Goal: Transaction & Acquisition: Purchase product/service

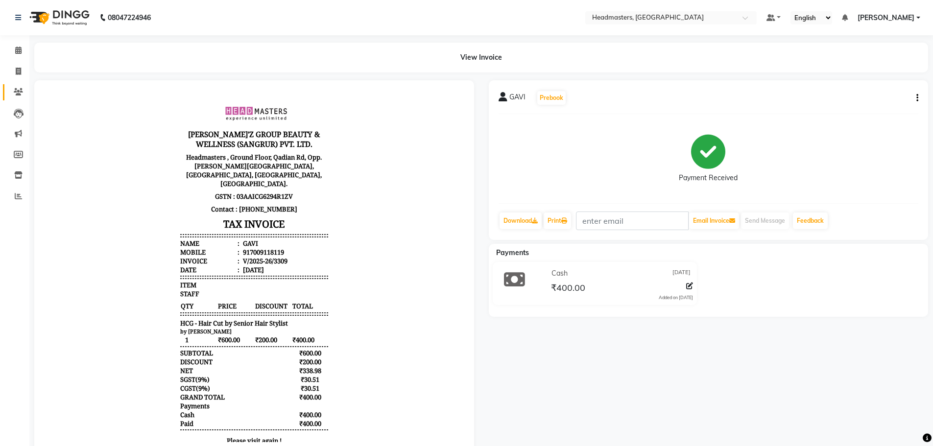
click at [21, 85] on link "Clients" at bounding box center [15, 92] width 24 height 16
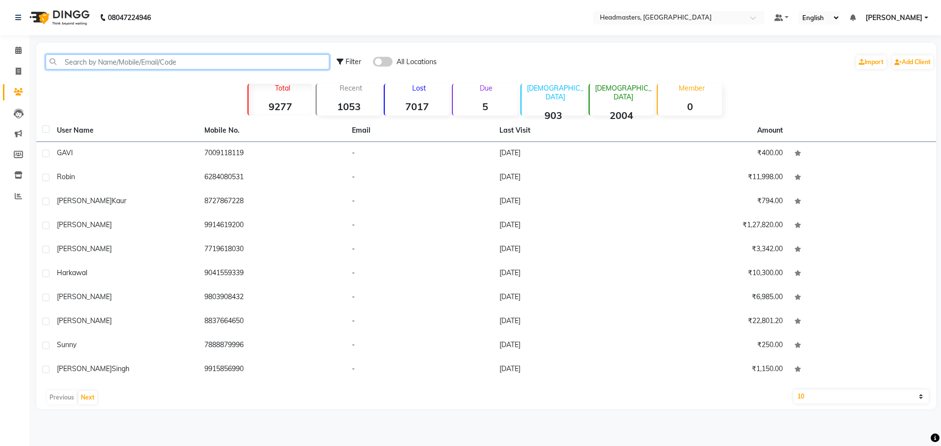
click at [145, 63] on input "text" at bounding box center [188, 61] width 284 height 15
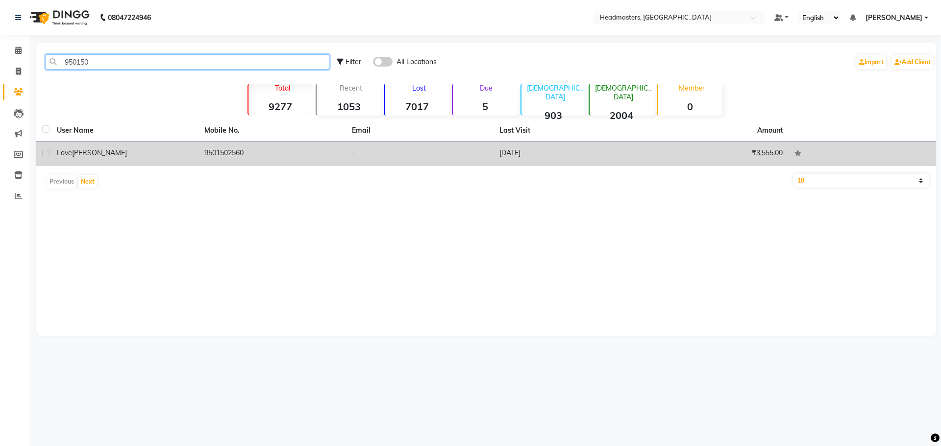
type input "950150"
click at [132, 164] on td "love [PERSON_NAME]" at bounding box center [124, 154] width 147 height 24
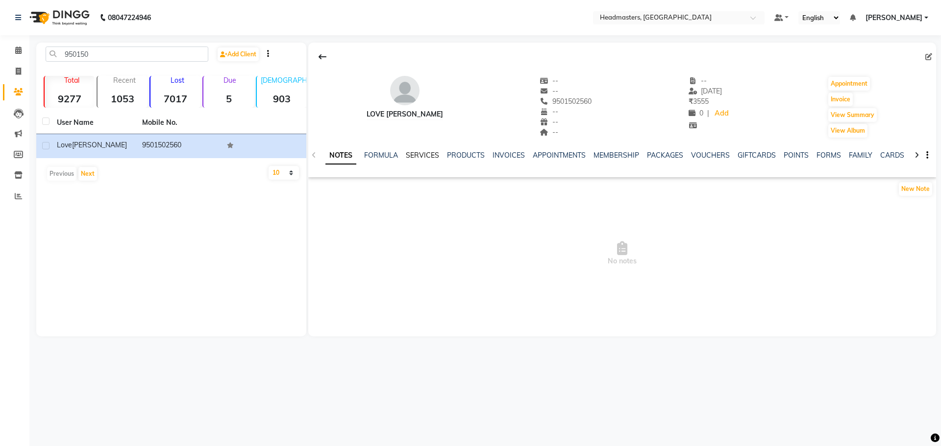
click at [419, 157] on link "SERVICES" at bounding box center [422, 155] width 33 height 9
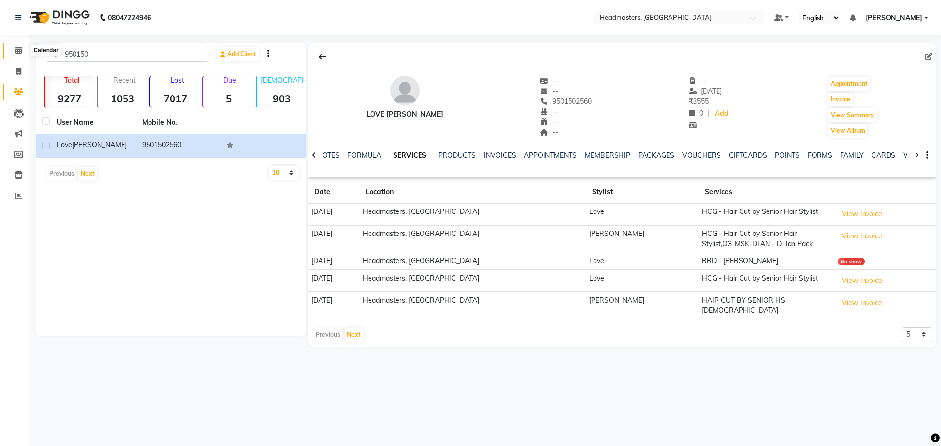
click at [19, 47] on icon at bounding box center [18, 50] width 6 height 7
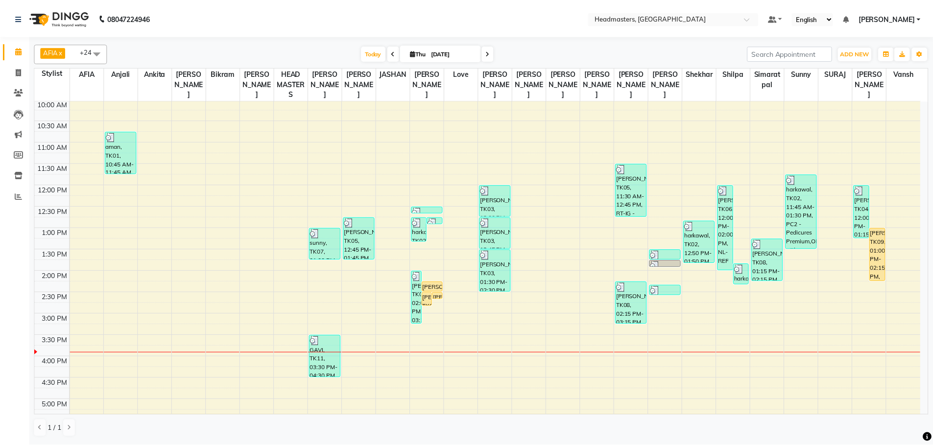
scroll to position [131, 0]
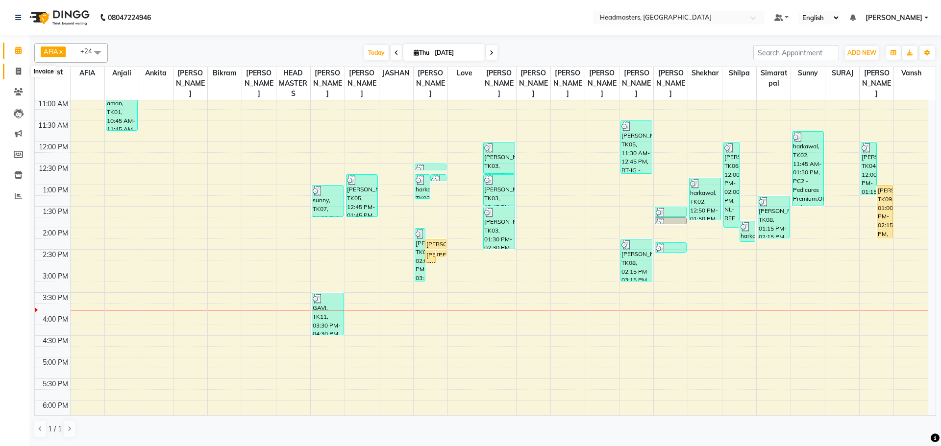
click at [14, 67] on span at bounding box center [18, 71] width 17 height 11
select select "service"
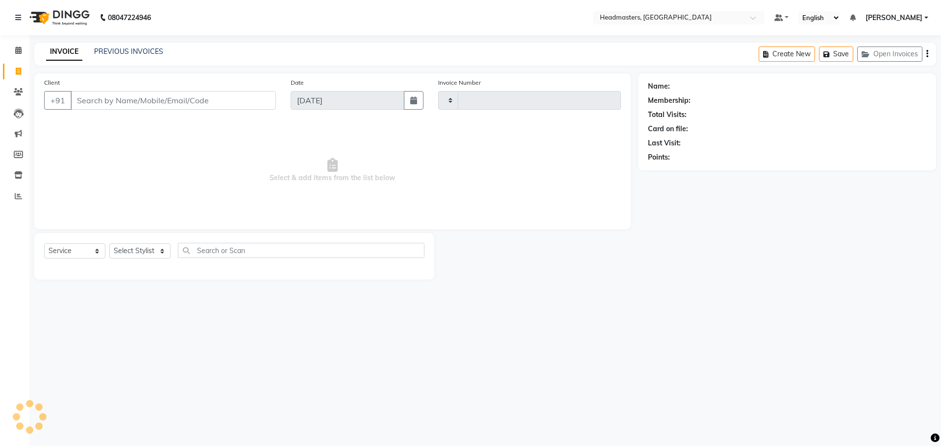
type input "3310"
select select "7136"
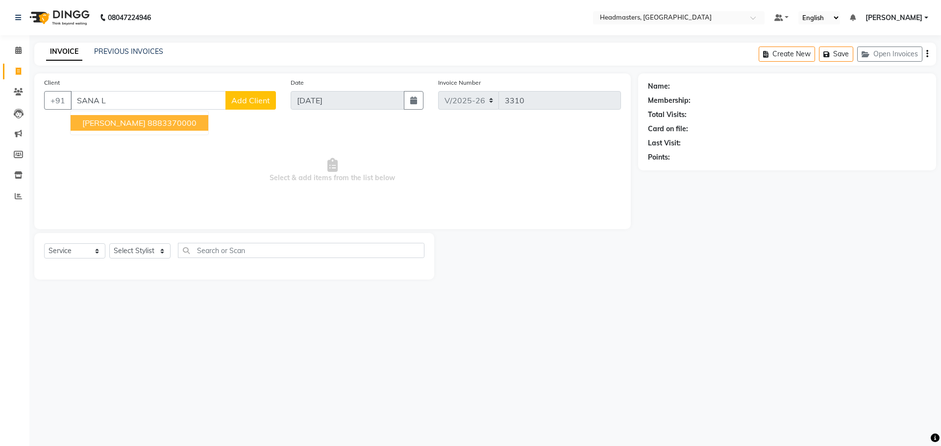
click at [150, 123] on ngb-highlight "8883370000" at bounding box center [171, 123] width 49 height 10
type input "8883370000"
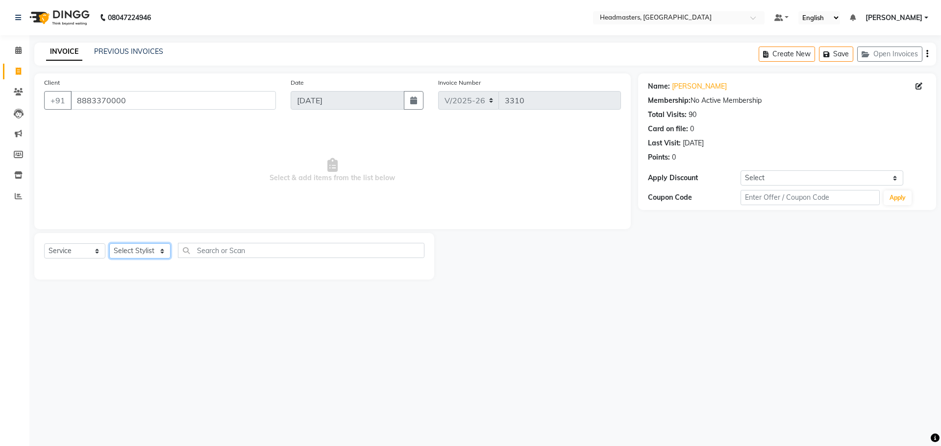
click at [129, 248] on select "Select Stylist AFIA Anjali [PERSON_NAME] [PERSON_NAME] [PERSON_NAME] HEAD [PERS…" at bounding box center [139, 250] width 61 height 15
select select "60665"
click at [239, 251] on input "text" at bounding box center [301, 250] width 246 height 15
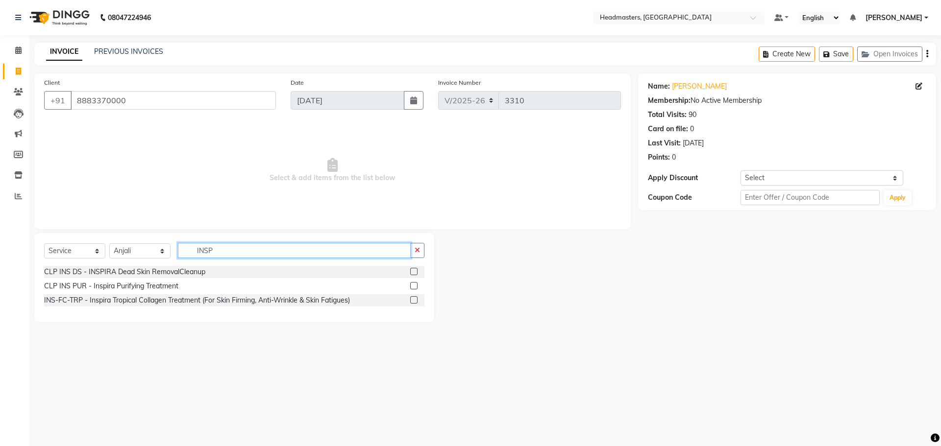
type input "INSP"
click at [414, 303] on label at bounding box center [413, 299] width 7 height 7
click at [414, 303] on input "checkbox" at bounding box center [413, 300] width 6 height 6
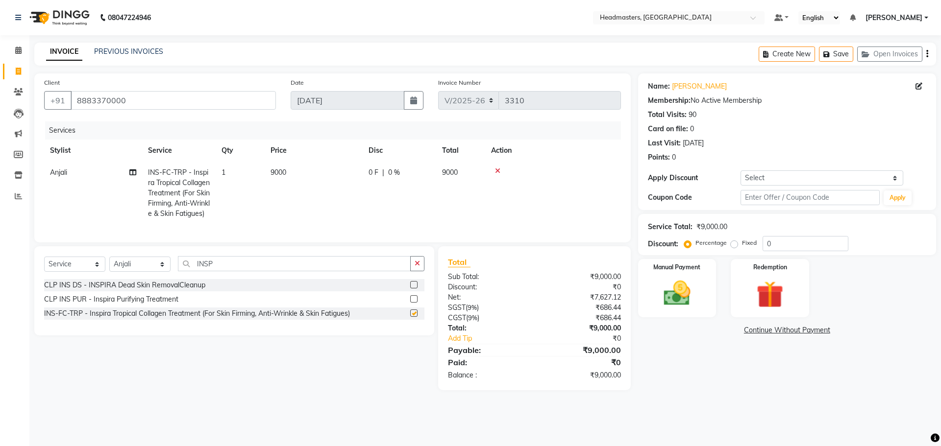
checkbox input "false"
click at [236, 271] on input "INSP" at bounding box center [294, 263] width 233 height 15
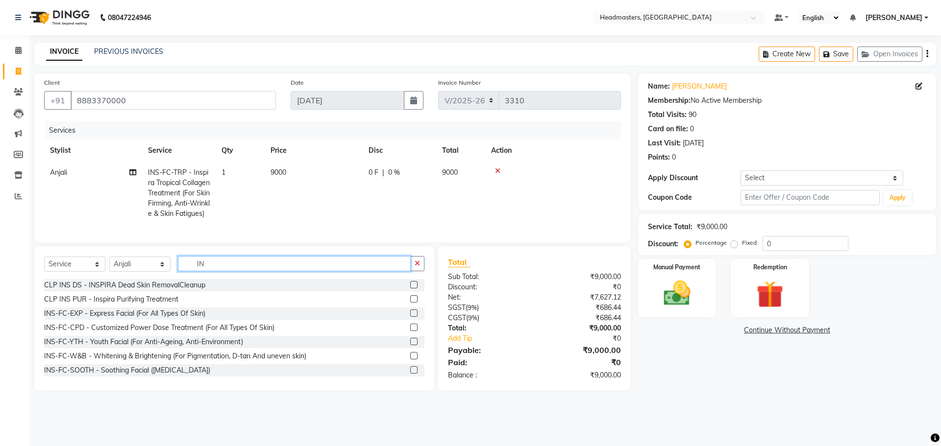
type input "I"
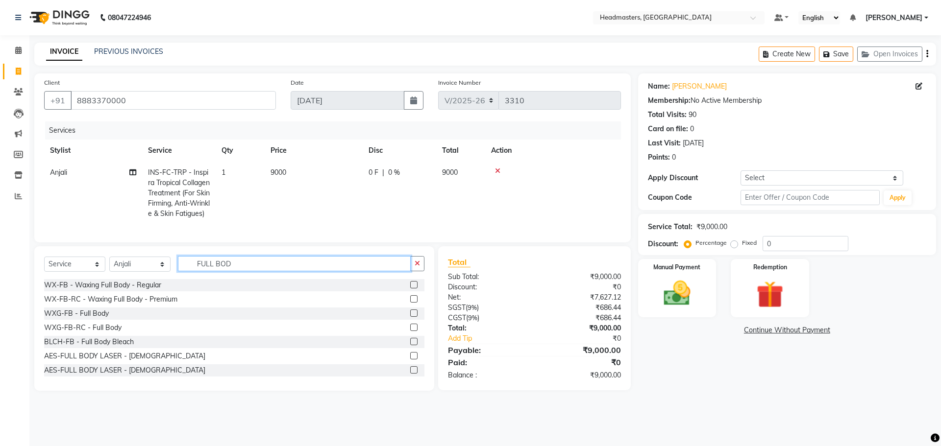
type input "FULL BOD"
click at [410, 303] on label at bounding box center [413, 298] width 7 height 7
click at [410, 303] on input "checkbox" at bounding box center [413, 299] width 6 height 6
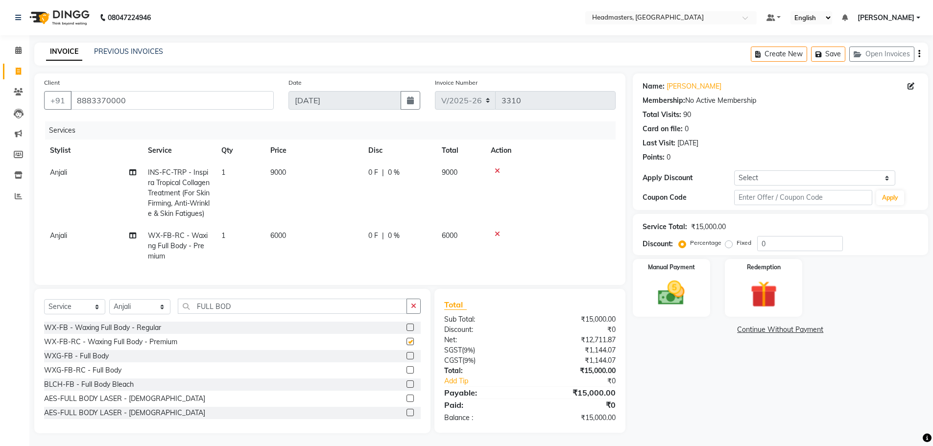
checkbox input "false"
click at [257, 314] on input "FULL BOD" at bounding box center [292, 306] width 229 height 15
type input "F"
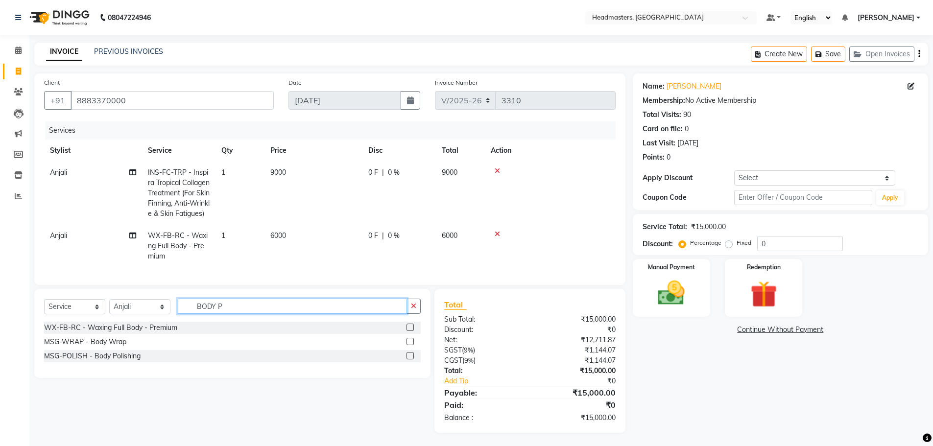
type input "BODY P"
click at [410, 360] on label at bounding box center [410, 355] width 7 height 7
click at [410, 360] on input "checkbox" at bounding box center [410, 356] width 6 height 6
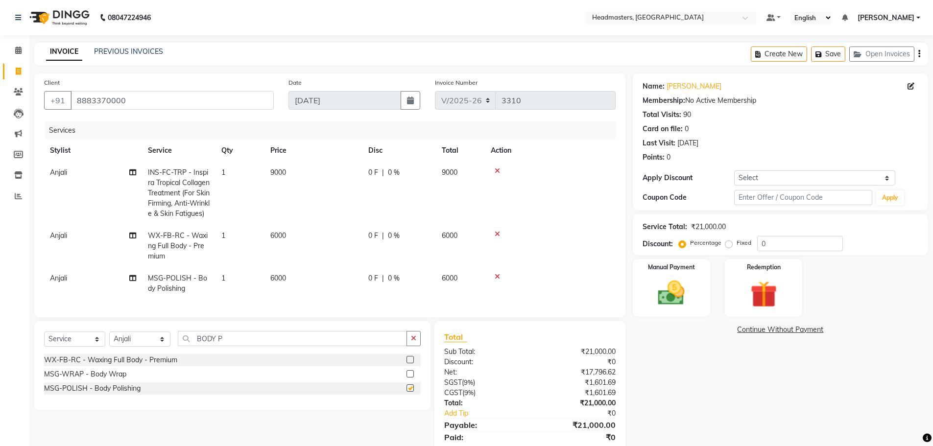
checkbox input "false"
click at [260, 346] on input "BODY P" at bounding box center [292, 338] width 229 height 15
type input "B"
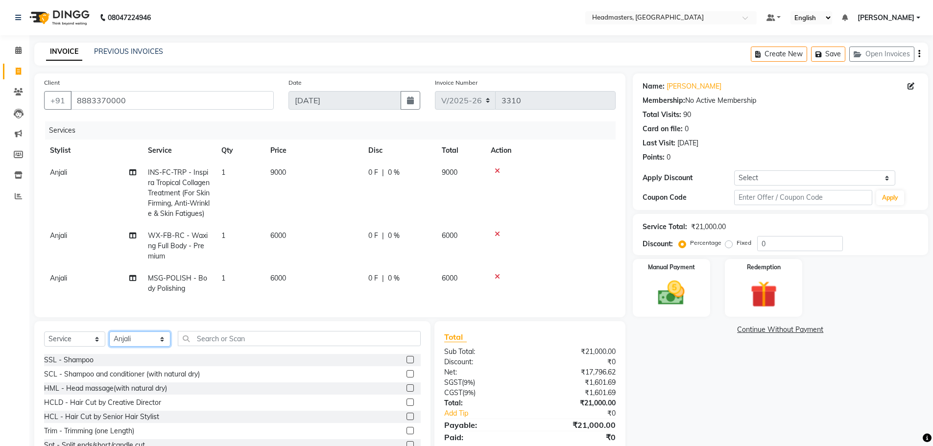
click at [121, 347] on select "Select Stylist AFIA Anjali [PERSON_NAME] [PERSON_NAME] [PERSON_NAME] HEAD [PERS…" at bounding box center [139, 339] width 61 height 15
select select "60660"
click at [225, 346] on input "text" at bounding box center [299, 338] width 243 height 15
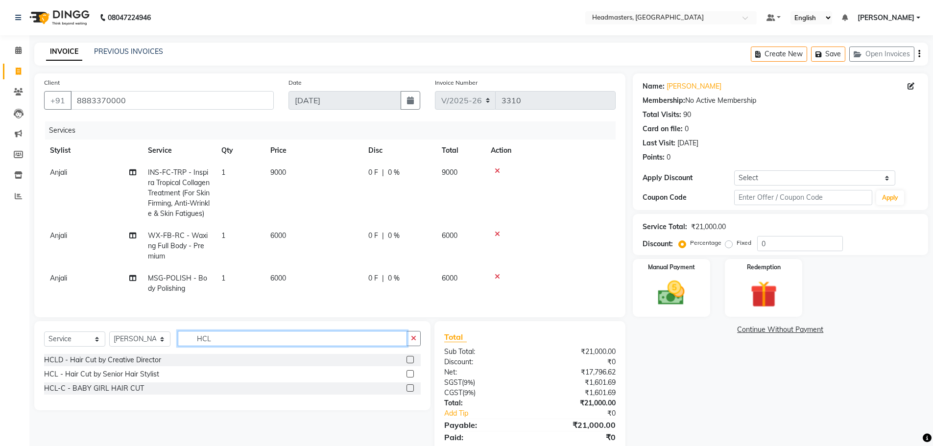
type input "HCL"
click at [413, 363] on label at bounding box center [410, 359] width 7 height 7
click at [413, 363] on input "checkbox" at bounding box center [410, 360] width 6 height 6
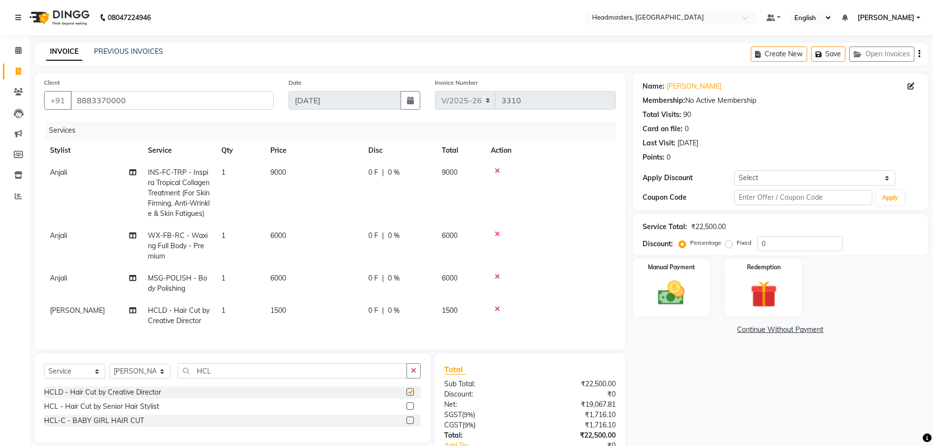
checkbox input "false"
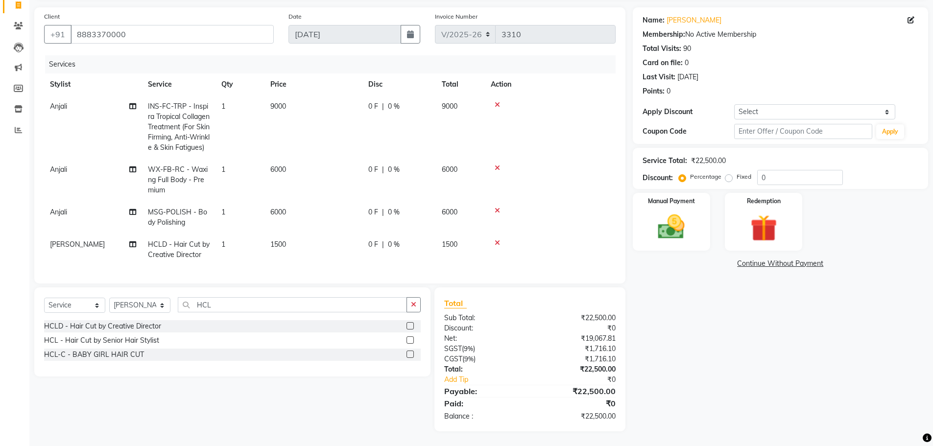
click at [737, 172] on label "Fixed" at bounding box center [744, 176] width 15 height 9
click at [727, 173] on input "Fixed" at bounding box center [730, 176] width 7 height 7
radio input "true"
click at [765, 170] on input "0" at bounding box center [800, 177] width 86 height 15
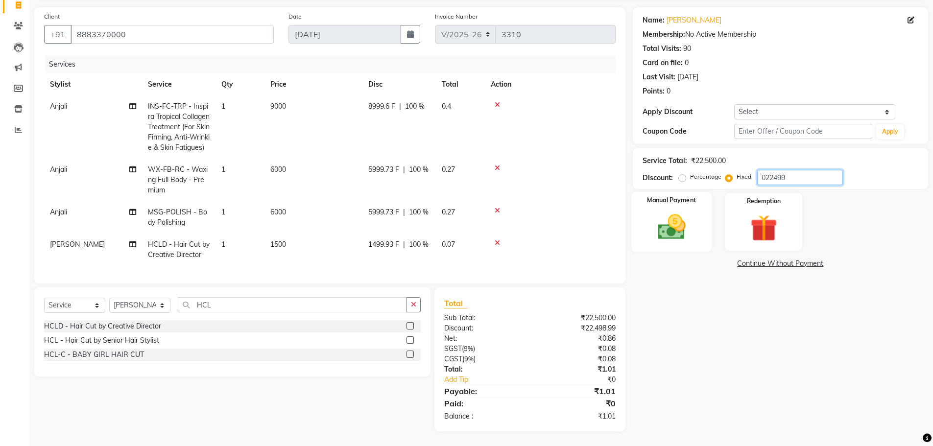
type input "022499"
click at [646, 213] on div "Manual Payment" at bounding box center [671, 222] width 81 height 60
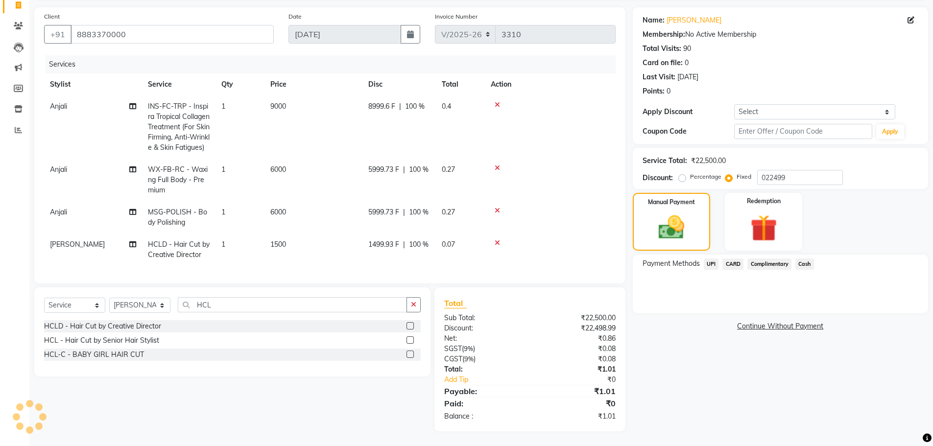
click at [18, 52] on li "Leads" at bounding box center [14, 47] width 29 height 21
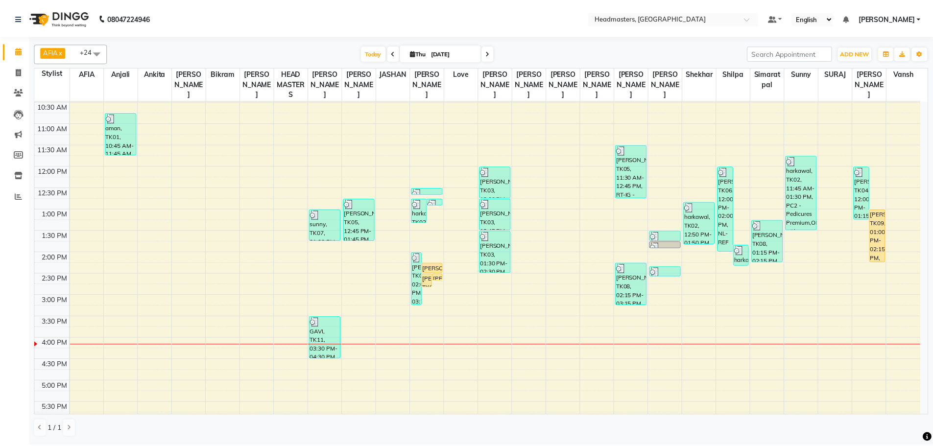
scroll to position [114, 0]
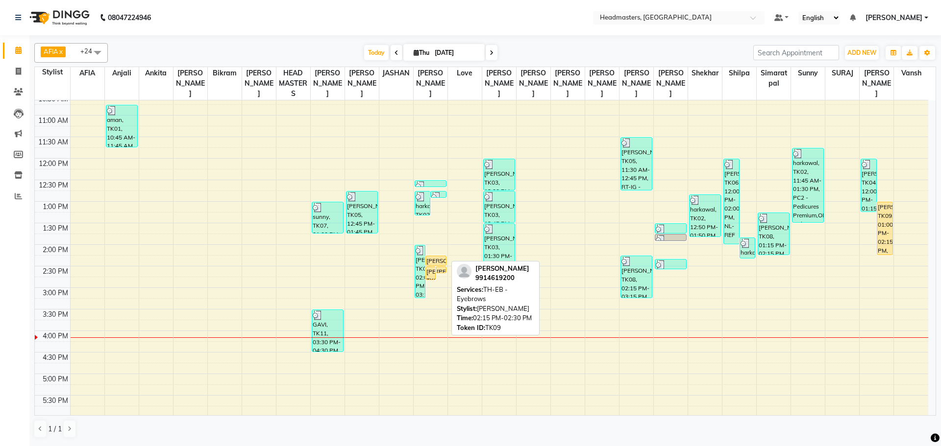
click at [434, 262] on div "[PERSON_NAME], TK09, 02:15 PM-02:30 PM, TH-EB - Eyebrows" at bounding box center [436, 260] width 21 height 9
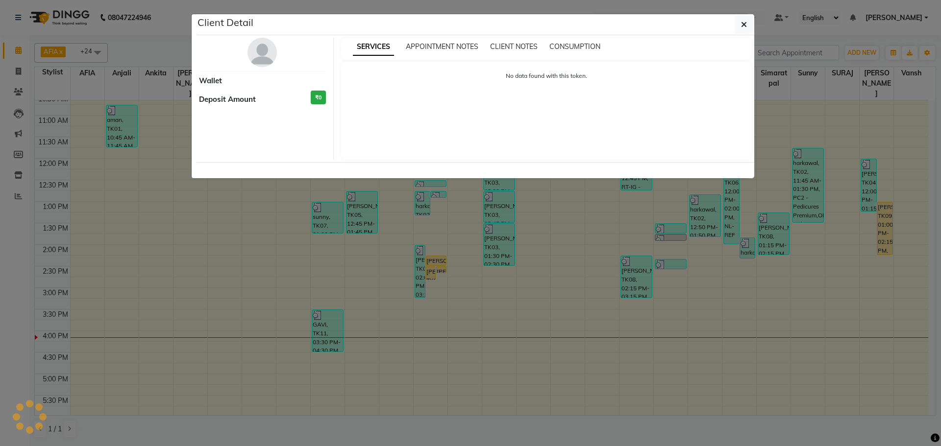
select select "1"
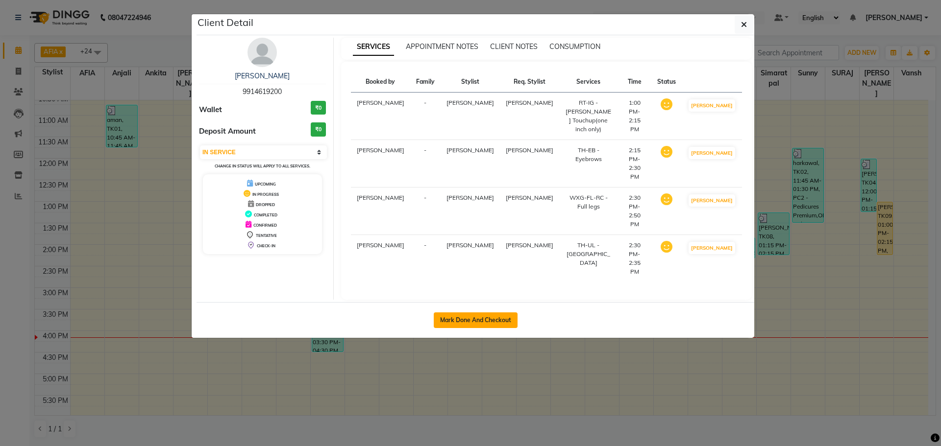
click at [446, 313] on button "Mark Done And Checkout" at bounding box center [476, 321] width 84 height 16
select select "service"
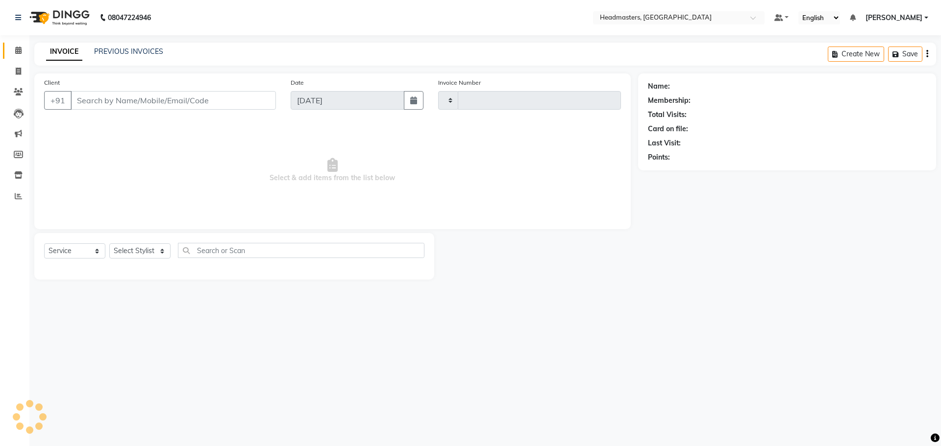
type input "3310"
select select "7136"
type input "9914619200"
select select "63060"
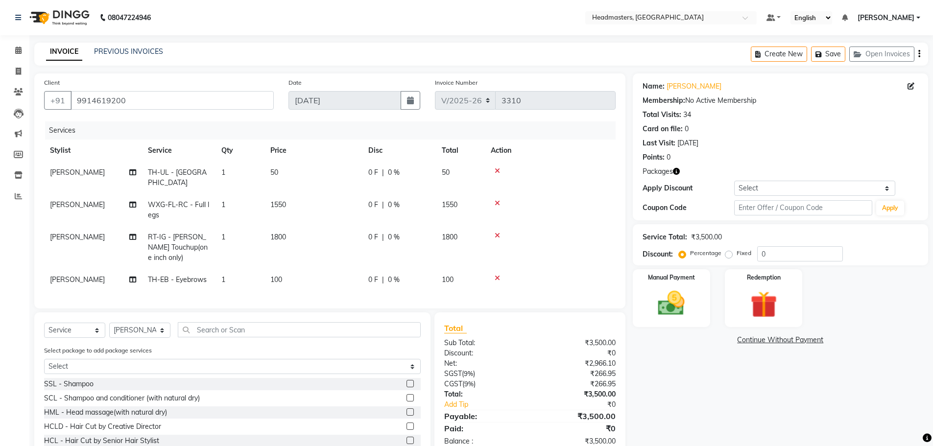
click at [495, 168] on icon at bounding box center [497, 171] width 5 height 7
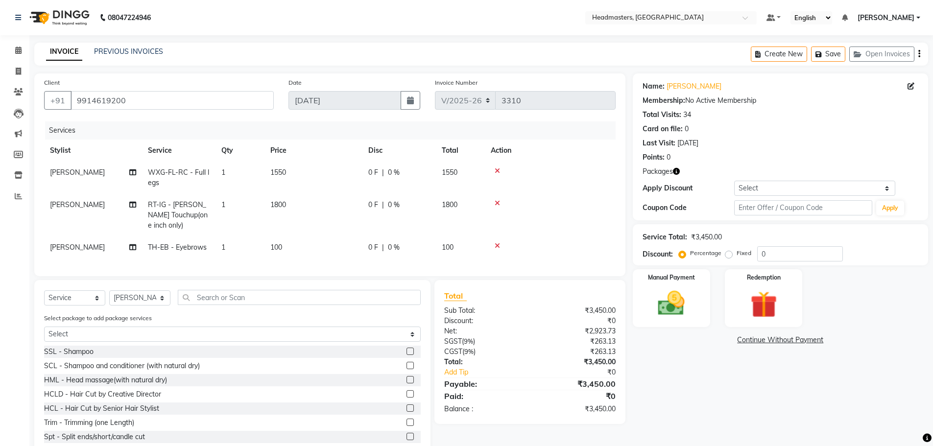
click at [495, 168] on icon at bounding box center [497, 171] width 5 height 7
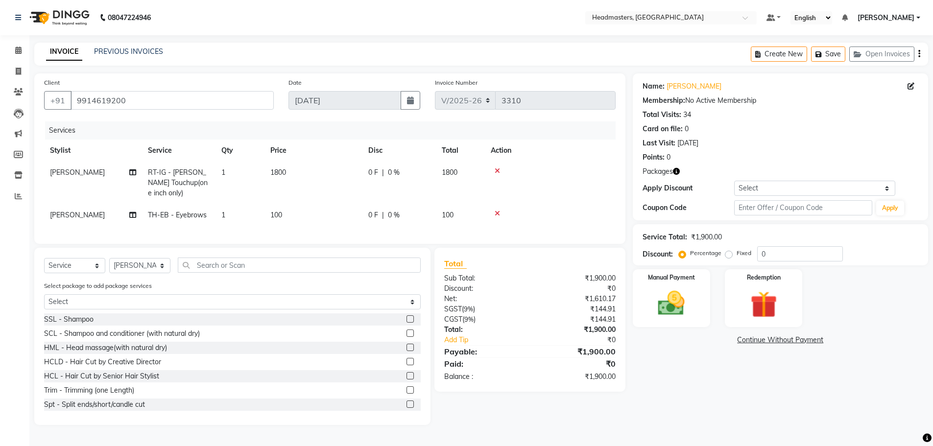
click at [495, 213] on icon at bounding box center [497, 213] width 5 height 7
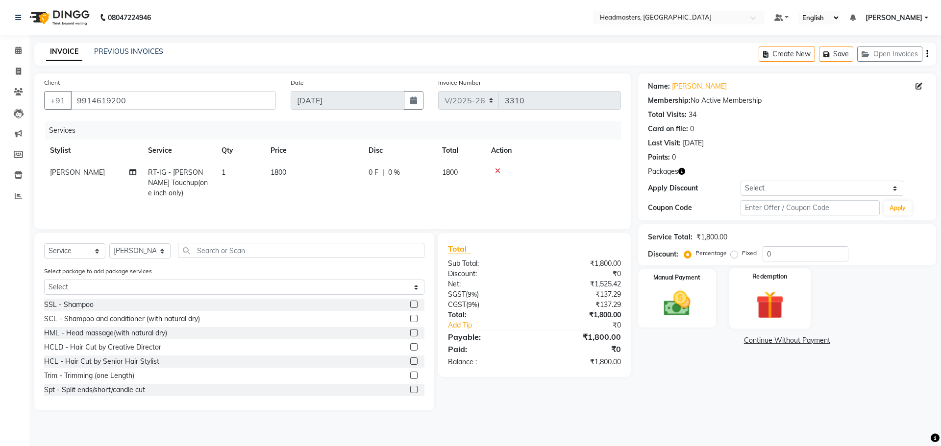
click at [760, 294] on img at bounding box center [770, 305] width 46 height 35
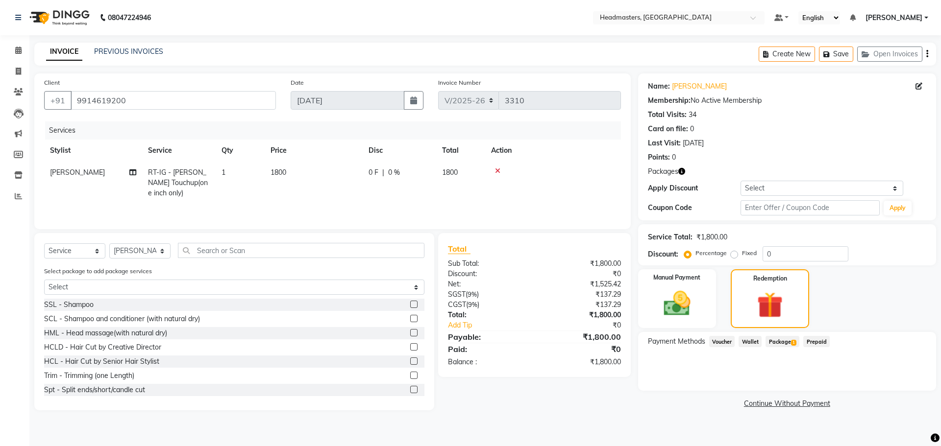
click at [778, 339] on span "Package 1" at bounding box center [782, 341] width 34 height 11
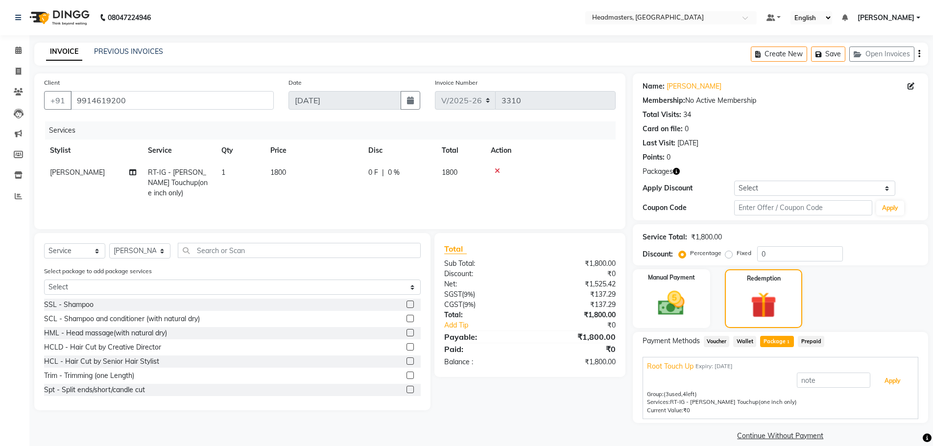
click at [892, 384] on button "Apply" at bounding box center [892, 381] width 41 height 17
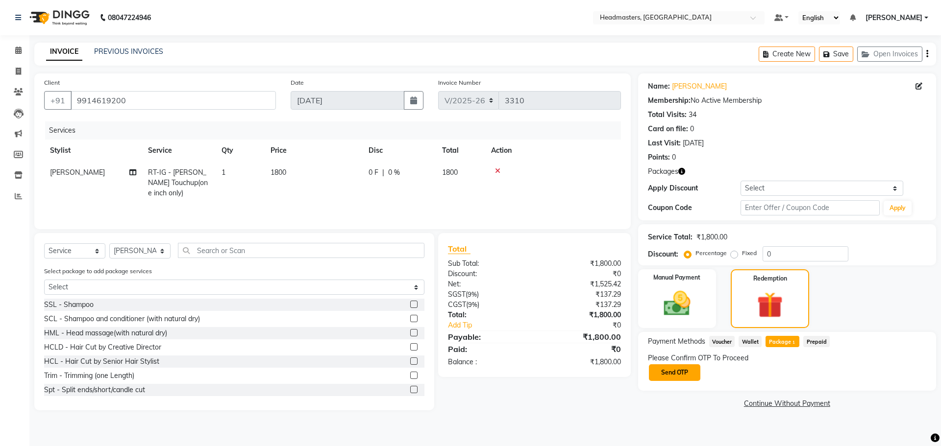
click at [678, 370] on button "Send OTP" at bounding box center [674, 372] width 51 height 17
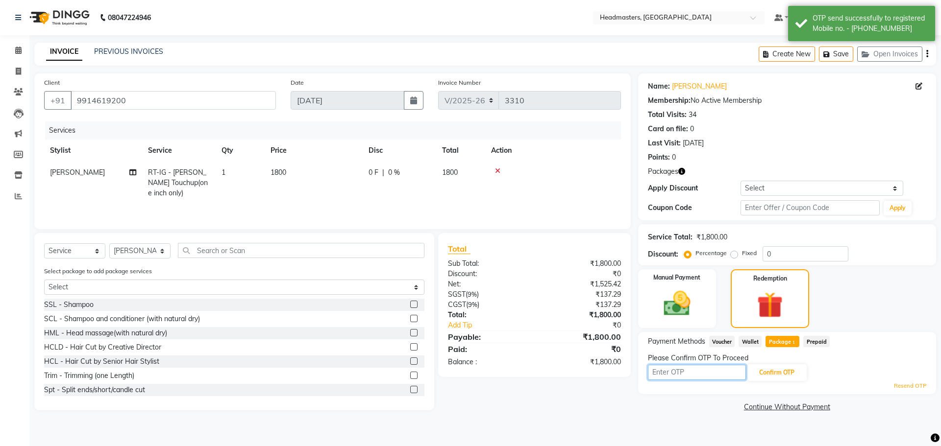
click at [693, 375] on input "text" at bounding box center [697, 372] width 98 height 15
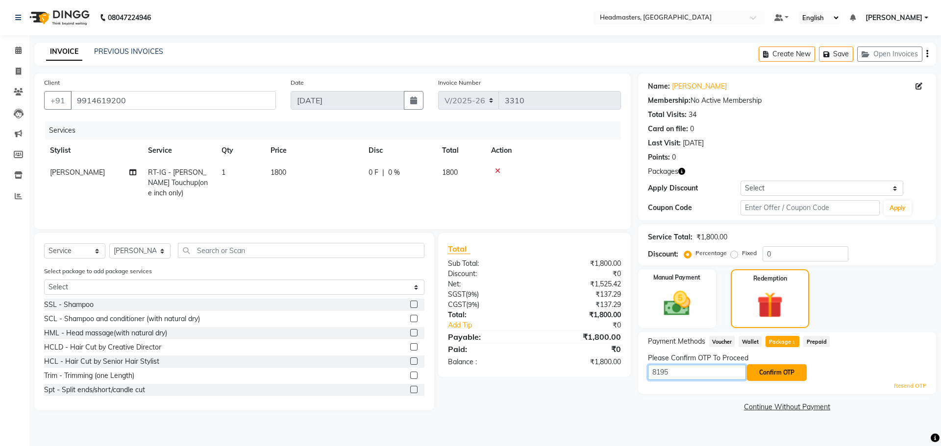
type input "8195"
click at [777, 375] on button "Confirm OTP" at bounding box center [777, 372] width 60 height 17
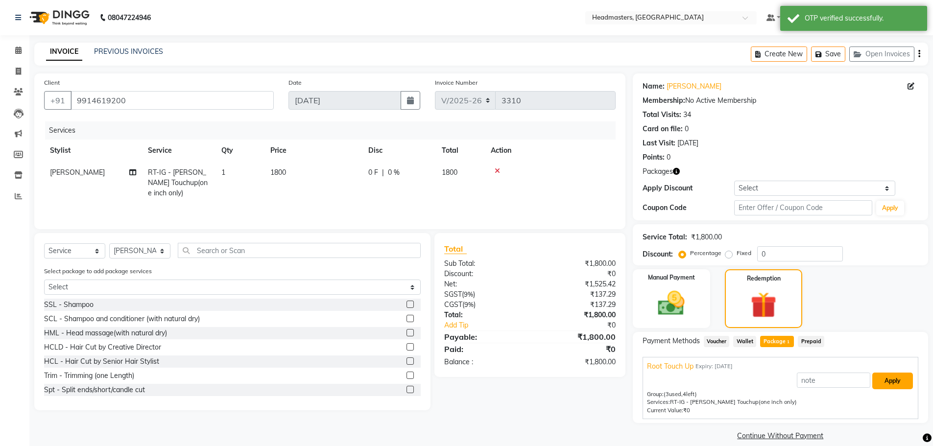
click at [892, 379] on button "Apply" at bounding box center [892, 381] width 41 height 17
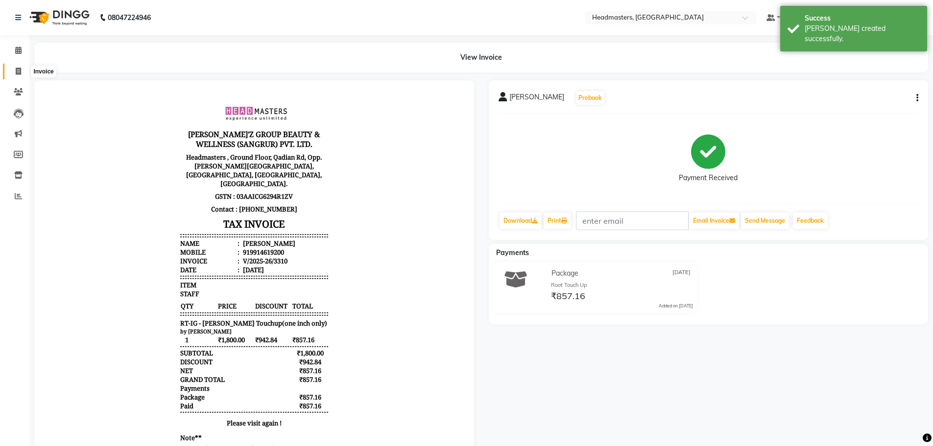
click at [13, 70] on span at bounding box center [18, 71] width 17 height 11
select select "service"
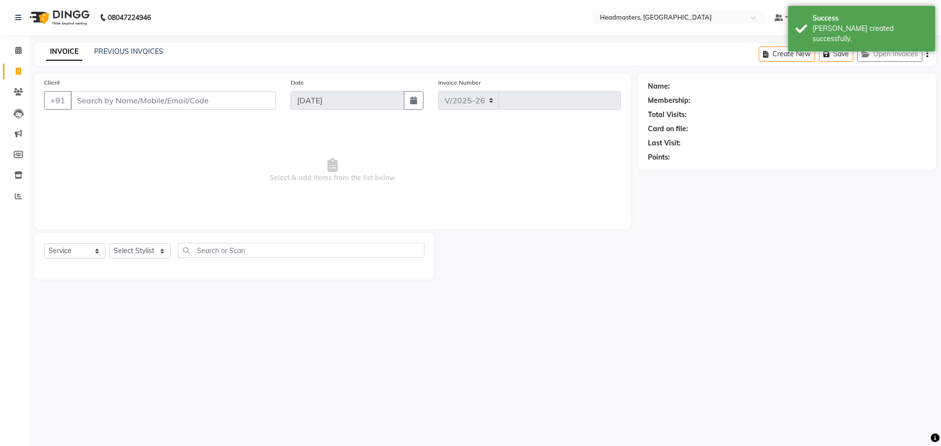
select select "7136"
type input "3311"
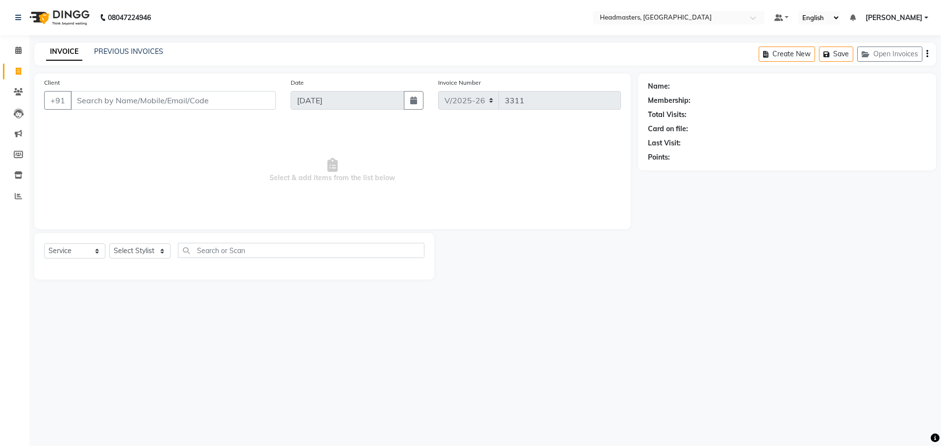
click at [103, 102] on input "Client" at bounding box center [173, 100] width 205 height 19
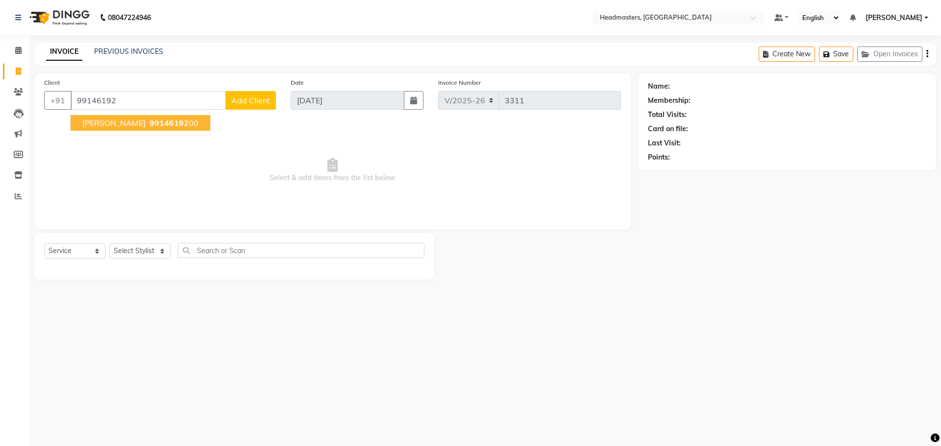
click at [149, 123] on span "99146192" at bounding box center [168, 123] width 39 height 10
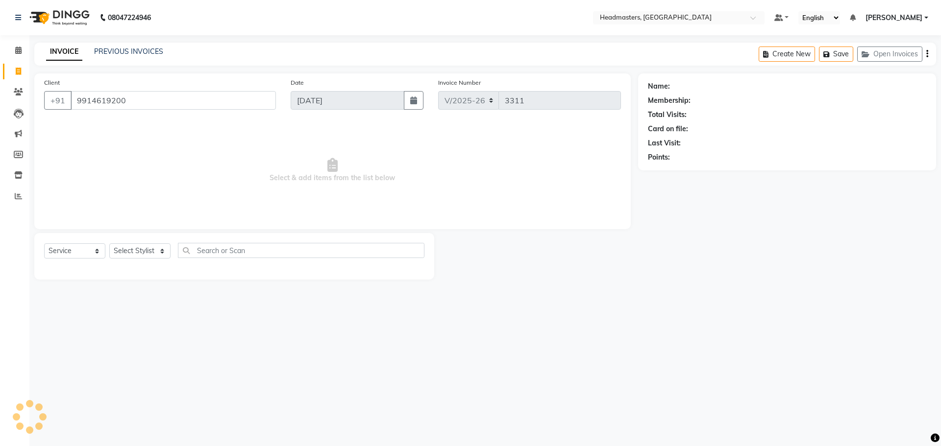
type input "9914619200"
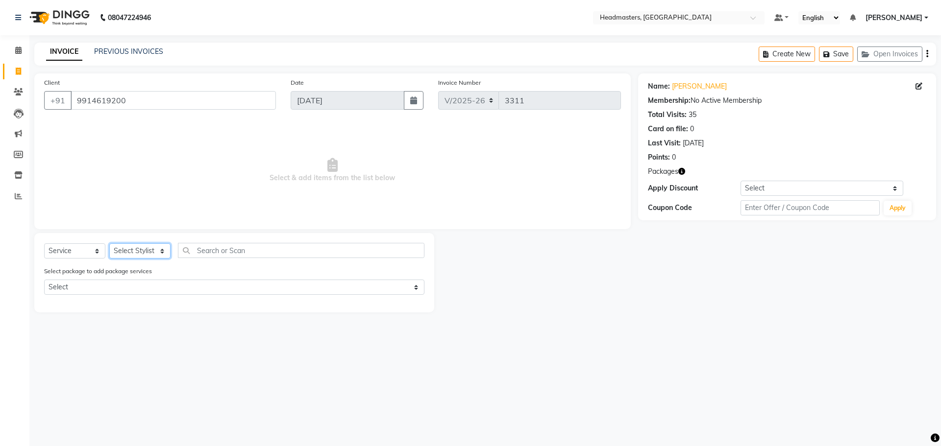
click at [145, 255] on select "Select Stylist AFIA Anjali [PERSON_NAME] [PERSON_NAME] [PERSON_NAME] HEAD [PERS…" at bounding box center [139, 250] width 61 height 15
select select "63060"
click at [272, 247] on input "text" at bounding box center [301, 250] width 246 height 15
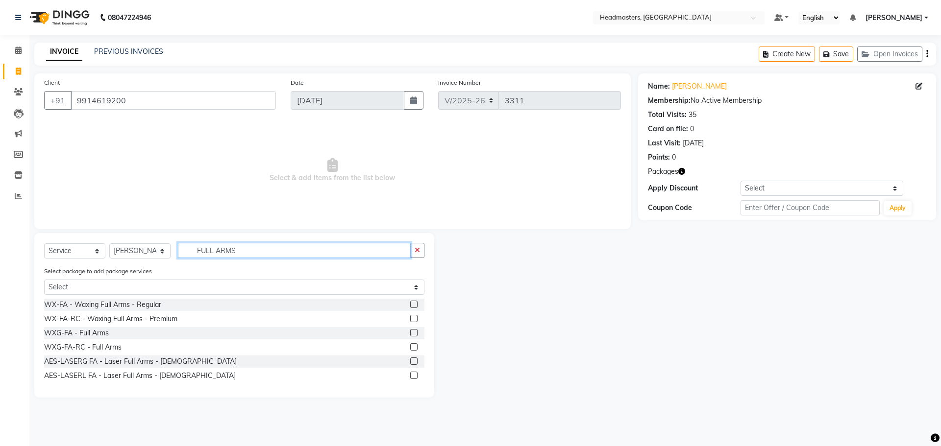
type input "FULL ARMS"
click at [412, 316] on label at bounding box center [413, 318] width 7 height 7
click at [412, 316] on input "checkbox" at bounding box center [413, 319] width 6 height 6
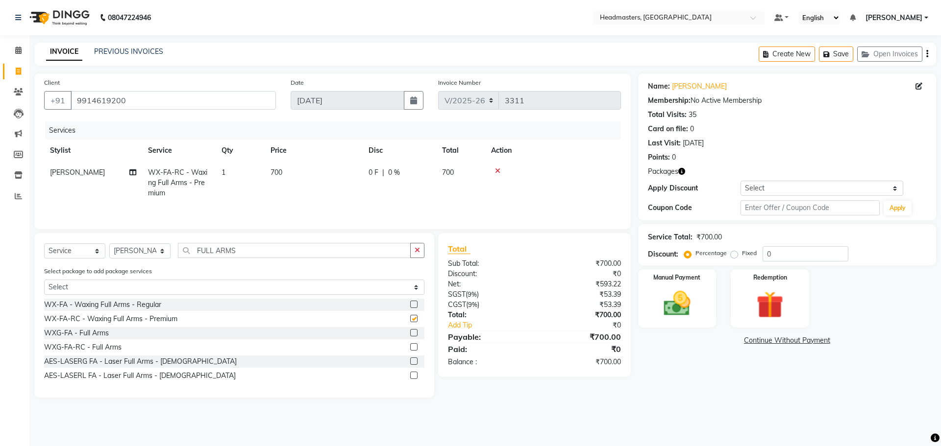
checkbox input "false"
click at [287, 248] on input "FULL ARMS" at bounding box center [294, 250] width 233 height 15
type input "FULL LEGS"
click at [412, 315] on label at bounding box center [413, 318] width 7 height 7
click at [412, 316] on input "checkbox" at bounding box center [413, 319] width 6 height 6
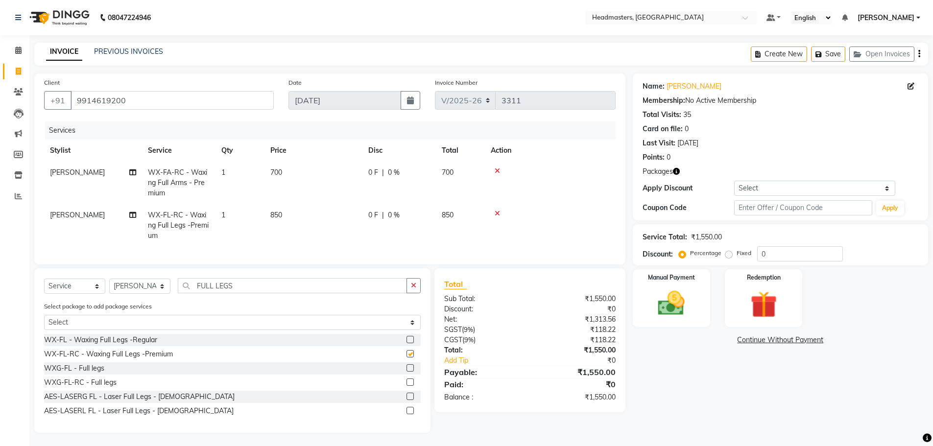
checkbox input "false"
click at [250, 293] on input "FULL LEGS" at bounding box center [292, 285] width 229 height 15
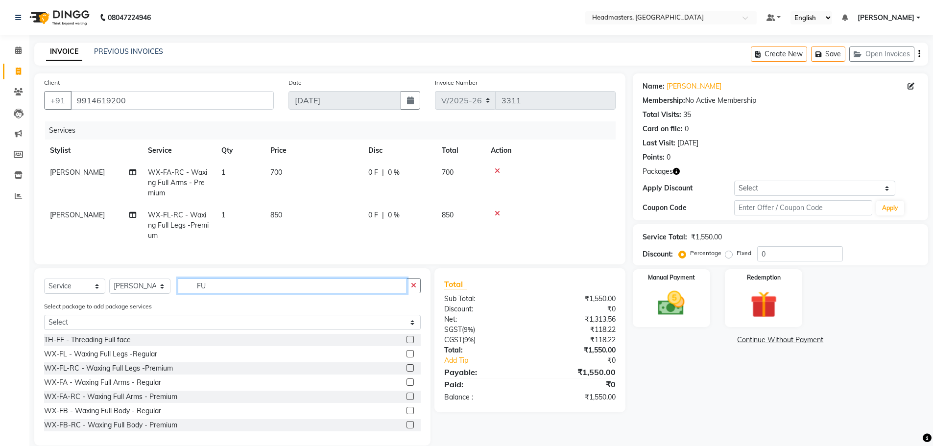
type input "F"
type input "UNDER"
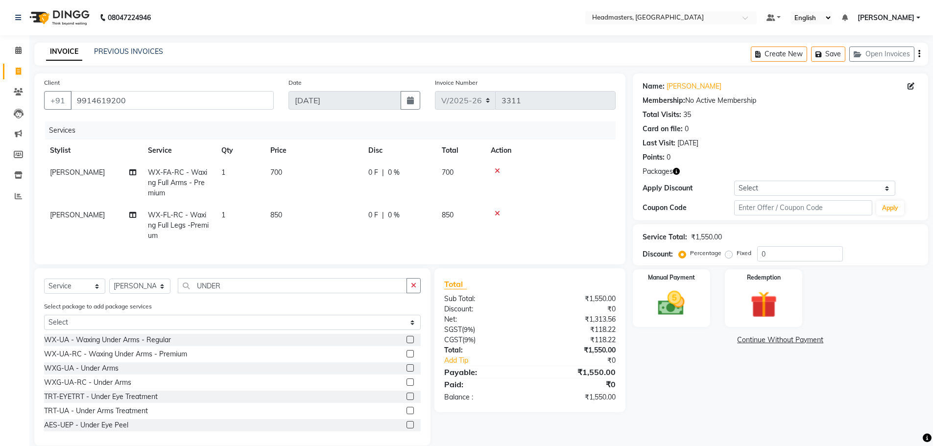
click at [407, 358] on label at bounding box center [410, 353] width 7 height 7
click at [407, 358] on input "checkbox" at bounding box center [410, 354] width 6 height 6
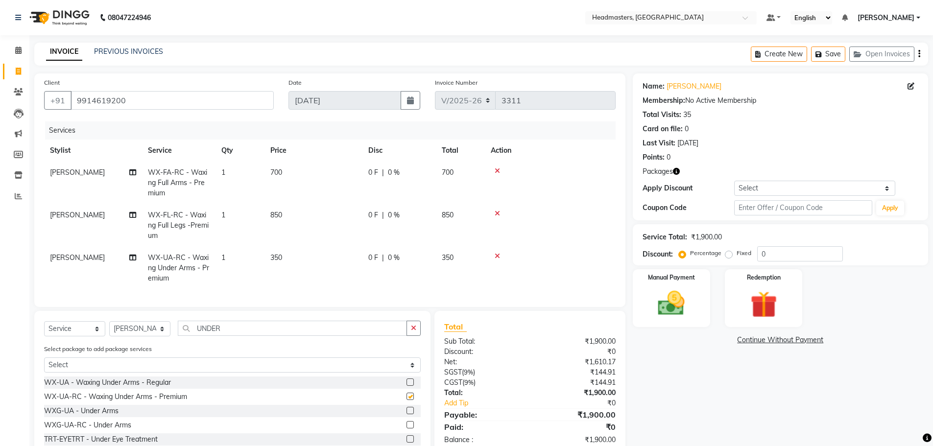
checkbox input "false"
click at [294, 336] on input "UNDER" at bounding box center [292, 328] width 229 height 15
type input "U"
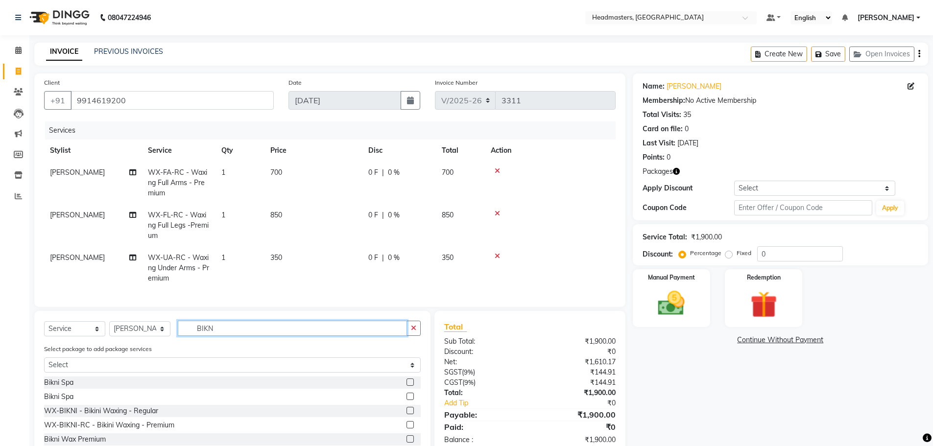
type input "BIKN"
click at [412, 429] on label at bounding box center [410, 424] width 7 height 7
click at [412, 429] on input "checkbox" at bounding box center [410, 425] width 6 height 6
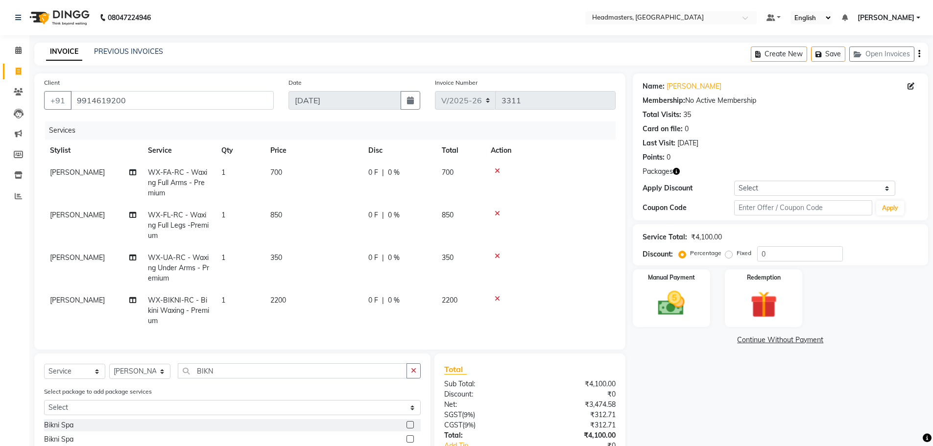
checkbox input "false"
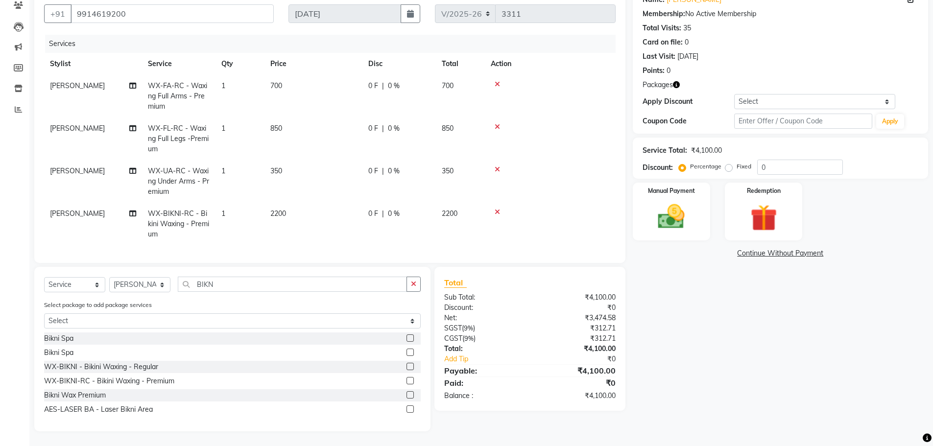
drag, startPoint x: 727, startPoint y: 159, endPoint x: 737, endPoint y: 165, distance: 11.8
click at [737, 162] on label "Fixed" at bounding box center [744, 166] width 15 height 9
click at [727, 163] on input "Fixed" at bounding box center [730, 166] width 7 height 7
radio input "true"
click at [811, 160] on input "0" at bounding box center [800, 167] width 86 height 15
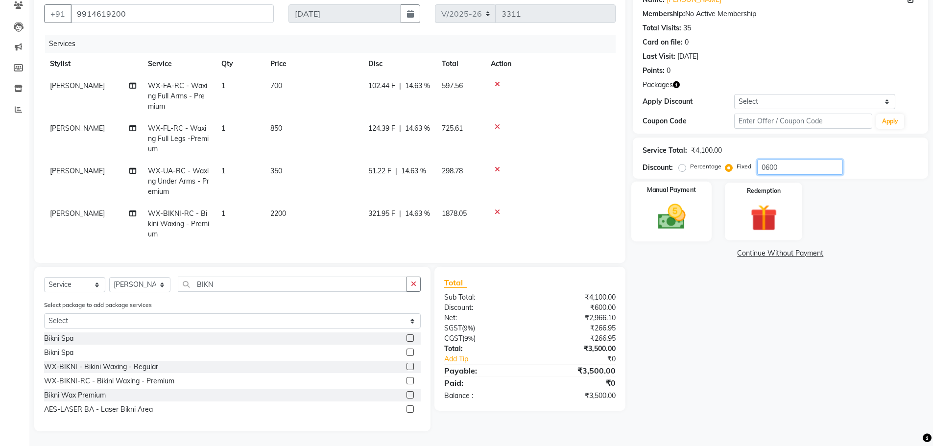
type input "0600"
click at [693, 201] on img at bounding box center [671, 217] width 45 height 32
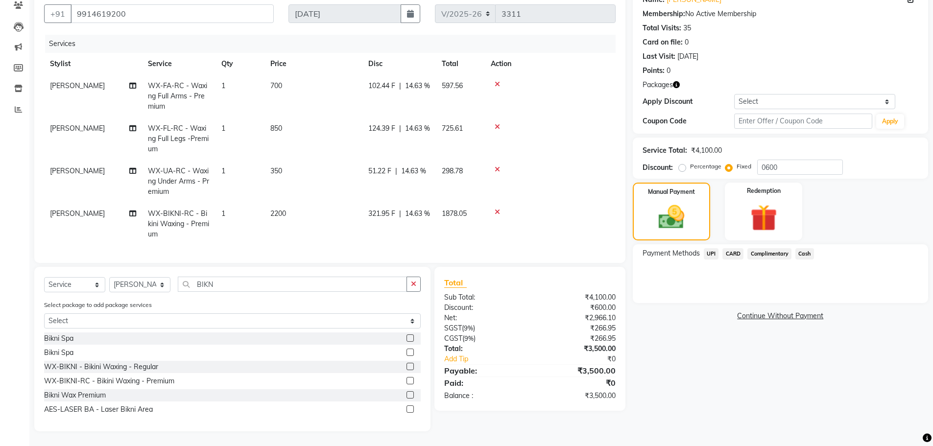
click at [802, 248] on span "Cash" at bounding box center [805, 253] width 19 height 11
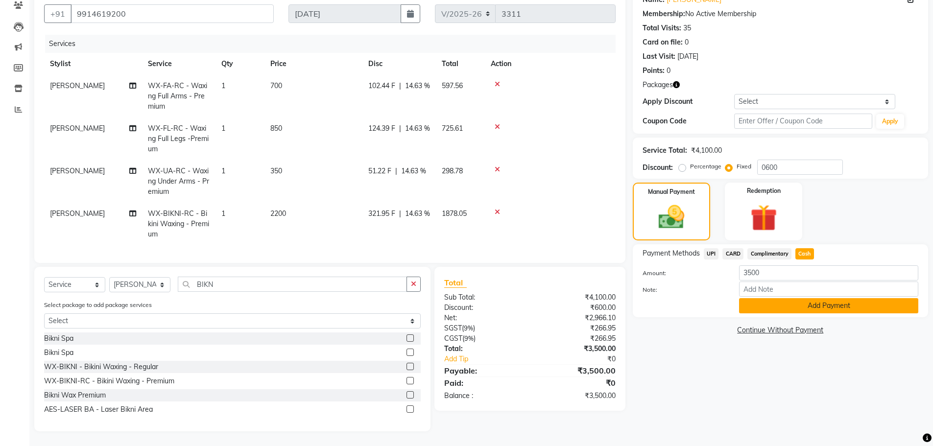
click at [809, 298] on button "Add Payment" at bounding box center [828, 305] width 179 height 15
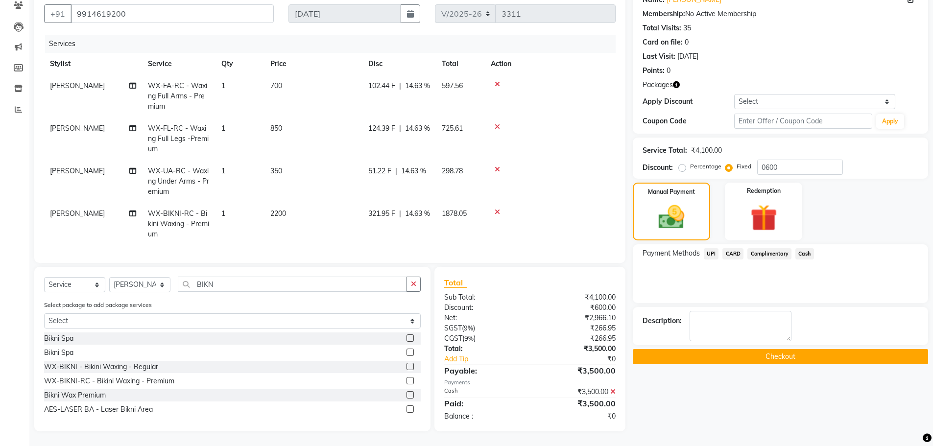
click at [768, 349] on button "Checkout" at bounding box center [780, 356] width 295 height 15
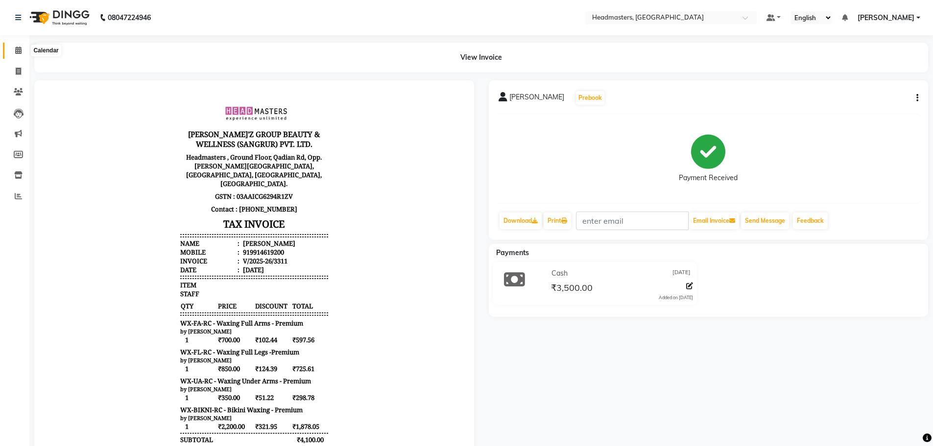
click at [13, 50] on span at bounding box center [18, 50] width 17 height 11
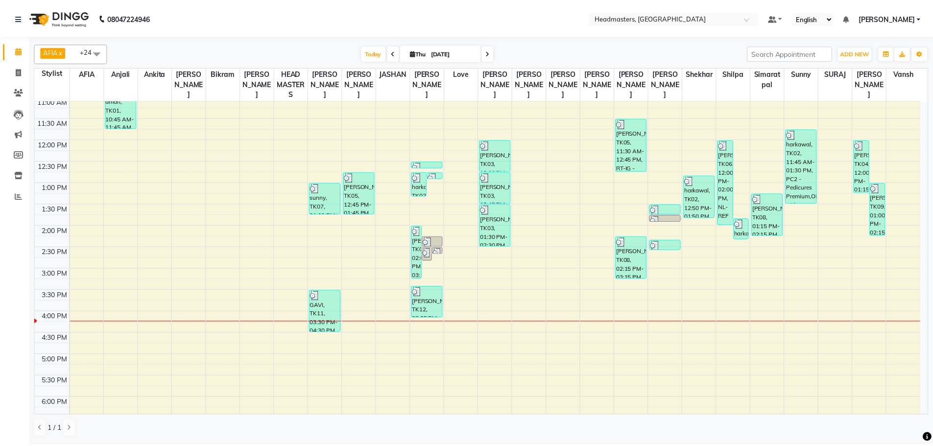
scroll to position [82, 0]
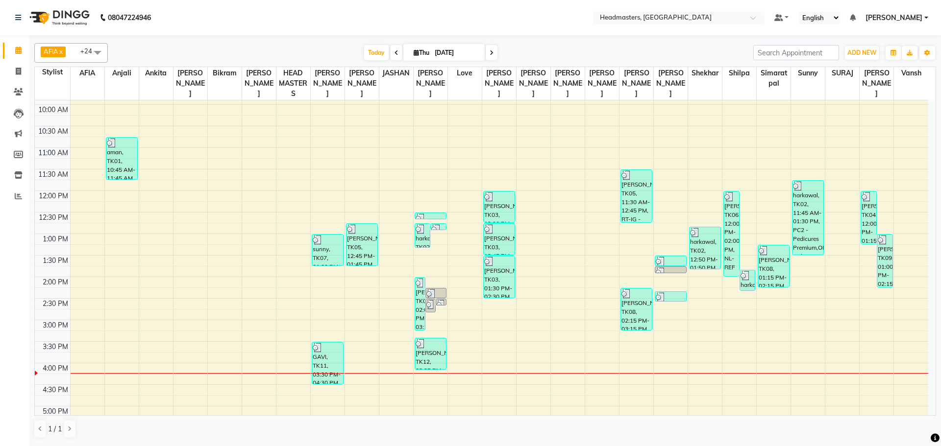
click at [865, 45] on div "ADD NEW Toggle Dropdown Add Appointment Add Invoice Add Attendance Add Client" at bounding box center [862, 53] width 36 height 16
click at [862, 52] on span "ADD NEW" at bounding box center [861, 52] width 29 height 7
click at [839, 70] on button "Add Appointment" at bounding box center [838, 71] width 77 height 13
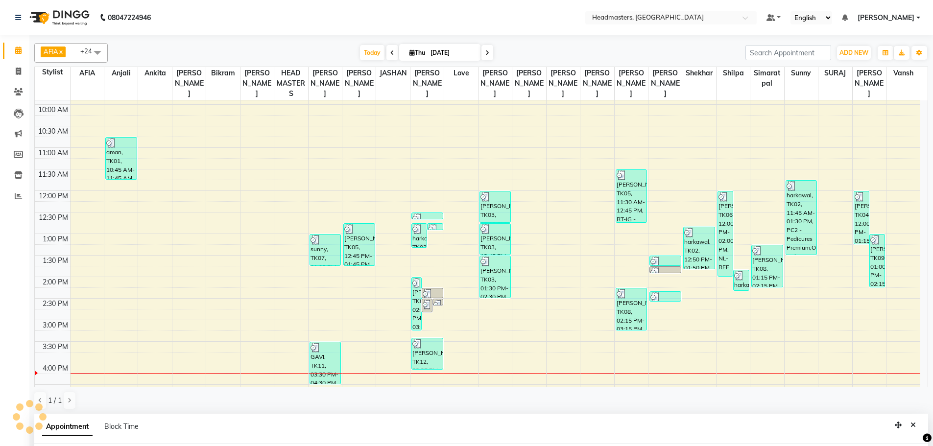
scroll to position [191, 0]
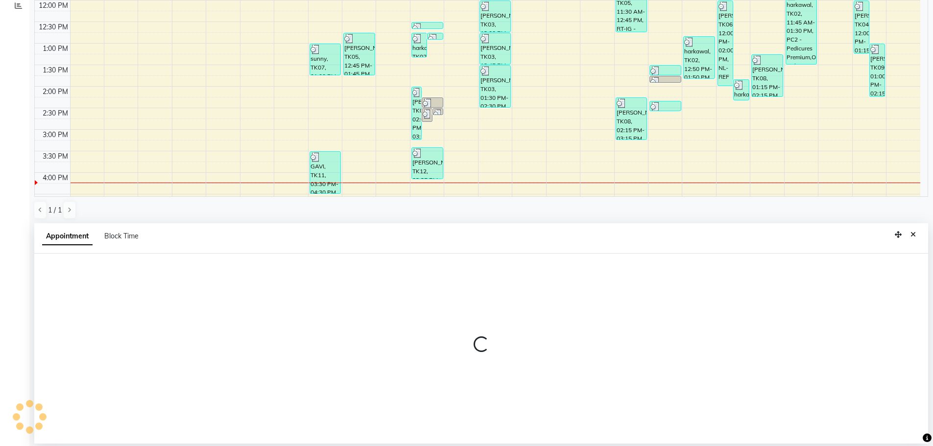
select select "540"
select select "tentative"
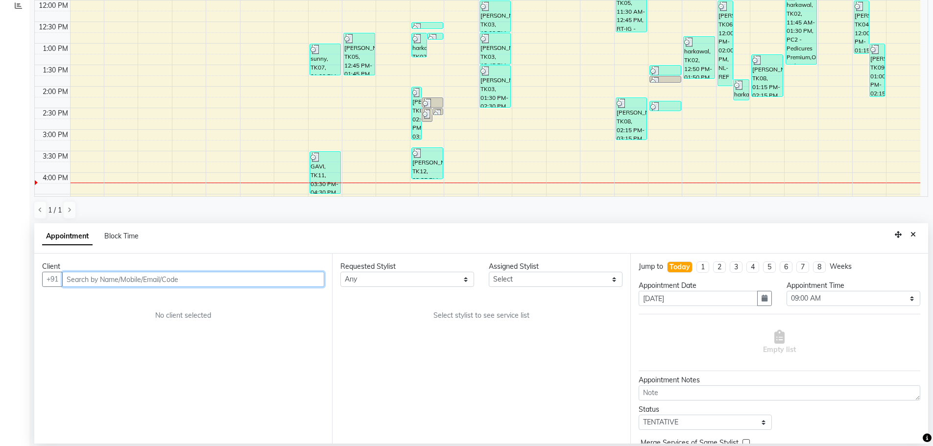
click at [262, 282] on input "text" at bounding box center [193, 279] width 262 height 15
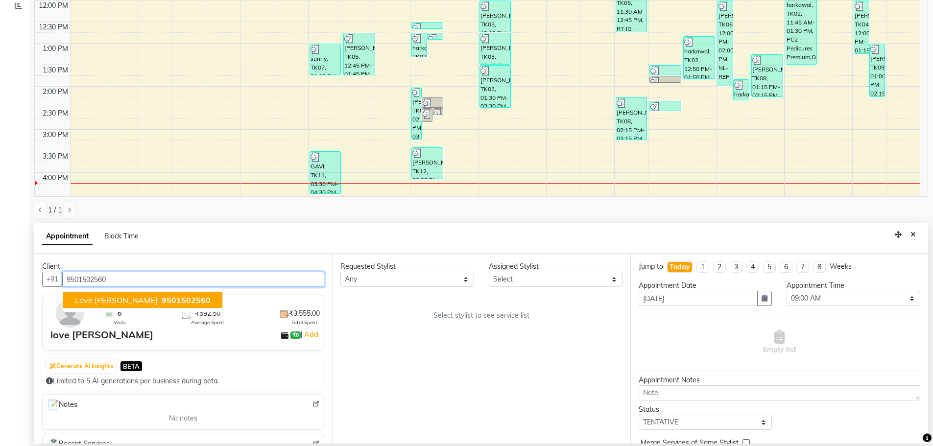
type input "9501502560"
click at [350, 283] on select "Any AFIA Anjali [PERSON_NAME] [PERSON_NAME] [PERSON_NAME] HEAD [PERSON_NAME] [P…" at bounding box center [407, 279] width 134 height 15
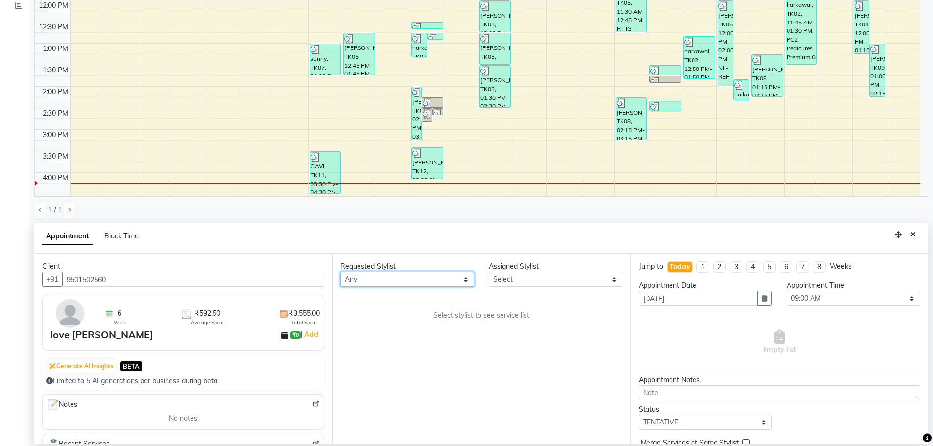
select select "60663"
click at [380, 315] on div "Requested Stylist Any AFIA Anjali [PERSON_NAME] [PERSON_NAME] [PERSON_NAME] HEA…" at bounding box center [481, 349] width 298 height 190
select select "60663"
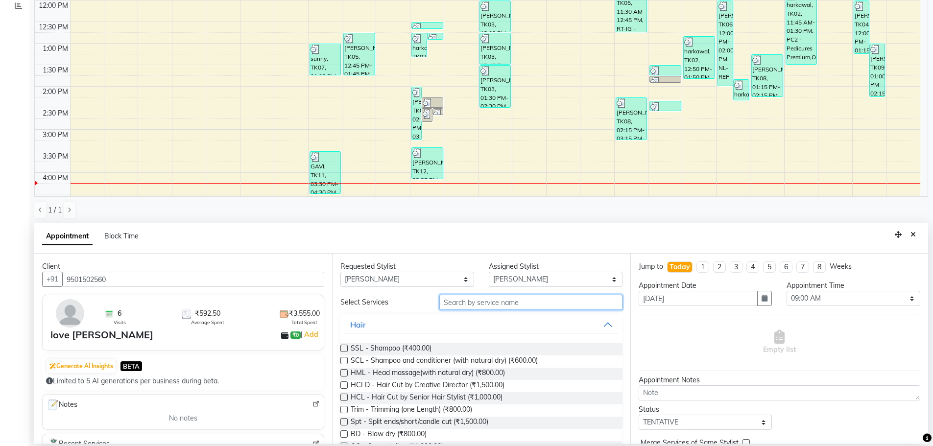
click at [450, 306] on input "text" at bounding box center [530, 302] width 183 height 15
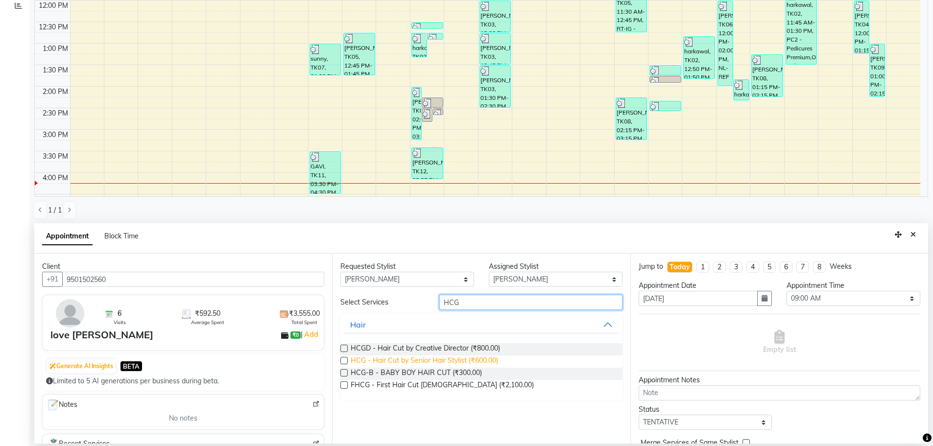
type input "HCG"
click at [481, 363] on span "HCG - Hair Cut by Senior Hair Stylist (₹600.00)" at bounding box center [424, 362] width 147 height 12
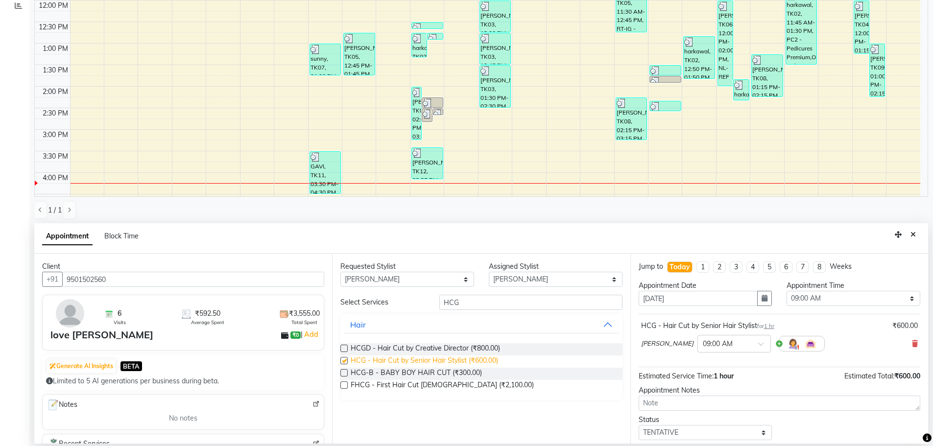
checkbox input "false"
click at [819, 298] on select "Select 09:00 AM 09:15 AM 09:30 AM 09:45 AM 10:00 AM 10:15 AM 10:30 AM 10:45 AM …" at bounding box center [854, 298] width 134 height 15
select select "975"
click at [787, 291] on select "Select 09:00 AM 09:15 AM 09:30 AM 09:45 AM 10:00 AM 10:15 AM 10:30 AM 10:45 AM …" at bounding box center [854, 298] width 134 height 15
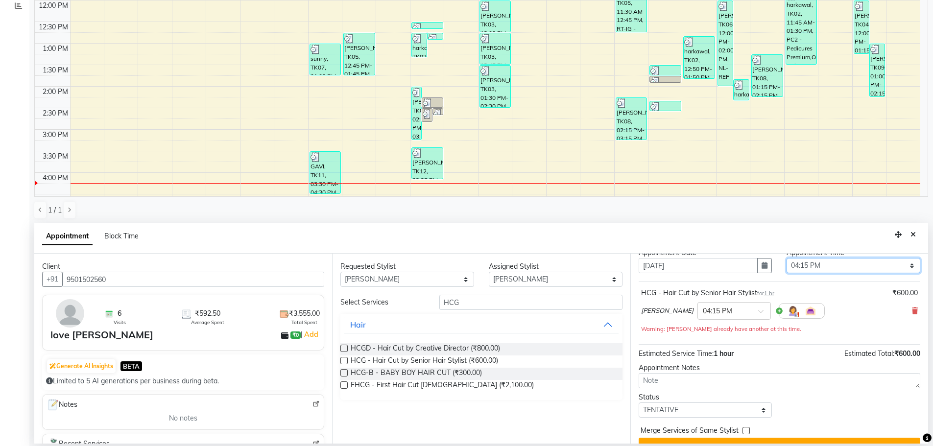
scroll to position [52, 0]
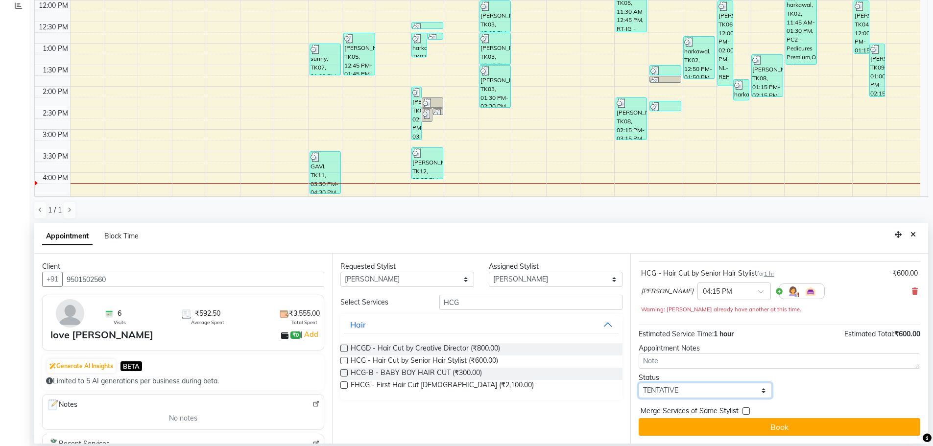
drag, startPoint x: 685, startPoint y: 394, endPoint x: 679, endPoint y: 384, distance: 12.4
click at [685, 394] on select "Select TENTATIVE CONFIRM CHECK-IN UPCOMING" at bounding box center [706, 390] width 134 height 15
select select "confirm booking"
click at [639, 383] on select "Select TENTATIVE CONFIRM CHECK-IN UPCOMING" at bounding box center [706, 390] width 134 height 15
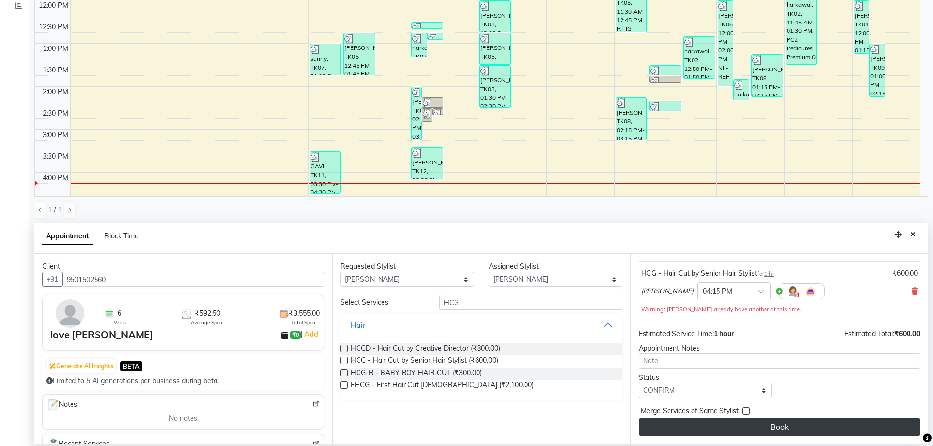
click at [758, 428] on button "Book" at bounding box center [780, 427] width 282 height 18
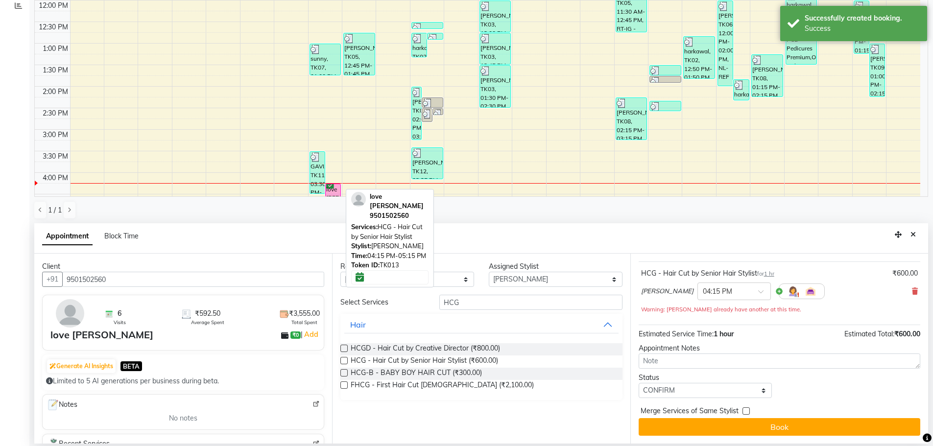
scroll to position [196, 0]
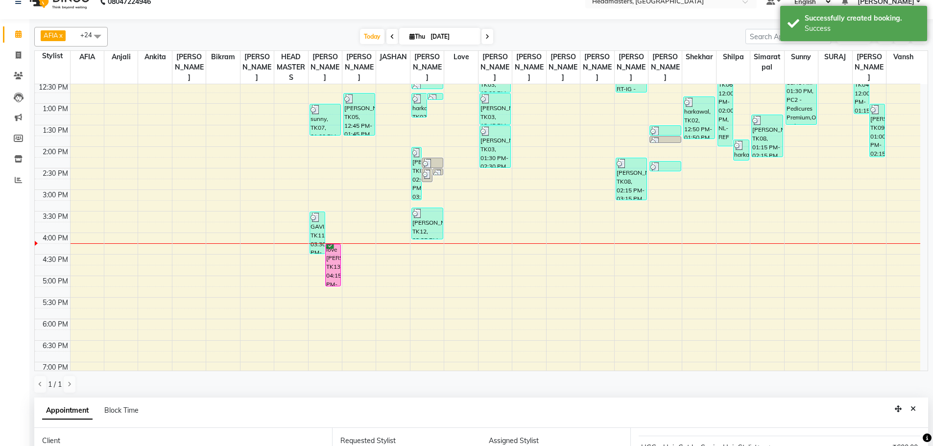
click at [921, 405] on div "Appointment Block Time" at bounding box center [481, 413] width 894 height 30
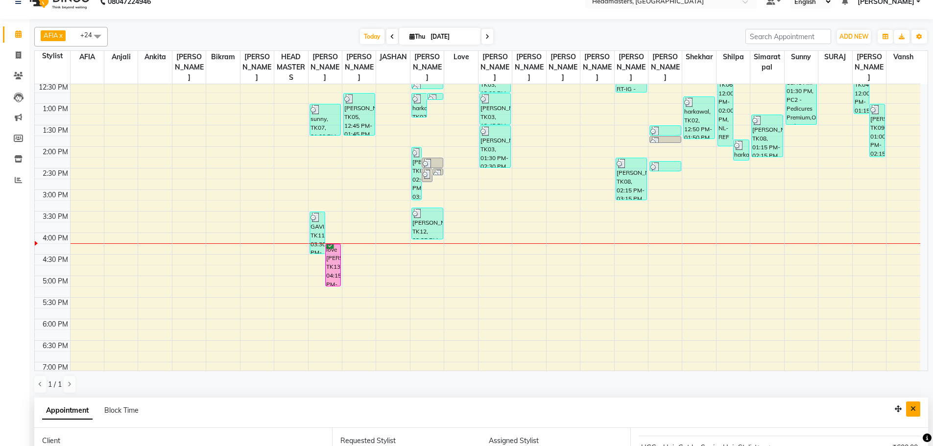
click at [910, 412] on button "Close" at bounding box center [913, 409] width 14 height 15
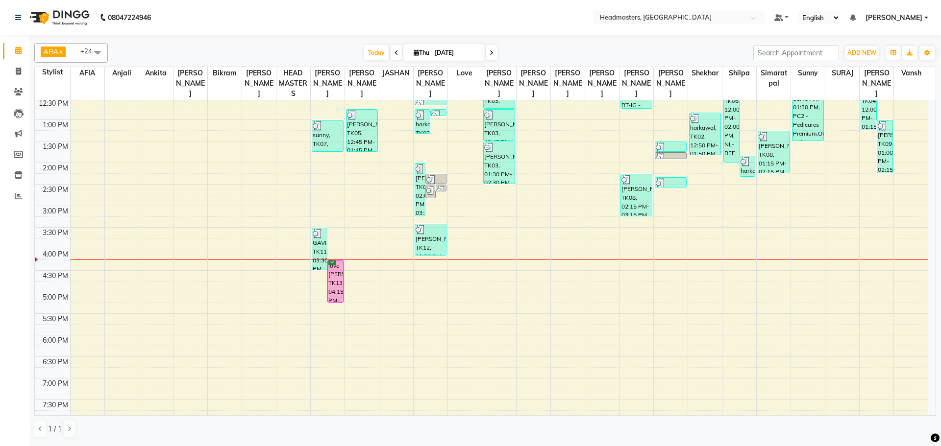
scroll to position [114, 0]
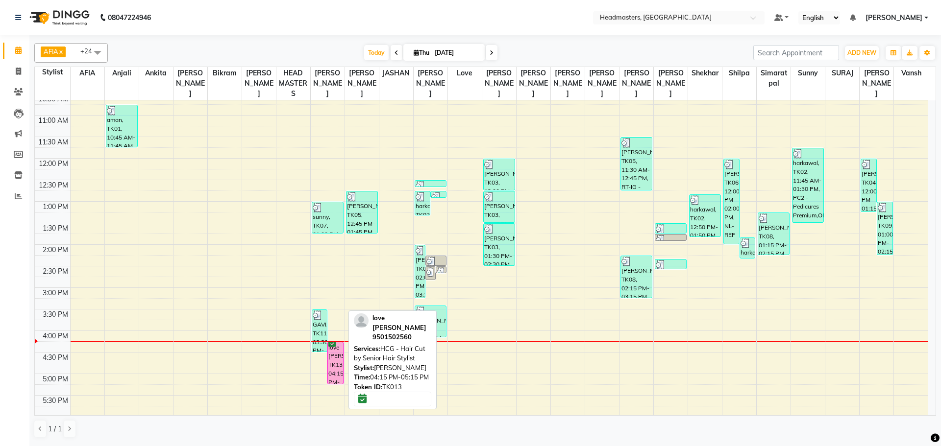
click at [335, 359] on div "love [PERSON_NAME], TK13, 04:15 PM-05:15 PM, HCG - Hair Cut by Senior Hair Styl…" at bounding box center [335, 363] width 15 height 42
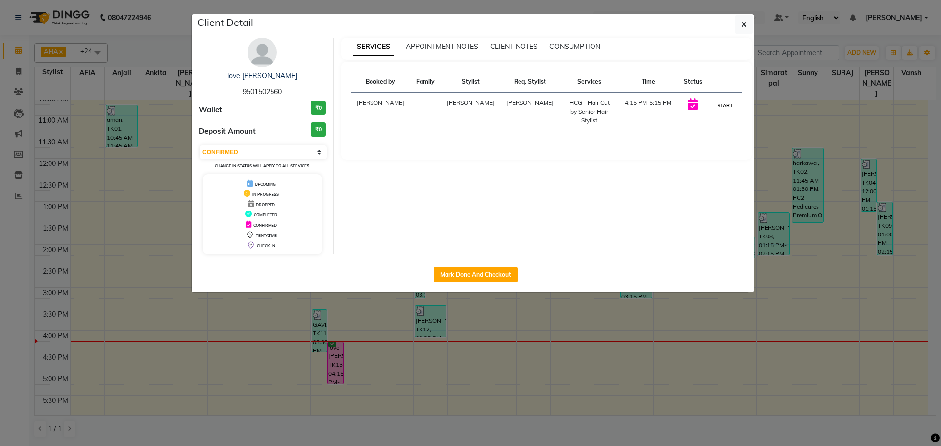
click at [727, 102] on button "START" at bounding box center [725, 105] width 20 height 12
select select "1"
click at [748, 27] on button "button" at bounding box center [743, 24] width 19 height 19
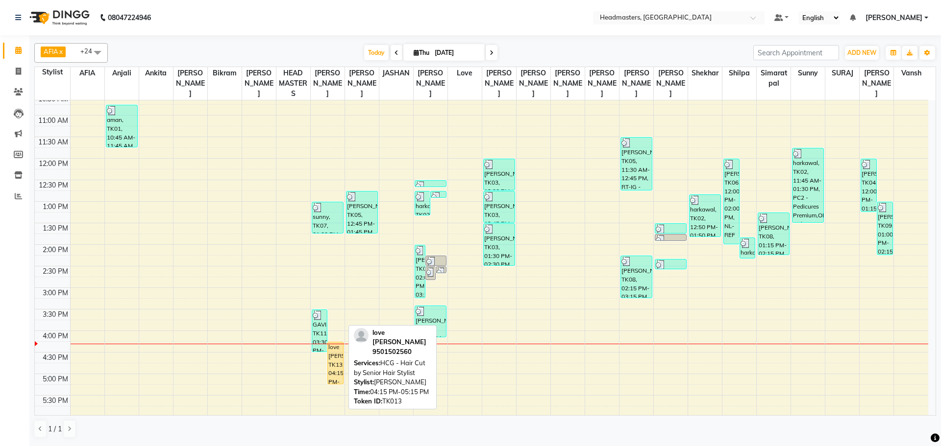
click at [335, 359] on div "love [PERSON_NAME], TK13, 04:15 PM-05:15 PM, HCG - Hair Cut by Senior Hair Styl…" at bounding box center [335, 363] width 15 height 42
select select "1"
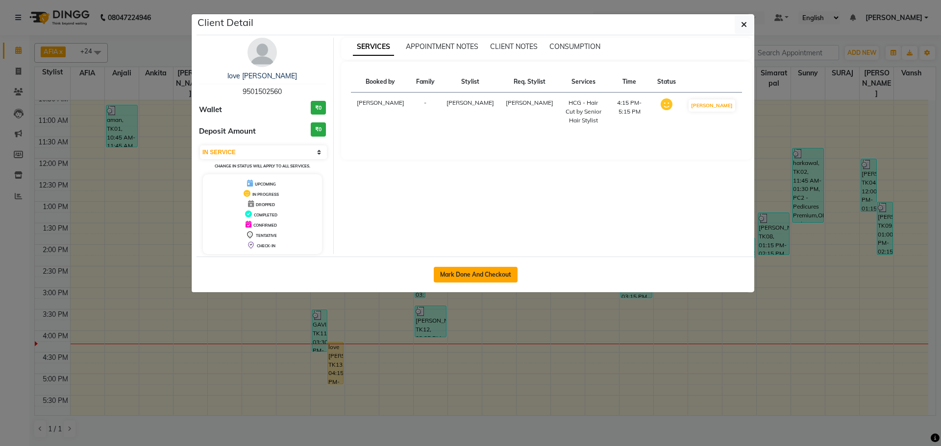
drag, startPoint x: 447, startPoint y: 271, endPoint x: 439, endPoint y: 270, distance: 8.4
click at [447, 270] on button "Mark Done And Checkout" at bounding box center [476, 275] width 84 height 16
select select "service"
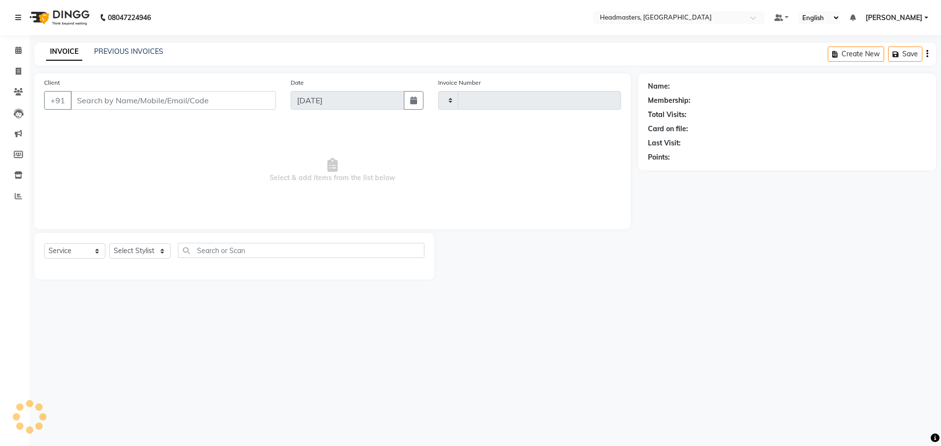
type input "3312"
select select "7136"
type input "9501502560"
select select "60663"
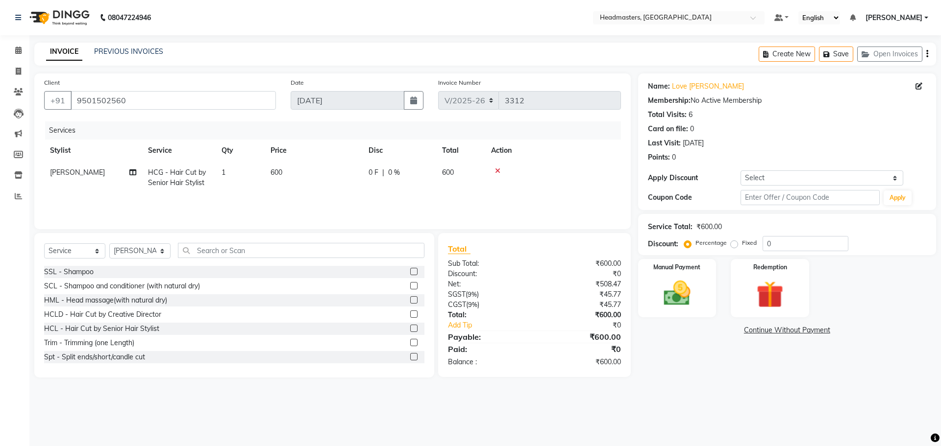
click at [370, 177] on span "0 F" at bounding box center [373, 173] width 10 height 10
select select "60663"
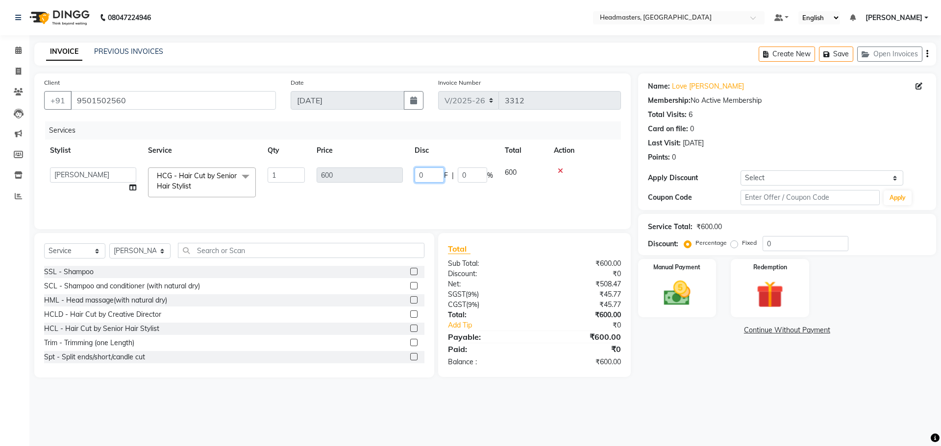
click at [431, 174] on input "0" at bounding box center [428, 175] width 29 height 15
type input "0300"
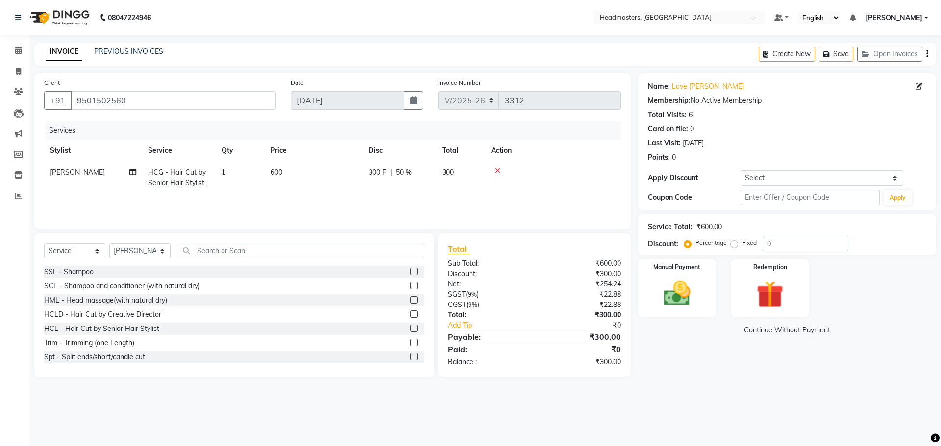
click at [456, 189] on tr "[PERSON_NAME] HCG - Hair Cut by Senior Hair Stylist 1 600 300 F | 50 % 300" at bounding box center [332, 178] width 577 height 32
click at [683, 294] on img at bounding box center [677, 293] width 46 height 32
click at [813, 331] on span "Cash" at bounding box center [809, 330] width 19 height 11
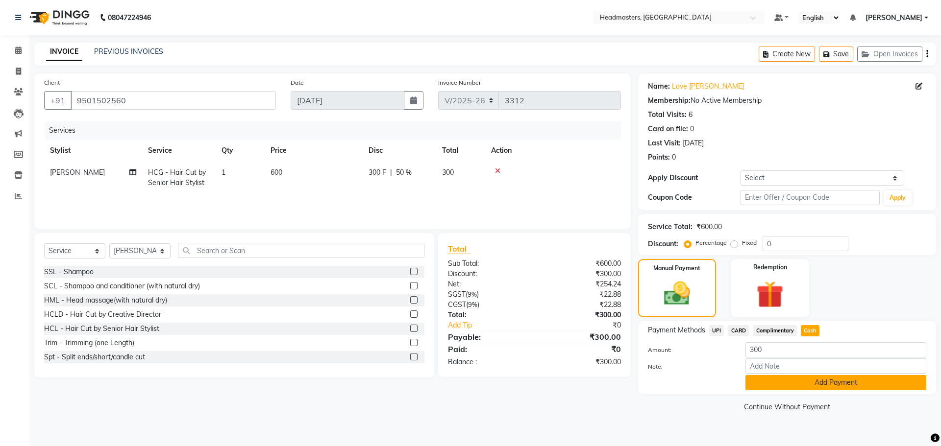
click at [826, 386] on button "Add Payment" at bounding box center [835, 382] width 181 height 15
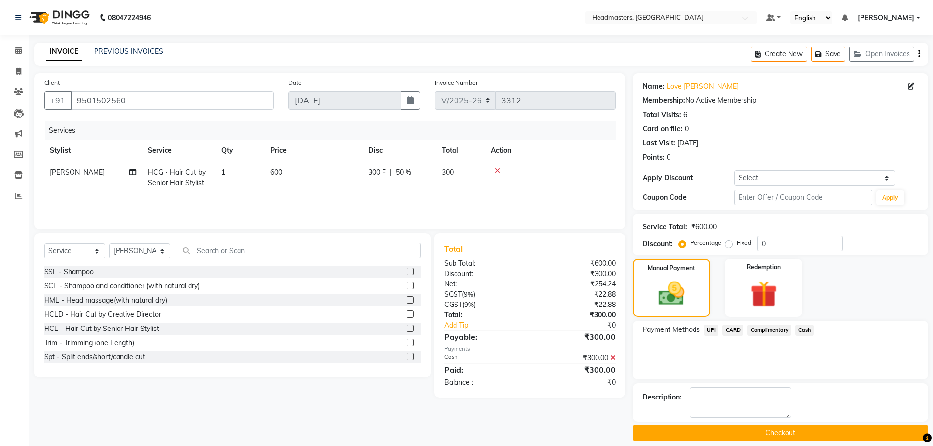
click at [793, 433] on button "Checkout" at bounding box center [780, 433] width 295 height 15
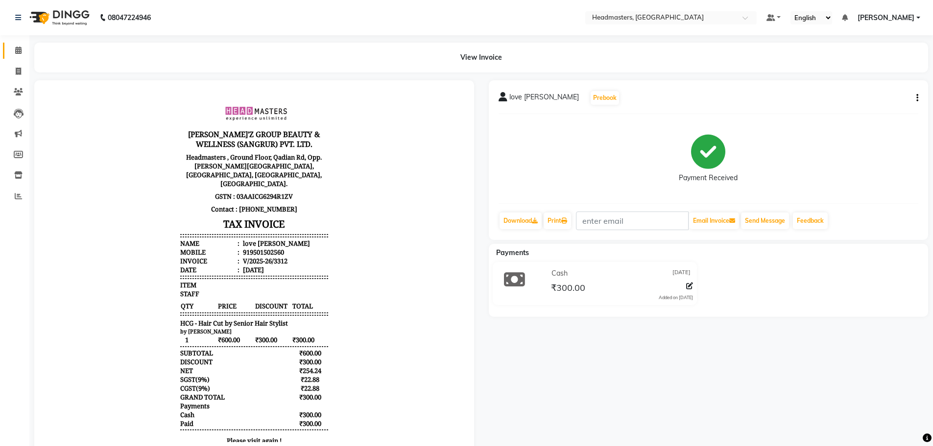
click at [24, 43] on link "Calendar" at bounding box center [15, 51] width 24 height 16
click at [21, 47] on icon at bounding box center [18, 50] width 6 height 7
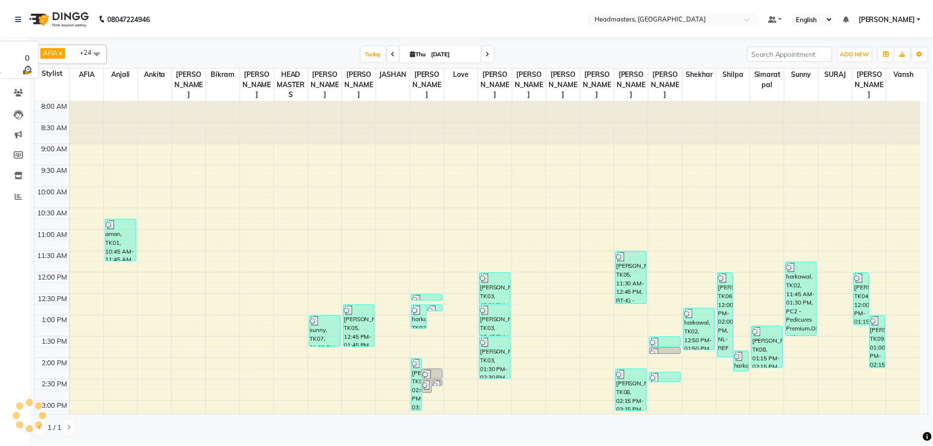
scroll to position [226, 0]
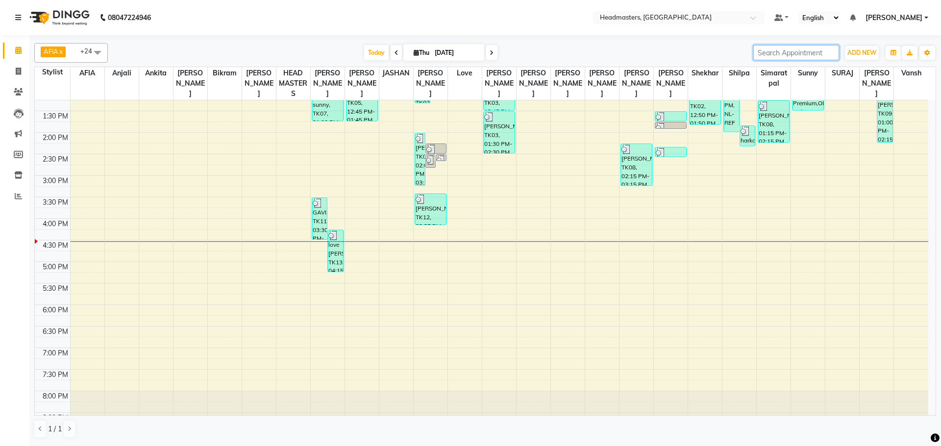
click at [766, 59] on input "search" at bounding box center [796, 52] width 86 height 15
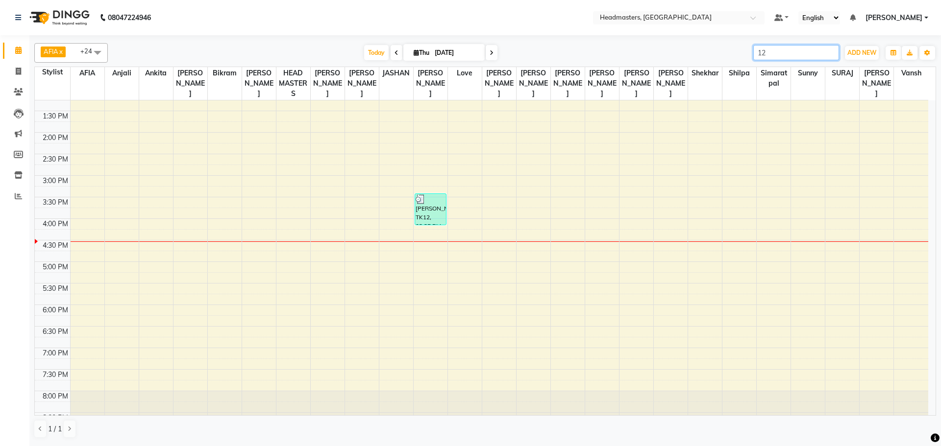
type input "12"
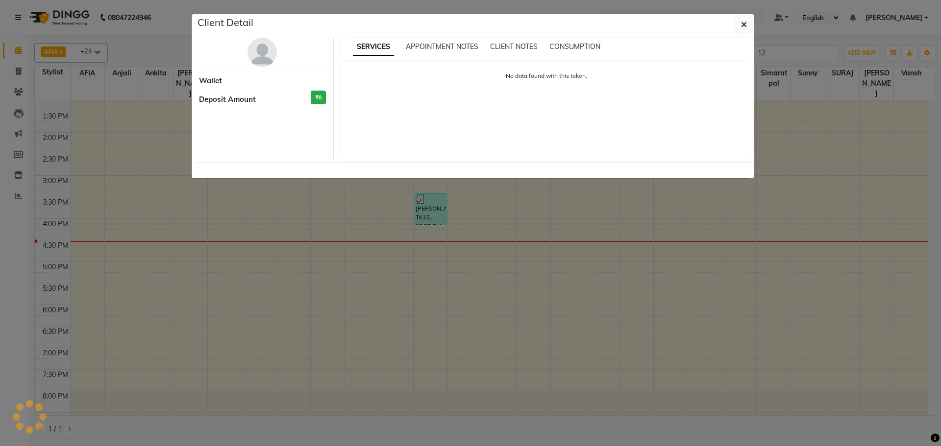
select select "3"
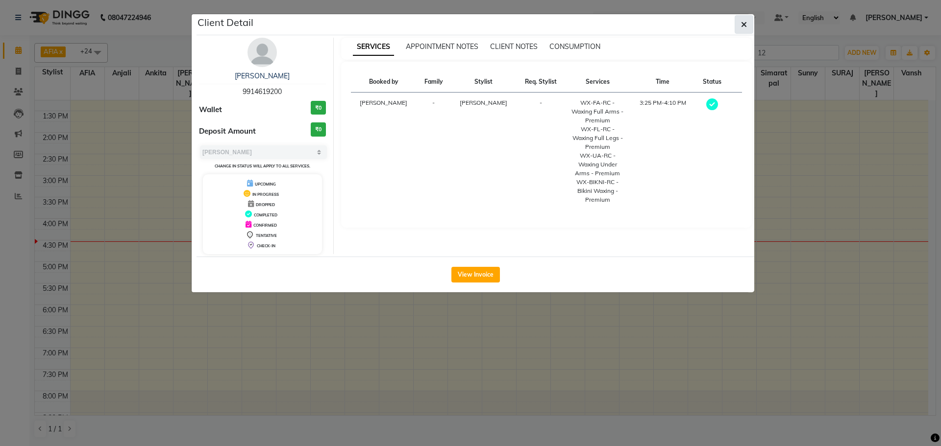
click at [747, 24] on button "button" at bounding box center [743, 24] width 19 height 19
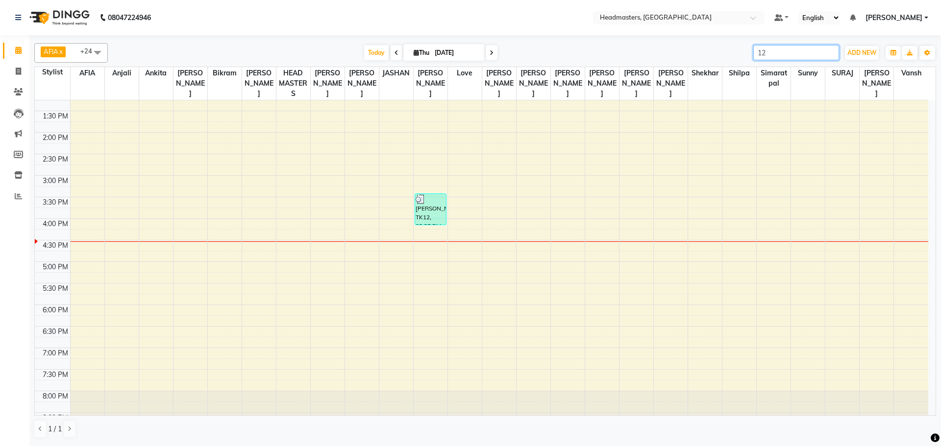
click at [785, 56] on input "12" at bounding box center [796, 52] width 86 height 15
type input "1"
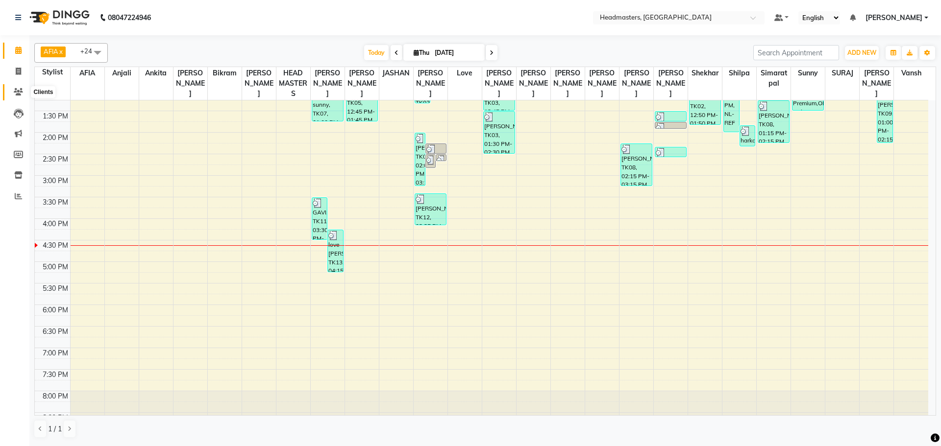
click at [19, 89] on icon at bounding box center [18, 91] width 9 height 7
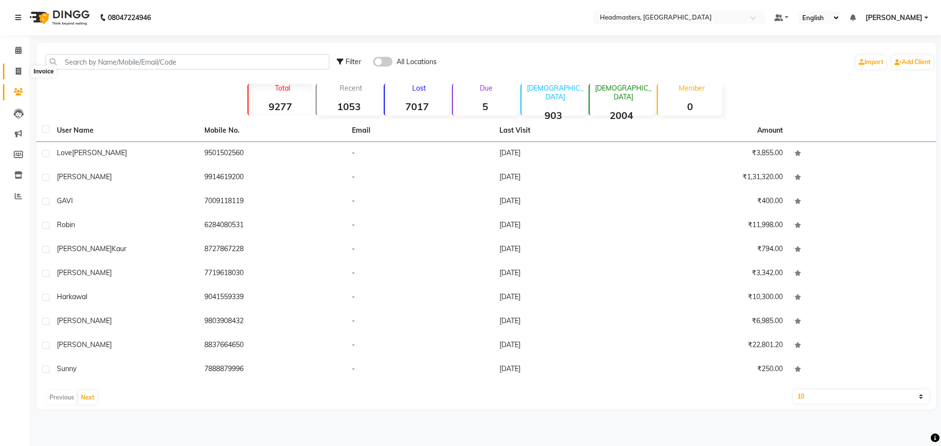
click at [19, 73] on icon at bounding box center [18, 71] width 5 height 7
select select "service"
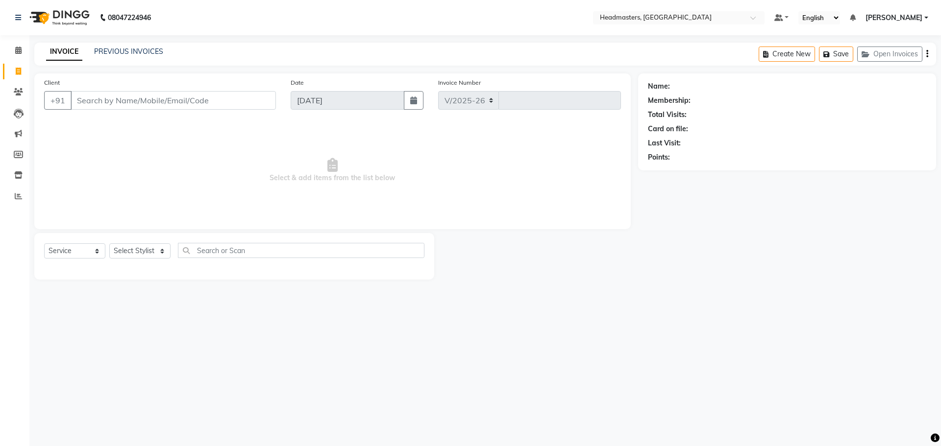
select select "7136"
type input "3313"
click at [102, 98] on input "Client" at bounding box center [173, 100] width 205 height 19
click at [98, 103] on input "Client" at bounding box center [173, 100] width 205 height 19
type input "8968643424"
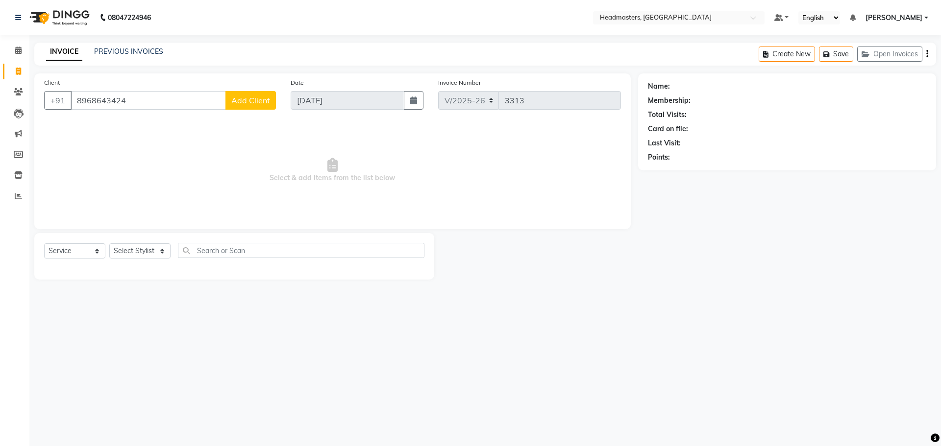
click at [256, 94] on button "Add Client" at bounding box center [250, 100] width 50 height 19
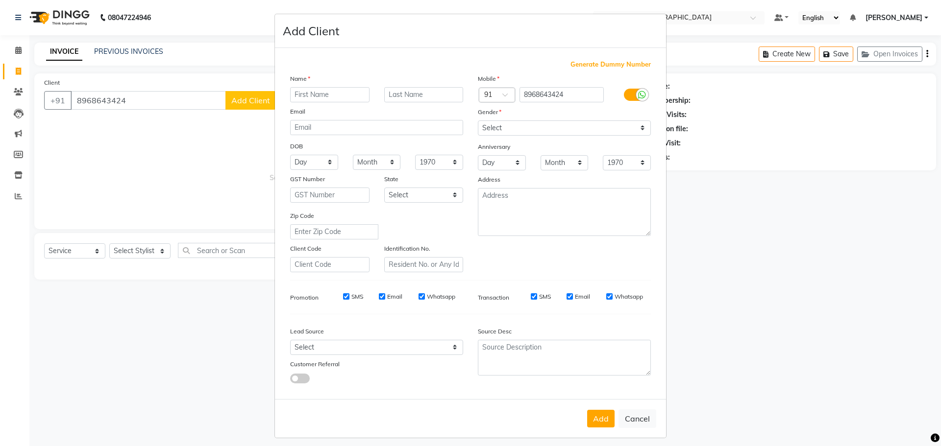
click at [317, 87] on div "Name Email DOB Day 01 02 03 04 05 06 07 08 09 10 11 12 13 14 15 16 17 18 19 20 …" at bounding box center [377, 172] width 188 height 199
drag, startPoint x: 315, startPoint y: 86, endPoint x: 319, endPoint y: 96, distance: 10.7
click at [314, 87] on div "Name Email DOB Day 01 02 03 04 05 06 07 08 09 10 11 12 13 14 15 16 17 18 19 20 …" at bounding box center [377, 172] width 188 height 199
click at [319, 95] on input "text" at bounding box center [329, 94] width 79 height 15
type input "ANNIYE"
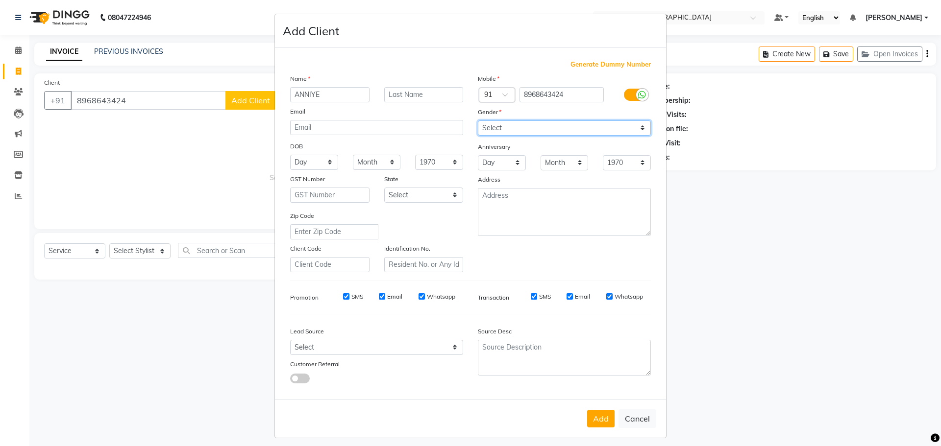
drag, startPoint x: 497, startPoint y: 128, endPoint x: 500, endPoint y: 135, distance: 7.5
click at [497, 128] on select "Select [DEMOGRAPHIC_DATA] [DEMOGRAPHIC_DATA] Other Prefer Not To Say" at bounding box center [564, 128] width 173 height 15
select select "[DEMOGRAPHIC_DATA]"
click at [478, 121] on select "Select [DEMOGRAPHIC_DATA] [DEMOGRAPHIC_DATA] Other Prefer Not To Say" at bounding box center [564, 128] width 173 height 15
click at [595, 421] on button "Add" at bounding box center [600, 419] width 27 height 18
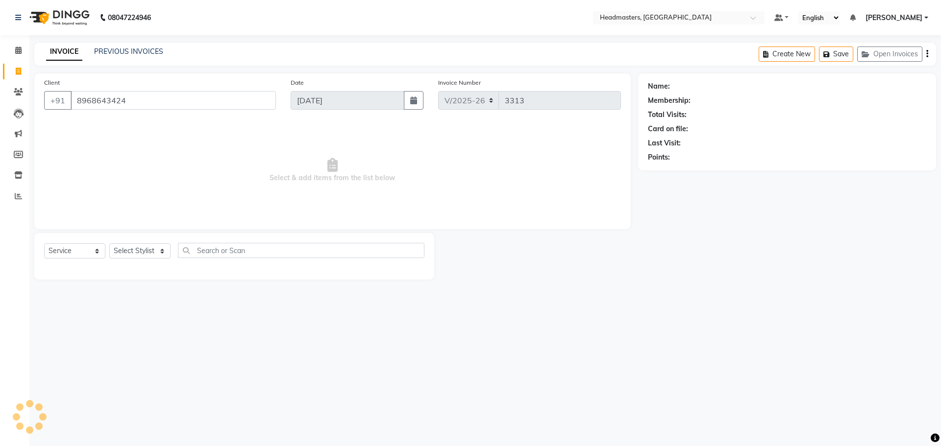
select select
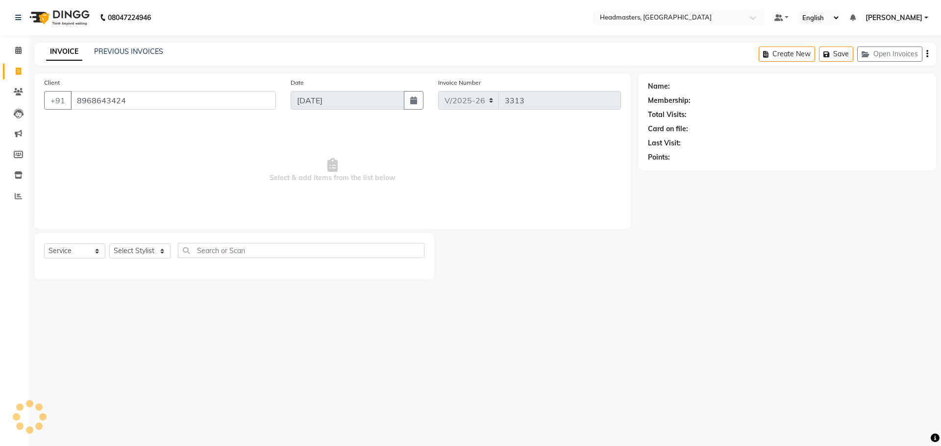
select select
checkbox input "false"
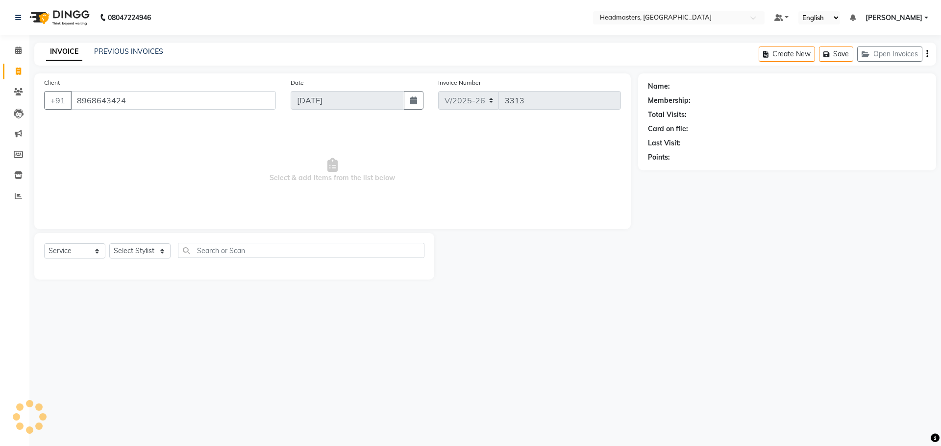
checkbox input "false"
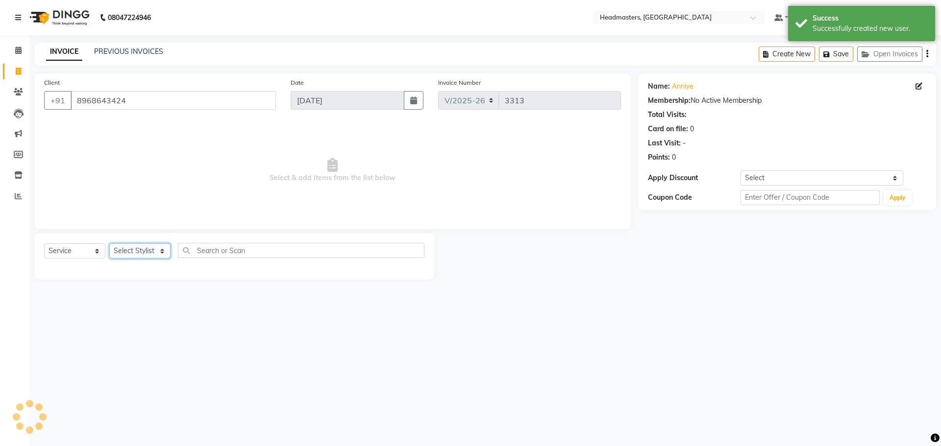
click at [136, 256] on select "Select Stylist AFIA Anjali [PERSON_NAME] [PERSON_NAME] [PERSON_NAME] HEAD [PERS…" at bounding box center [139, 250] width 61 height 15
select select "60708"
drag, startPoint x: 219, startPoint y: 253, endPoint x: 218, endPoint y: 247, distance: 6.4
click at [220, 252] on input "text" at bounding box center [301, 250] width 246 height 15
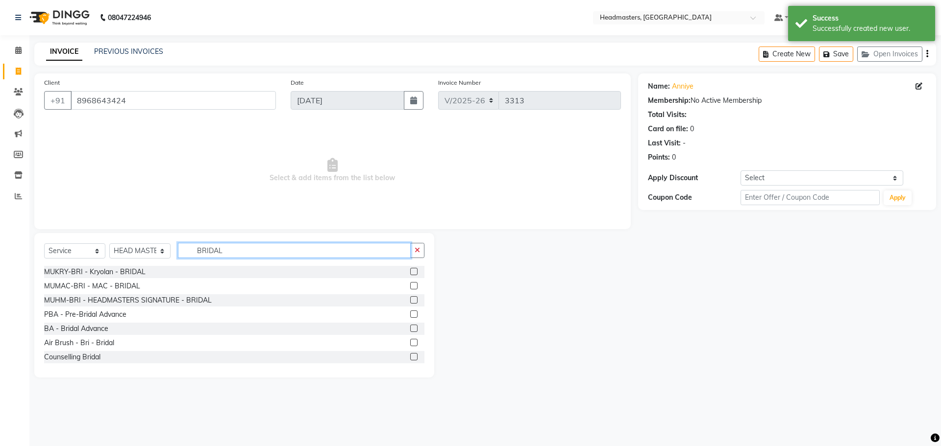
type input "BRIDAL"
click at [410, 325] on label at bounding box center [413, 328] width 7 height 7
click at [410, 326] on input "checkbox" at bounding box center [413, 329] width 6 height 6
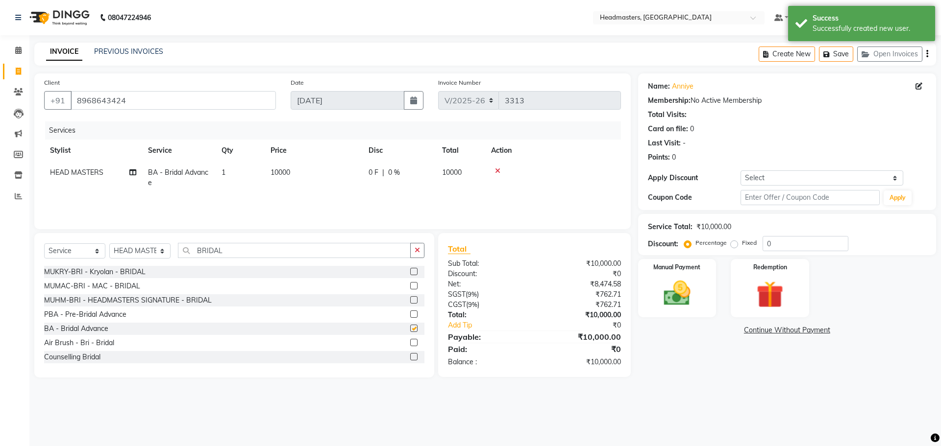
checkbox input "false"
click at [396, 167] on td "0 F | 0 %" at bounding box center [399, 178] width 73 height 32
select select "60708"
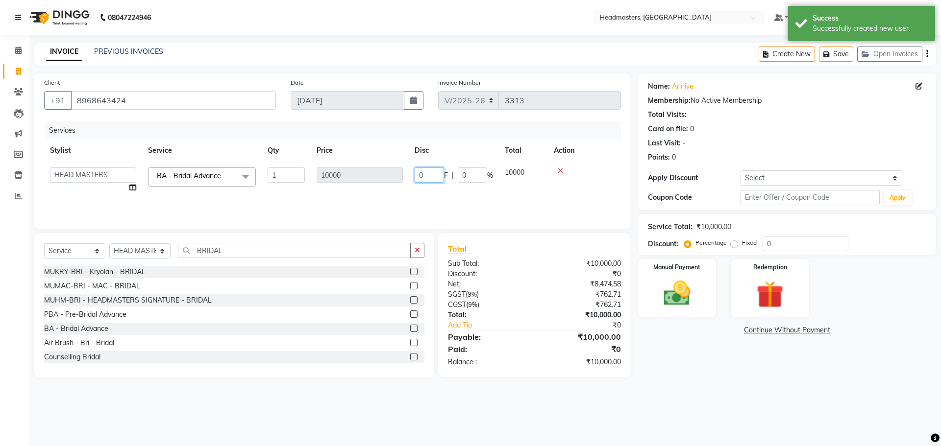
click at [431, 176] on input "0" at bounding box center [428, 175] width 29 height 15
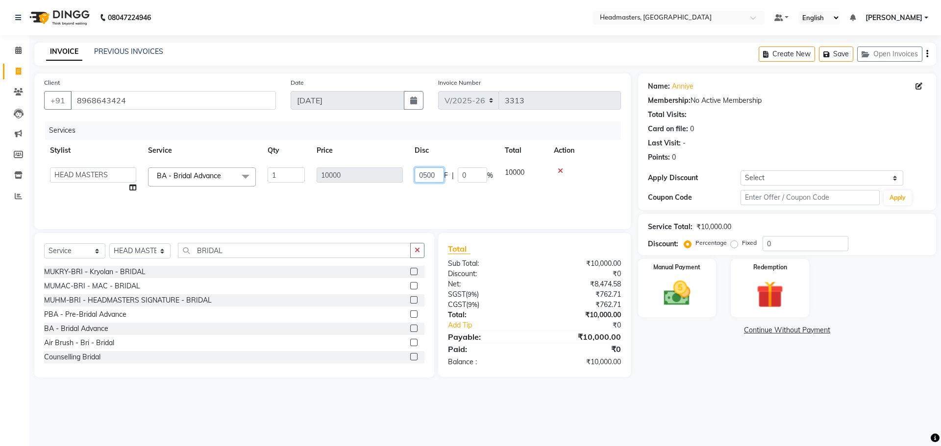
type input "05000"
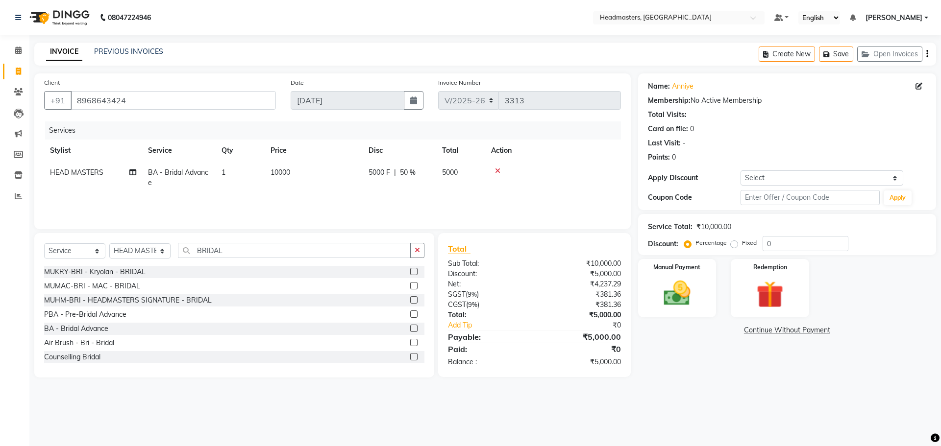
drag, startPoint x: 454, startPoint y: 185, endPoint x: 535, endPoint y: 215, distance: 86.6
click at [465, 188] on tr "HEAD MASTERS BA - Bridal Advance 1 10000 5000 F | 50 % 5000" at bounding box center [332, 178] width 577 height 32
click at [689, 275] on div "Manual Payment" at bounding box center [676, 288] width 81 height 60
drag, startPoint x: 743, startPoint y: 331, endPoint x: 748, endPoint y: 338, distance: 8.6
click at [744, 331] on span "CARD" at bounding box center [737, 330] width 21 height 11
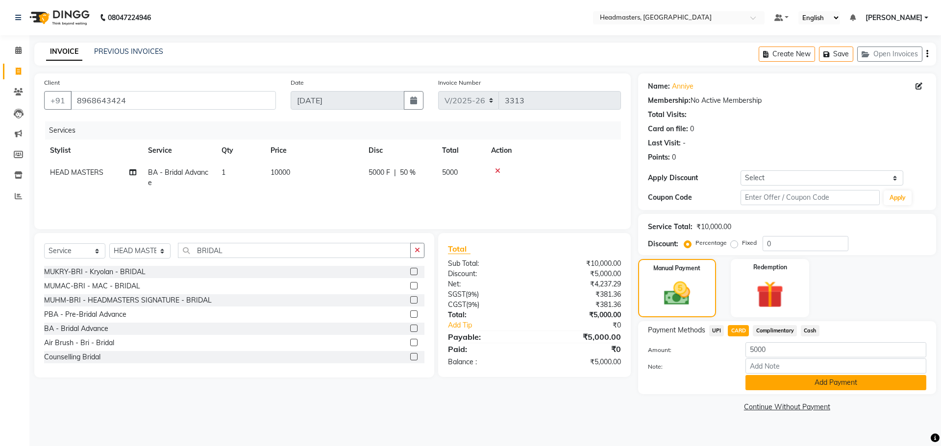
click at [820, 384] on button "Add Payment" at bounding box center [835, 382] width 181 height 15
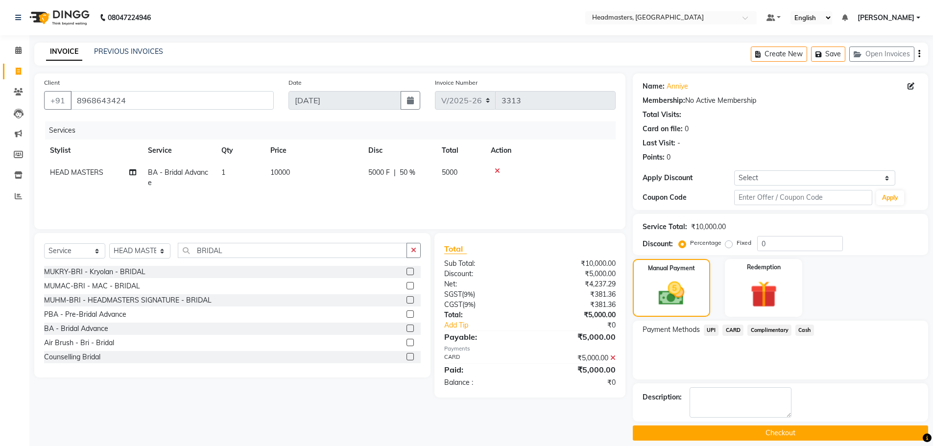
click at [764, 435] on button "Checkout" at bounding box center [780, 433] width 295 height 15
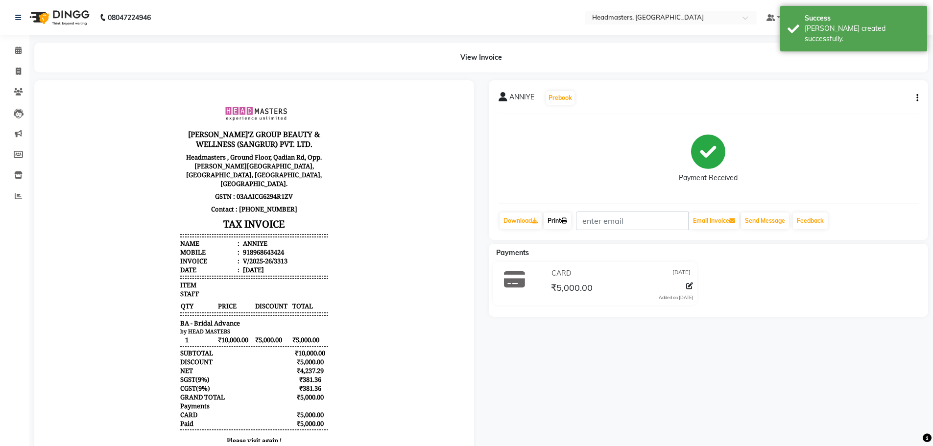
click at [550, 221] on link "Print" at bounding box center [557, 221] width 27 height 17
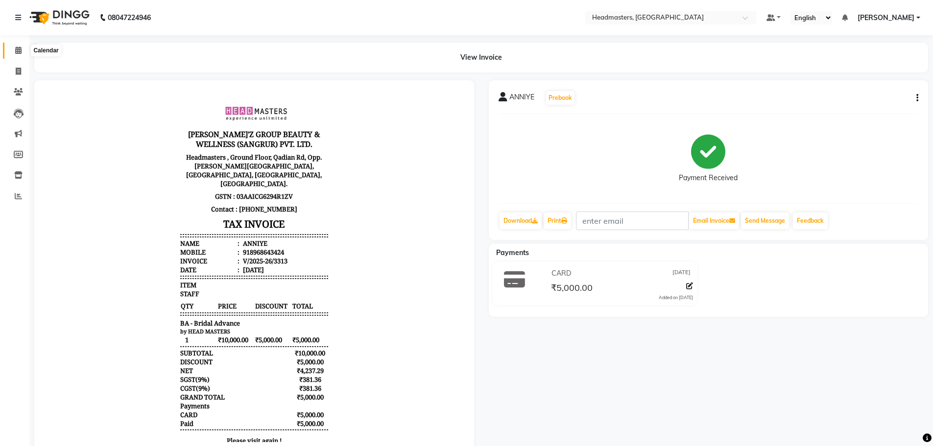
click at [11, 52] on span at bounding box center [18, 50] width 17 height 11
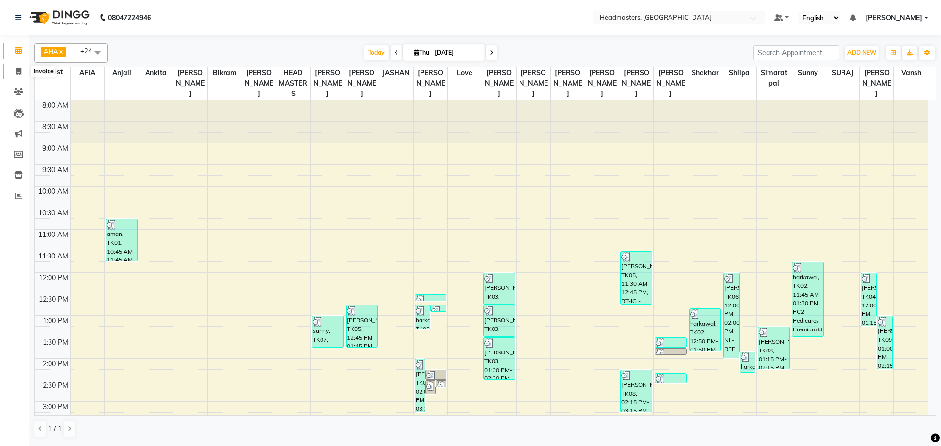
click at [21, 70] on icon at bounding box center [18, 71] width 5 height 7
select select "service"
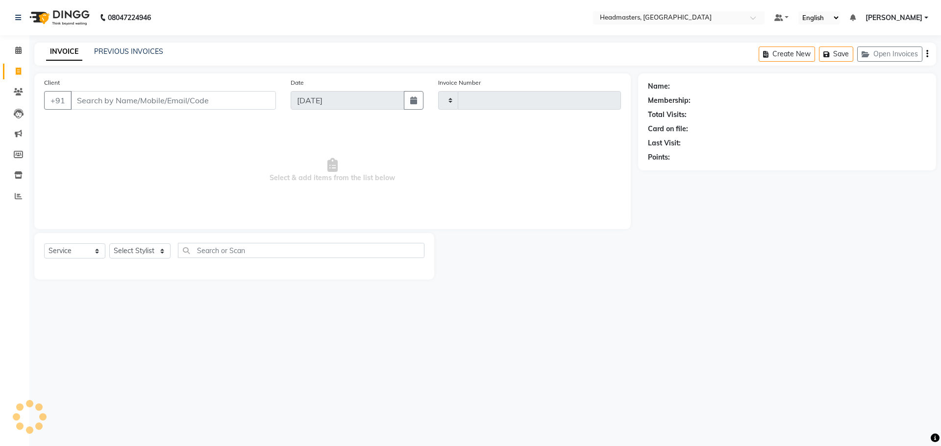
type input "3314"
select select "7136"
click at [126, 91] on input "Client" at bounding box center [173, 100] width 205 height 19
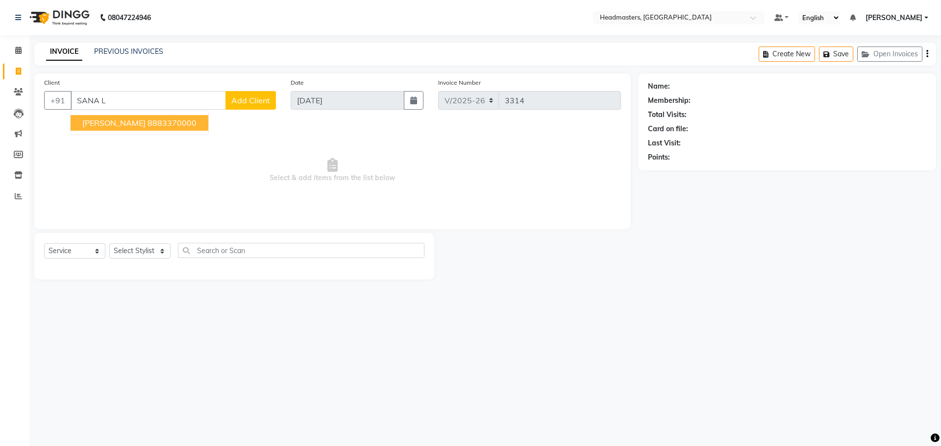
click at [147, 122] on ngb-highlight "8883370000" at bounding box center [171, 123] width 49 height 10
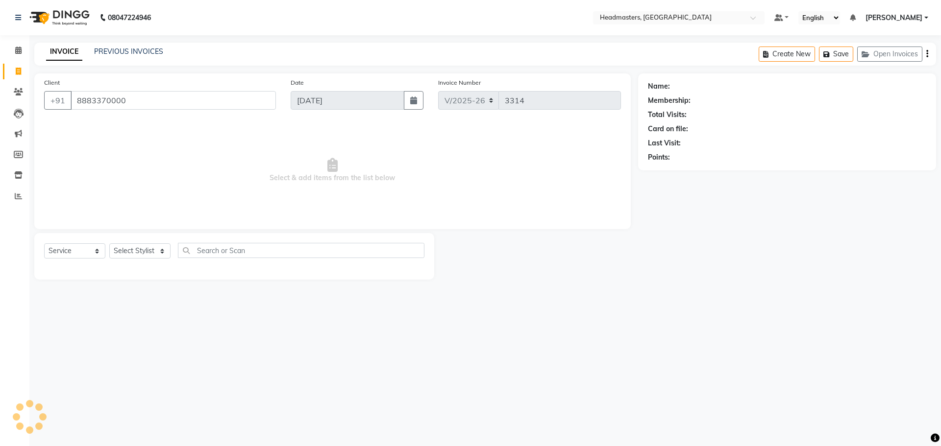
type input "8883370000"
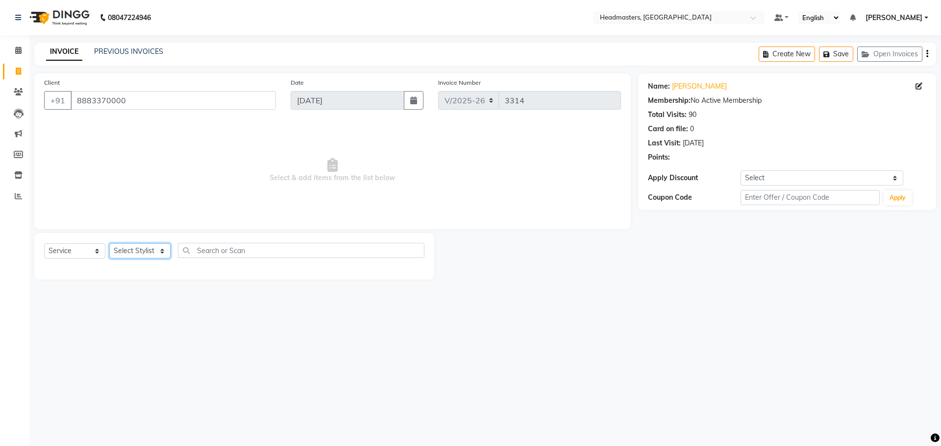
click at [125, 254] on select "Select Stylist AFIA Anjali [PERSON_NAME] [PERSON_NAME] [PERSON_NAME] HEAD [PERS…" at bounding box center [139, 250] width 61 height 15
select select "60665"
click at [228, 245] on input "text" at bounding box center [301, 250] width 246 height 15
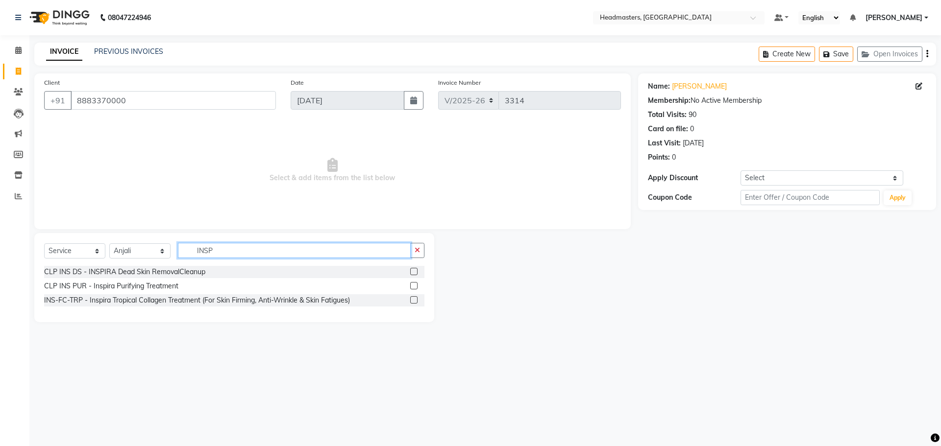
type input "INSP"
click at [415, 302] on label at bounding box center [413, 299] width 7 height 7
click at [415, 302] on input "checkbox" at bounding box center [413, 300] width 6 height 6
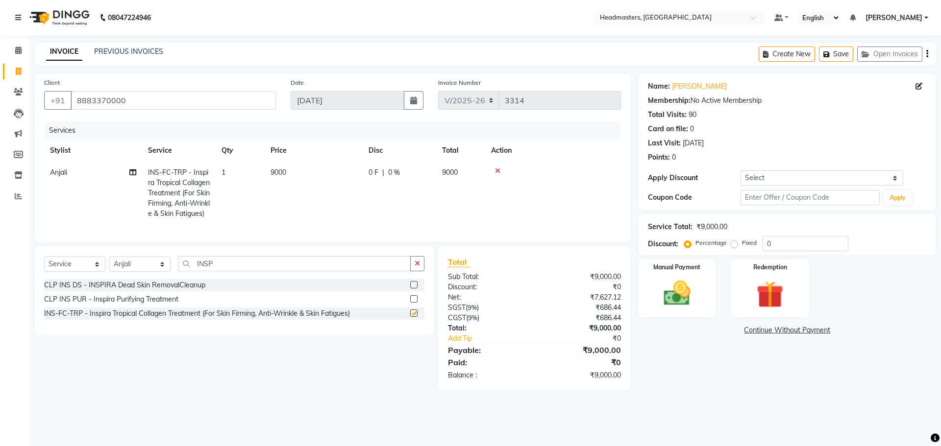
checkbox input "false"
click at [234, 271] on input "INSP" at bounding box center [294, 263] width 233 height 15
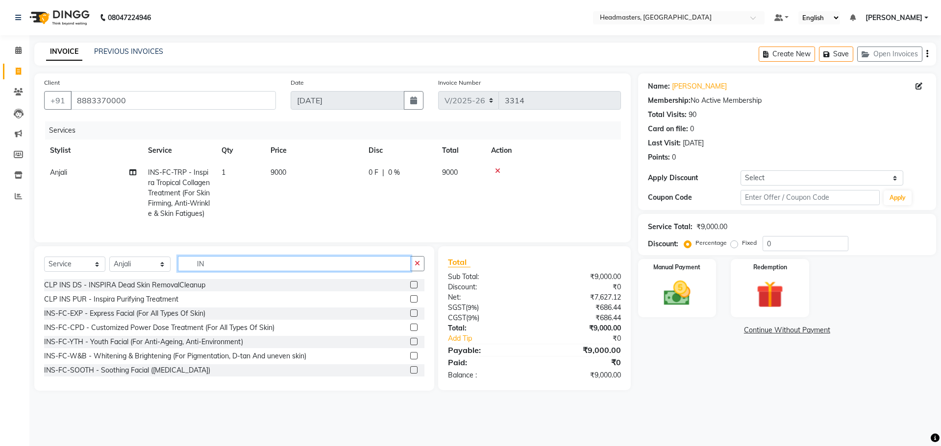
type input "I"
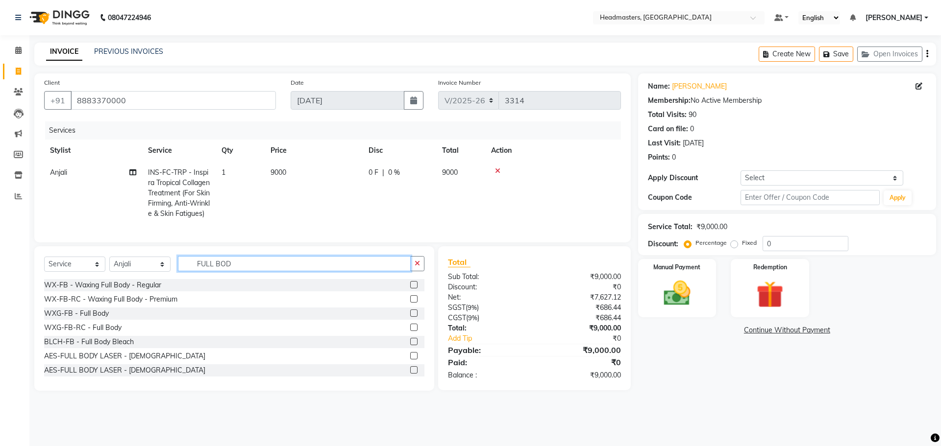
type input "FULL BOD"
click at [410, 303] on label at bounding box center [413, 298] width 7 height 7
click at [410, 303] on input "checkbox" at bounding box center [413, 299] width 6 height 6
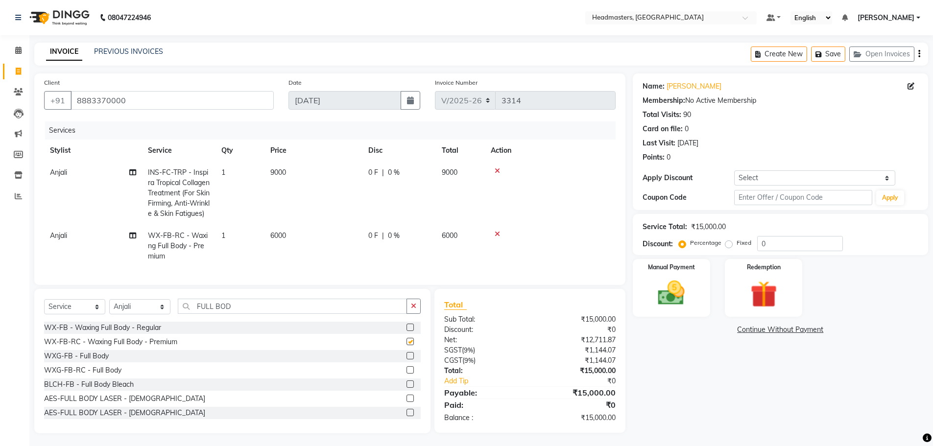
checkbox input "false"
click at [242, 314] on input "FULL BOD" at bounding box center [292, 306] width 229 height 15
type input "F"
click at [498, 238] on icon at bounding box center [497, 234] width 5 height 7
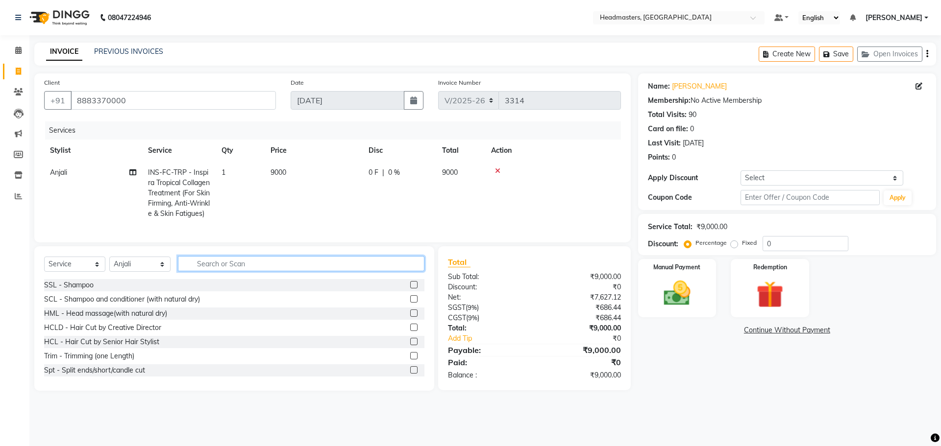
click at [299, 271] on input "text" at bounding box center [301, 263] width 246 height 15
type input "F"
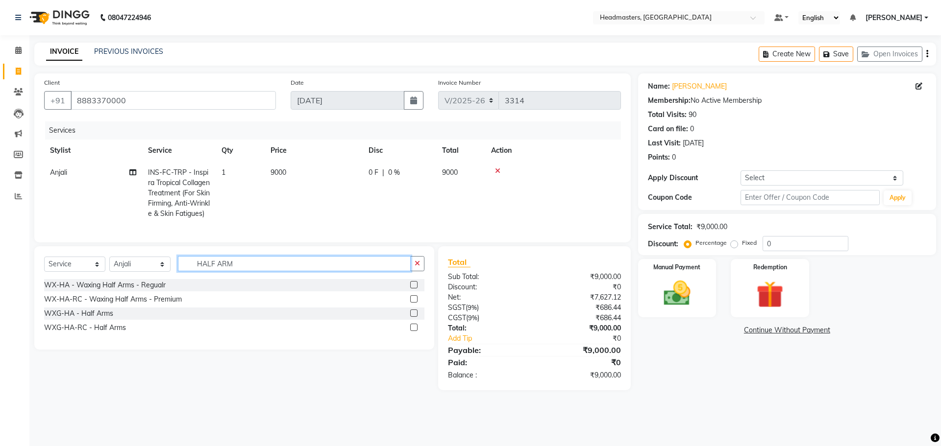
type input "HALF ARM"
click at [411, 303] on label at bounding box center [413, 298] width 7 height 7
click at [411, 303] on input "checkbox" at bounding box center [413, 299] width 6 height 6
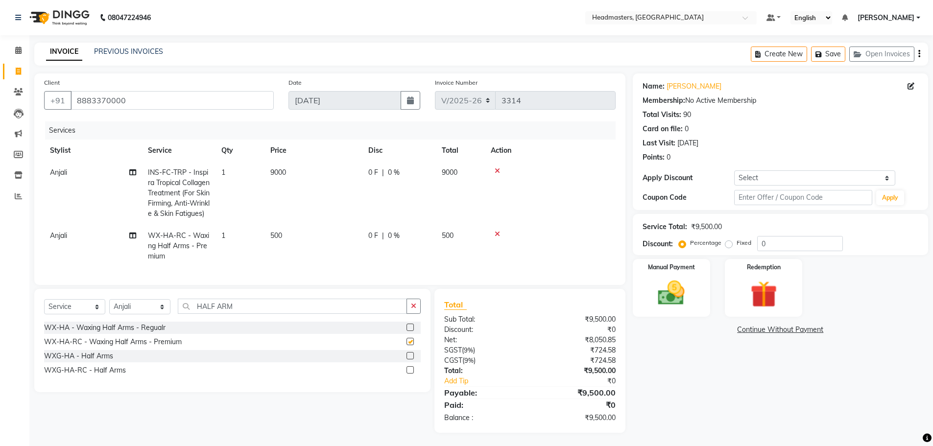
checkbox input "false"
click at [262, 314] on input "HALF ARM" at bounding box center [292, 306] width 229 height 15
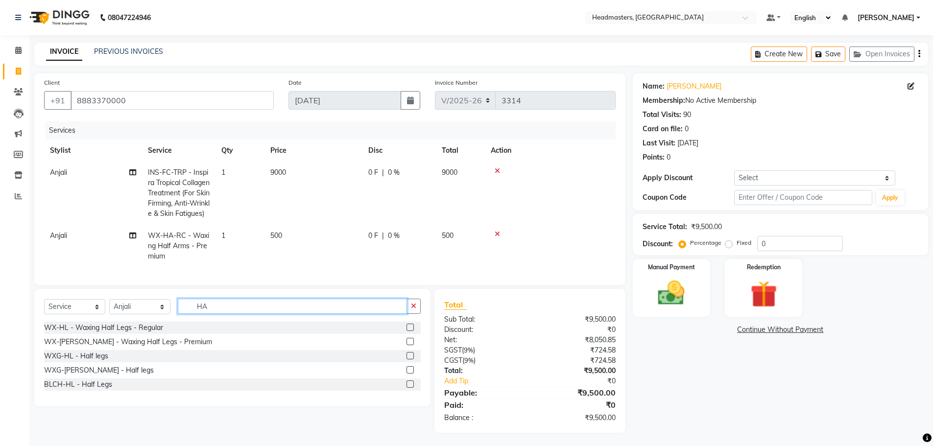
type input "H"
type input "HALF LEGS"
click at [410, 374] on label at bounding box center [410, 369] width 7 height 7
click at [410, 374] on input "checkbox" at bounding box center [410, 370] width 6 height 6
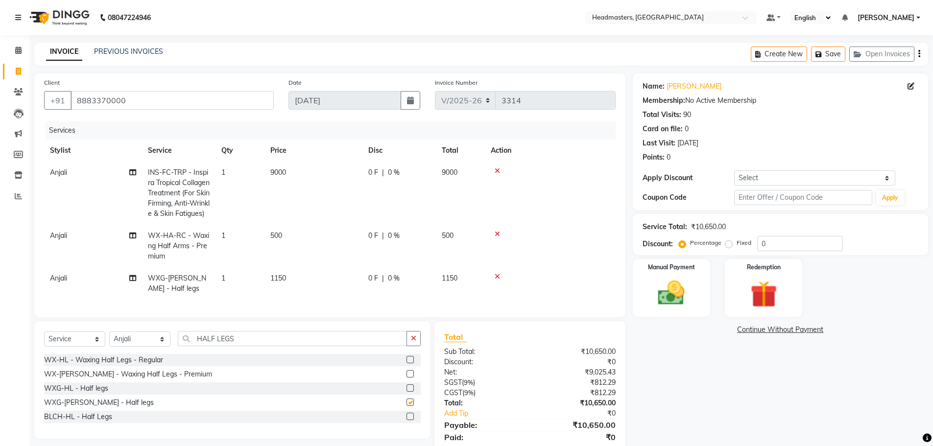
checkbox input "false"
click at [298, 347] on div "Select Service Product Membership Package Voucher Prepaid Gift Card Select Styl…" at bounding box center [232, 380] width 396 height 118
click at [265, 354] on div "Select Service Product Membership Package Voucher Prepaid Gift Card Select Styl…" at bounding box center [232, 342] width 377 height 23
click at [263, 346] on input "HALF LEGS" at bounding box center [292, 338] width 229 height 15
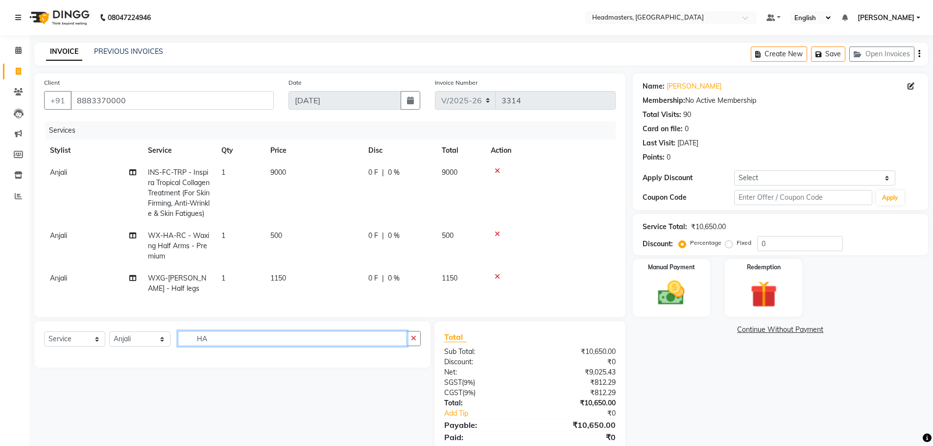
type input "H"
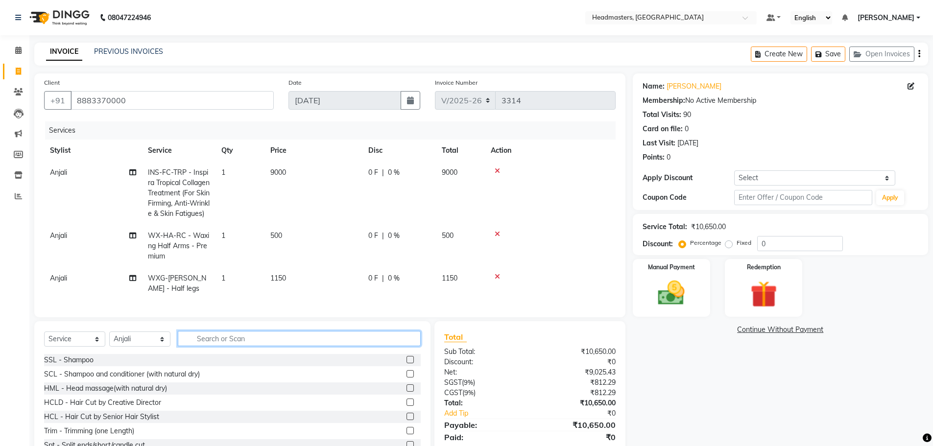
type input "I"
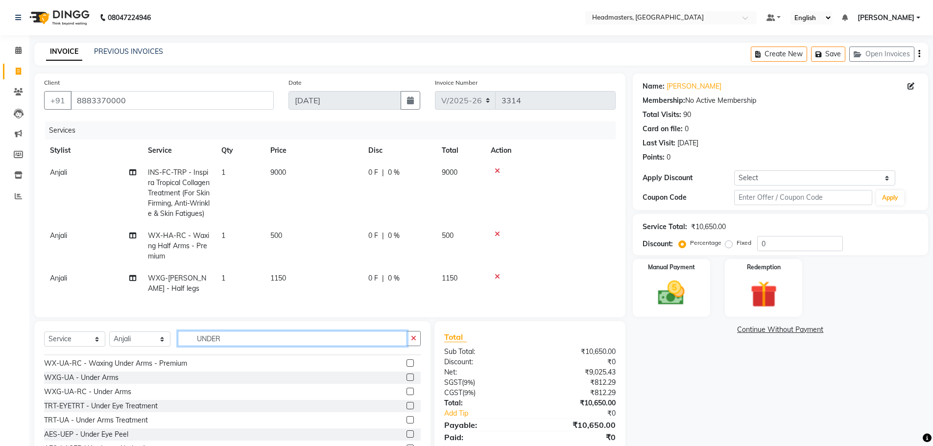
scroll to position [16, 0]
type input "UNDER"
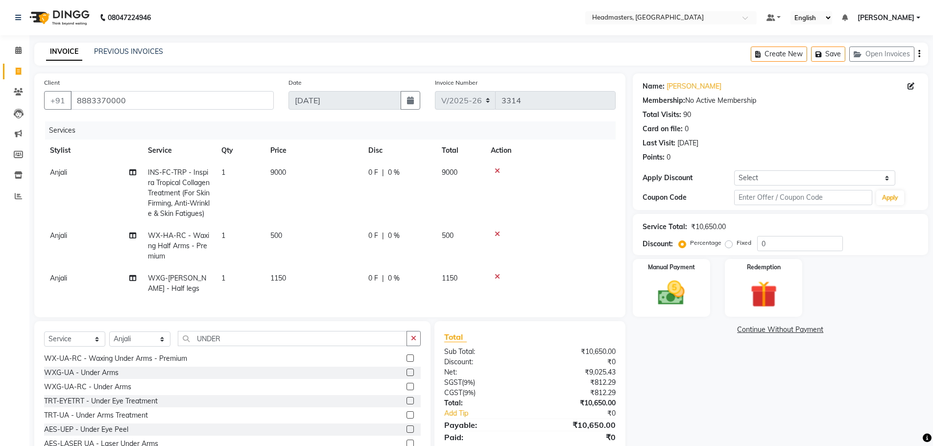
click at [407, 390] on label at bounding box center [410, 386] width 7 height 7
click at [407, 390] on input "checkbox" at bounding box center [410, 387] width 6 height 6
checkbox input "true"
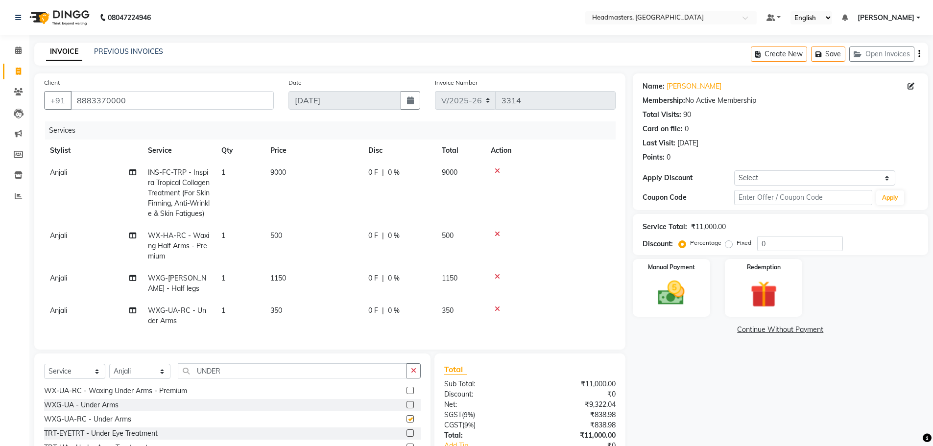
click at [230, 299] on td "1" at bounding box center [240, 283] width 49 height 32
click at [229, 306] on div "Client [PHONE_NUMBER] Date [DATE] Invoice Number V/[PHONE_NUMBER] Services Styl…" at bounding box center [330, 285] width 606 height 425
select select "60665"
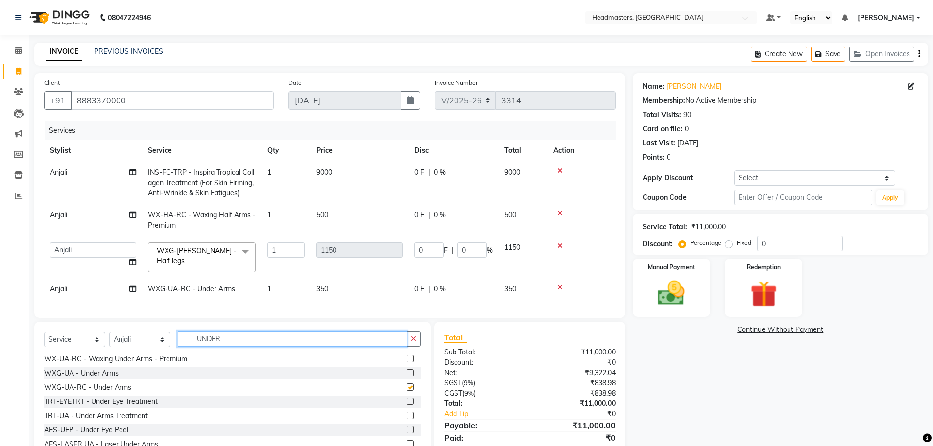
click at [229, 332] on input "UNDER" at bounding box center [292, 339] width 229 height 15
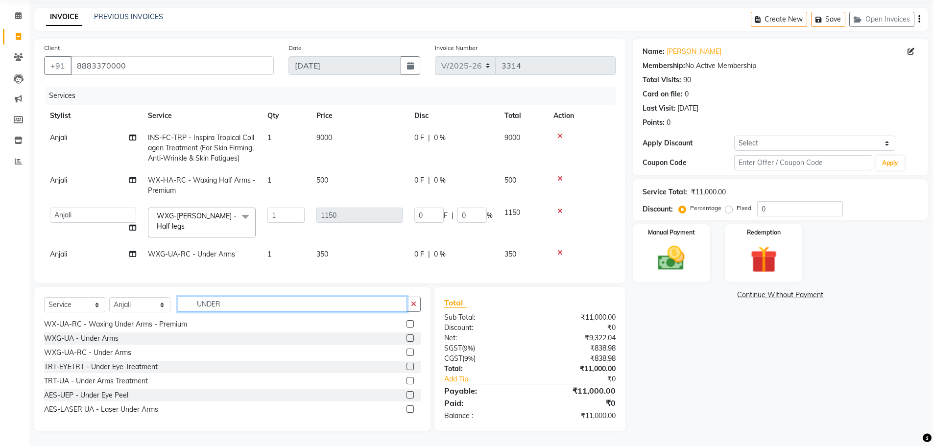
checkbox input "false"
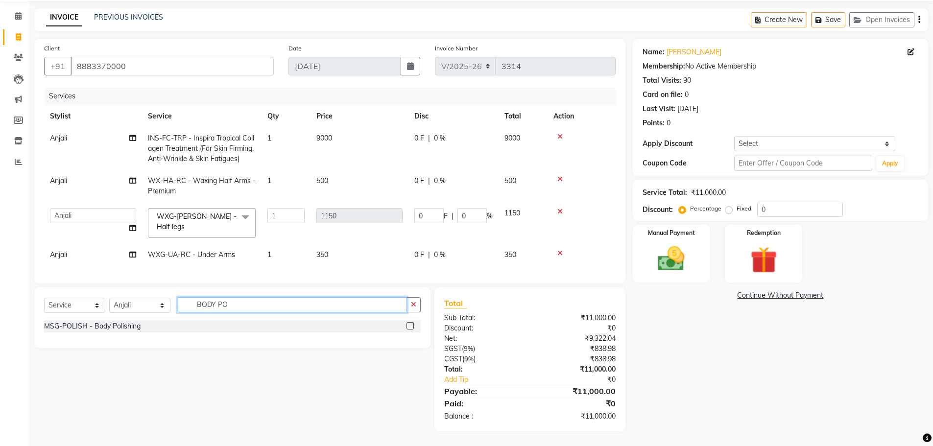
scroll to position [42, 0]
type input "BODY PO"
click at [409, 327] on label at bounding box center [410, 325] width 7 height 7
click at [409, 327] on input "checkbox" at bounding box center [410, 326] width 6 height 6
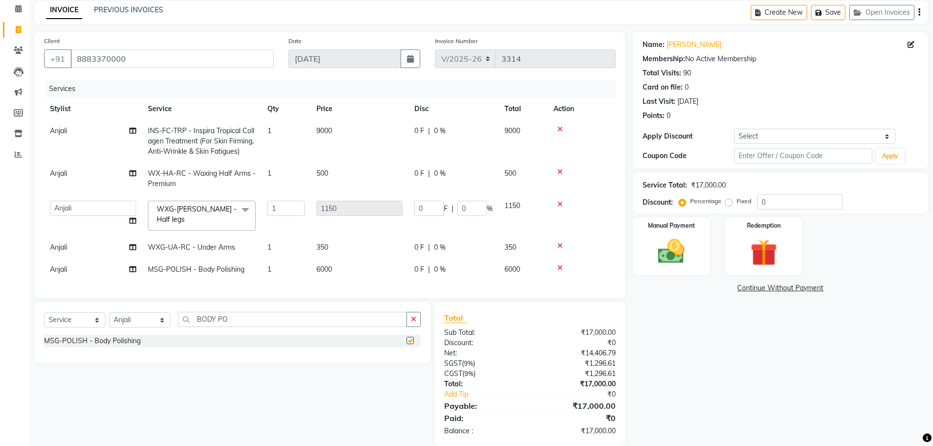
scroll to position [64, 0]
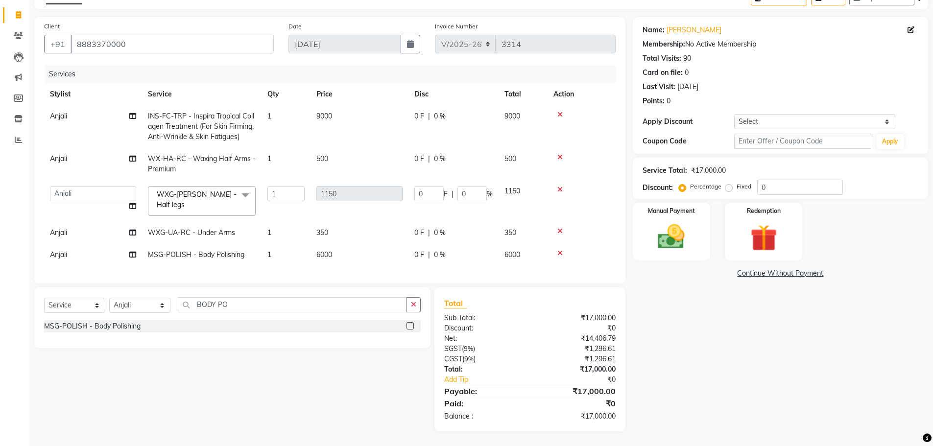
checkbox input "false"
click at [230, 302] on input "BODY PO" at bounding box center [292, 304] width 229 height 15
type input "B"
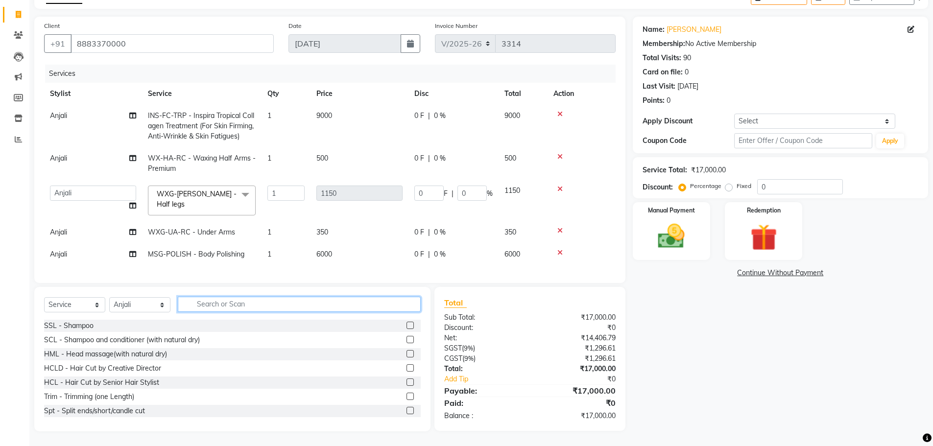
click at [251, 303] on input "text" at bounding box center [299, 304] width 243 height 15
type input "F"
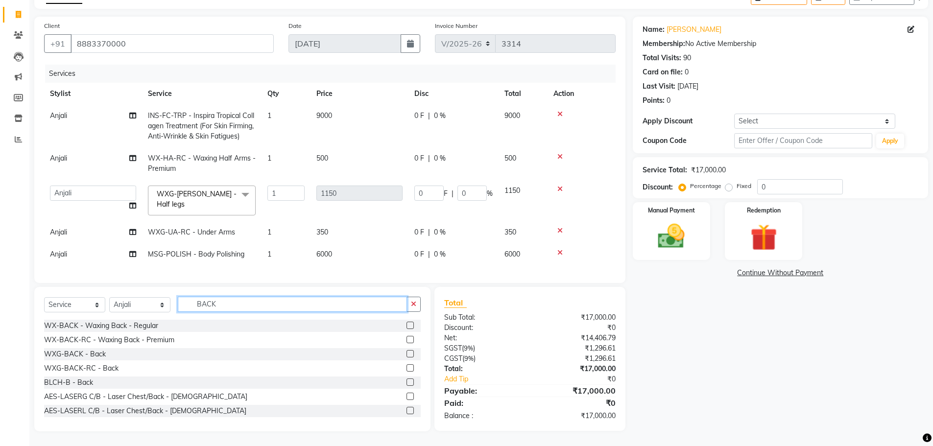
type input "BACK"
click at [407, 338] on label at bounding box center [410, 339] width 7 height 7
click at [407, 338] on input "checkbox" at bounding box center [410, 340] width 6 height 6
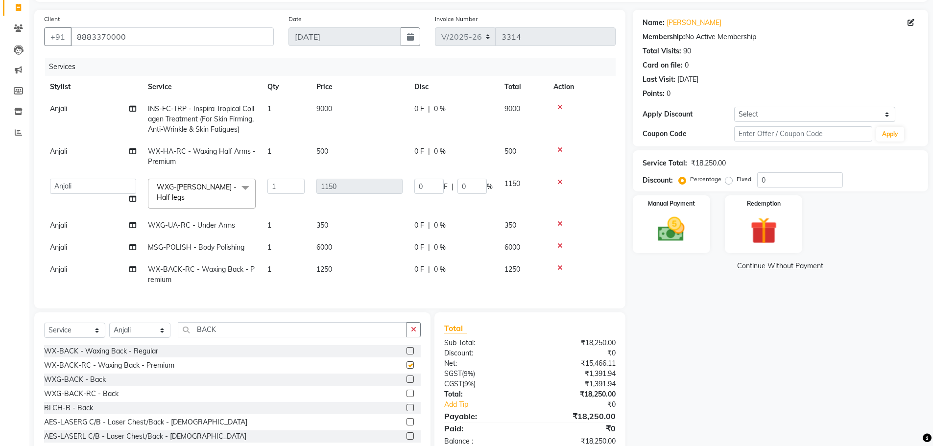
checkbox input "false"
click at [236, 337] on input "BACK" at bounding box center [292, 329] width 229 height 15
type input "B"
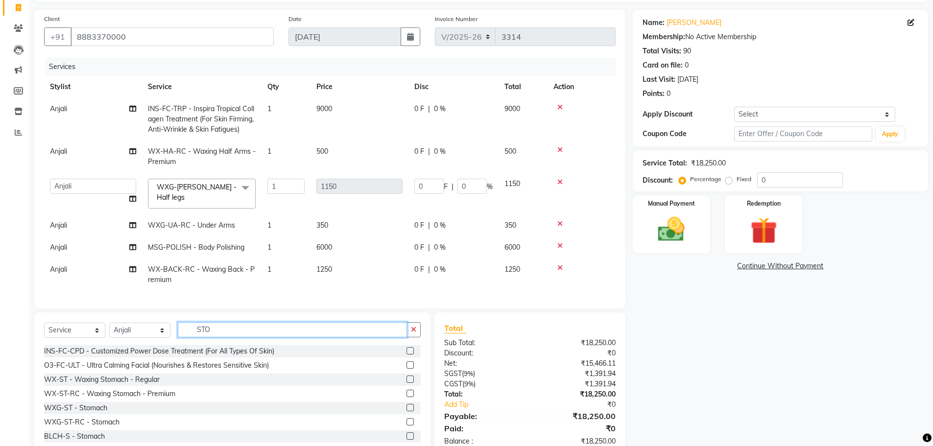
type input "STO"
click at [407, 397] on label at bounding box center [410, 393] width 7 height 7
click at [407, 397] on input "checkbox" at bounding box center [410, 394] width 6 height 6
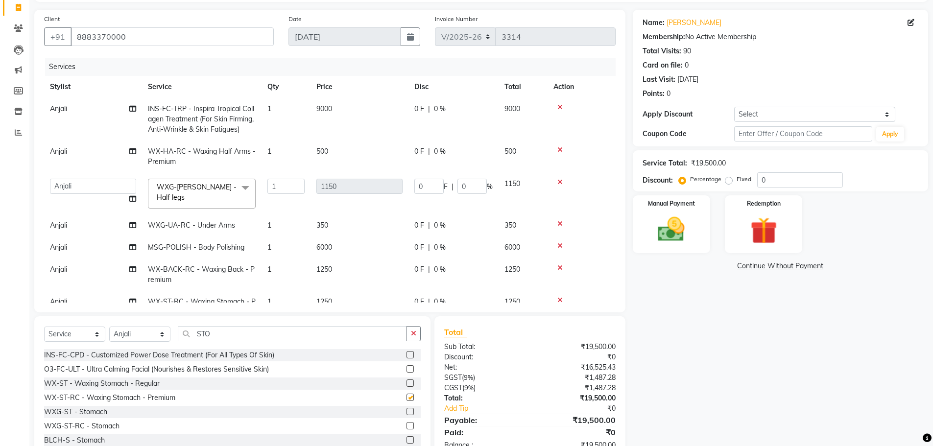
checkbox input "false"
click at [263, 332] on input "STO" at bounding box center [292, 333] width 229 height 15
type input "S"
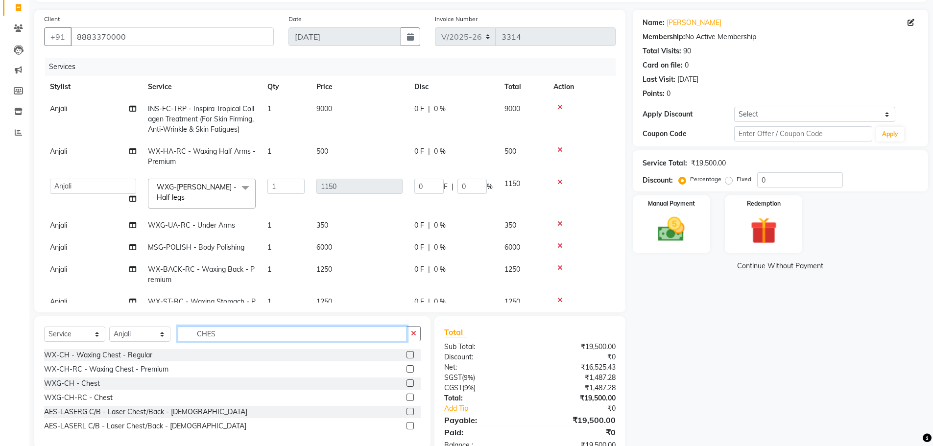
type input "CHES"
click at [410, 369] on label at bounding box center [410, 368] width 7 height 7
click at [410, 369] on input "checkbox" at bounding box center [410, 369] width 6 height 6
checkbox input "false"
click at [737, 184] on label "Fixed" at bounding box center [744, 179] width 15 height 9
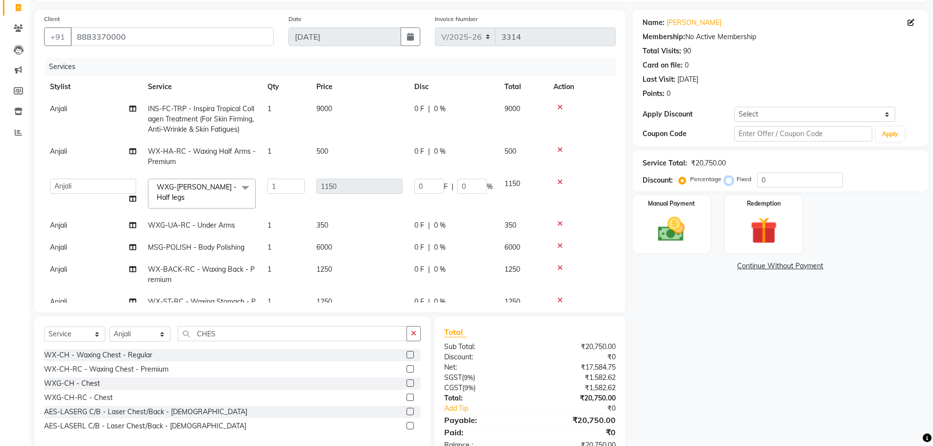
click at [731, 183] on input "Fixed" at bounding box center [730, 179] width 7 height 7
radio input "true"
click at [805, 189] on div "Service Total: ₹20,750.00 Discount: Percentage Fixed 0" at bounding box center [780, 170] width 295 height 41
drag, startPoint x: 796, startPoint y: 175, endPoint x: 798, endPoint y: 180, distance: 5.3
click at [798, 180] on input "0" at bounding box center [800, 179] width 86 height 15
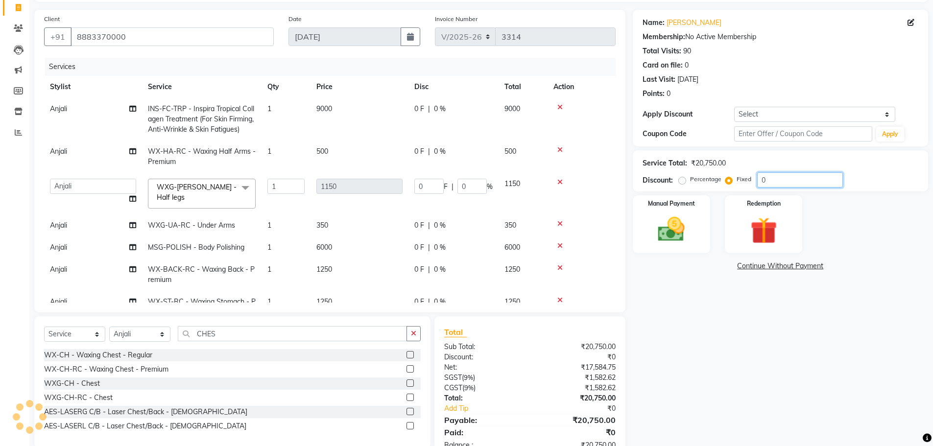
type input "02"
type input "0.11"
type input "0.01"
type input "020"
type input "1.11"
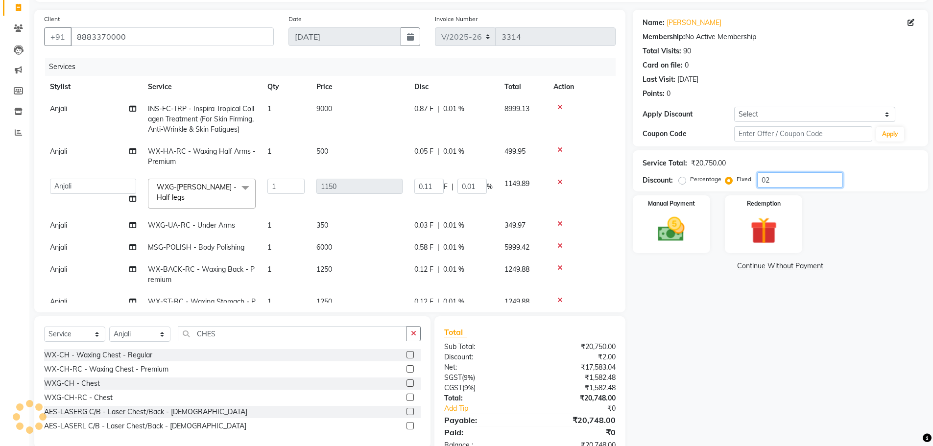
type input "0.1"
type input "0207"
type input "11.47"
type input "1"
type input "02074"
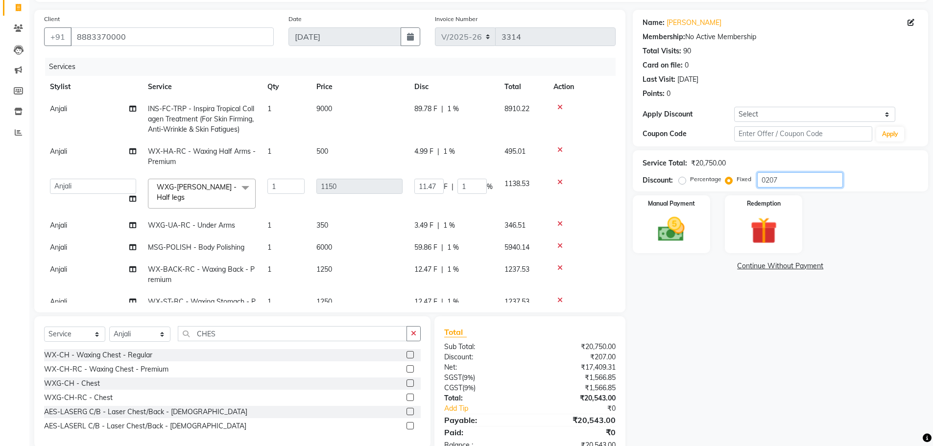
type input "114.94"
type input "9.99"
type input "020749"
type input "1149.94"
type input "99.99"
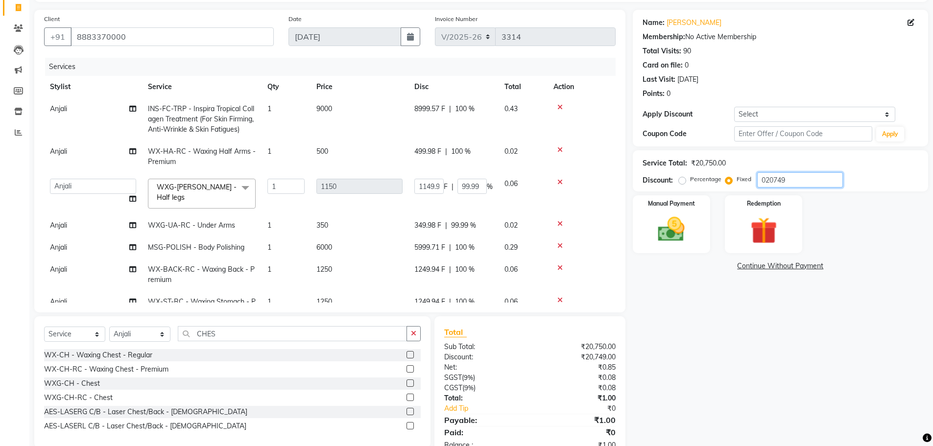
type input "020749"
click at [679, 183] on div "Name: [PERSON_NAME] Membership: No Active Membership Total Visits: 90 Card on f…" at bounding box center [784, 235] width 303 height 451
click at [677, 214] on img at bounding box center [671, 230] width 45 height 32
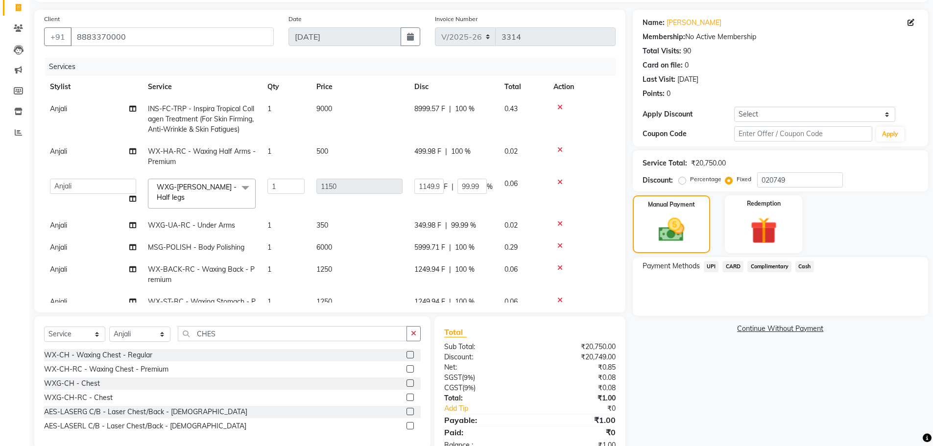
scroll to position [93, 0]
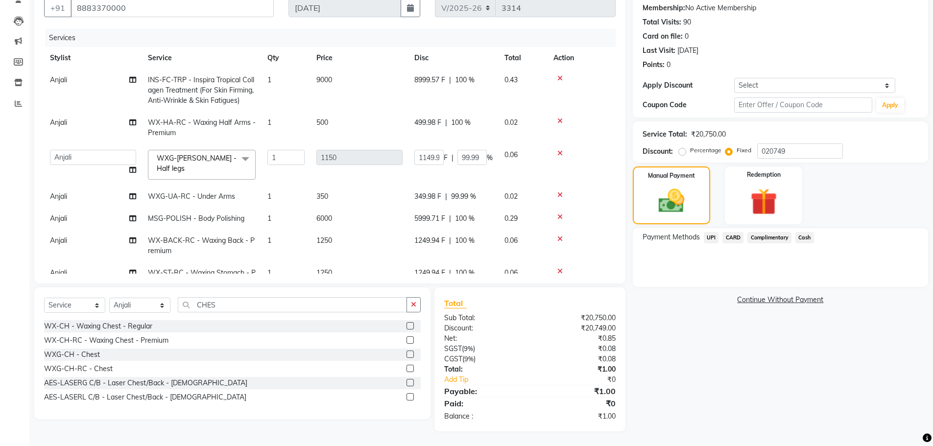
click at [805, 236] on span "Cash" at bounding box center [805, 237] width 19 height 11
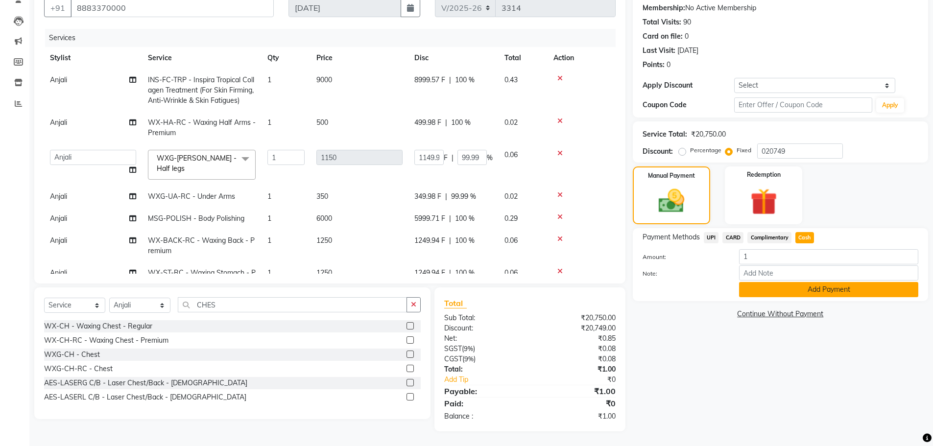
click at [809, 291] on button "Add Payment" at bounding box center [828, 289] width 179 height 15
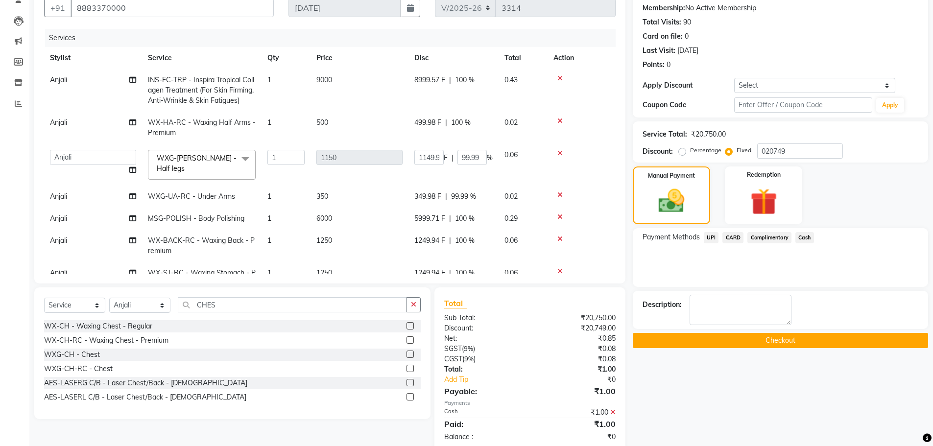
click at [766, 338] on button "Checkout" at bounding box center [780, 340] width 295 height 15
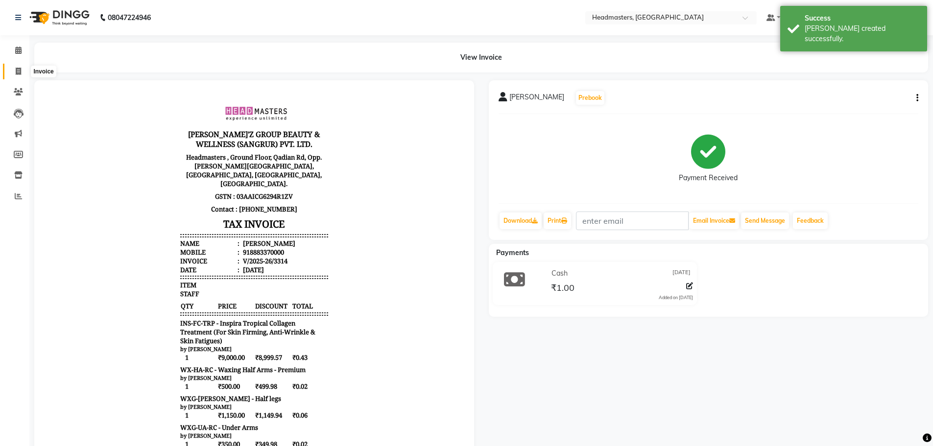
click at [13, 72] on span at bounding box center [18, 71] width 17 height 11
select select "service"
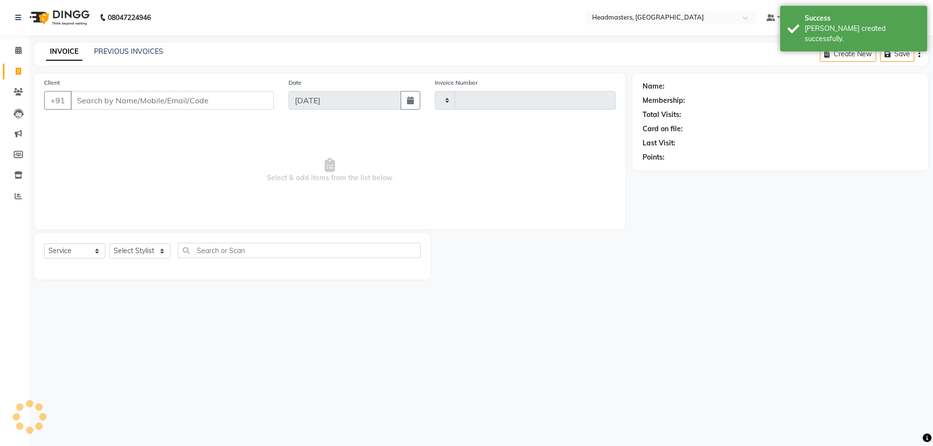
type input "3315"
select select "7136"
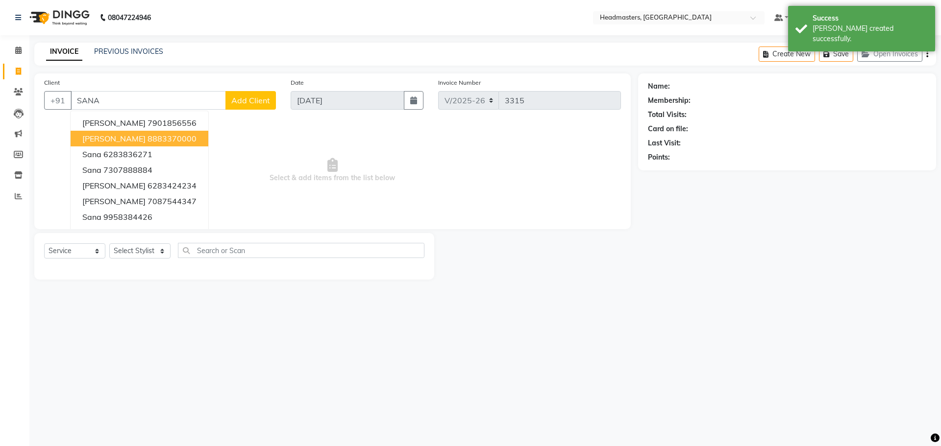
click at [158, 141] on ngb-highlight "8883370000" at bounding box center [171, 139] width 49 height 10
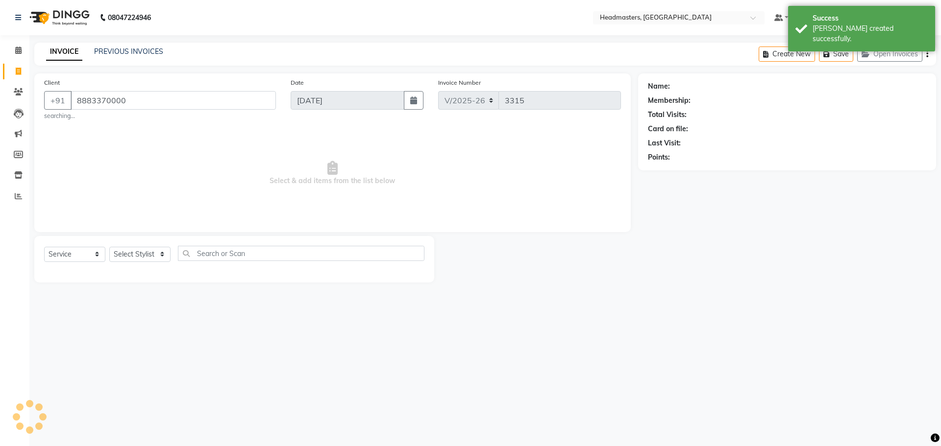
type input "8883370000"
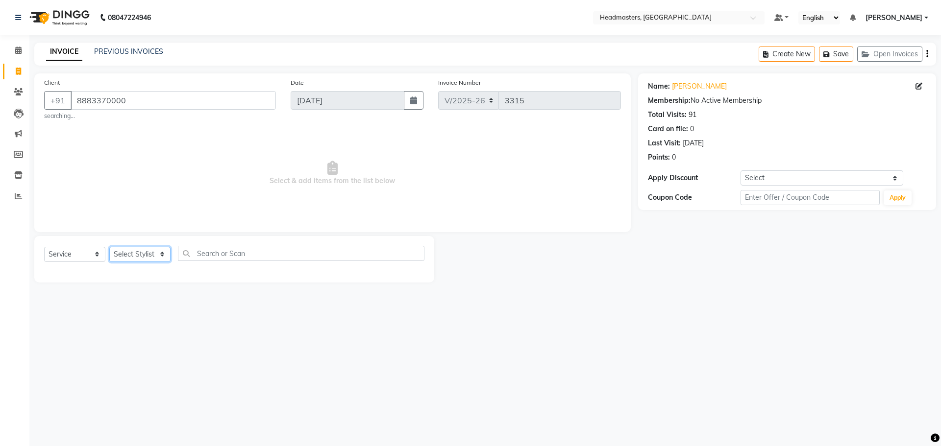
click at [155, 257] on select "Select Stylist AFIA Anjali [PERSON_NAME] [PERSON_NAME] [PERSON_NAME] HEAD [PERS…" at bounding box center [139, 254] width 61 height 15
select select "60665"
click at [218, 247] on input "text" at bounding box center [301, 253] width 246 height 15
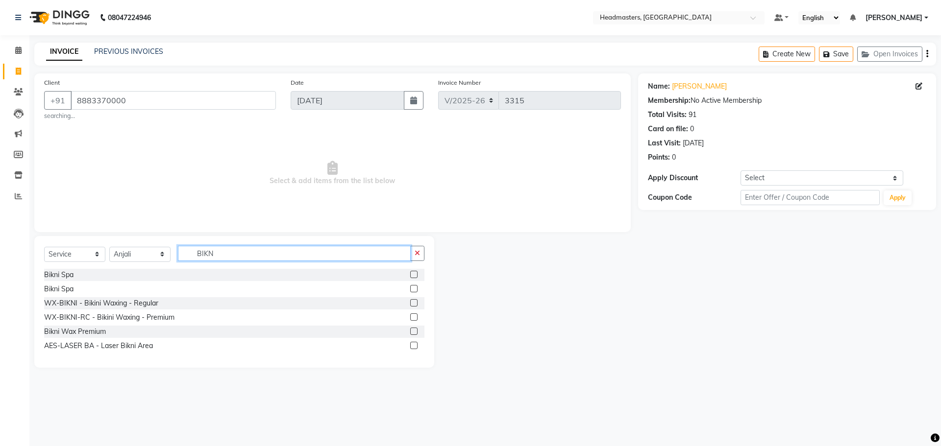
type input "BIKN"
click at [414, 316] on label at bounding box center [413, 317] width 7 height 7
click at [414, 316] on input "checkbox" at bounding box center [413, 318] width 6 height 6
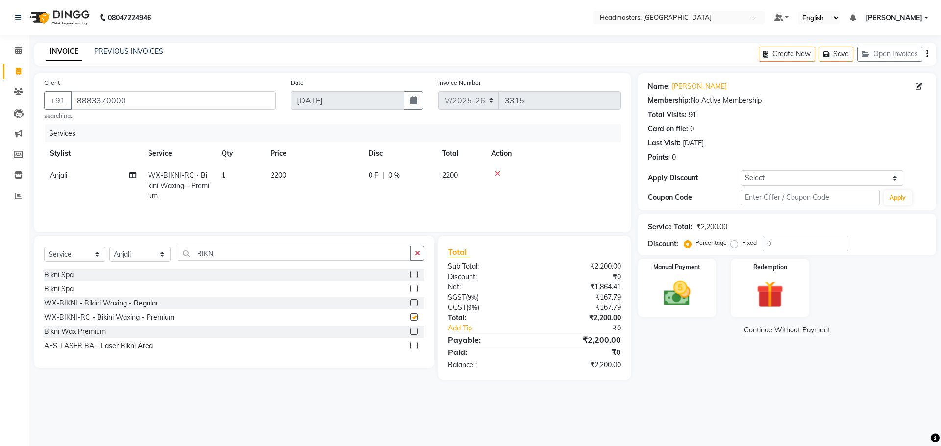
checkbox input "false"
click at [742, 243] on label "Fixed" at bounding box center [749, 243] width 15 height 9
click at [735, 243] on input "Fixed" at bounding box center [735, 243] width 7 height 7
radio input "true"
click at [773, 248] on input "0" at bounding box center [805, 243] width 86 height 15
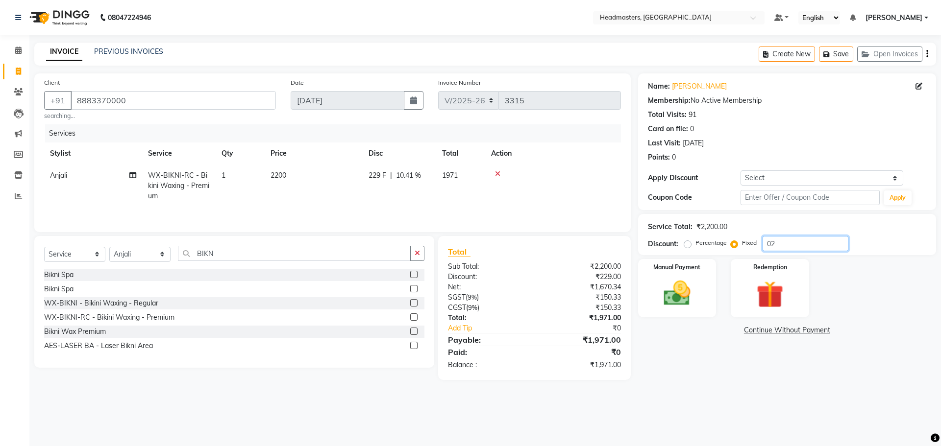
type input "0"
type input "2199"
click at [690, 285] on img at bounding box center [677, 293] width 46 height 32
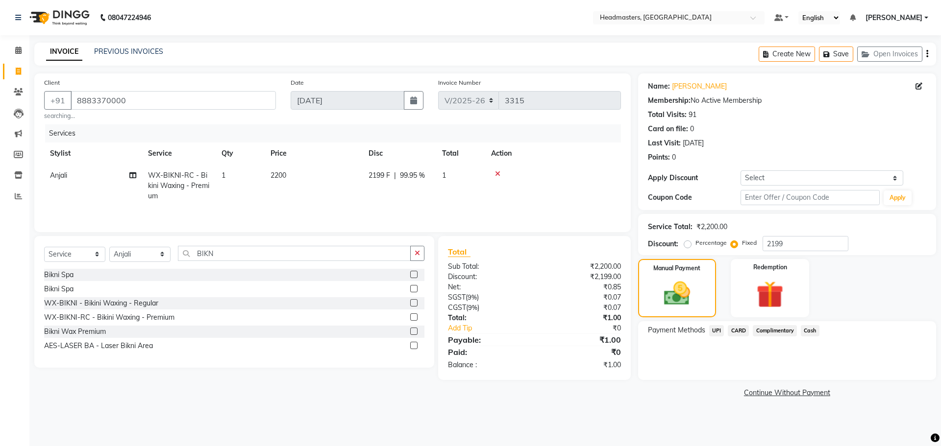
click at [815, 333] on span "Cash" at bounding box center [809, 330] width 19 height 11
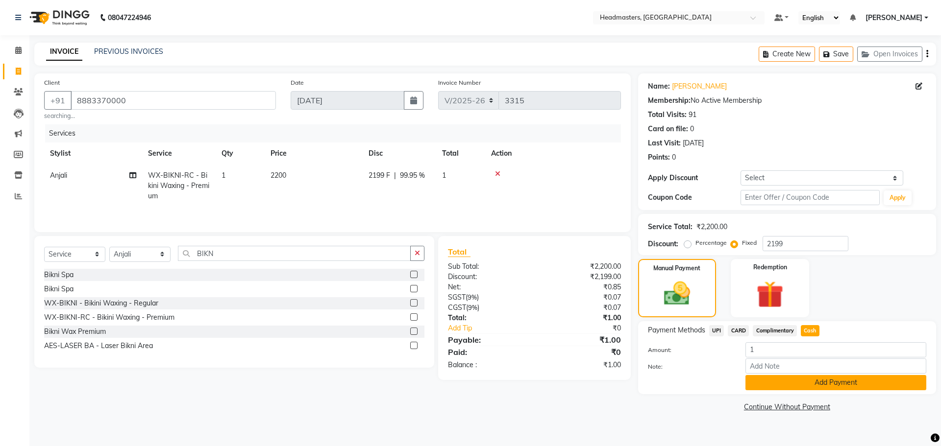
click at [837, 385] on button "Add Payment" at bounding box center [835, 382] width 181 height 15
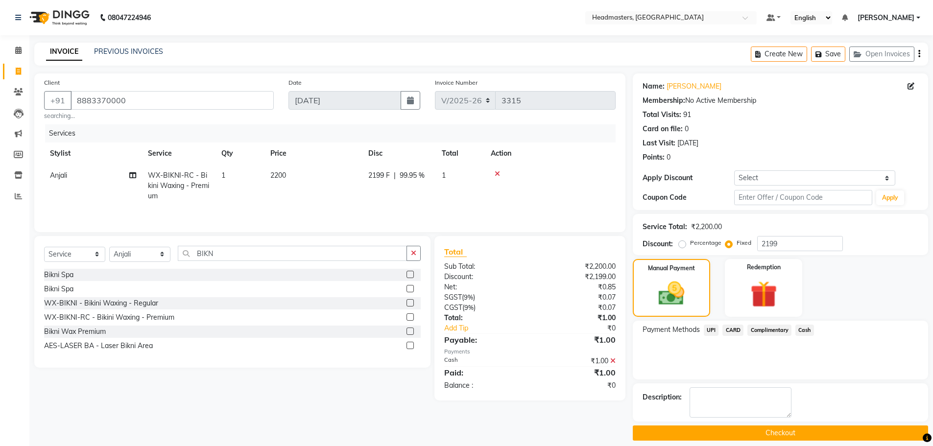
click at [794, 429] on button "Checkout" at bounding box center [780, 433] width 295 height 15
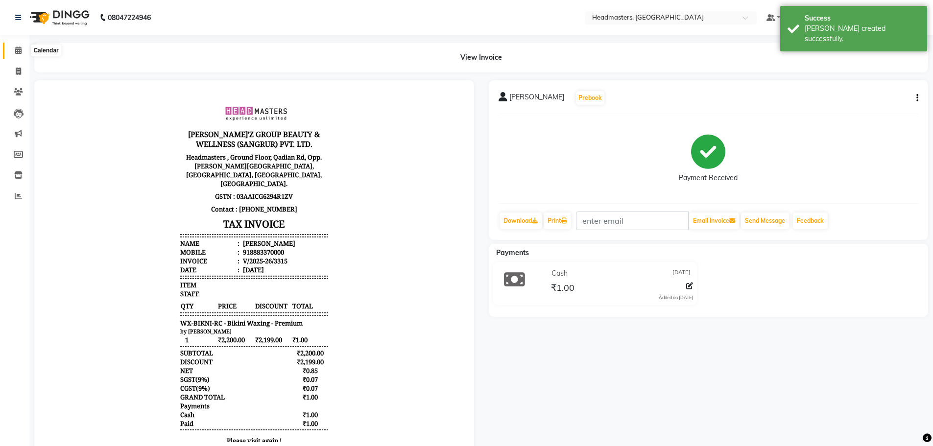
click at [19, 46] on span at bounding box center [18, 50] width 17 height 11
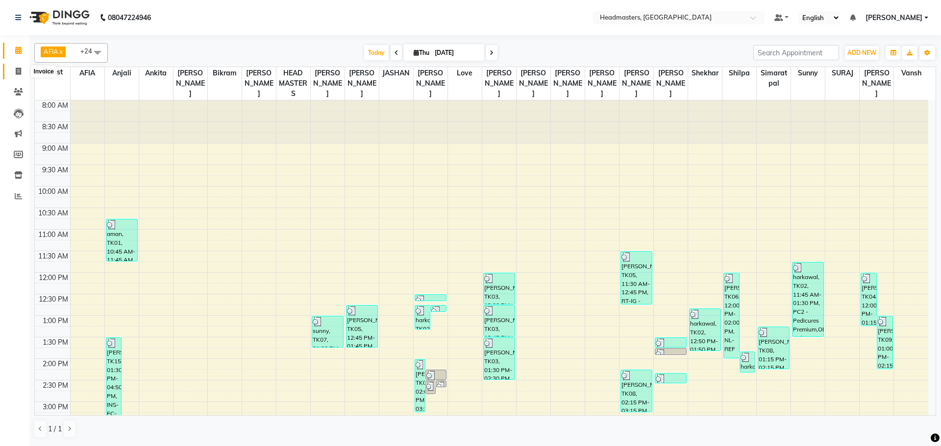
click at [12, 70] on span at bounding box center [18, 71] width 17 height 11
select select "service"
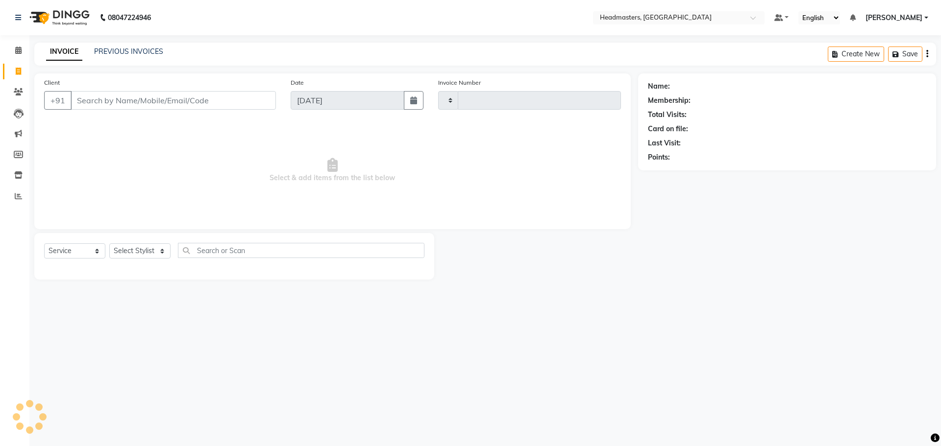
type input "3316"
select select "7136"
click at [135, 95] on input "Client" at bounding box center [173, 100] width 205 height 19
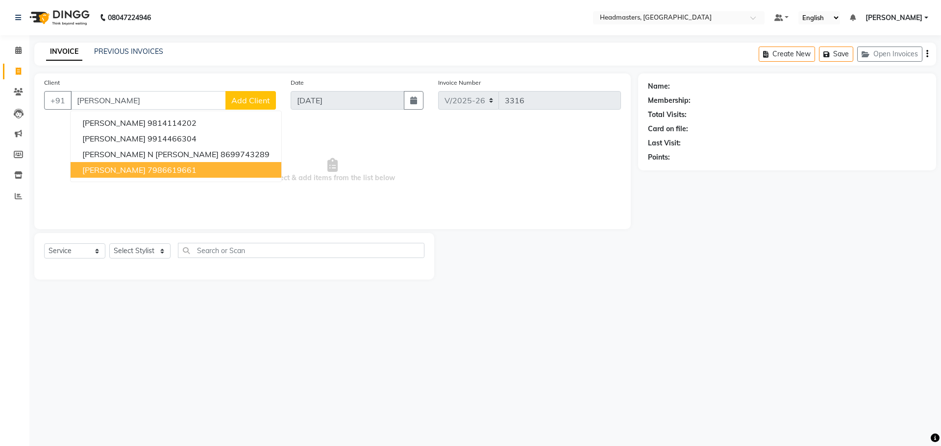
click at [128, 171] on span "[PERSON_NAME]" at bounding box center [113, 170] width 63 height 10
type input "7986619661"
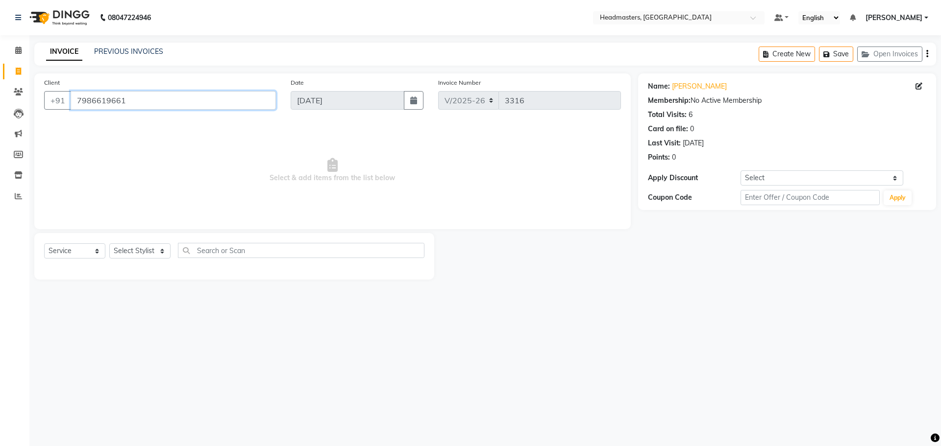
drag, startPoint x: 200, startPoint y: 103, endPoint x: 36, endPoint y: 107, distance: 164.2
click at [36, 107] on div "Client [PHONE_NUMBER] Date [DATE] Invoice Number V/[PHONE_NUMBER] Select & add …" at bounding box center [332, 151] width 596 height 156
drag, startPoint x: 138, startPoint y: 101, endPoint x: 135, endPoint y: 107, distance: 6.4
click at [19, 91] on icon at bounding box center [18, 91] width 9 height 7
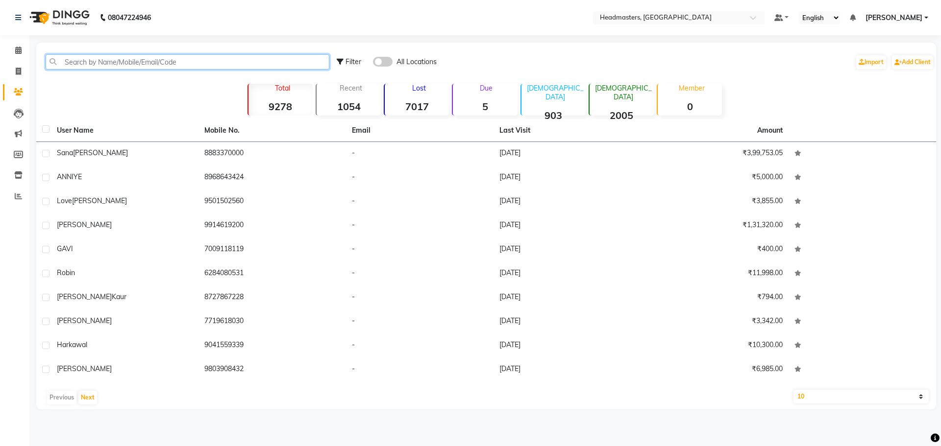
drag, startPoint x: 198, startPoint y: 54, endPoint x: 142, endPoint y: 66, distance: 57.7
paste input "7986619661"
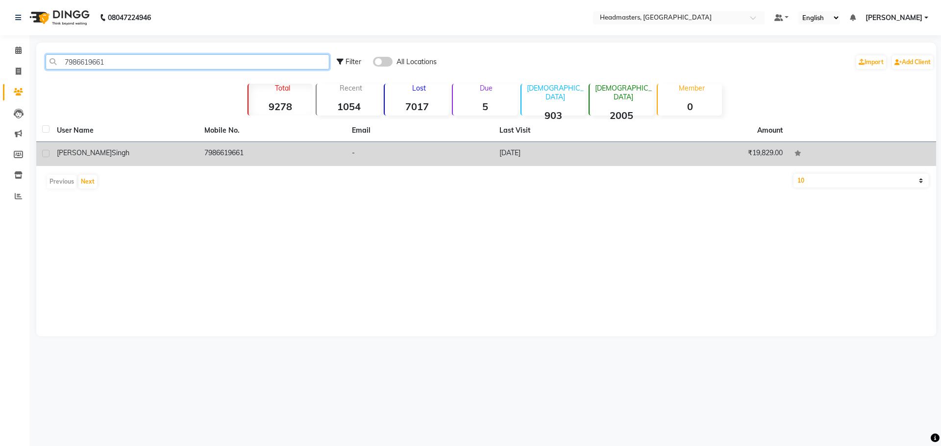
type input "7986619661"
click at [125, 148] on div "[PERSON_NAME]" at bounding box center [125, 153] width 136 height 10
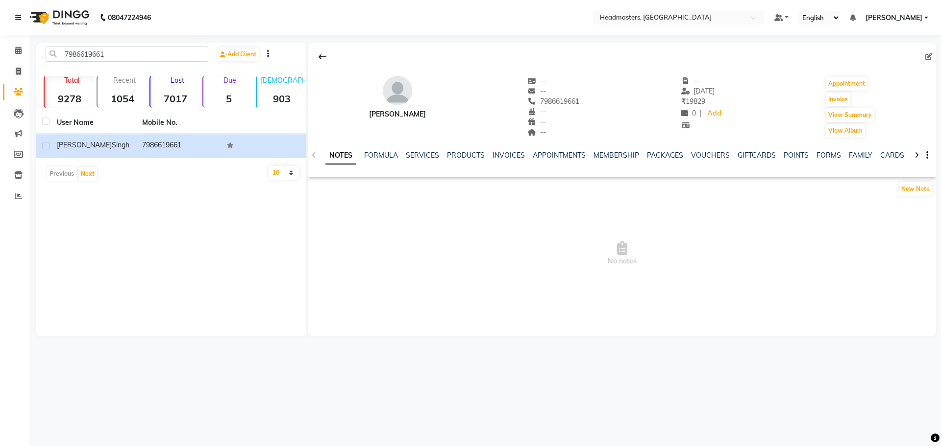
click at [413, 150] on div "SERVICES" at bounding box center [422, 155] width 33 height 10
click at [413, 157] on link "SERVICES" at bounding box center [422, 155] width 33 height 9
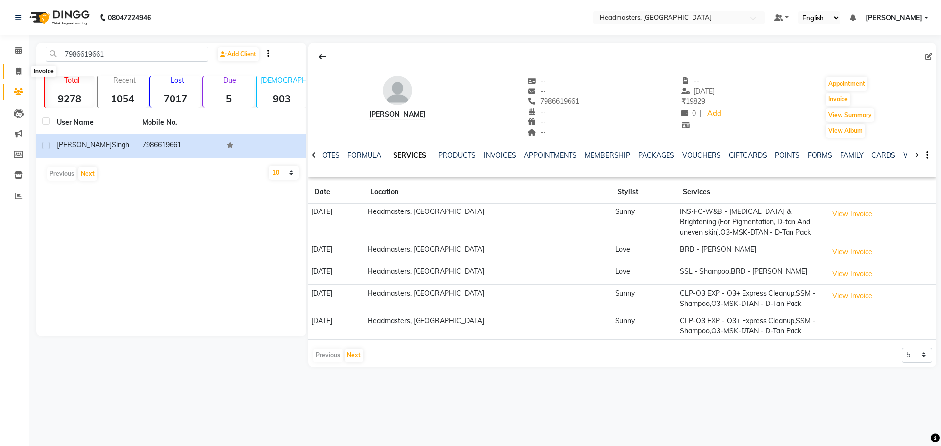
click at [14, 72] on span at bounding box center [18, 71] width 17 height 11
select select "service"
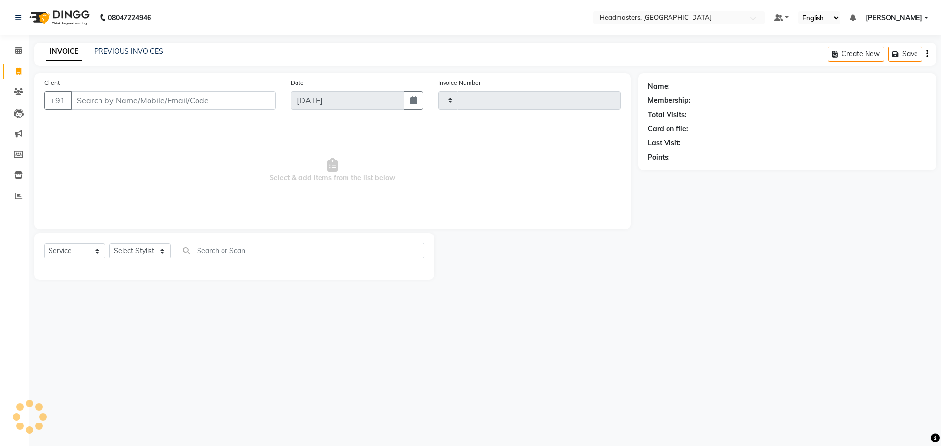
type input "3316"
select select "7136"
click at [106, 100] on input "Client" at bounding box center [173, 100] width 205 height 19
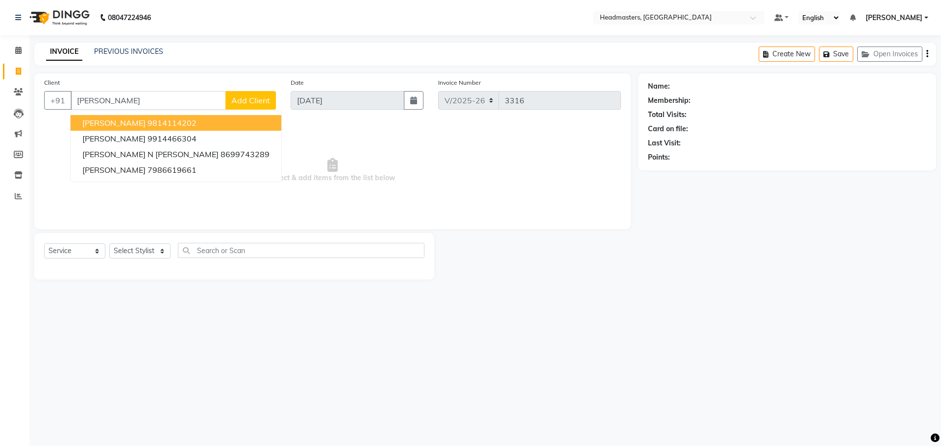
click at [107, 127] on button "[PERSON_NAME] 9814114202" at bounding box center [176, 123] width 211 height 16
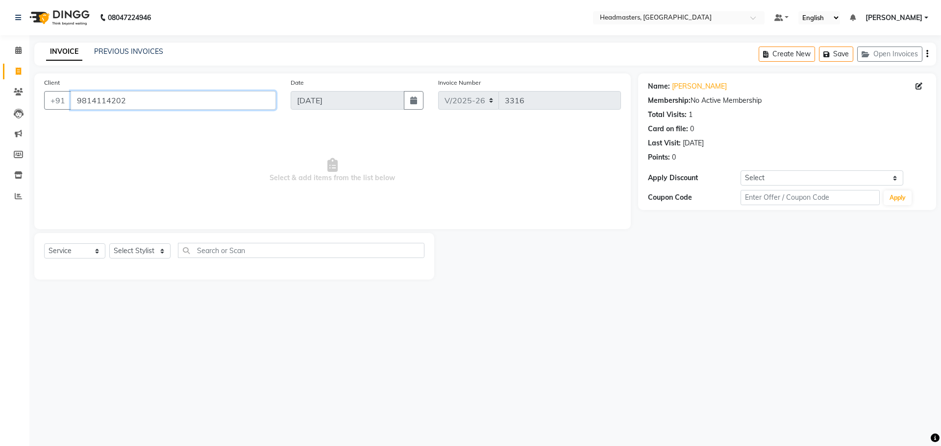
click at [138, 103] on input "9814114202" at bounding box center [173, 100] width 205 height 19
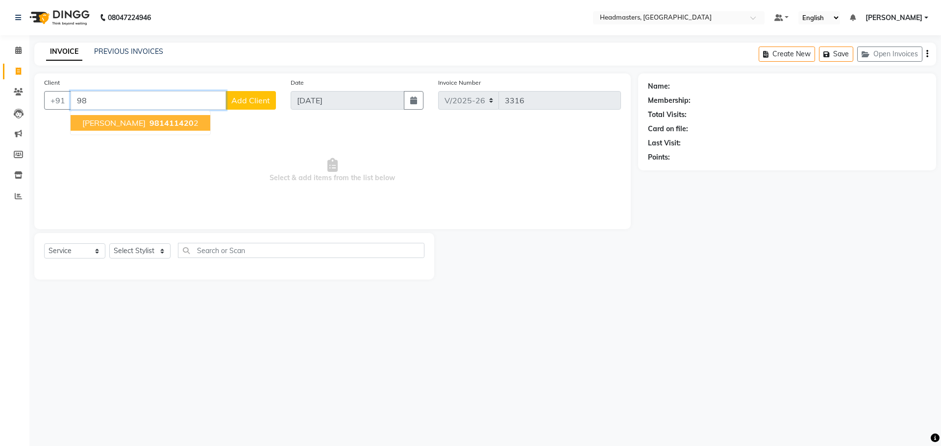
type input "9"
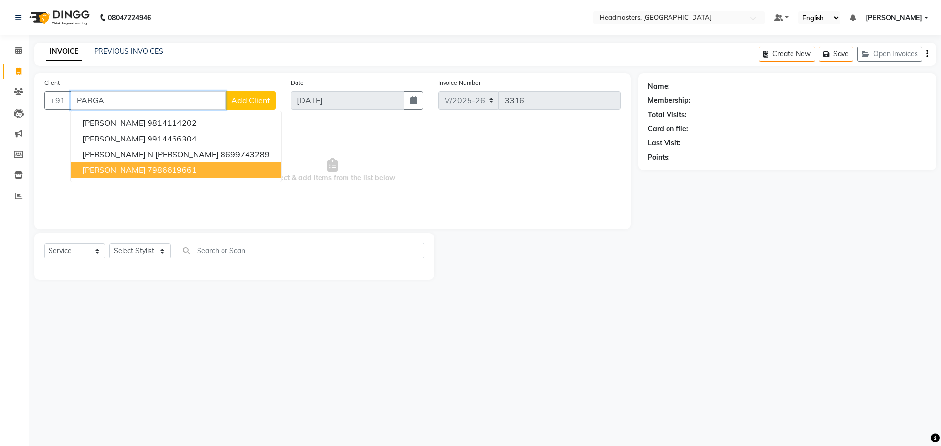
click at [153, 174] on ngb-highlight "7986619661" at bounding box center [171, 170] width 49 height 10
type input "7986619661"
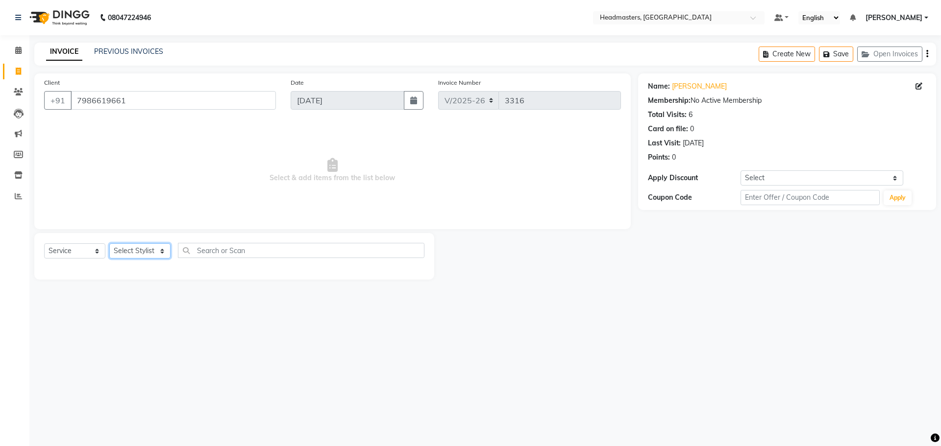
click at [136, 247] on select "Select Stylist AFIA Anjali [PERSON_NAME] [PERSON_NAME] [PERSON_NAME] HEAD [PERS…" at bounding box center [139, 250] width 61 height 15
drag, startPoint x: 659, startPoint y: 469, endPoint x: 157, endPoint y: 176, distance: 581.2
click at [157, 176] on span "Select & add items from the list below" at bounding box center [332, 170] width 577 height 98
drag, startPoint x: 77, startPoint y: 246, endPoint x: 74, endPoint y: 258, distance: 12.5
click at [77, 246] on select "Select Service Product Membership Package Voucher Prepaid Gift Card" at bounding box center [74, 250] width 61 height 15
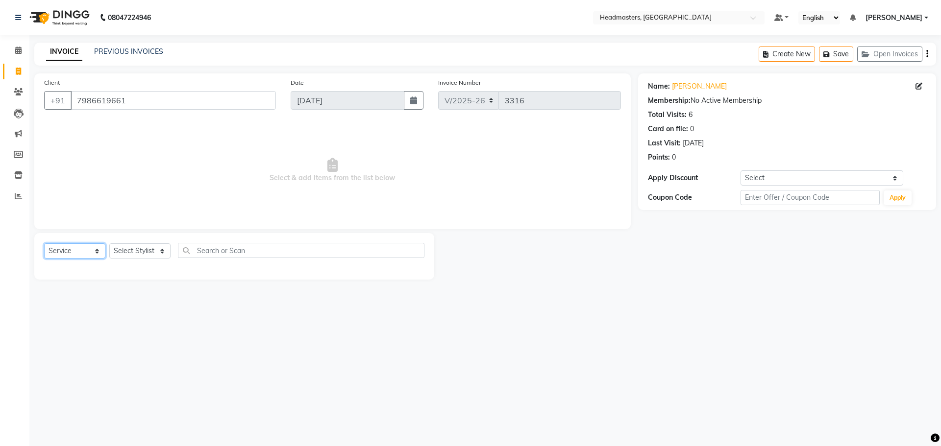
select select "product"
click at [44, 243] on select "Select Service Product Membership Package Voucher Prepaid Gift Card" at bounding box center [74, 250] width 61 height 15
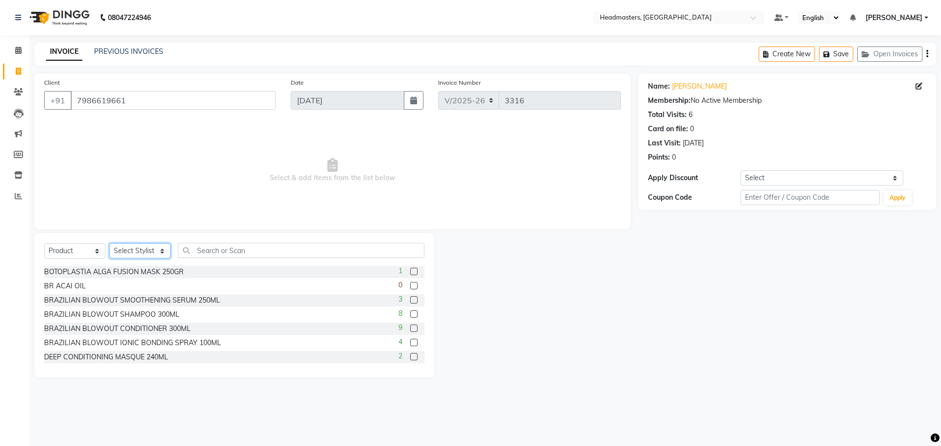
click at [128, 257] on select "Select Stylist AFIA Anjali [PERSON_NAME] [PERSON_NAME] [PERSON_NAME] HEAD [PERS…" at bounding box center [139, 250] width 61 height 15
click at [220, 255] on input "text" at bounding box center [301, 250] width 246 height 15
click at [118, 250] on select "Select Stylist AFIA Anjali [PERSON_NAME] [PERSON_NAME] [PERSON_NAME] HEAD [PERS…" at bounding box center [139, 250] width 61 height 15
select select "60668"
click at [215, 253] on input "text" at bounding box center [301, 250] width 246 height 15
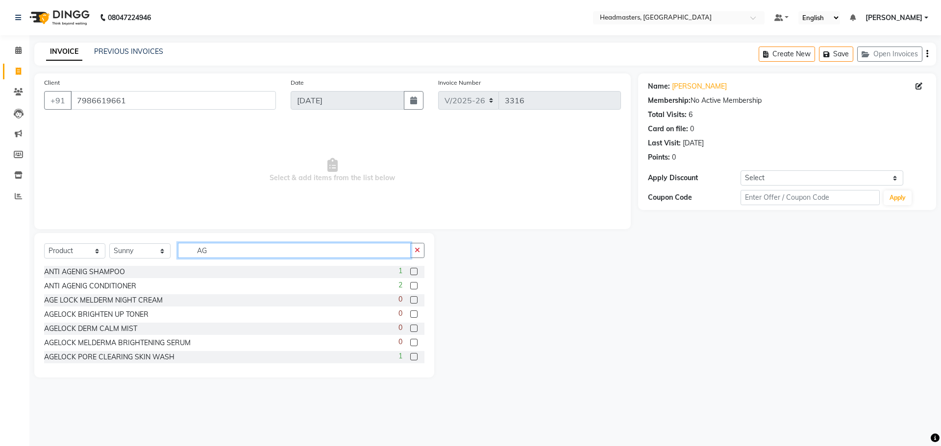
type input "A"
type input "0"
type input "AGE L"
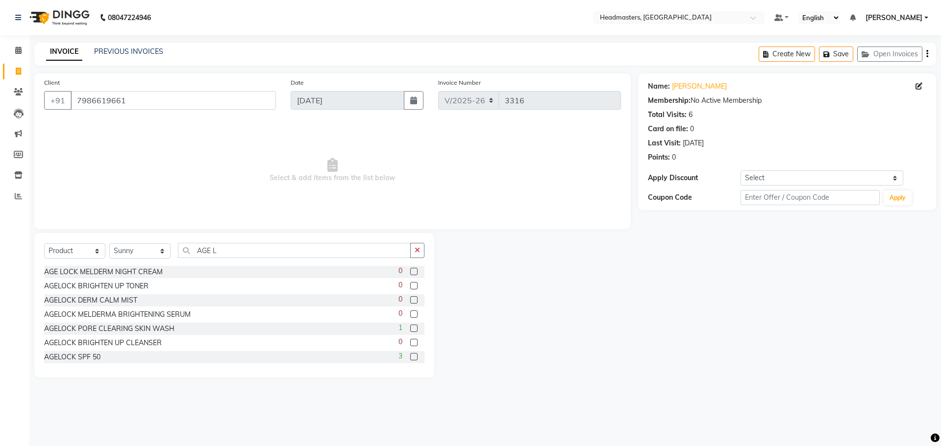
click at [410, 342] on label at bounding box center [413, 342] width 7 height 7
click at [410, 342] on input "checkbox" at bounding box center [413, 343] width 6 height 6
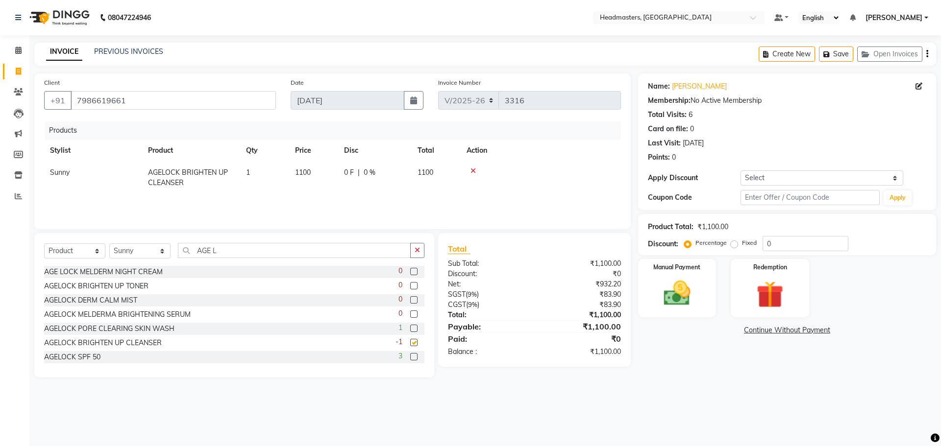
checkbox input "false"
click at [410, 326] on label at bounding box center [413, 328] width 7 height 7
click at [410, 326] on input "checkbox" at bounding box center [413, 329] width 6 height 6
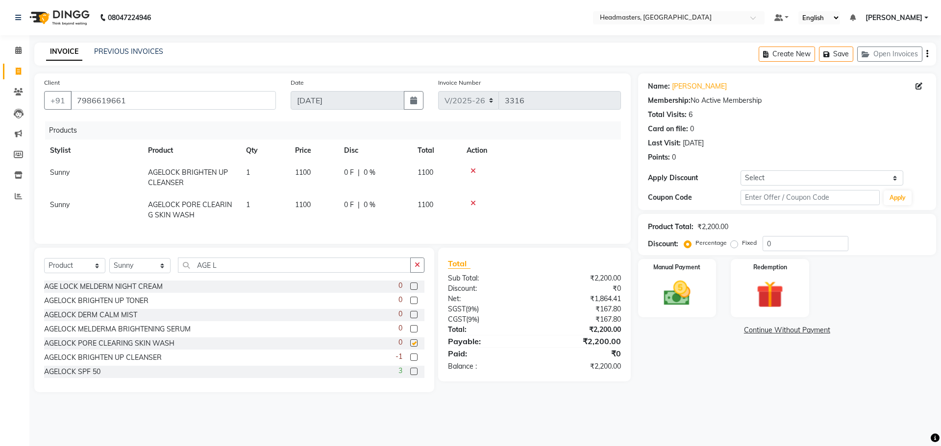
checkbox input "false"
drag, startPoint x: 472, startPoint y: 170, endPoint x: 485, endPoint y: 173, distance: 13.7
click at [474, 170] on icon at bounding box center [472, 171] width 5 height 7
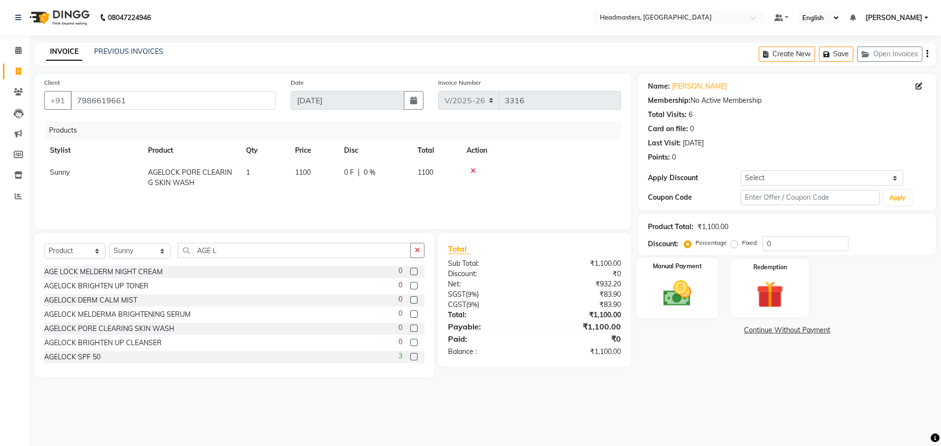
click at [683, 309] on img at bounding box center [677, 293] width 46 height 32
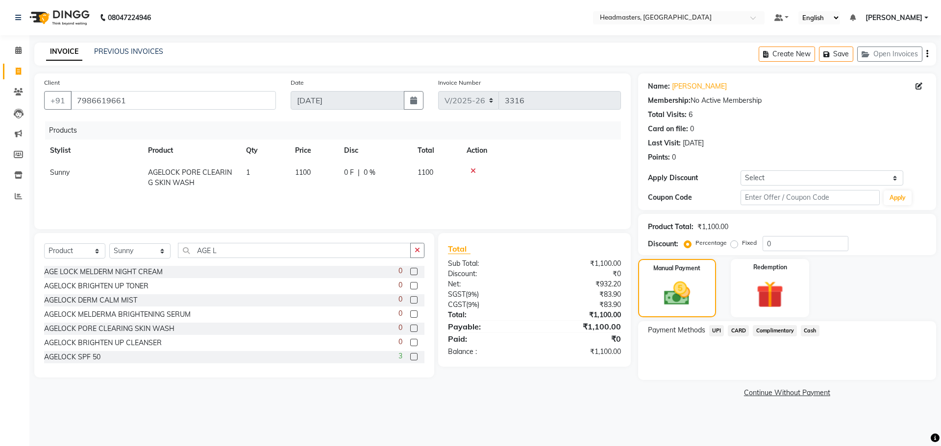
drag, startPoint x: 811, startPoint y: 331, endPoint x: 826, endPoint y: 341, distance: 18.5
click at [812, 331] on span "Cash" at bounding box center [809, 330] width 19 height 11
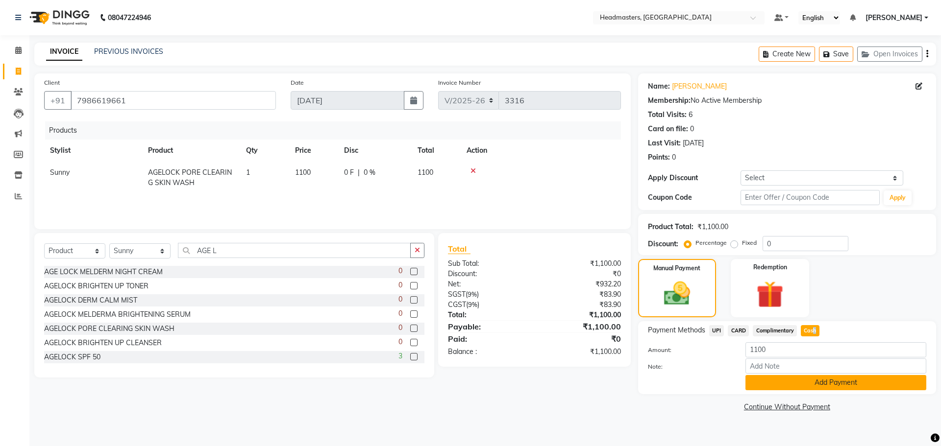
click at [835, 375] on button "Add Payment" at bounding box center [835, 382] width 181 height 15
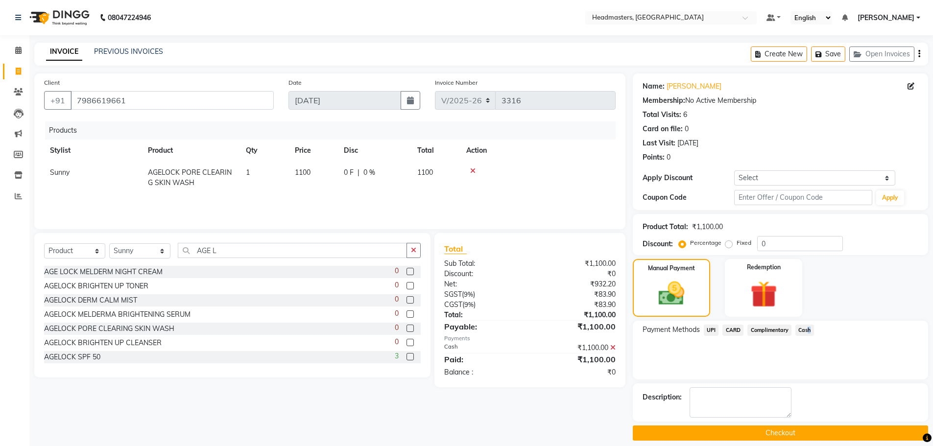
click at [787, 428] on button "Checkout" at bounding box center [780, 433] width 295 height 15
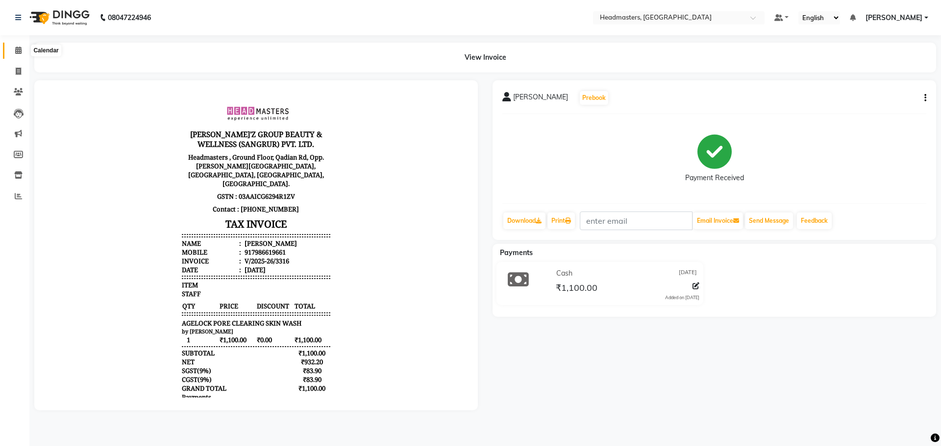
click at [22, 50] on span at bounding box center [18, 50] width 17 height 11
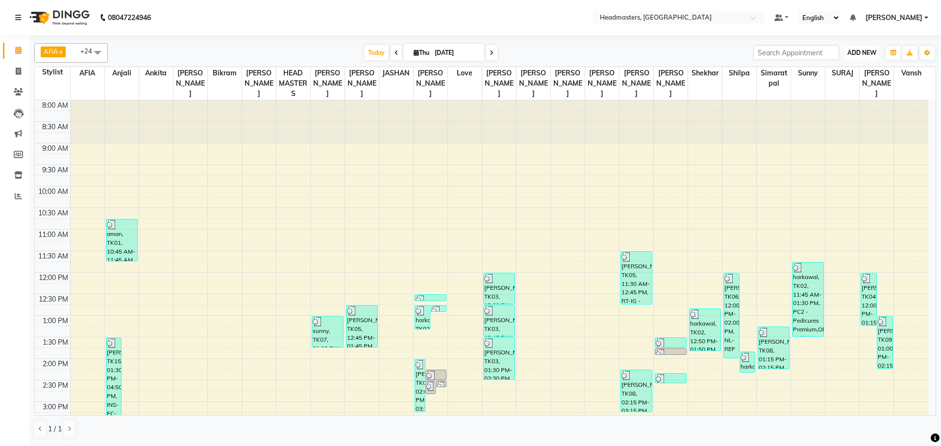
drag, startPoint x: 855, startPoint y: 54, endPoint x: 848, endPoint y: 53, distance: 7.0
click at [854, 54] on span "ADD NEW" at bounding box center [861, 52] width 29 height 7
click at [854, 76] on button "Add Appointment" at bounding box center [838, 71] width 77 height 13
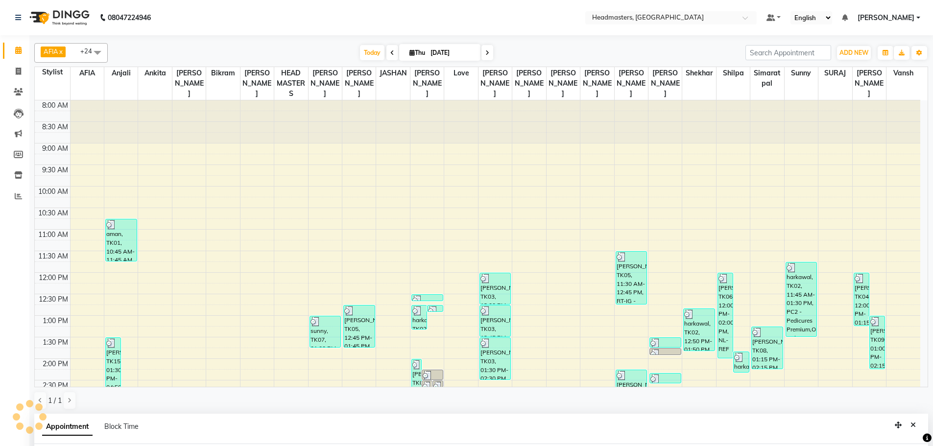
select select "tentative"
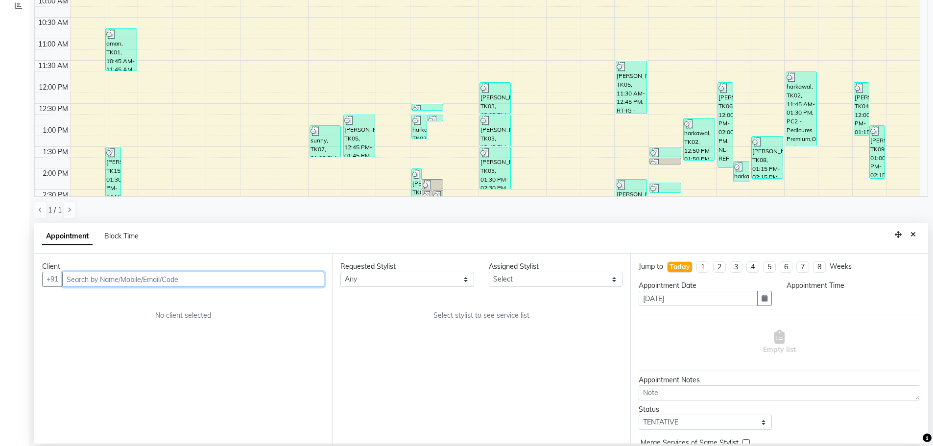
select select "540"
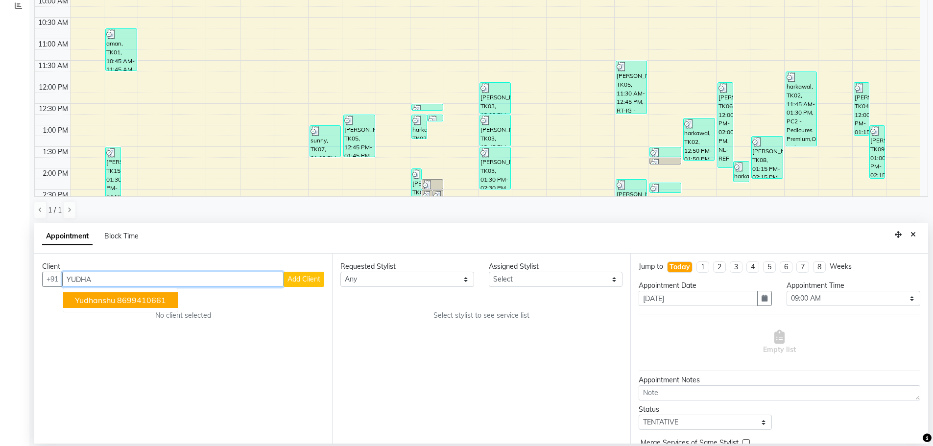
click at [116, 300] on button "yudhanshu 8699410661" at bounding box center [120, 300] width 115 height 16
type input "8699410661"
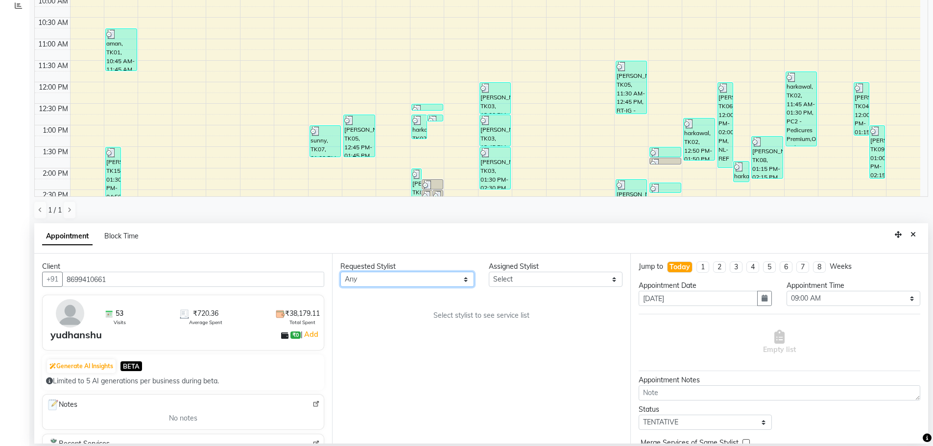
click at [376, 282] on select "Any AFIA Anjali [PERSON_NAME] [PERSON_NAME] [PERSON_NAME] HEAD [PERSON_NAME] [P…" at bounding box center [407, 279] width 134 height 15
select select "60663"
click at [408, 321] on div "Requested Stylist Any AFIA Anjali [PERSON_NAME] [PERSON_NAME] [PERSON_NAME] HEA…" at bounding box center [481, 349] width 298 height 190
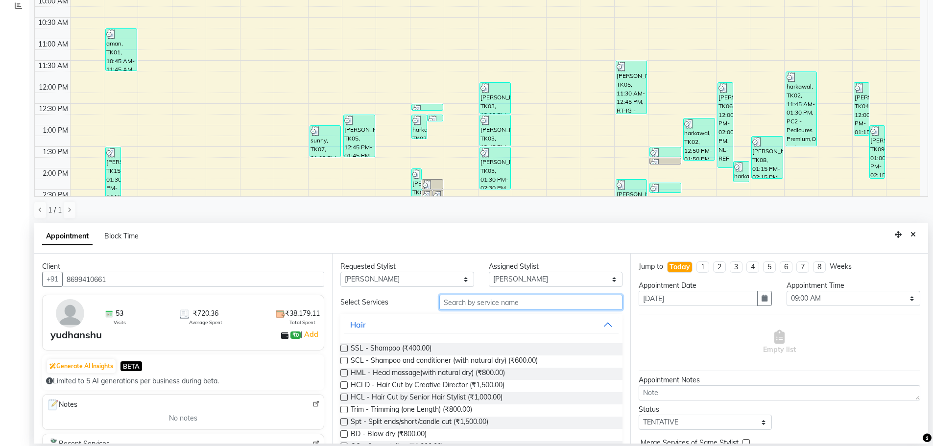
click at [508, 300] on input "text" at bounding box center [530, 302] width 183 height 15
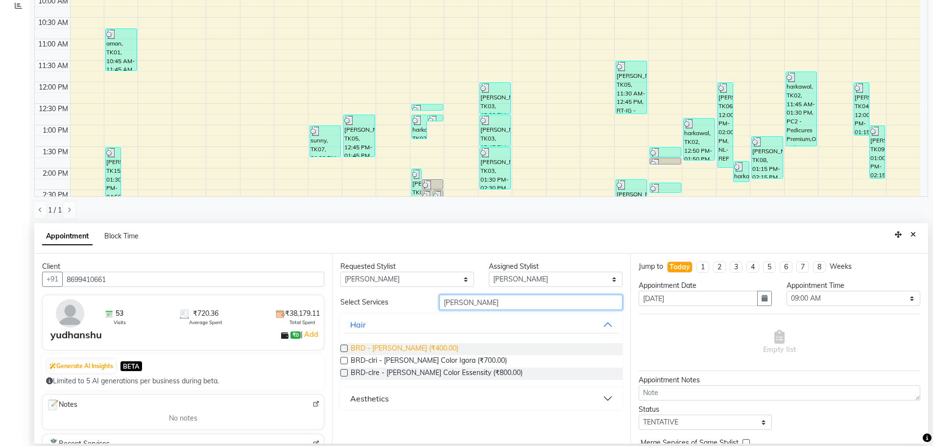
type input "[PERSON_NAME]"
click at [391, 346] on span "BRD - [PERSON_NAME] (₹400.00)" at bounding box center [405, 349] width 108 height 12
checkbox input "false"
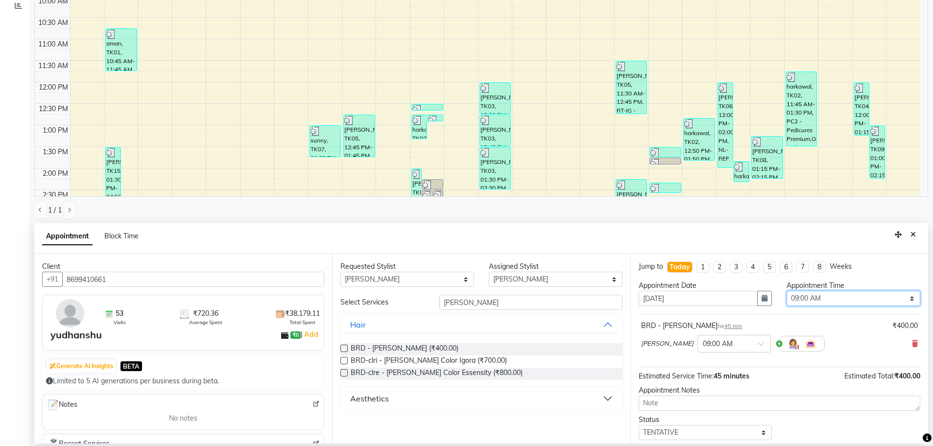
click at [805, 297] on select "Select 09:00 AM 09:15 AM 09:30 AM 09:45 AM 10:00 AM 10:15 AM 10:30 AM 10:45 AM …" at bounding box center [854, 298] width 134 height 15
select select "1035"
click at [787, 291] on select "Select 09:00 AM 09:15 AM 09:30 AM 09:45 AM 10:00 AM 10:15 AM 10:30 AM 10:45 AM …" at bounding box center [854, 298] width 134 height 15
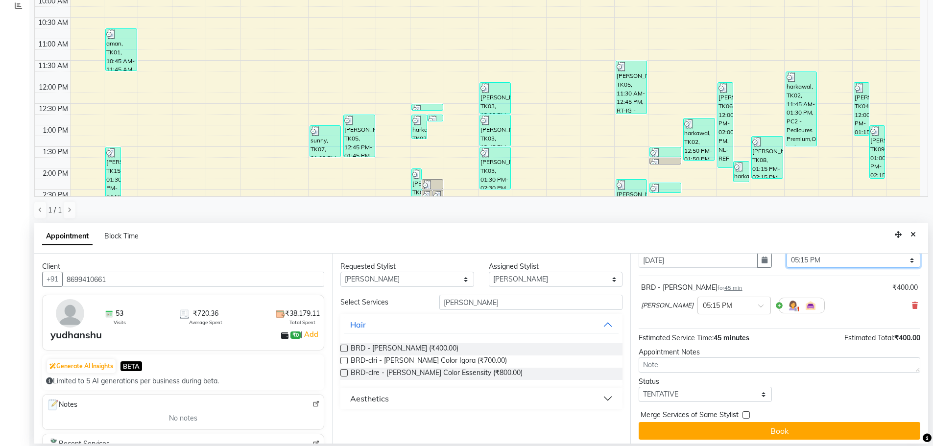
scroll to position [42, 0]
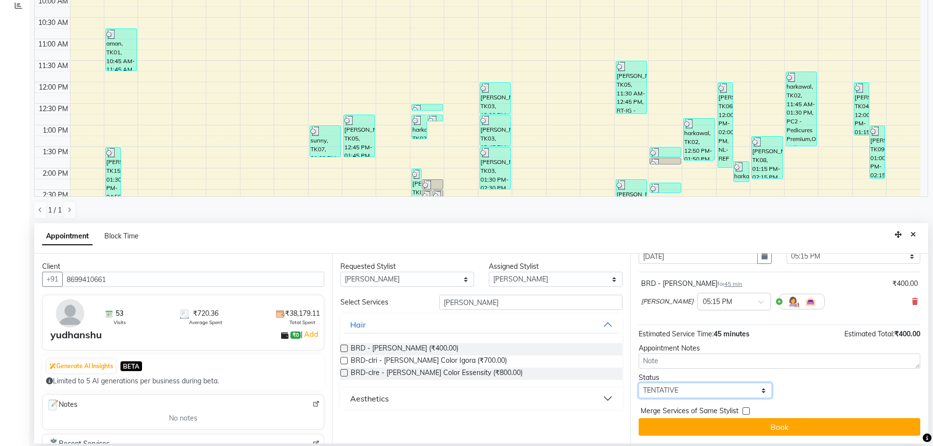
click at [694, 392] on select "Select TENTATIVE CONFIRM CHECK-IN UPCOMING" at bounding box center [706, 390] width 134 height 15
select select "confirm booking"
click at [639, 383] on select "Select TENTATIVE CONFIRM CHECK-IN UPCOMING" at bounding box center [706, 390] width 134 height 15
drag, startPoint x: 755, startPoint y: 424, endPoint x: 729, endPoint y: 428, distance: 25.8
click at [748, 430] on button "Book" at bounding box center [780, 427] width 282 height 18
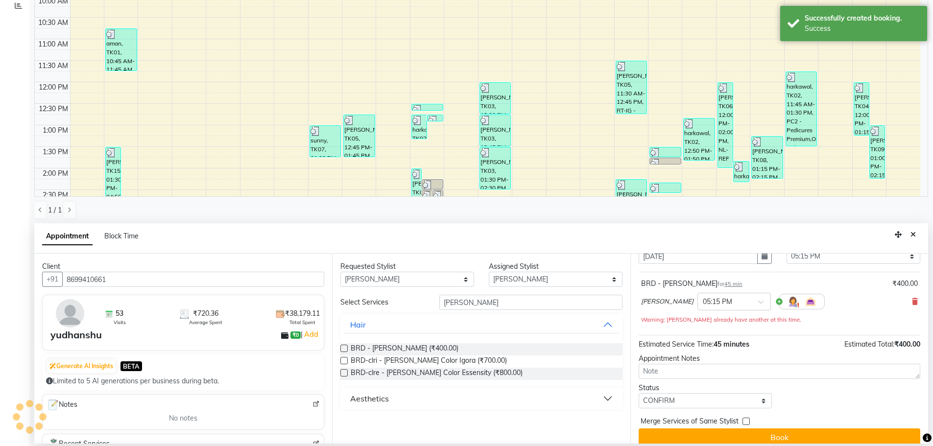
click at [912, 238] on icon "Close" at bounding box center [913, 234] width 5 height 7
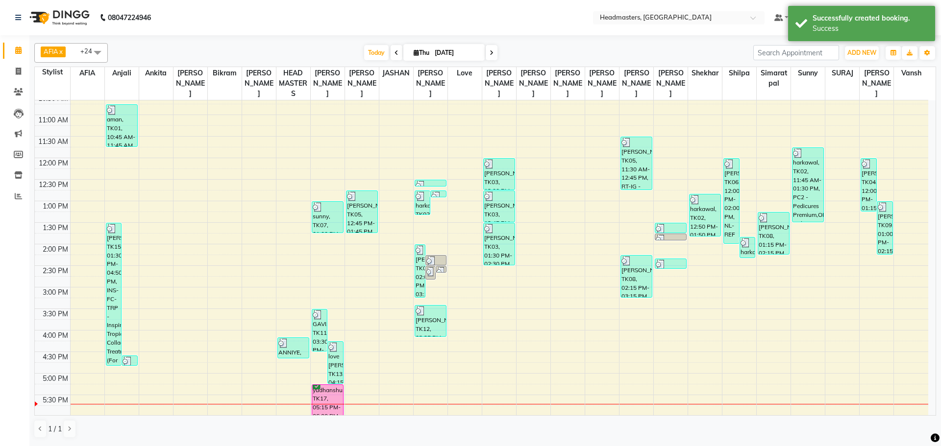
scroll to position [131, 0]
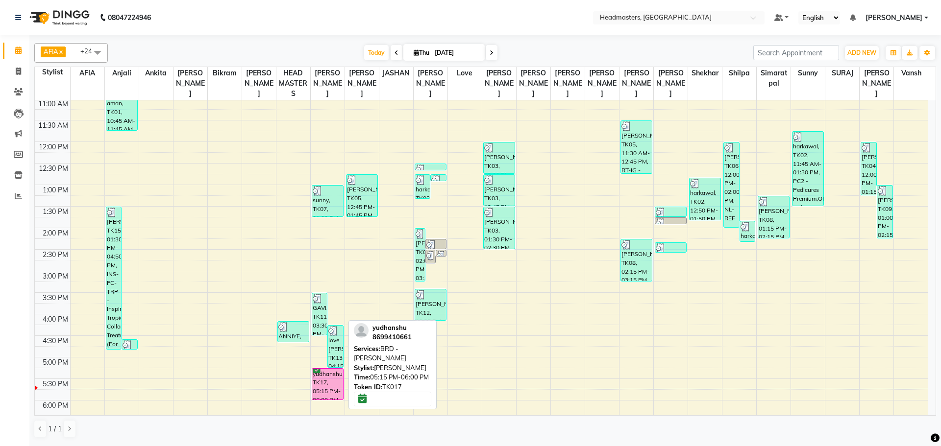
click at [351, 392] on div "AFIA x Anjali x [PERSON_NAME] x [PERSON_NAME] x [PERSON_NAME] x HEAD MASTERS x …" at bounding box center [484, 240] width 901 height 403
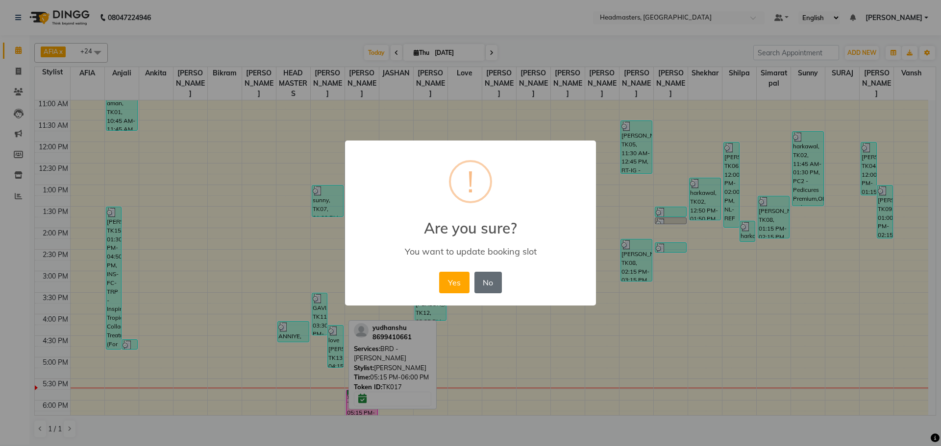
click at [487, 275] on button "No" at bounding box center [487, 283] width 27 height 22
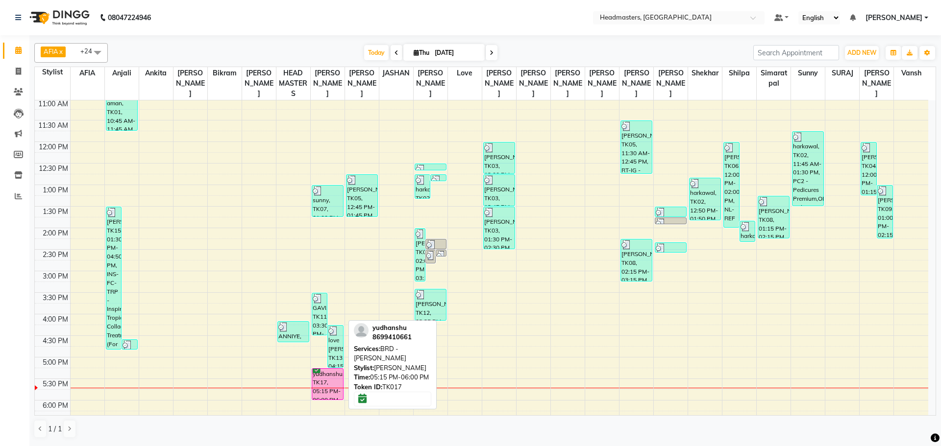
click at [314, 373] on div "yudhanshu, TK17, 05:15 PM-06:00 PM, BRD - [PERSON_NAME]" at bounding box center [327, 384] width 31 height 31
click at [326, 380] on div "yudhanshu, TK17, 05:15 PM-06:00 PM, BRD - [PERSON_NAME]" at bounding box center [327, 384] width 31 height 31
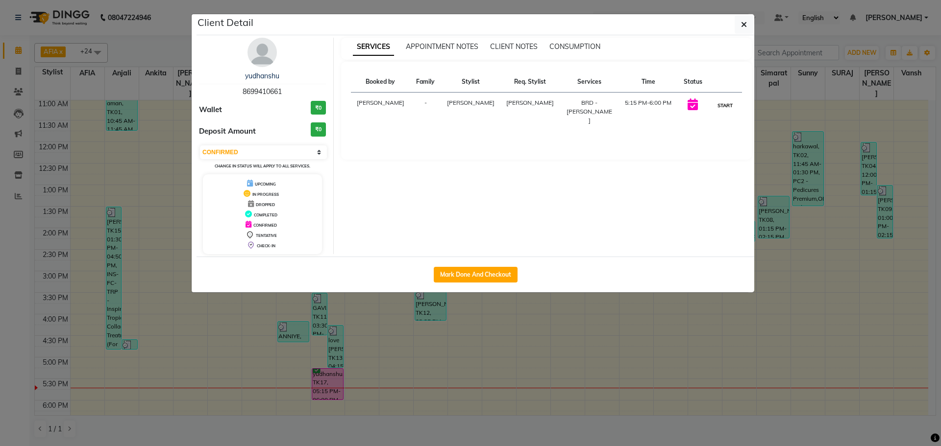
click at [717, 105] on button "START" at bounding box center [725, 105] width 20 height 12
select select "1"
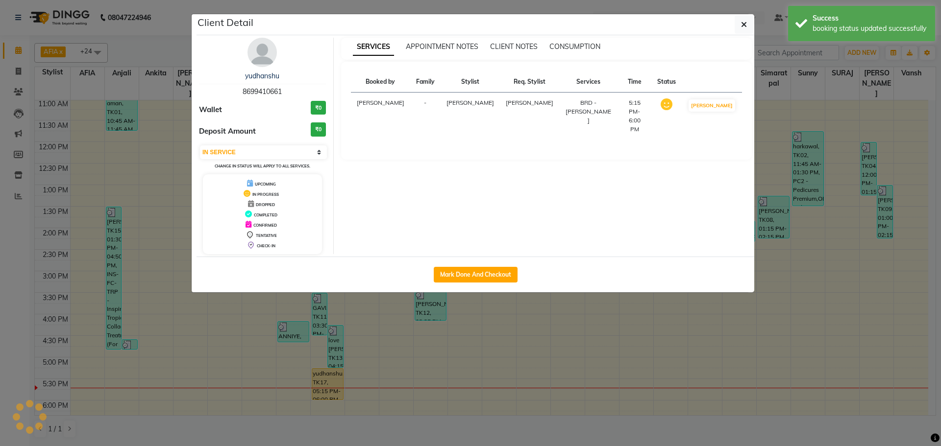
click at [808, 90] on ngb-modal-window "Client Detail yudhanshu 8699410661 Wallet ₹0 Deposit Amount ₹0 Select IN SERVIC…" at bounding box center [470, 223] width 941 height 446
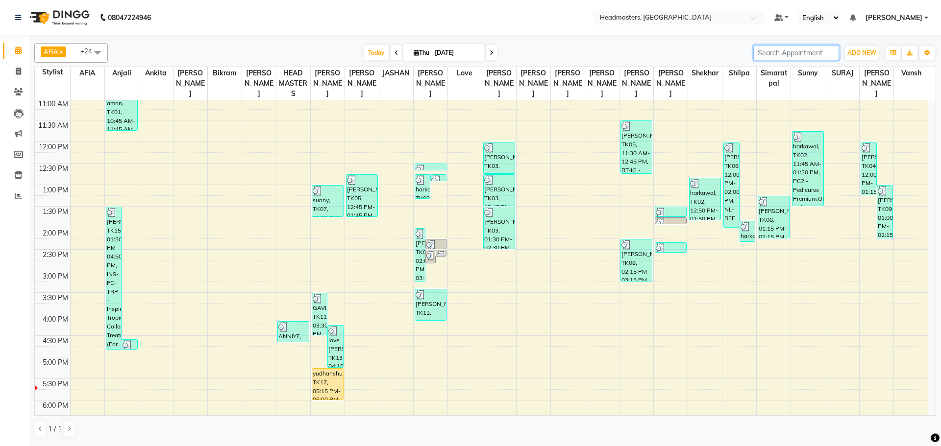
drag, startPoint x: 769, startPoint y: 53, endPoint x: 762, endPoint y: 49, distance: 8.3
click at [769, 53] on input "search" at bounding box center [796, 52] width 86 height 15
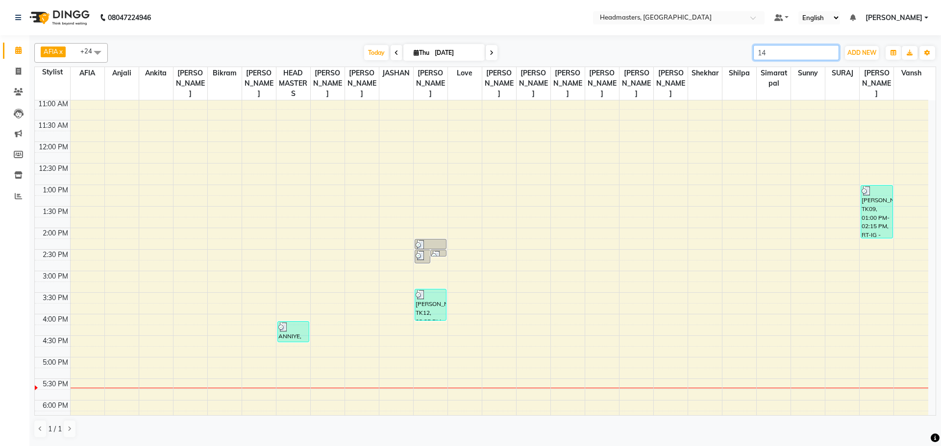
type input "14"
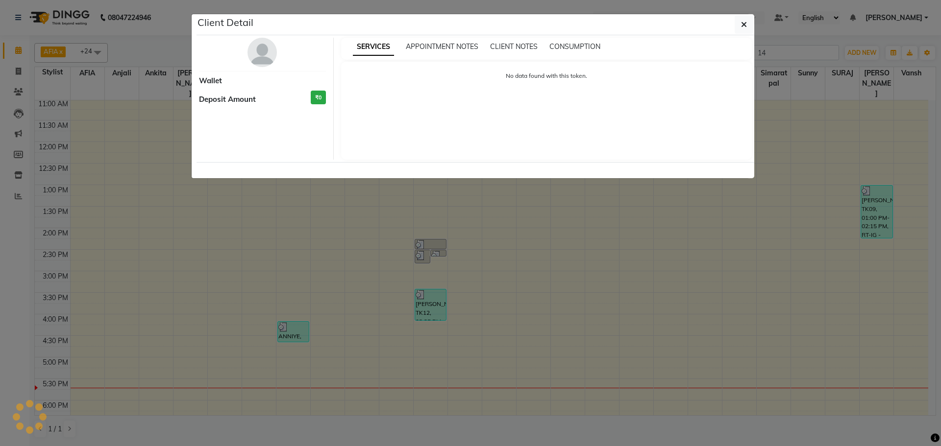
select select "3"
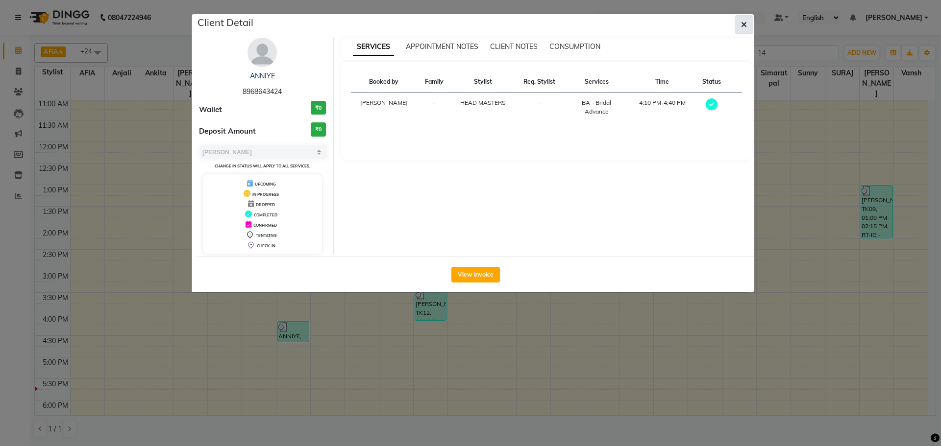
click at [748, 25] on button "button" at bounding box center [743, 24] width 19 height 19
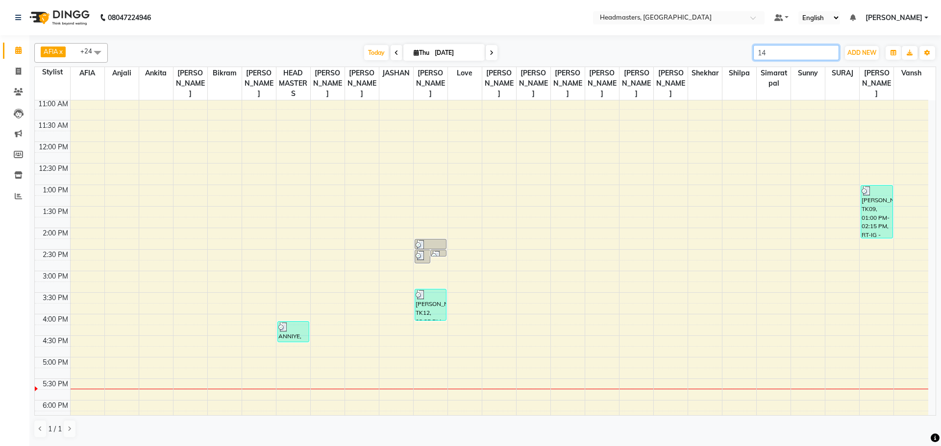
click at [771, 53] on input "14" at bounding box center [796, 52] width 86 height 15
type input "1"
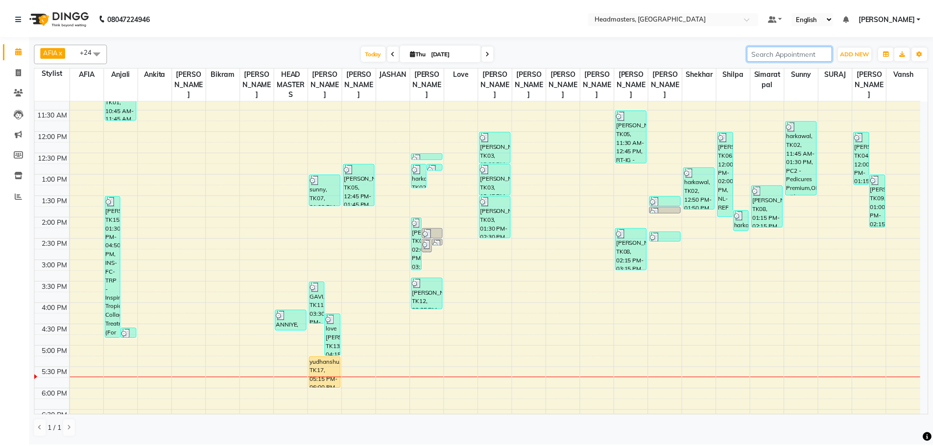
scroll to position [147, 0]
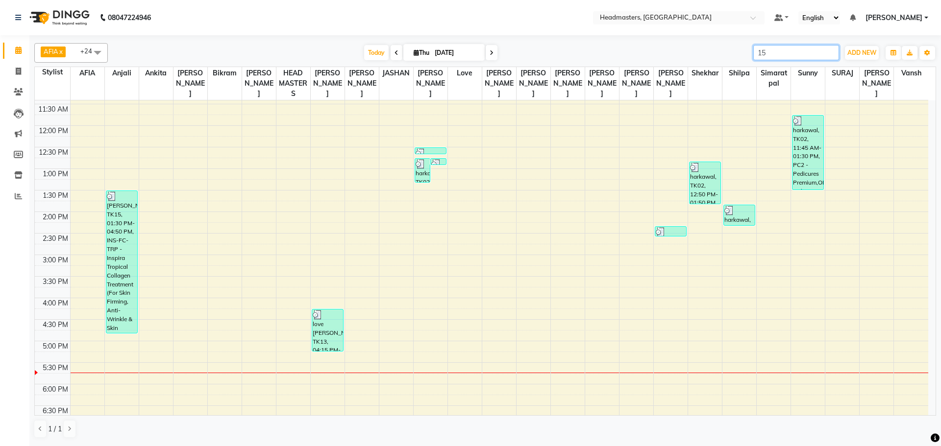
type input "15"
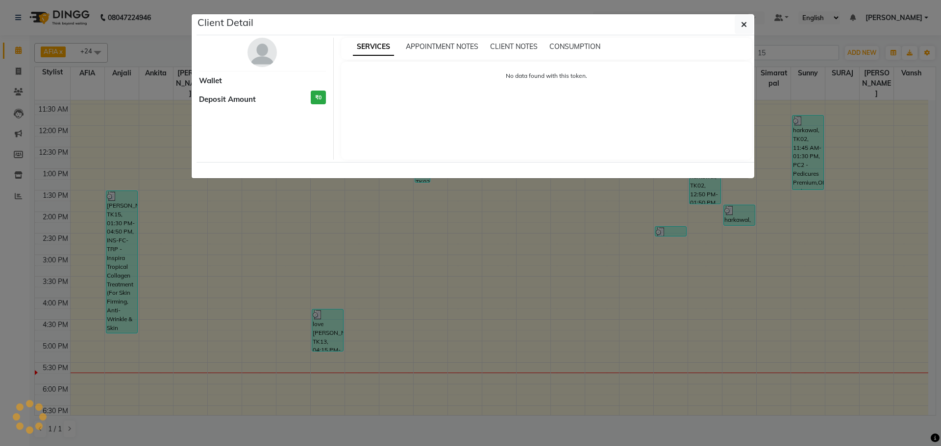
select select "3"
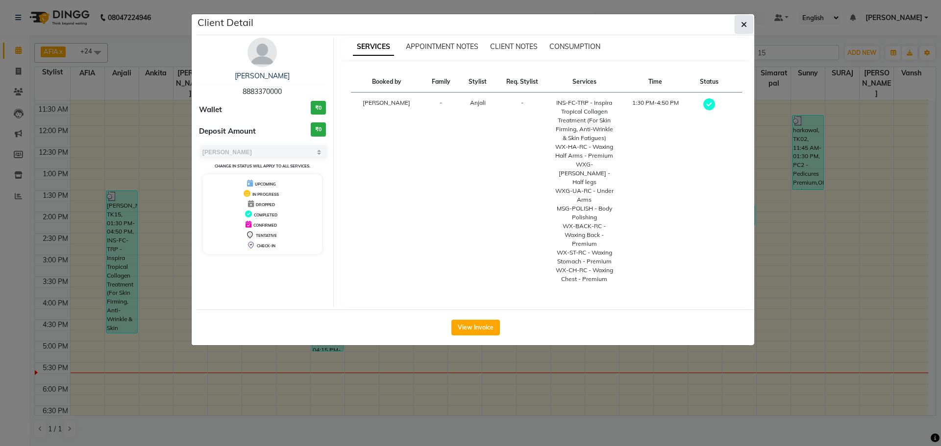
click at [748, 24] on button "button" at bounding box center [743, 24] width 19 height 19
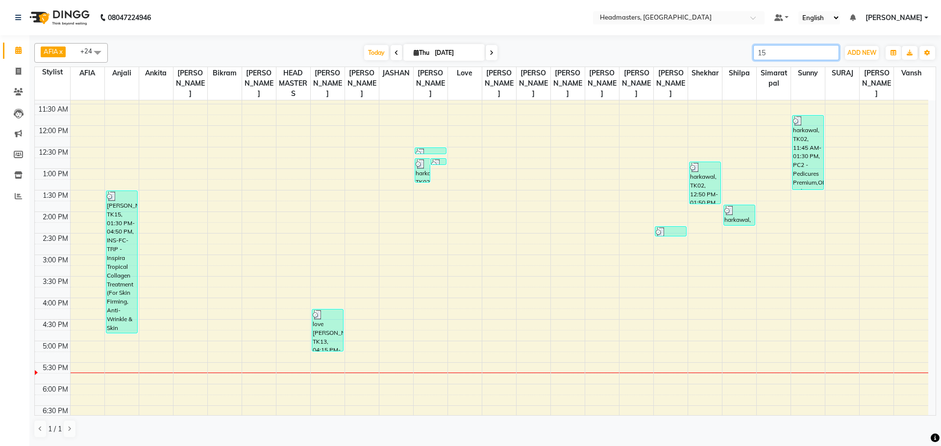
click at [775, 47] on input "15" at bounding box center [796, 52] width 86 height 15
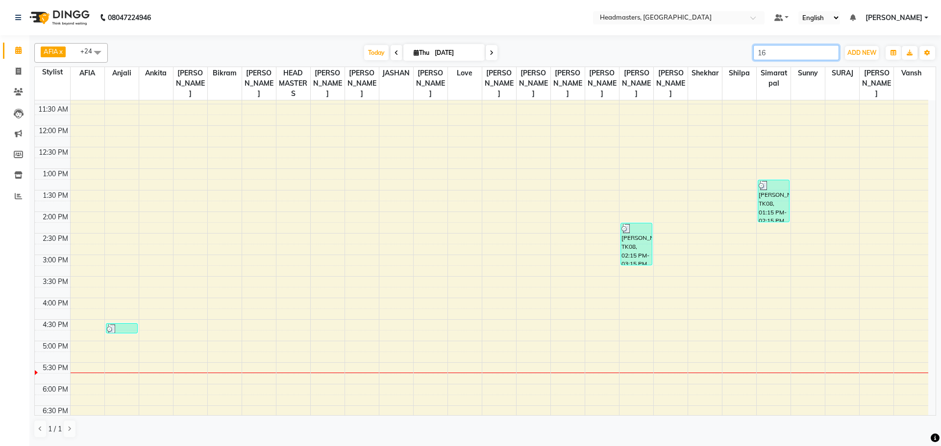
type input "16"
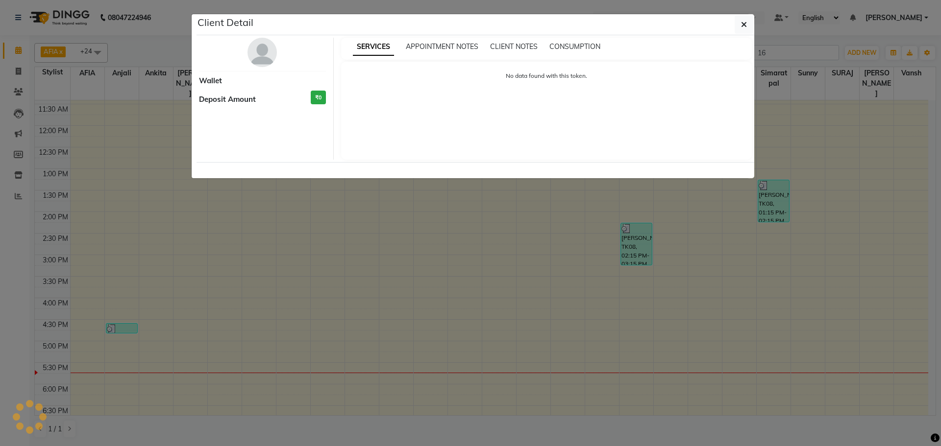
select select "3"
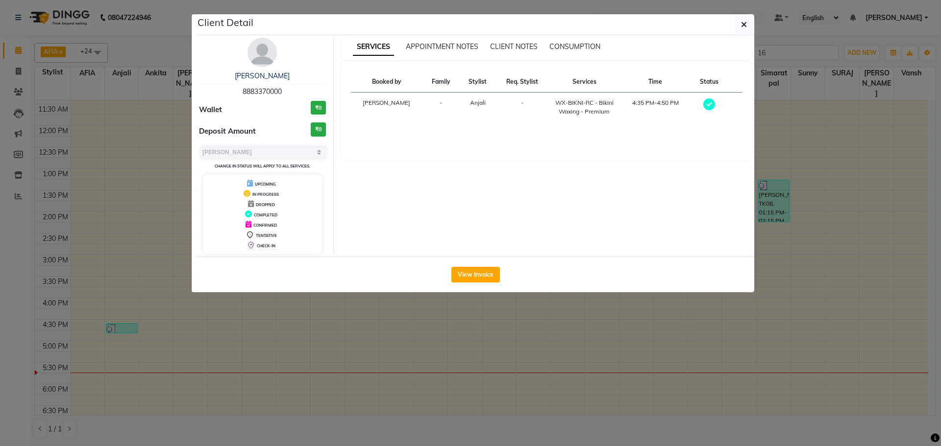
drag, startPoint x: 749, startPoint y: 25, endPoint x: 756, endPoint y: 32, distance: 10.4
click at [748, 25] on button "button" at bounding box center [743, 24] width 19 height 19
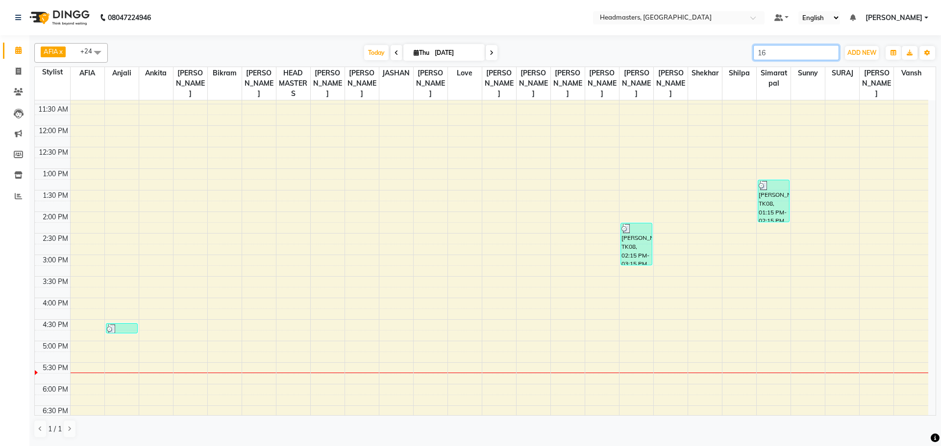
click at [777, 47] on input "16" at bounding box center [796, 52] width 86 height 15
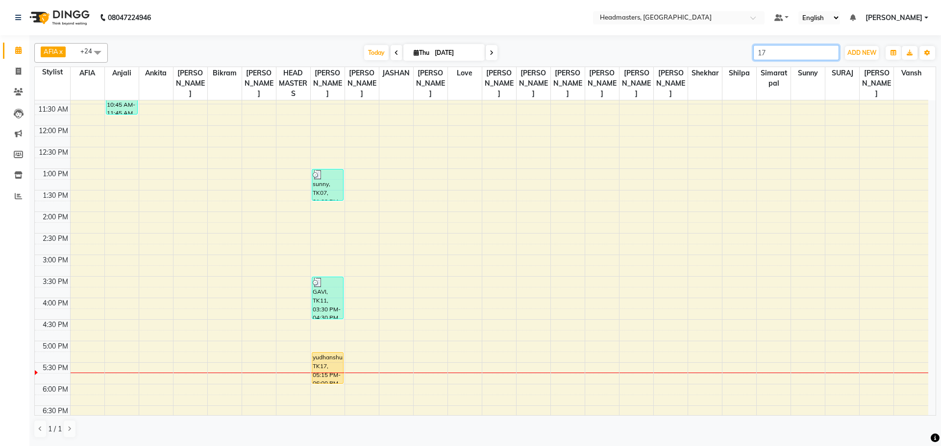
type input "17"
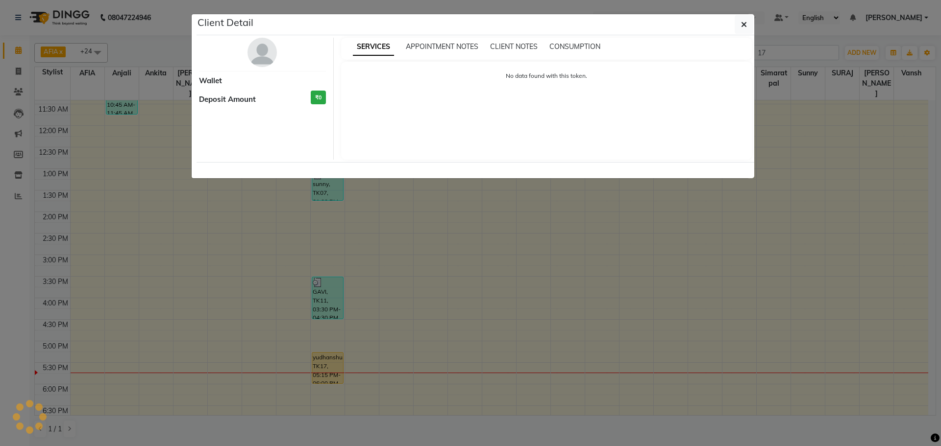
select select "1"
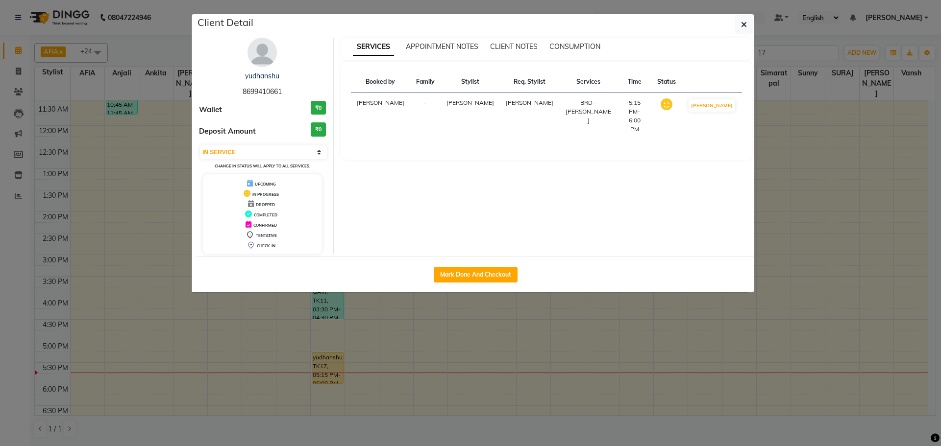
click at [772, 48] on ngb-modal-window "Client Detail yudhanshu 8699410661 Wallet ₹0 Deposit Amount ₹0 Select IN SERVIC…" at bounding box center [470, 223] width 941 height 446
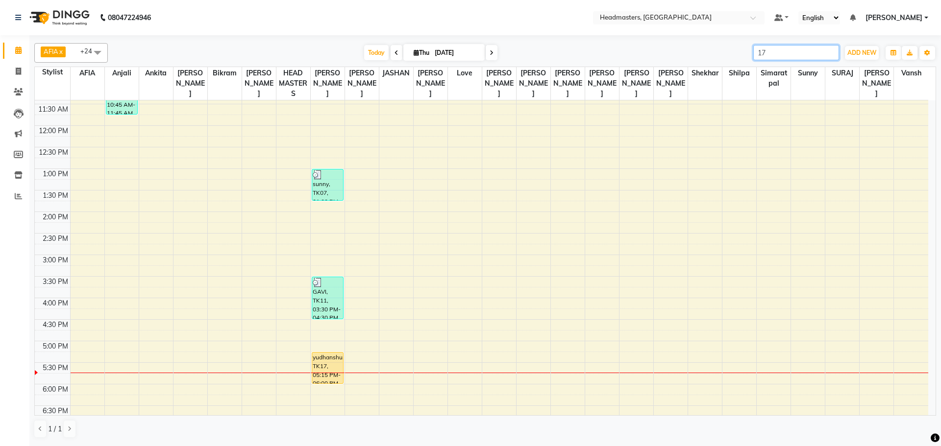
click at [774, 51] on input "17" at bounding box center [796, 52] width 86 height 15
type input "1"
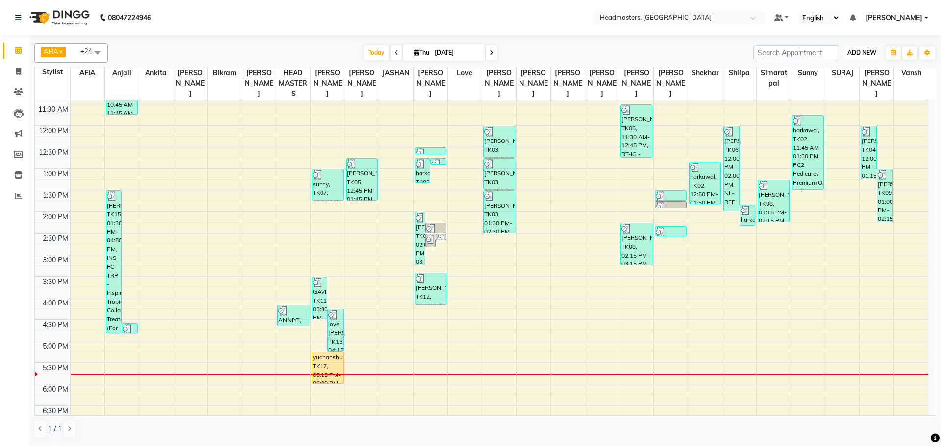
click at [870, 54] on span "ADD NEW" at bounding box center [861, 52] width 29 height 7
click at [854, 75] on button "Add Appointment" at bounding box center [838, 71] width 77 height 13
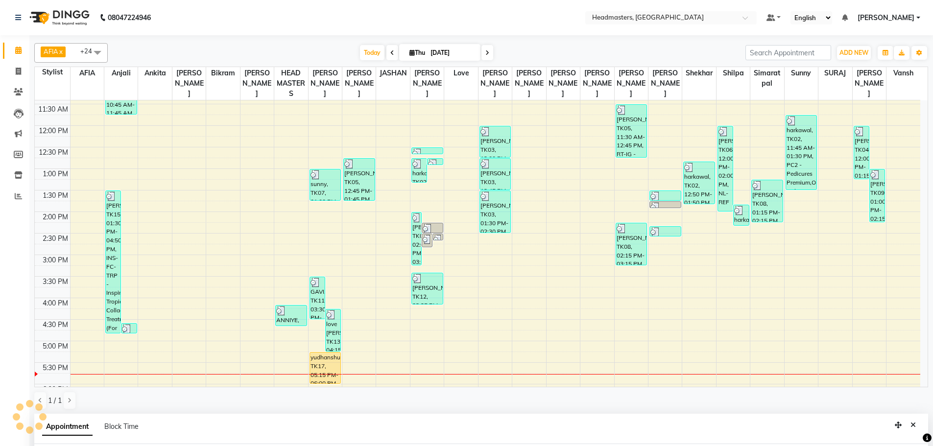
select select "tentative"
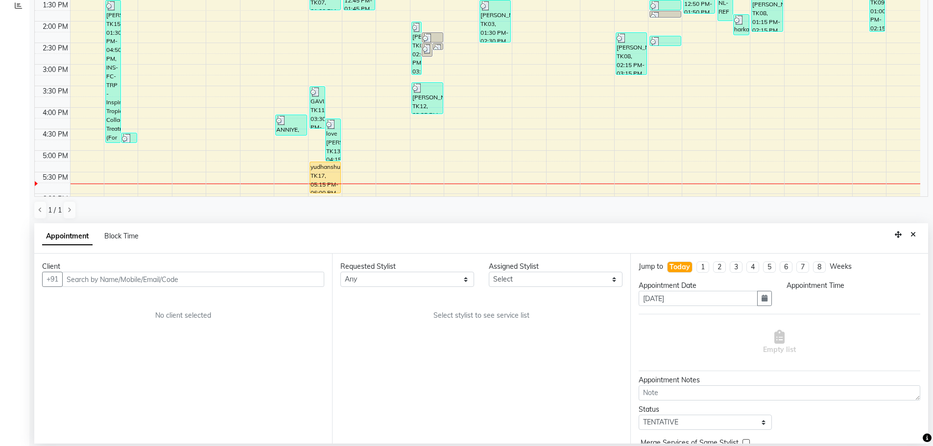
select select "540"
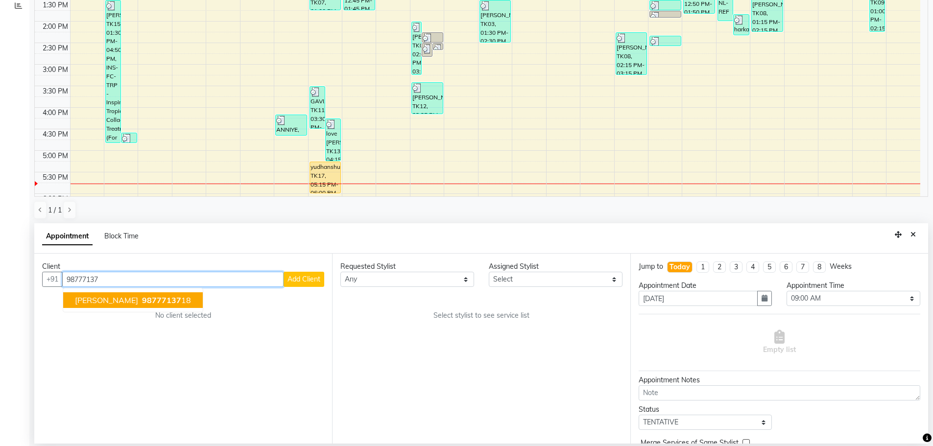
click at [119, 291] on ngb-typeahead-window "[PERSON_NAME] 98777137 18" at bounding box center [133, 300] width 141 height 24
click at [95, 296] on span "[PERSON_NAME]" at bounding box center [106, 300] width 63 height 10
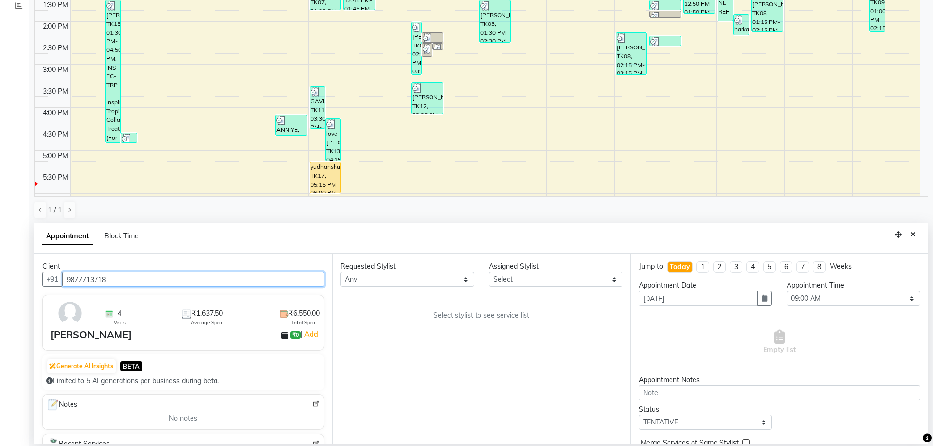
type input "9877713718"
click at [398, 283] on select "Any AFIA Anjali [PERSON_NAME] [PERSON_NAME] [PERSON_NAME] HEAD [PERSON_NAME] [P…" at bounding box center [407, 279] width 134 height 15
select select "63060"
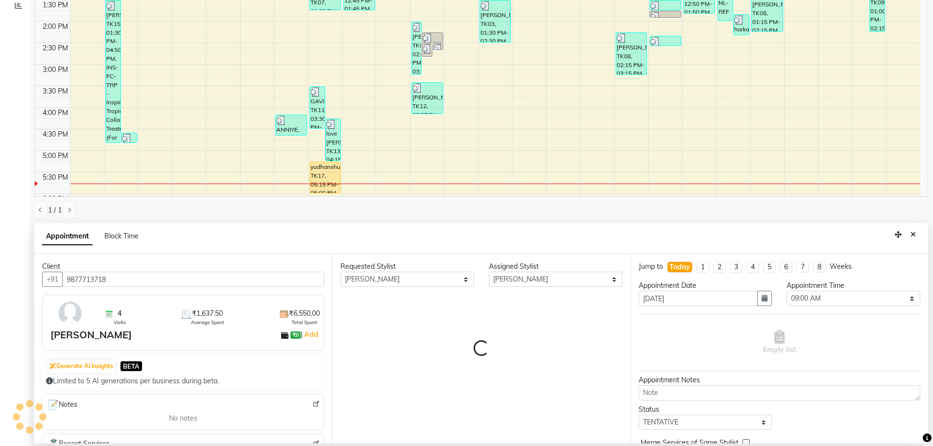
click at [383, 318] on div "Requested Stylist Any AFIA Anjali [PERSON_NAME] [PERSON_NAME] [PERSON_NAME] HEA…" at bounding box center [481, 349] width 298 height 190
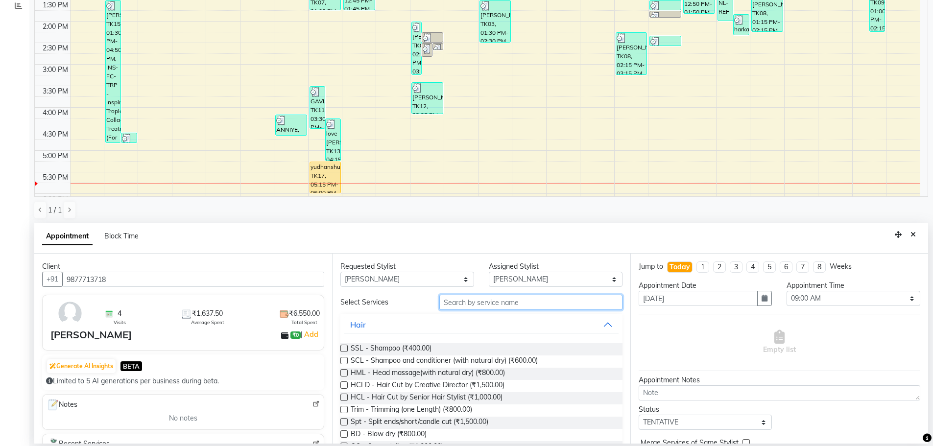
click at [451, 300] on input "text" at bounding box center [530, 302] width 183 height 15
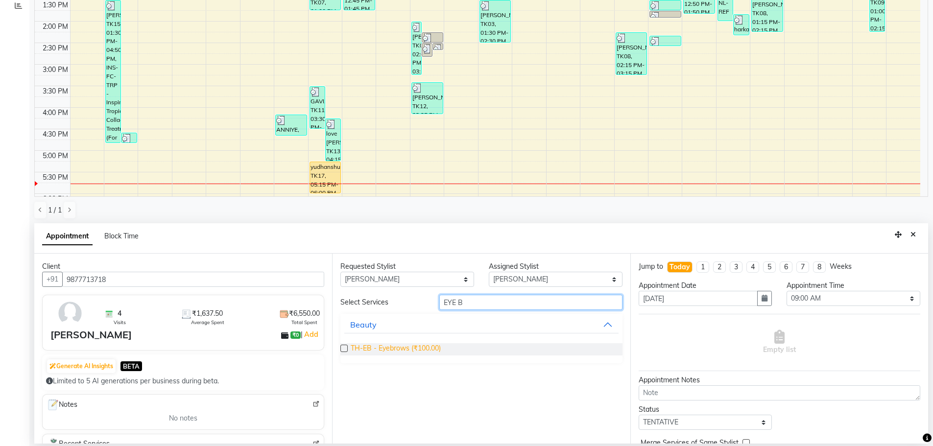
type input "EYE B"
click at [426, 344] on span "TH-EB - Eyebrows (₹100.00)" at bounding box center [396, 349] width 90 height 12
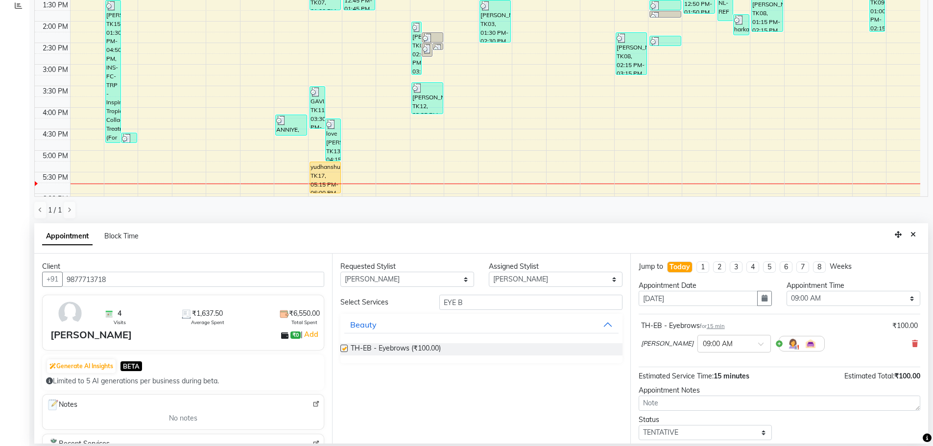
checkbox input "false"
click at [471, 301] on input "EYE B" at bounding box center [530, 302] width 183 height 15
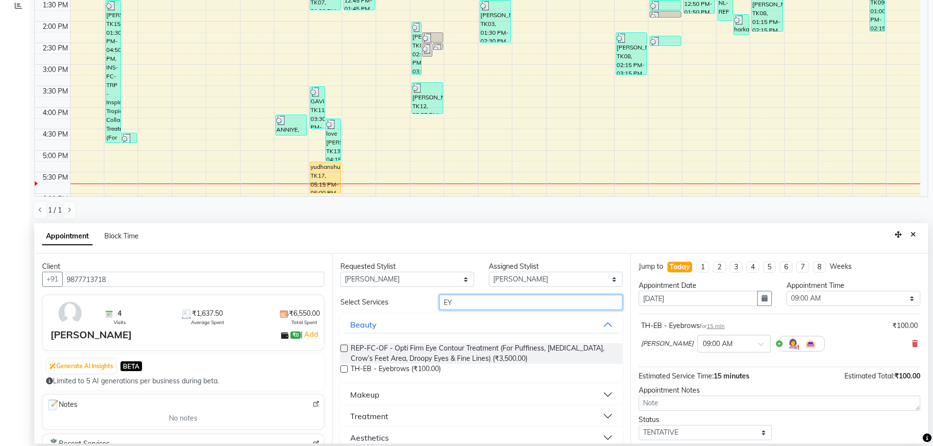
type input "E"
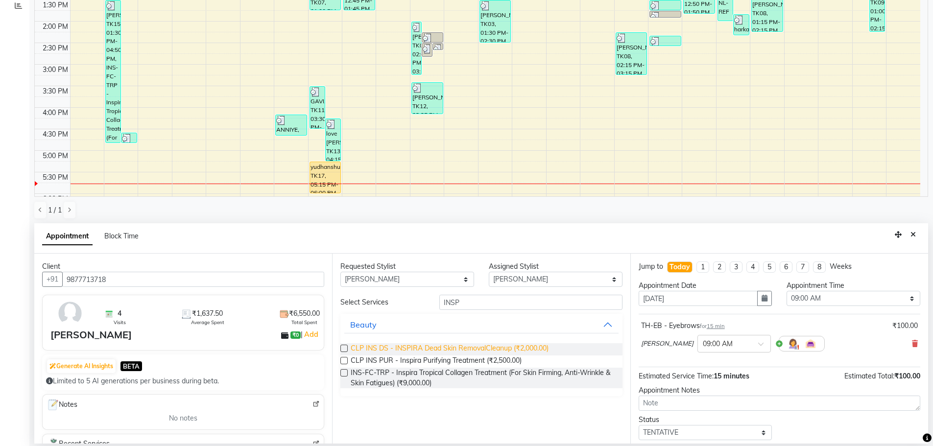
click at [488, 346] on span "CLP INS DS - INSPIRA Dead Skin RemovalCleanup (₹2,000.00)" at bounding box center [450, 349] width 198 height 12
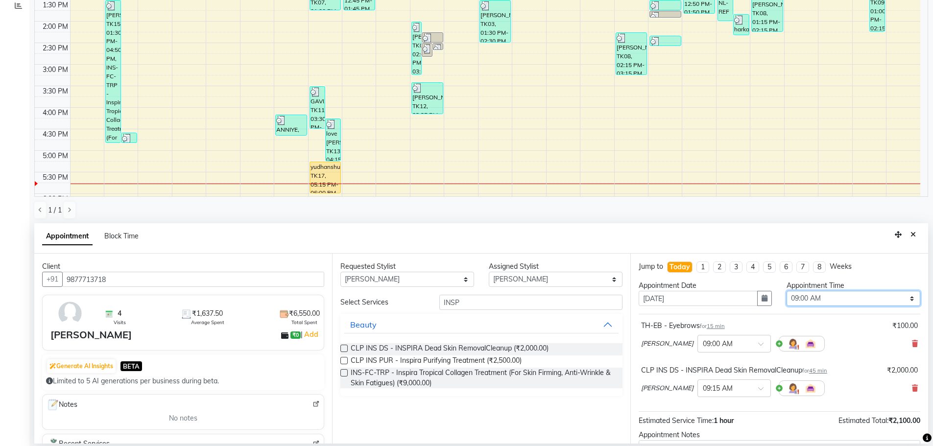
click at [880, 304] on select "Select 09:00 AM 09:15 AM 09:30 AM 09:45 AM 10:00 AM 10:15 AM 10:30 AM 10:45 AM …" at bounding box center [854, 298] width 134 height 15
click at [787, 291] on select "Select 09:00 AM 09:15 AM 09:30 AM 09:45 AM 10:00 AM 10:15 AM 10:30 AM 10:45 AM …" at bounding box center [854, 298] width 134 height 15
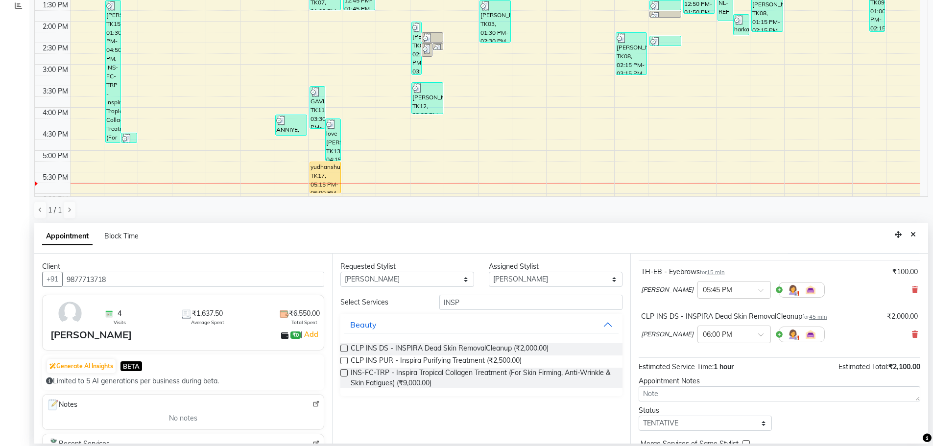
scroll to position [87, 0]
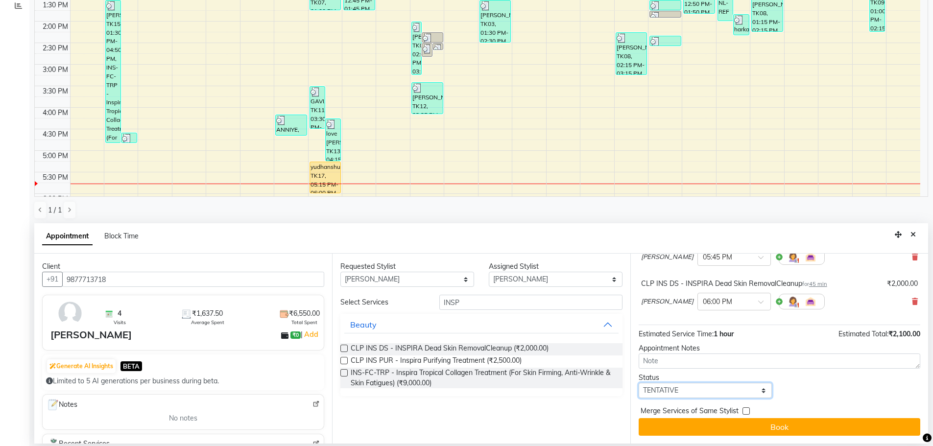
click at [716, 388] on select "Select TENTATIVE CONFIRM CHECK-IN UPCOMING" at bounding box center [706, 390] width 134 height 15
click at [639, 383] on select "Select TENTATIVE CONFIRM CHECK-IN UPCOMING" at bounding box center [706, 390] width 134 height 15
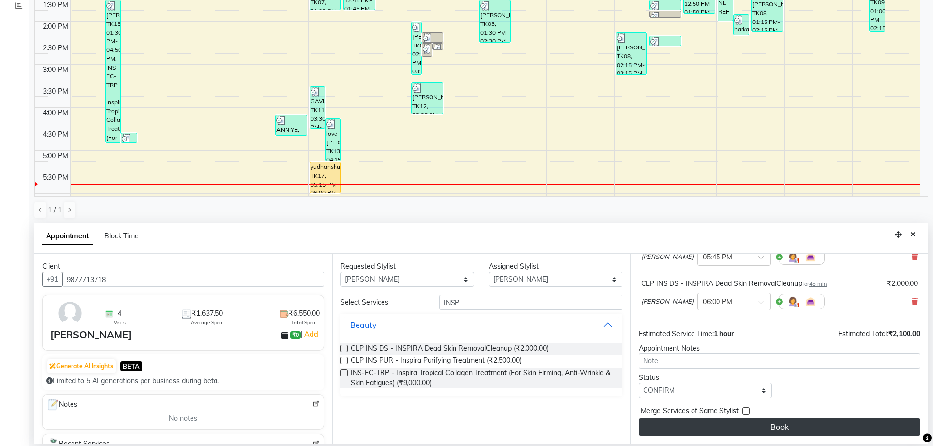
click at [762, 431] on button "Book" at bounding box center [780, 427] width 282 height 18
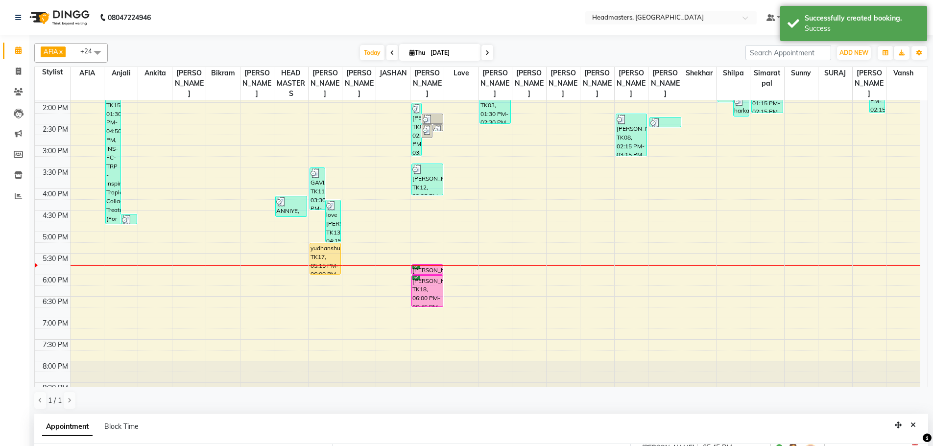
scroll to position [261, 0]
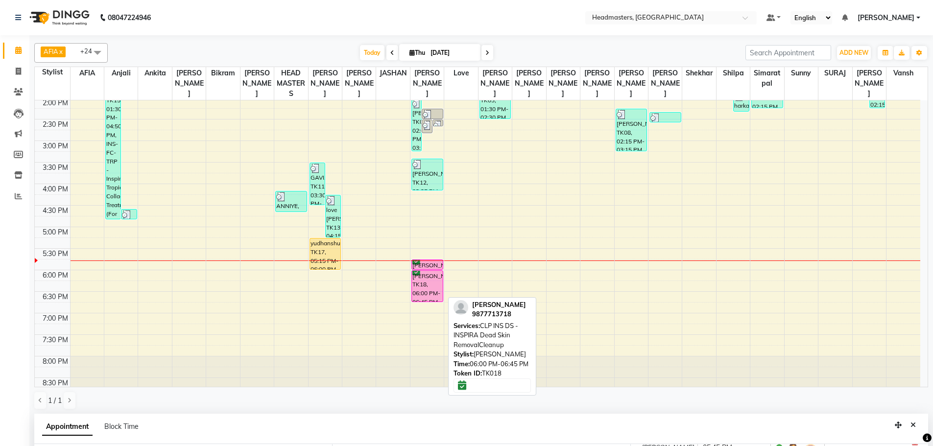
click at [431, 277] on div "[PERSON_NAME], TK18, 06:00 PM-06:45 PM, CLP INS DS - INSPIRA Dead Skin RemovalC…" at bounding box center [427, 286] width 31 height 31
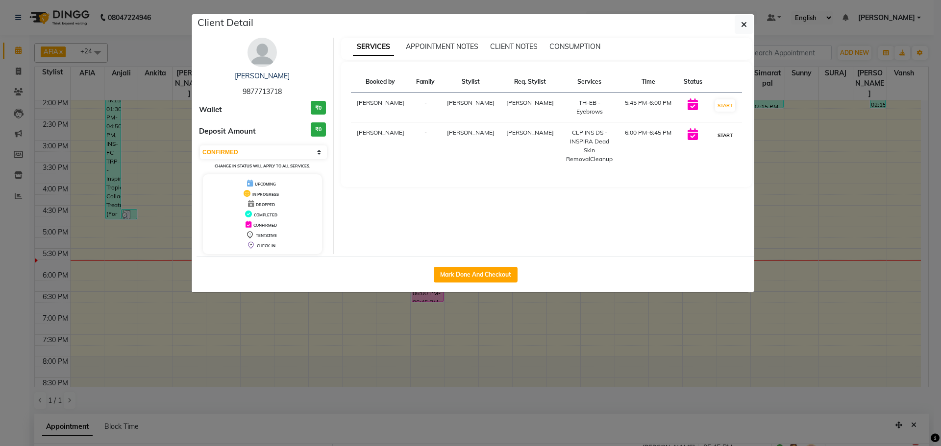
click at [724, 129] on button "START" at bounding box center [725, 135] width 20 height 12
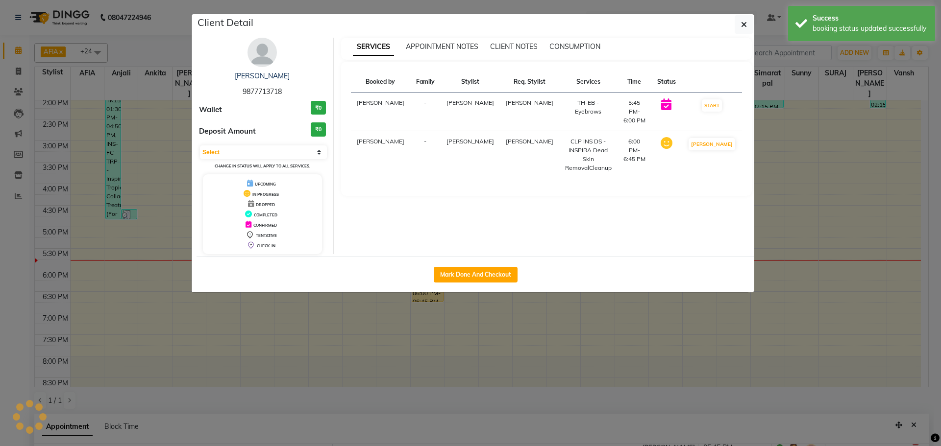
click at [717, 107] on button "START" at bounding box center [712, 105] width 20 height 12
click at [887, 77] on ngb-modal-window "Client Detail [PERSON_NAME] 9877713718 Wallet ₹0 Deposit Amount ₹0 Select IN SE…" at bounding box center [470, 223] width 941 height 446
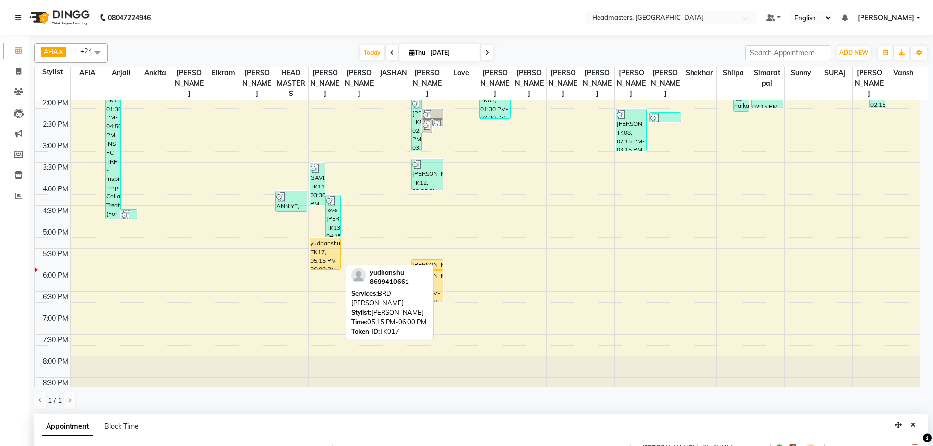
click at [332, 257] on div "yudhanshu, TK17, 05:15 PM-06:00 PM, BRD - [PERSON_NAME]" at bounding box center [325, 254] width 31 height 31
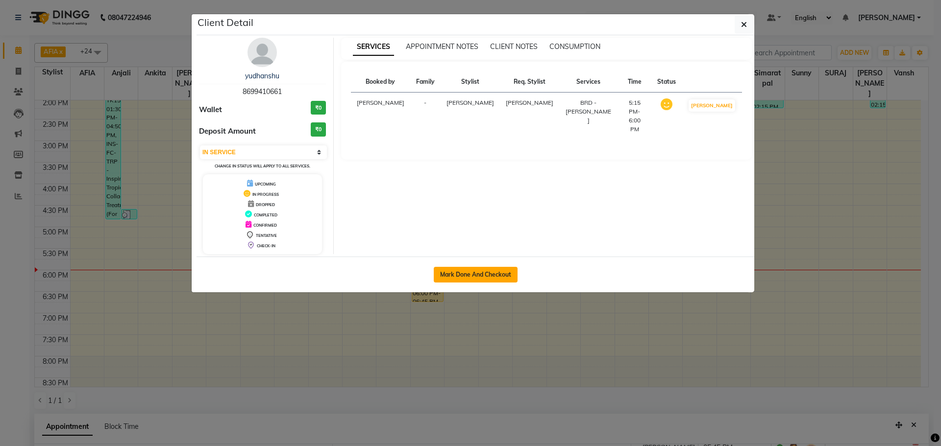
click at [492, 272] on button "Mark Done And Checkout" at bounding box center [476, 275] width 84 height 16
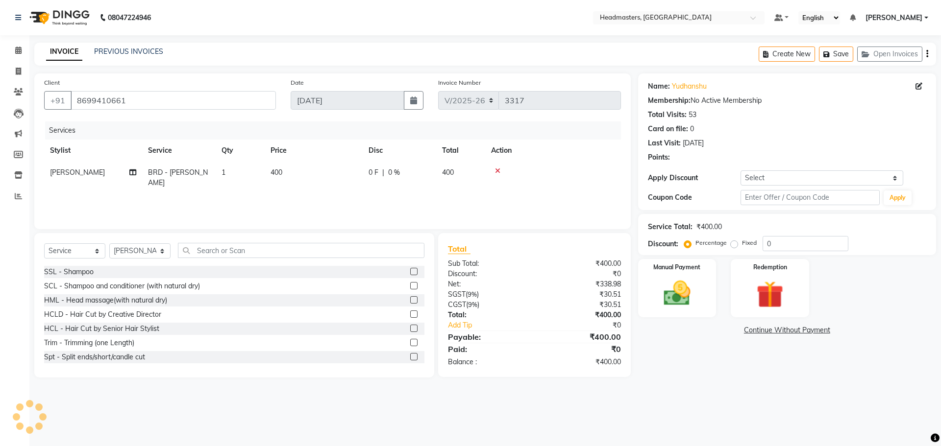
click at [346, 181] on td "400" at bounding box center [314, 178] width 98 height 32
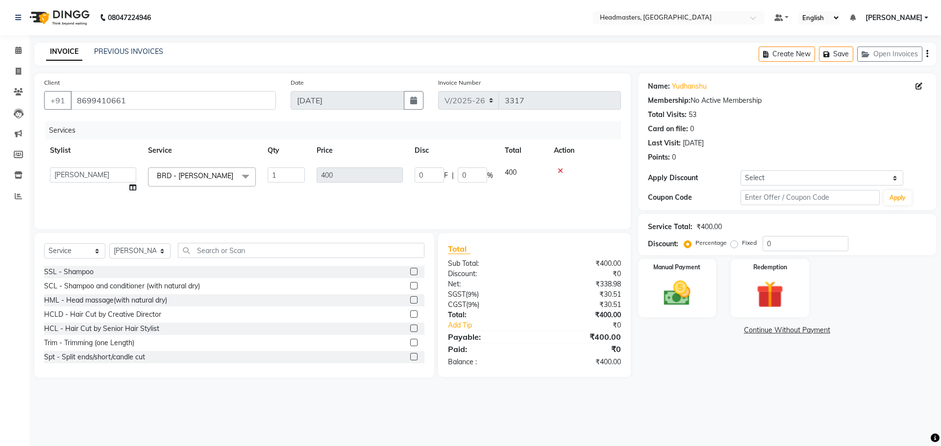
drag, startPoint x: 446, startPoint y: 170, endPoint x: 437, endPoint y: 173, distance: 9.0
click at [444, 170] on span "F" at bounding box center [446, 175] width 4 height 10
click at [437, 173] on input "0" at bounding box center [428, 175] width 29 height 15
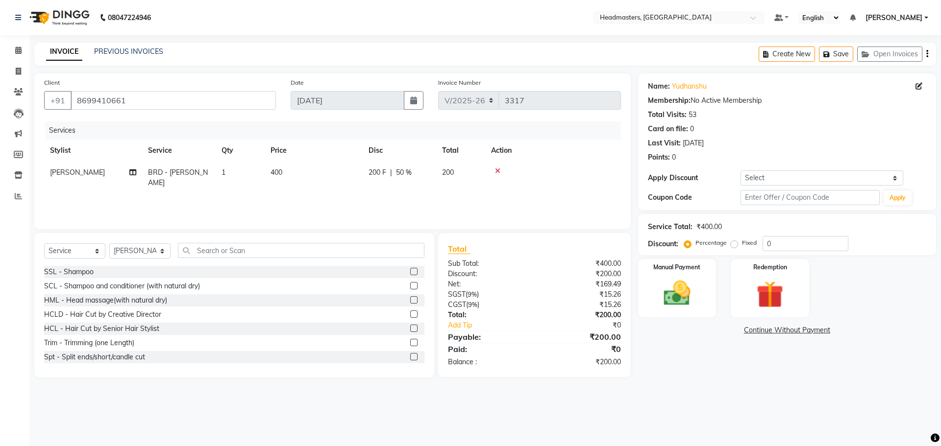
click at [455, 203] on div "Services Stylist Service Qty Price Disc Total Action [PERSON_NAME] BRD - [PERSO…" at bounding box center [332, 170] width 577 height 98
click at [666, 279] on img at bounding box center [677, 293] width 46 height 32
click at [808, 330] on span "Cash" at bounding box center [809, 330] width 19 height 11
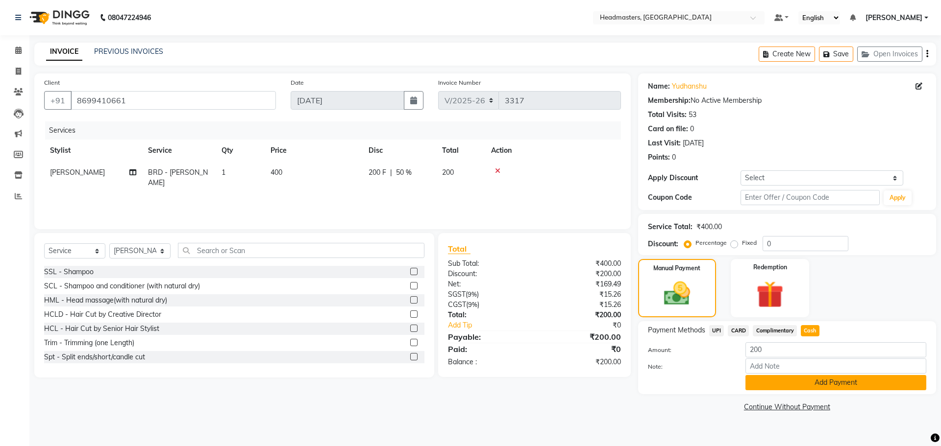
click at [823, 381] on button "Add Payment" at bounding box center [835, 382] width 181 height 15
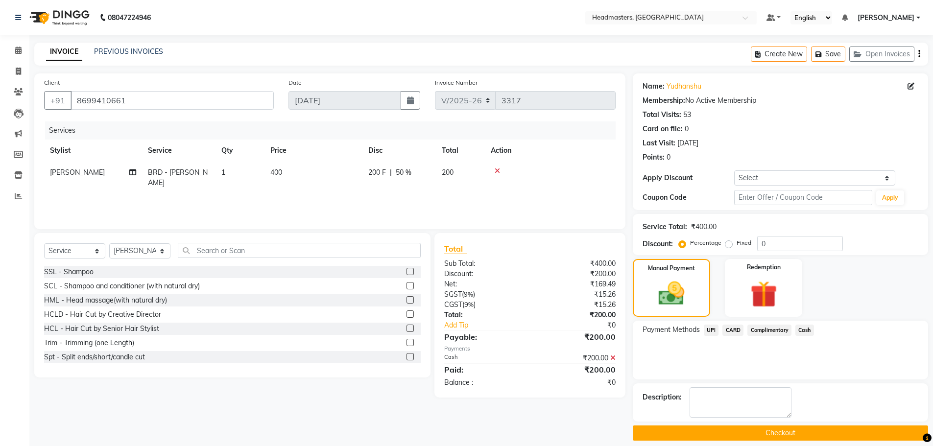
click at [768, 434] on button "Checkout" at bounding box center [780, 433] width 295 height 15
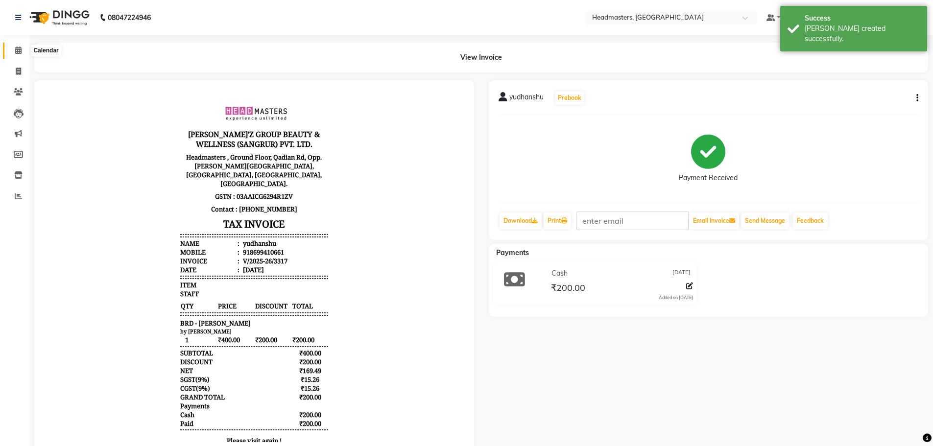
click at [22, 47] on icon at bounding box center [18, 50] width 6 height 7
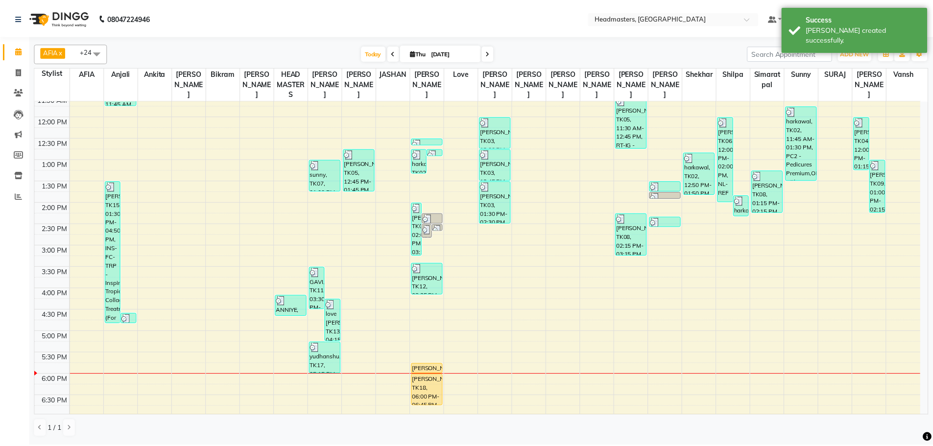
scroll to position [229, 0]
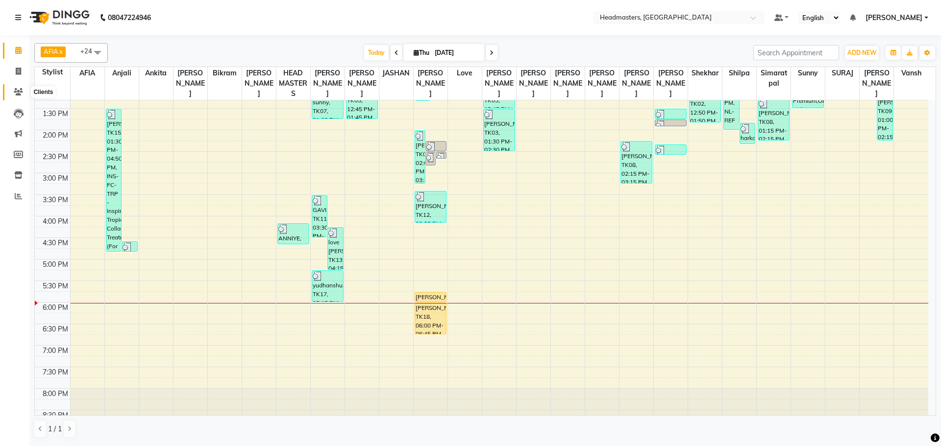
click at [18, 91] on icon at bounding box center [18, 91] width 9 height 7
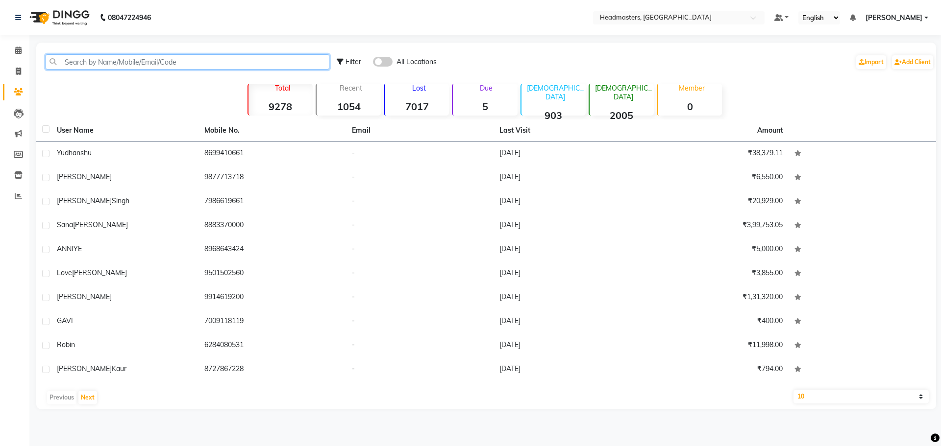
click at [114, 55] on input "text" at bounding box center [188, 61] width 284 height 15
click at [117, 59] on input "text" at bounding box center [188, 61] width 284 height 15
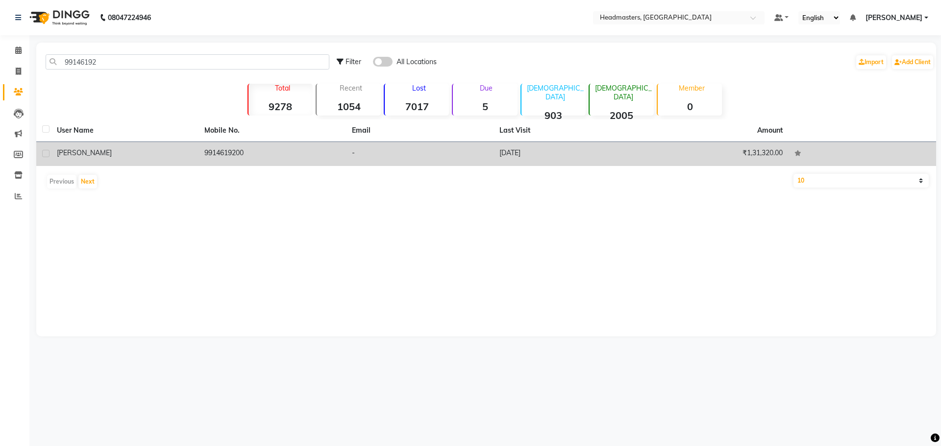
click at [224, 149] on td "9914619200" at bounding box center [271, 154] width 147 height 24
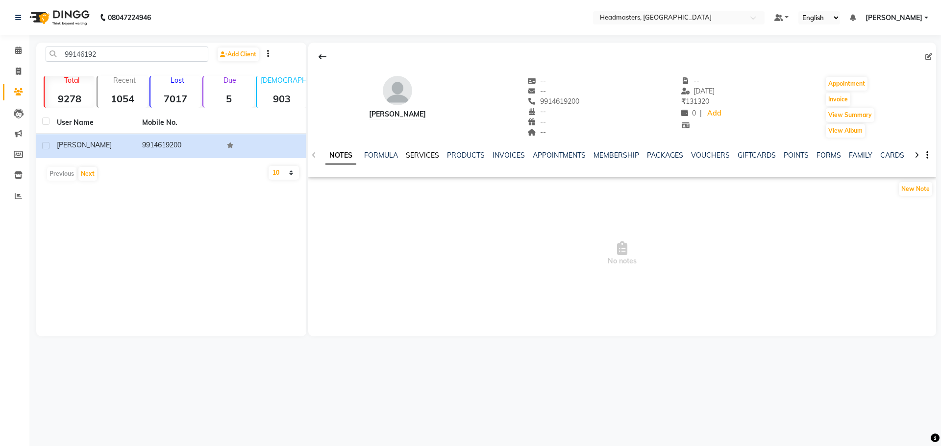
click at [421, 158] on link "SERVICES" at bounding box center [422, 155] width 33 height 9
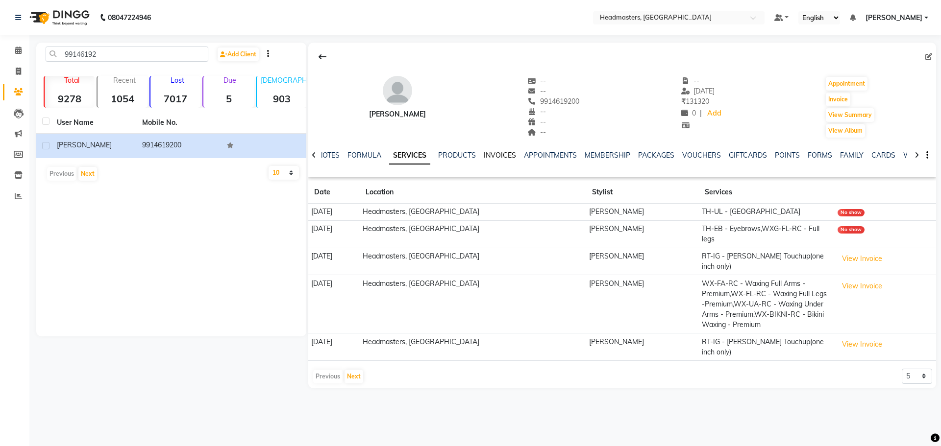
click at [498, 155] on link "INVOICES" at bounding box center [500, 155] width 32 height 9
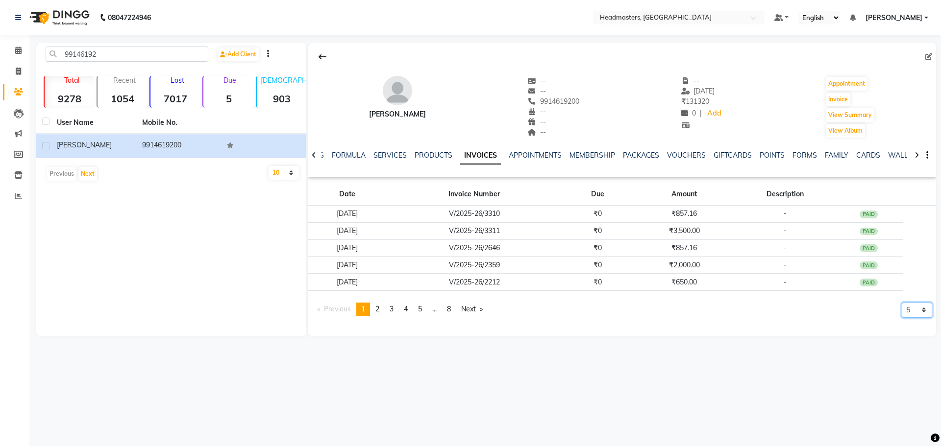
click at [921, 304] on select "5 10 50 100 500" at bounding box center [916, 310] width 30 height 15
click at [901, 318] on select "5 10 50 100 500" at bounding box center [916, 310] width 30 height 15
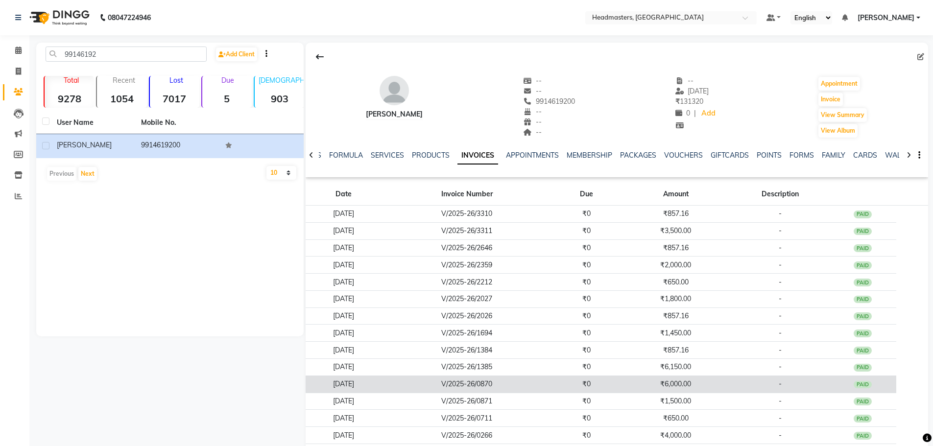
scroll to position [33, 0]
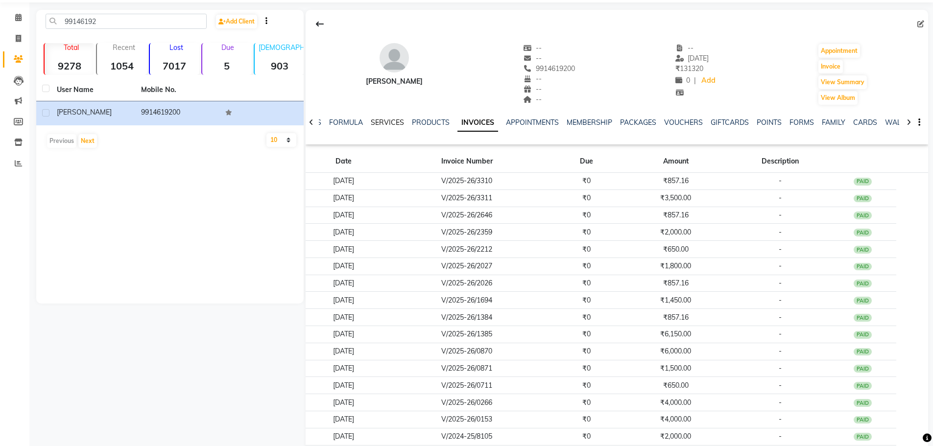
click at [377, 123] on link "SERVICES" at bounding box center [387, 122] width 33 height 9
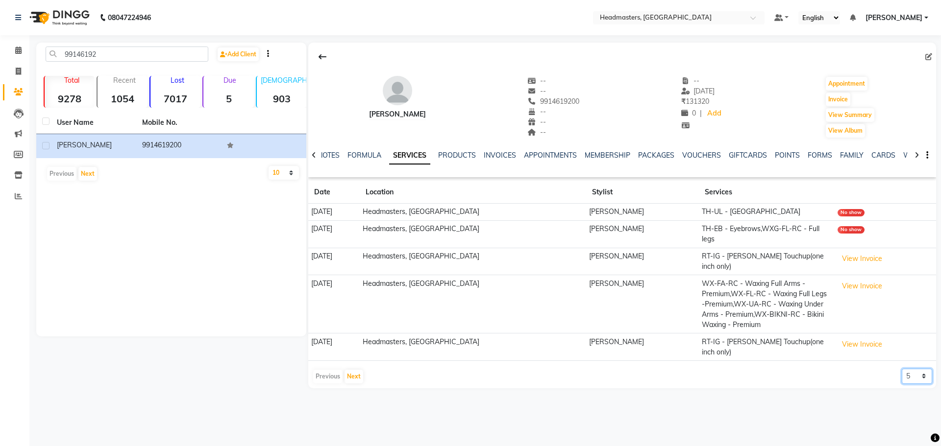
click at [908, 369] on select "5 10 50 100 500" at bounding box center [916, 376] width 30 height 15
click at [901, 369] on select "5 10 50 100 500" at bounding box center [916, 376] width 30 height 15
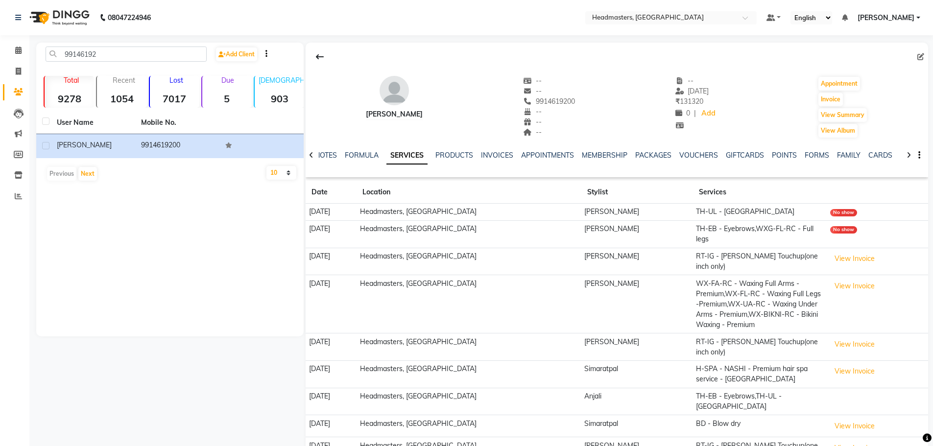
scroll to position [41, 0]
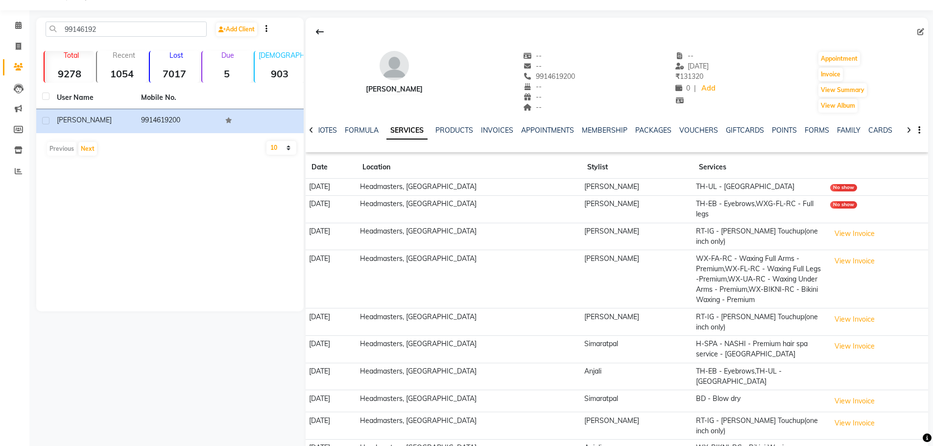
click at [498, 123] on div "NOTES FORMULA SERVICES PRODUCTS INVOICES APPOINTMENTS MEMBERSHIP PACKAGES VOUCH…" at bounding box center [617, 131] width 623 height 34
click at [493, 132] on link "INVOICES" at bounding box center [497, 130] width 32 height 9
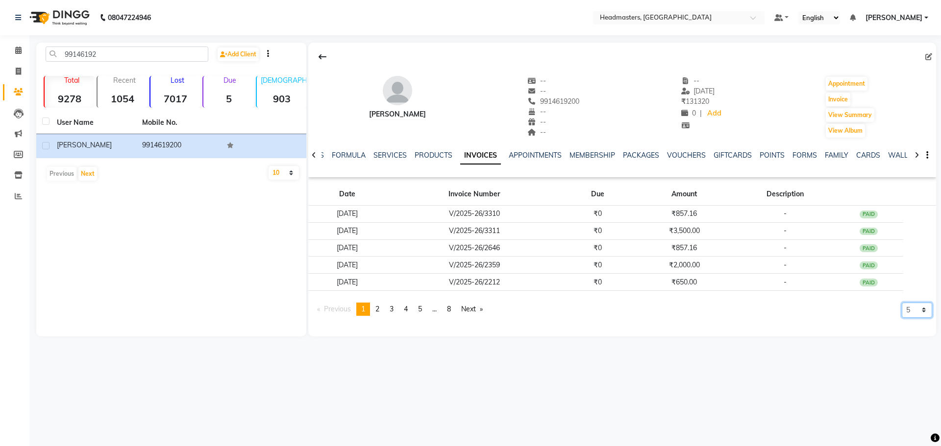
click at [911, 311] on select "5 10 50 100 500" at bounding box center [916, 310] width 30 height 15
click at [901, 318] on select "5 10 50 100 500" at bounding box center [916, 310] width 30 height 15
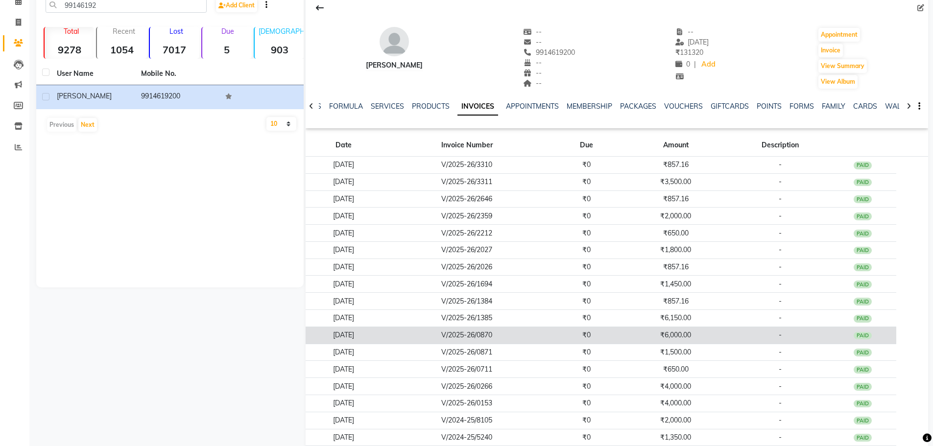
scroll to position [114, 0]
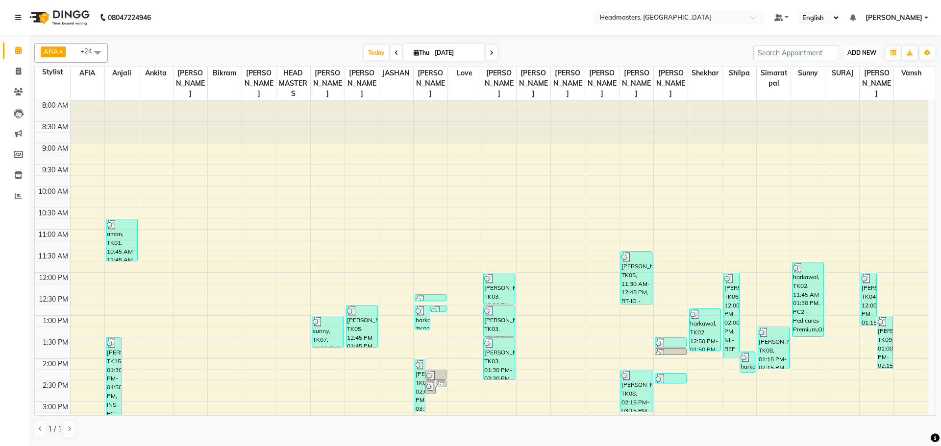
click at [871, 57] on button "ADD NEW Toggle Dropdown" at bounding box center [862, 53] width 34 height 14
click at [849, 70] on button "Add Appointment" at bounding box center [838, 71] width 77 height 13
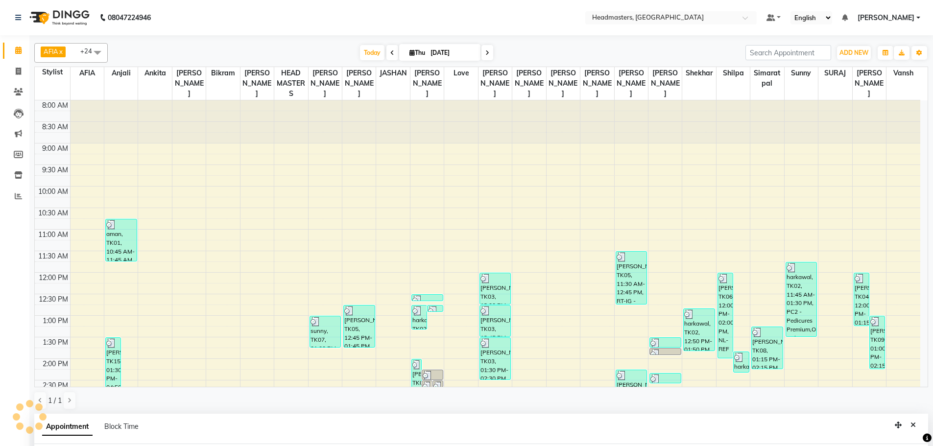
scroll to position [191, 0]
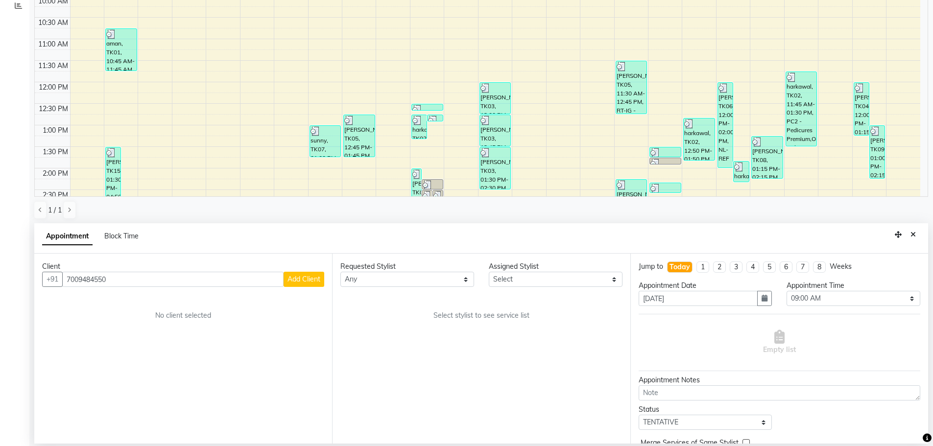
click at [295, 277] on span "Add Client" at bounding box center [304, 279] width 33 height 9
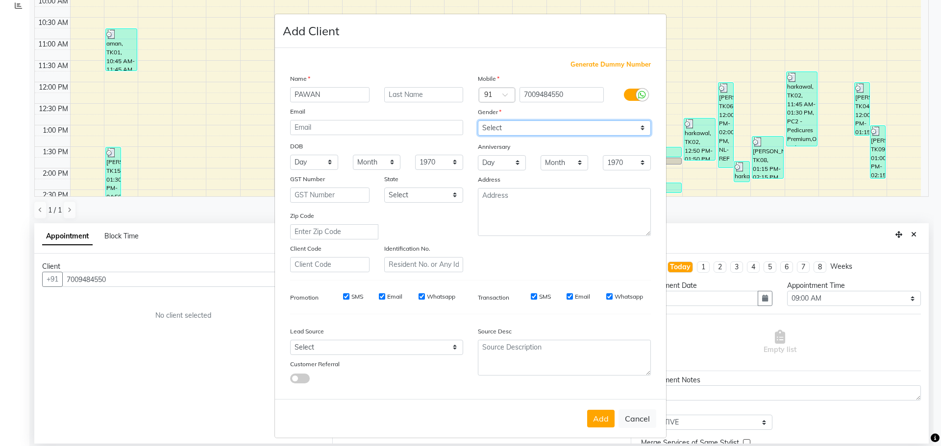
click at [518, 129] on select "Select [DEMOGRAPHIC_DATA] [DEMOGRAPHIC_DATA] Other Prefer Not To Say" at bounding box center [564, 128] width 173 height 15
click at [478, 121] on select "Select [DEMOGRAPHIC_DATA] [DEMOGRAPHIC_DATA] Other Prefer Not To Say" at bounding box center [564, 128] width 173 height 15
click at [599, 417] on button "Add" at bounding box center [600, 419] width 27 height 18
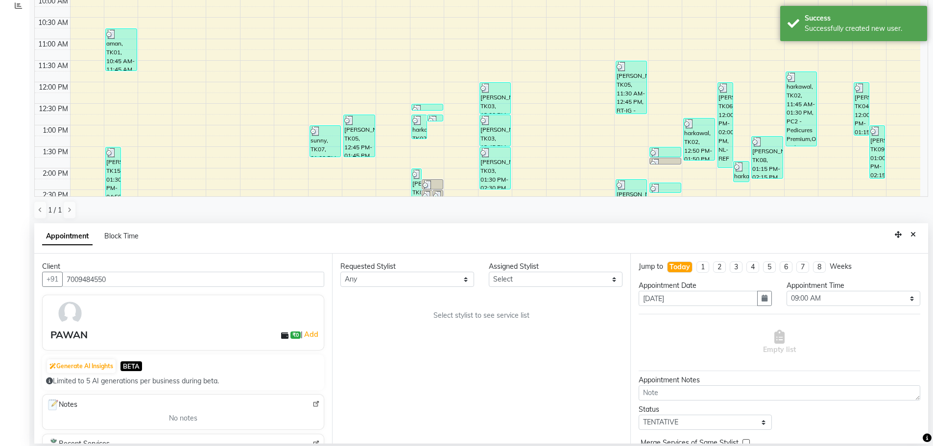
click at [412, 287] on div "Requested Stylist Any AFIA Anjali [PERSON_NAME] [PERSON_NAME] [PERSON_NAME] HEA…" at bounding box center [481, 349] width 298 height 190
click at [411, 287] on div "Requested Stylist Any AFIA Anjali [PERSON_NAME] [PERSON_NAME] [PERSON_NAME] HEA…" at bounding box center [481, 349] width 298 height 190
click at [416, 278] on select "Any AFIA Anjali [PERSON_NAME] [PERSON_NAME] [PERSON_NAME] HEAD [PERSON_NAME] [P…" at bounding box center [407, 279] width 134 height 15
click at [408, 297] on div "Requested Stylist Any AFIA Anjali [PERSON_NAME] [PERSON_NAME] [PERSON_NAME] HEA…" at bounding box center [481, 349] width 298 height 190
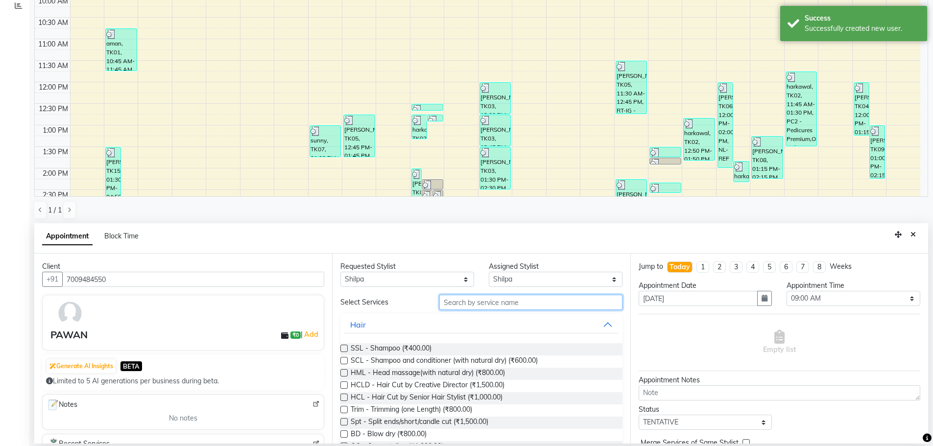
click at [495, 299] on input "text" at bounding box center [530, 302] width 183 height 15
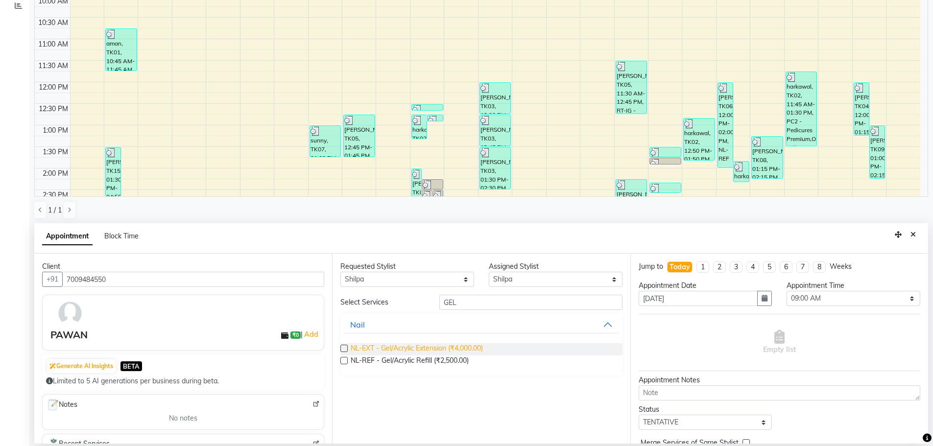
click at [453, 347] on span "NL-EXT - Gel/Acrylic Extension (₹4,000.00)" at bounding box center [417, 349] width 132 height 12
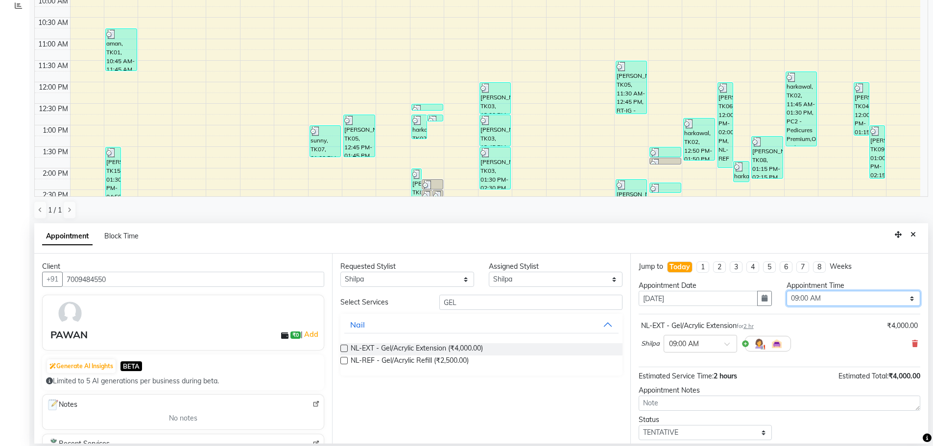
drag, startPoint x: 838, startPoint y: 298, endPoint x: 840, endPoint y: 291, distance: 7.1
click at [838, 298] on select "Select 09:00 AM 09:15 AM 09:30 AM 09:45 AM 10:00 AM 10:15 AM 10:30 AM 10:45 AM …" at bounding box center [854, 298] width 134 height 15
click at [787, 291] on select "Select 09:00 AM 09:15 AM 09:30 AM 09:45 AM 10:00 AM 10:15 AM 10:30 AM 10:45 AM …" at bounding box center [854, 298] width 134 height 15
click at [813, 304] on select "Select 09:00 AM 09:15 AM 09:30 AM 09:45 AM 10:00 AM 10:15 AM 10:30 AM 10:45 AM …" at bounding box center [854, 298] width 134 height 15
click at [787, 291] on select "Select 09:00 AM 09:15 AM 09:30 AM 09:45 AM 10:00 AM 10:15 AM 10:30 AM 10:45 AM …" at bounding box center [854, 298] width 134 height 15
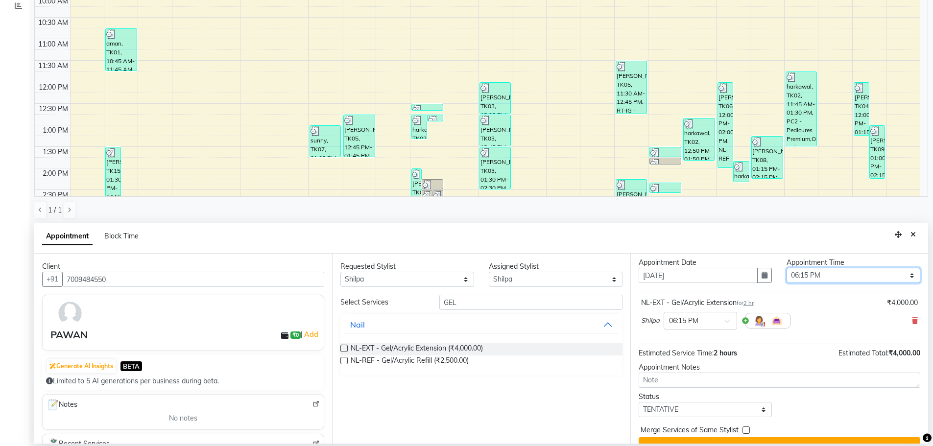
scroll to position [42, 0]
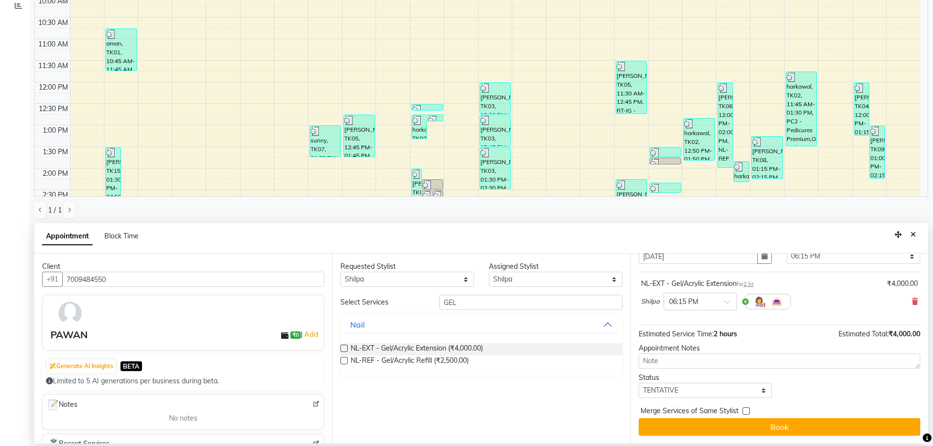
click at [675, 382] on div "Status" at bounding box center [706, 378] width 134 height 10
drag, startPoint x: 676, startPoint y: 392, endPoint x: 680, endPoint y: 384, distance: 9.2
click at [676, 392] on select "Select TENTATIVE CONFIRM CHECK-IN UPCOMING" at bounding box center [706, 390] width 134 height 15
click at [639, 383] on select "Select TENTATIVE CONFIRM CHECK-IN UPCOMING" at bounding box center [706, 390] width 134 height 15
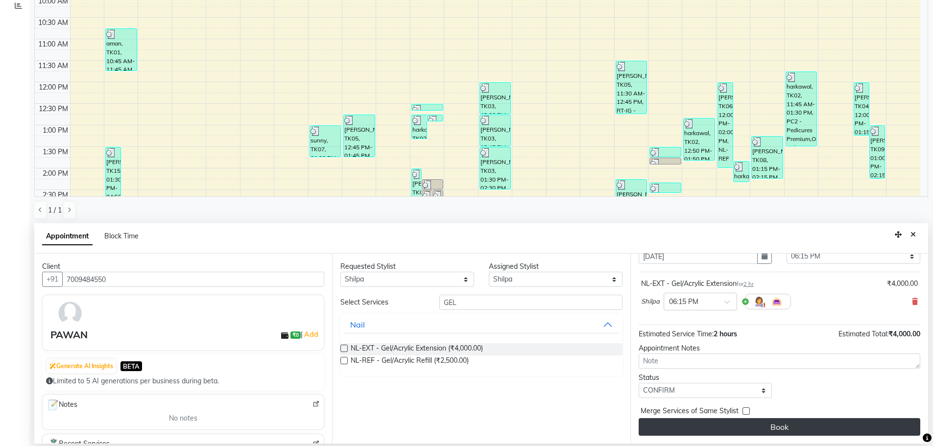
click at [752, 428] on button "Book" at bounding box center [780, 427] width 282 height 18
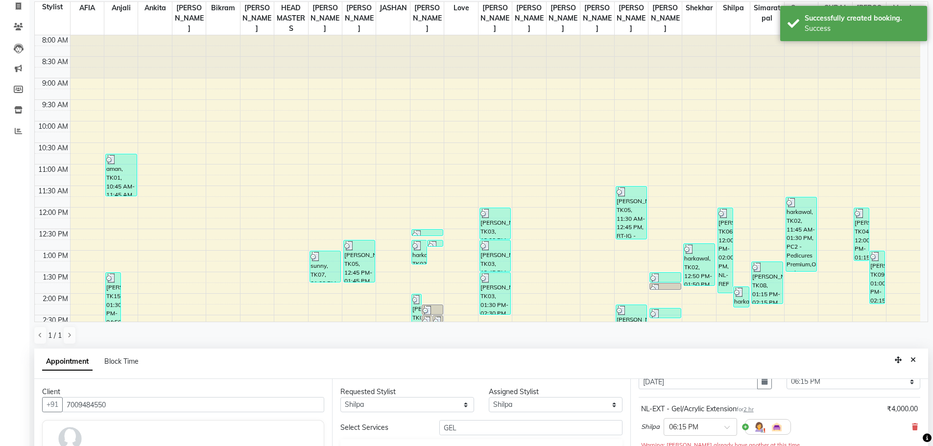
scroll to position [49, 0]
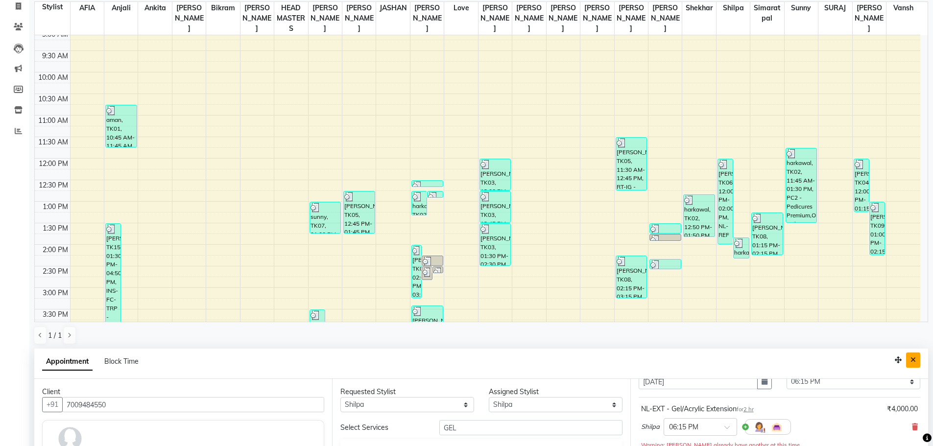
click at [916, 360] on button "Close" at bounding box center [913, 360] width 14 height 15
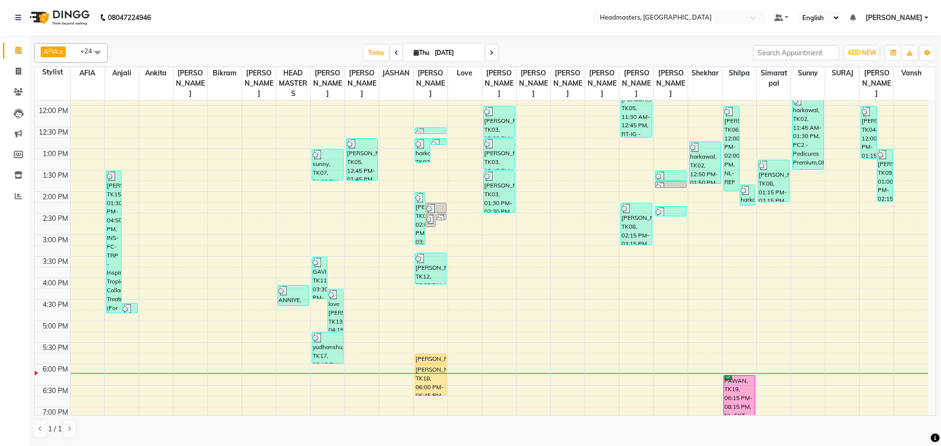
scroll to position [196, 0]
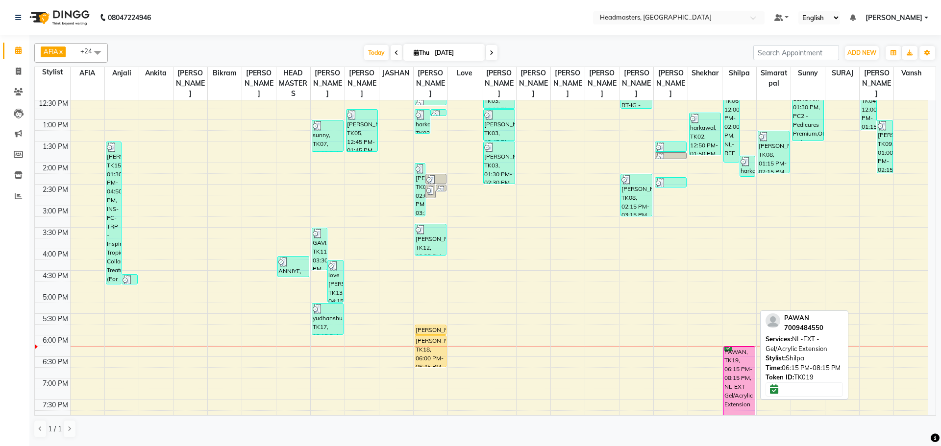
click at [747, 377] on div "PAWAN, TK19, 06:15 PM-08:15 PM, NL-EXT - Gel/Acrylic Extension" at bounding box center [739, 389] width 31 height 85
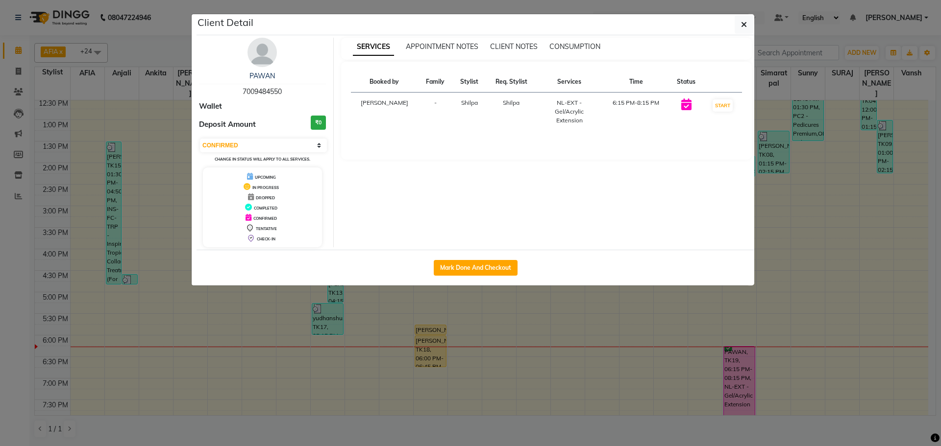
click at [723, 97] on td "START" at bounding box center [722, 112] width 38 height 39
click at [717, 107] on button "START" at bounding box center [722, 105] width 20 height 12
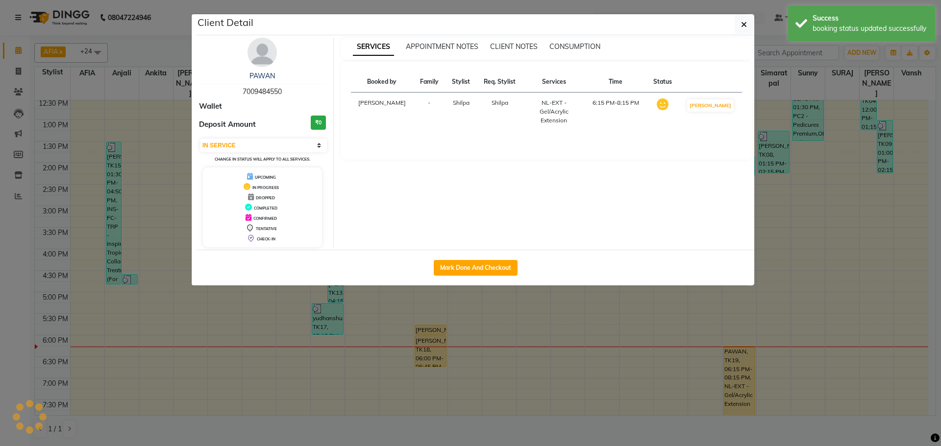
click at [823, 116] on ngb-modal-window "Client Detail PAWAN 7009484550 Wallet Deposit Amount ₹0 Select IN SERVICE CONFI…" at bounding box center [470, 223] width 941 height 446
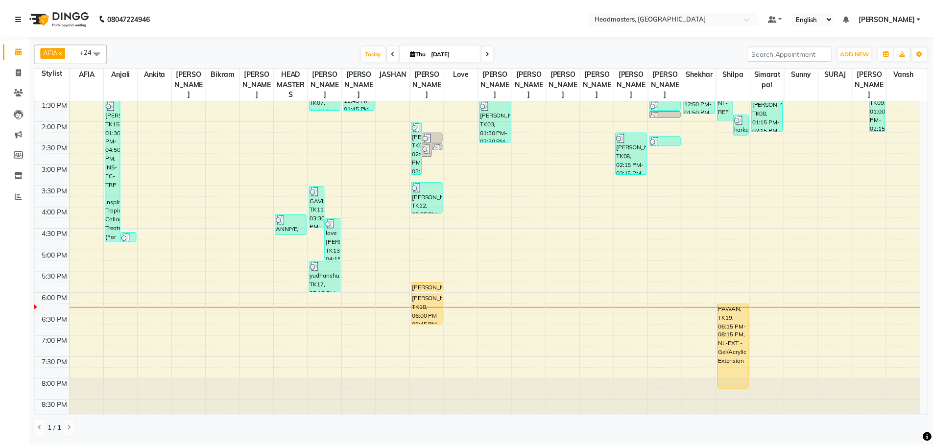
scroll to position [245, 0]
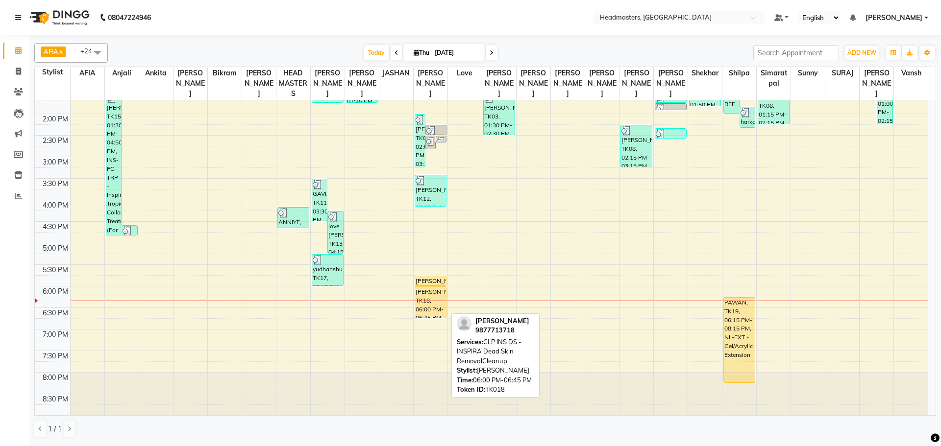
click at [432, 290] on div "[PERSON_NAME], TK18, 06:00 PM-06:45 PM, CLP INS DS - INSPIRA Dead Skin RemovalC…" at bounding box center [430, 302] width 31 height 31
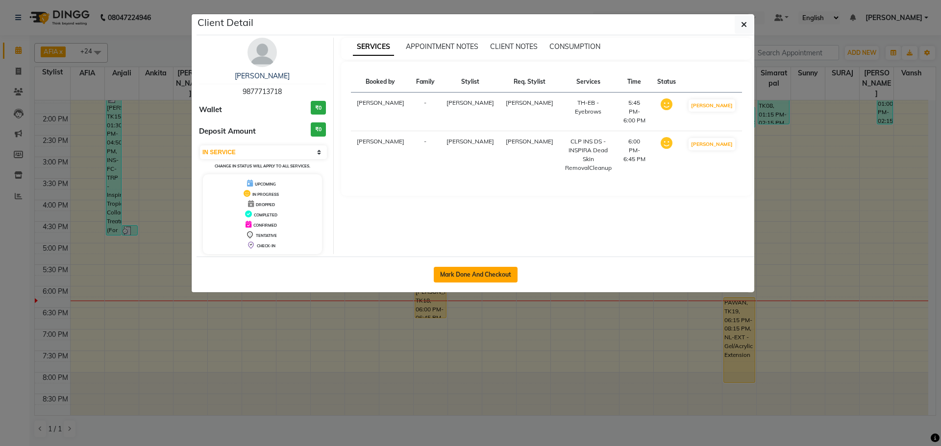
click at [455, 277] on button "Mark Done And Checkout" at bounding box center [476, 275] width 84 height 16
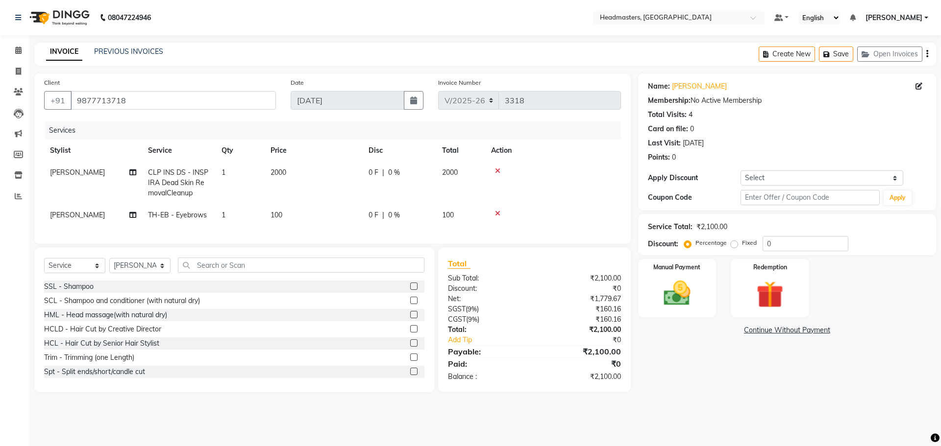
click at [389, 195] on td "0 F | 0 %" at bounding box center [399, 183] width 73 height 43
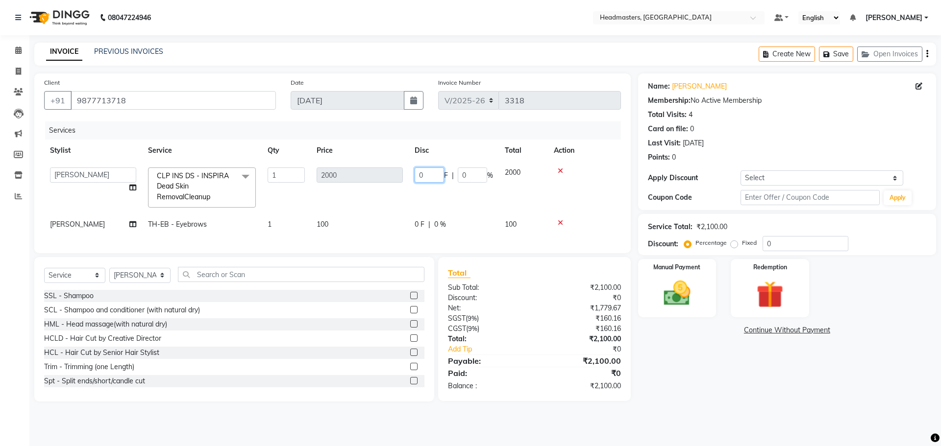
click at [430, 177] on input "0" at bounding box center [428, 175] width 29 height 15
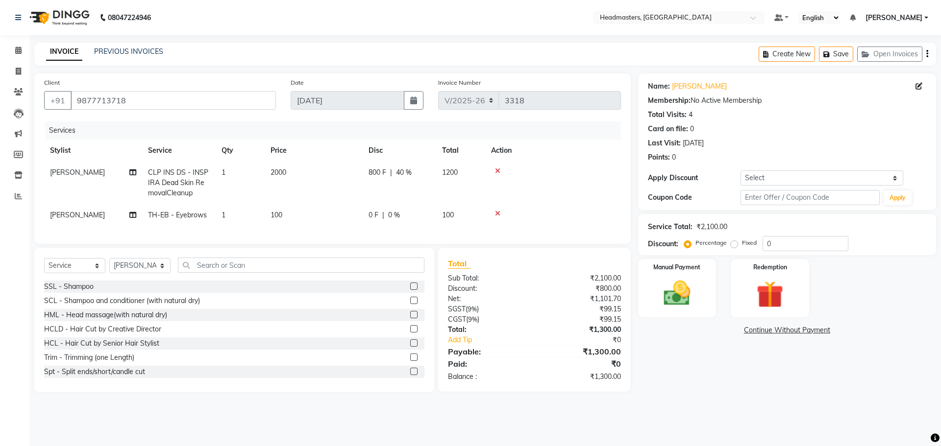
click at [416, 229] on div "Services Stylist Service Qty Price Disc Total Action [PERSON_NAME] CLP INS DS -…" at bounding box center [332, 177] width 577 height 113
click at [401, 214] on div "0 F | 0 %" at bounding box center [399, 215] width 62 height 10
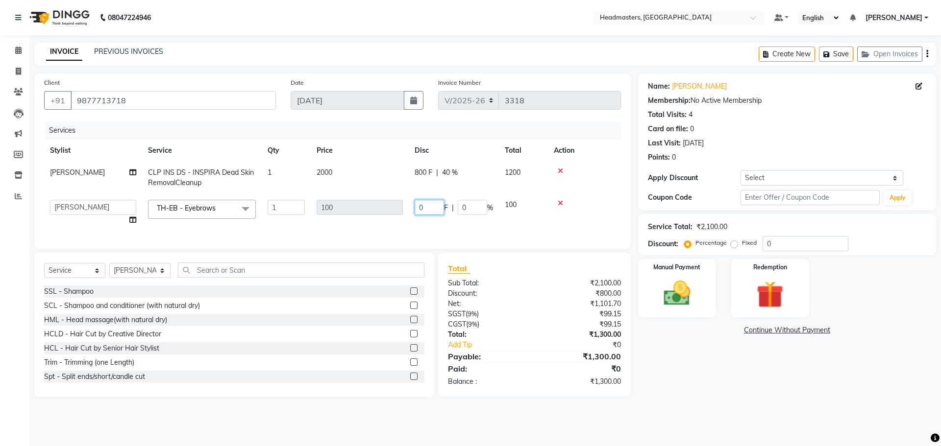
click at [425, 206] on input "0" at bounding box center [428, 207] width 29 height 15
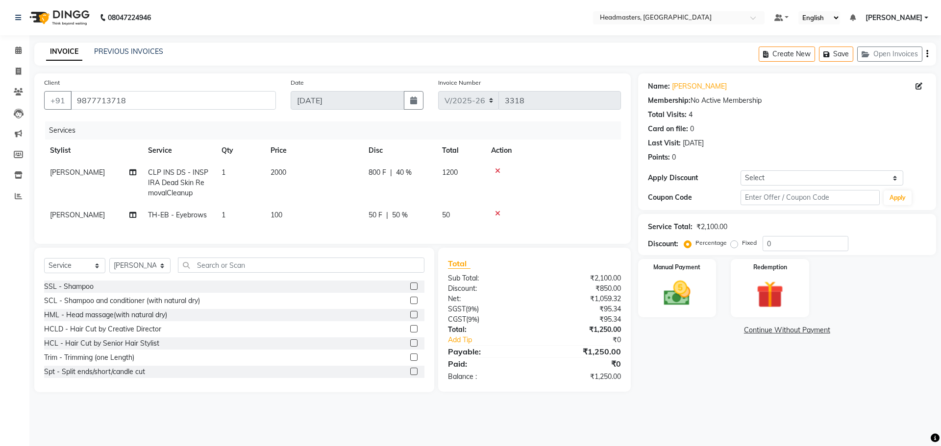
click at [376, 216] on tr "[PERSON_NAME] TH-EB - Eyebrows 1 100 50 F | 50 % 50" at bounding box center [332, 215] width 577 height 22
click at [260, 268] on input "text" at bounding box center [301, 265] width 246 height 15
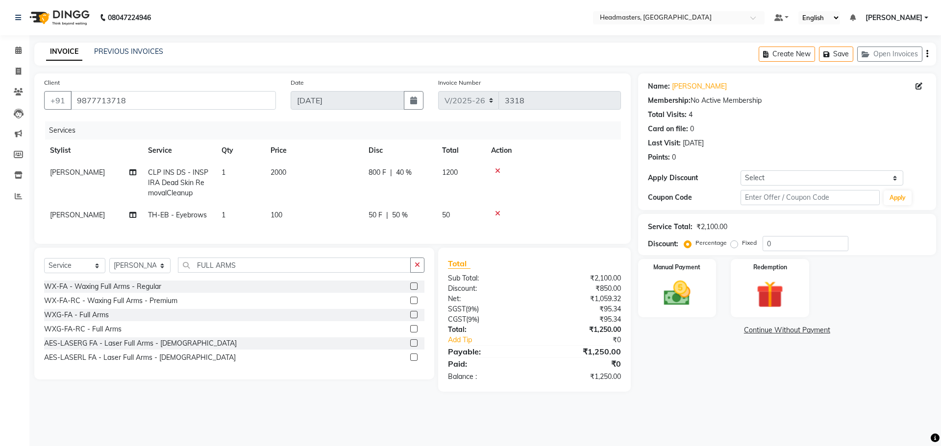
click at [418, 307] on div at bounding box center [417, 301] width 14 height 12
drag, startPoint x: 414, startPoint y: 305, endPoint x: 401, endPoint y: 290, distance: 20.1
click at [413, 304] on label at bounding box center [413, 300] width 7 height 7
click at [413, 304] on input "checkbox" at bounding box center [413, 301] width 6 height 6
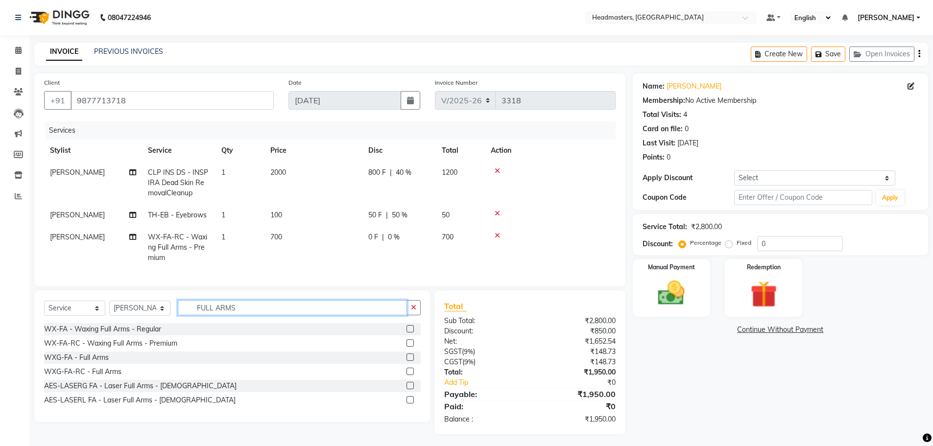
click at [270, 311] on input "FULL ARMS" at bounding box center [292, 307] width 229 height 15
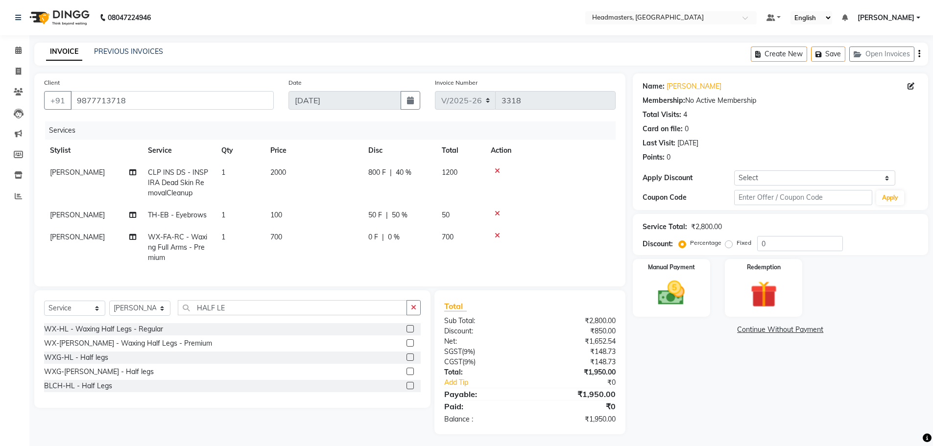
click at [408, 347] on label at bounding box center [410, 342] width 7 height 7
click at [408, 347] on input "checkbox" at bounding box center [410, 343] width 6 height 6
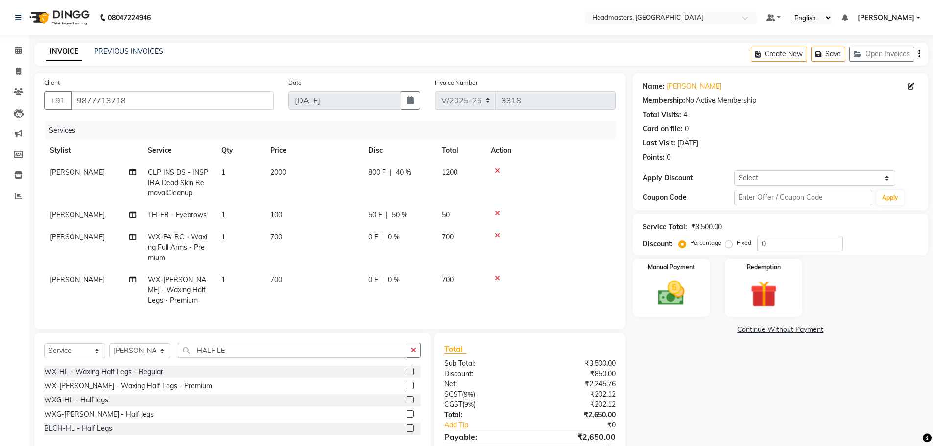
click at [378, 274] on td "0 F | 0 %" at bounding box center [399, 290] width 73 height 43
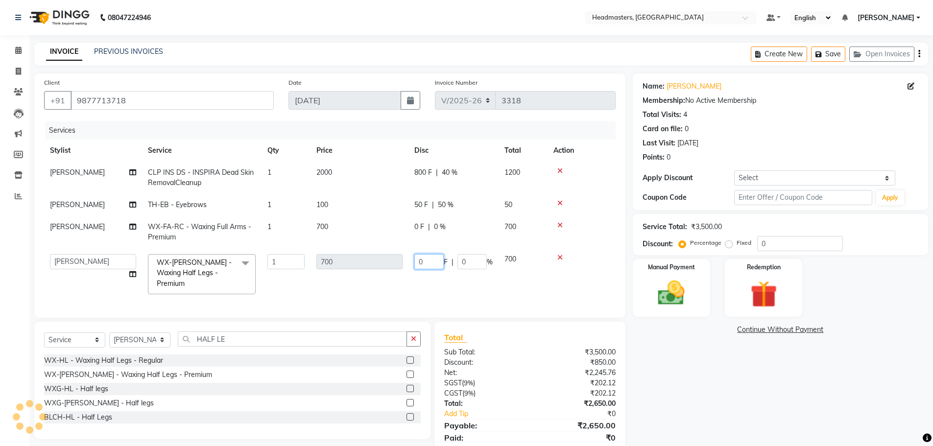
click at [433, 261] on input "0" at bounding box center [428, 261] width 29 height 15
click at [420, 224] on tbody "[PERSON_NAME] CLP INS DS - INSPIRA Dead Skin RemovalCleanup 1 2000 800 F | 40 %…" at bounding box center [330, 231] width 572 height 139
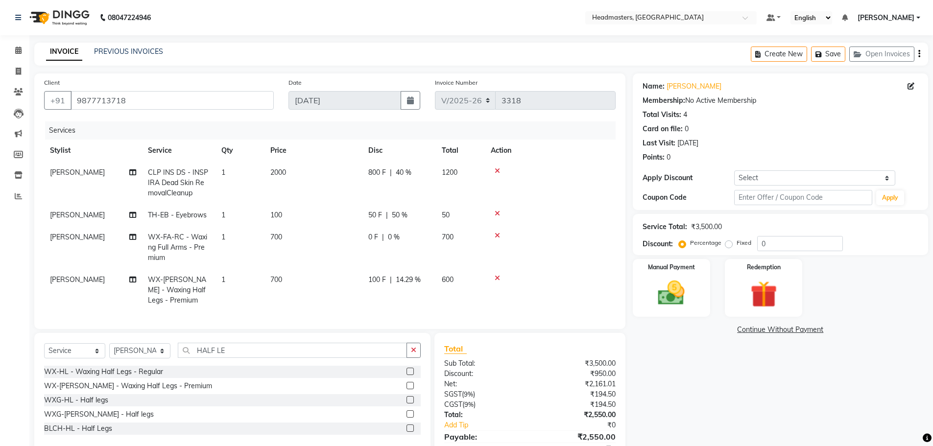
drag, startPoint x: 407, startPoint y: 231, endPoint x: 411, endPoint y: 235, distance: 6.2
click at [406, 231] on td "0 F | 0 %" at bounding box center [399, 247] width 73 height 43
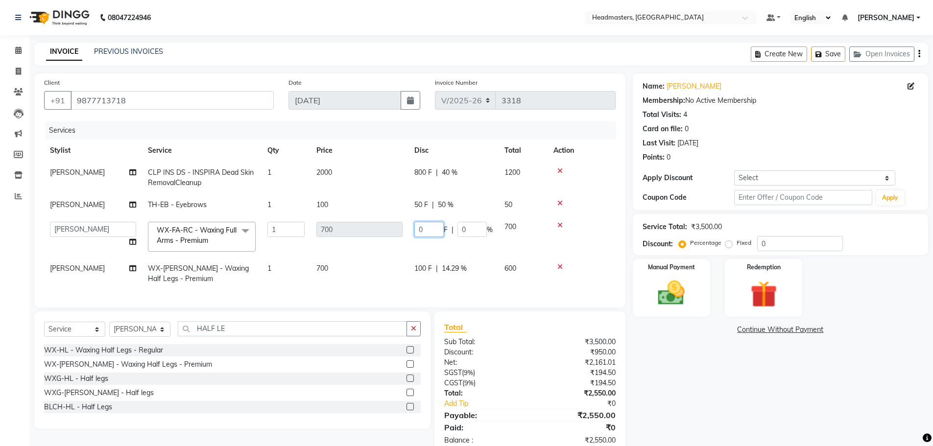
click at [425, 230] on input "0" at bounding box center [428, 229] width 29 height 15
drag, startPoint x: 462, startPoint y: 245, endPoint x: 472, endPoint y: 251, distance: 11.0
click at [463, 246] on tr "AFIA Anjali [PERSON_NAME] [PERSON_NAME] [PERSON_NAME] HEAD [PERSON_NAME] [PERSO…" at bounding box center [330, 237] width 572 height 42
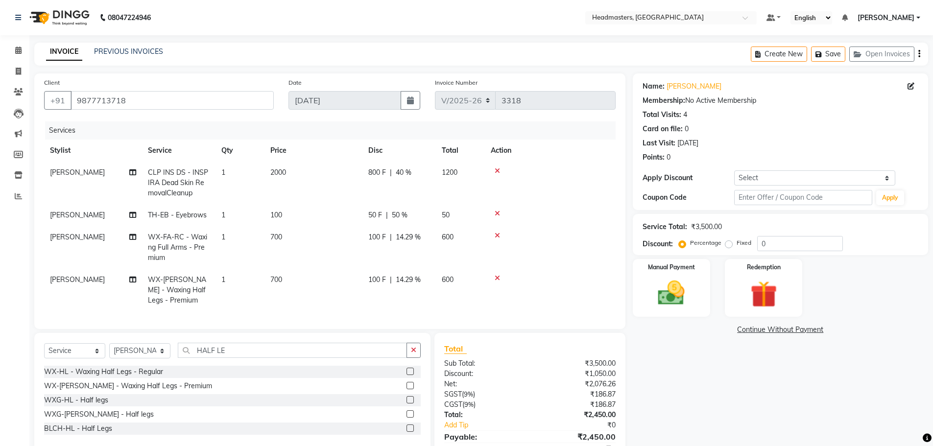
scroll to position [53, 0]
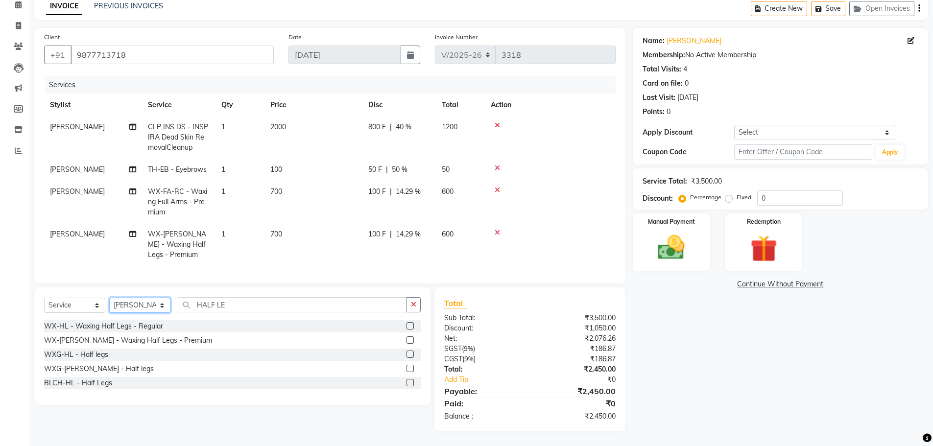
click at [121, 307] on select "Select Stylist AFIA Anjali [PERSON_NAME] [PERSON_NAME] [PERSON_NAME] HEAD [PERS…" at bounding box center [139, 305] width 61 height 15
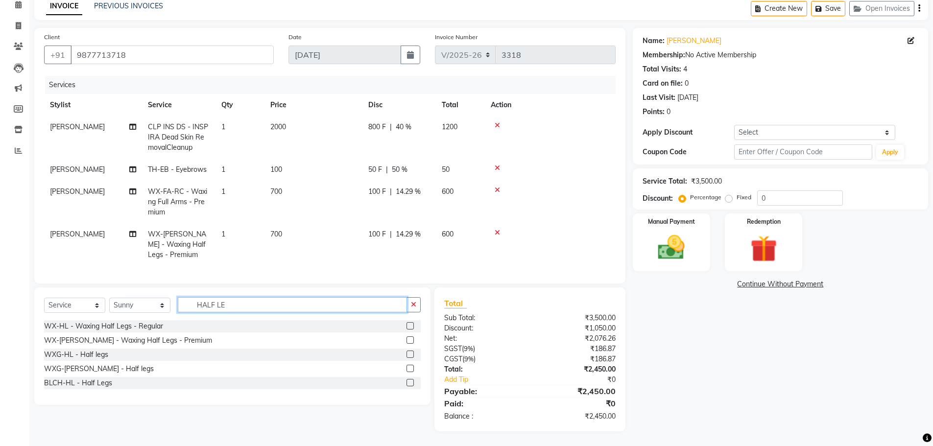
drag, startPoint x: 242, startPoint y: 301, endPoint x: 238, endPoint y: 304, distance: 5.2
click at [241, 300] on input "HALF LE" at bounding box center [292, 304] width 229 height 15
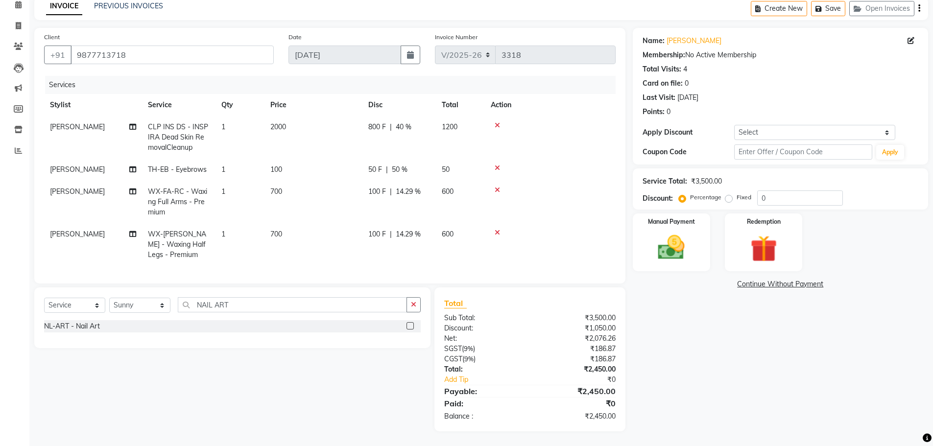
click at [408, 324] on label at bounding box center [410, 325] width 7 height 7
click at [408, 324] on input "checkbox" at bounding box center [410, 326] width 6 height 6
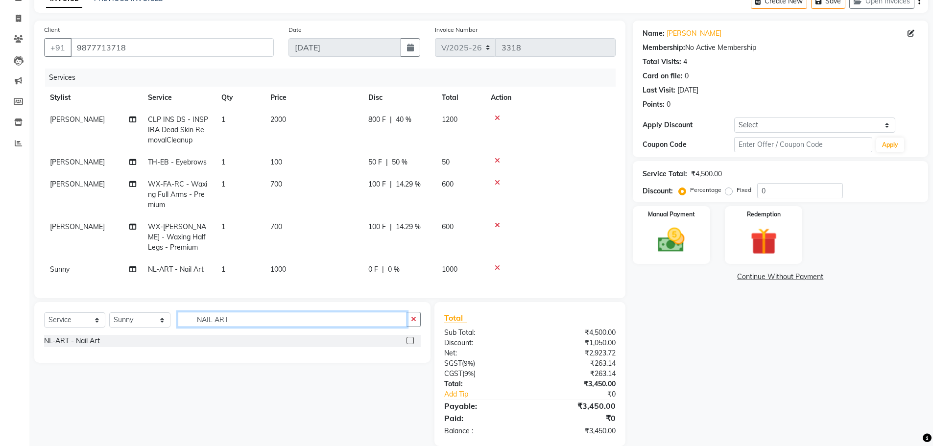
click at [265, 326] on input "NAIL ART" at bounding box center [292, 319] width 229 height 15
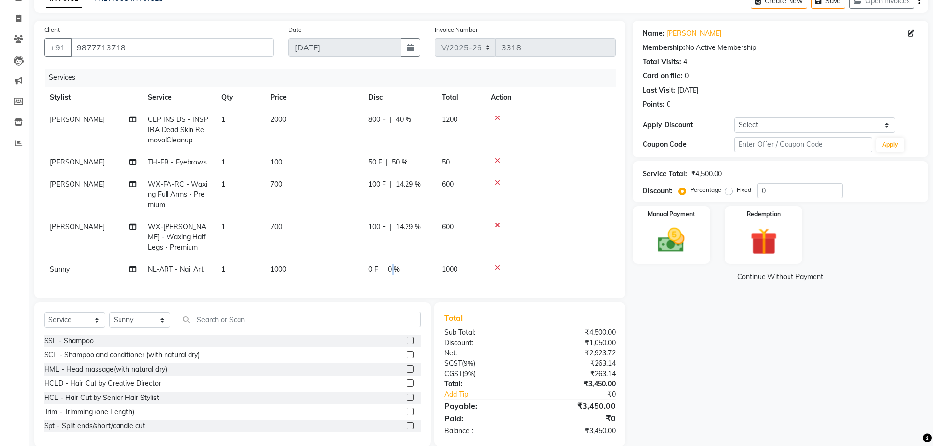
drag, startPoint x: 393, startPoint y: 270, endPoint x: 387, endPoint y: 269, distance: 6.0
click at [389, 270] on span "0 %" at bounding box center [394, 270] width 12 height 10
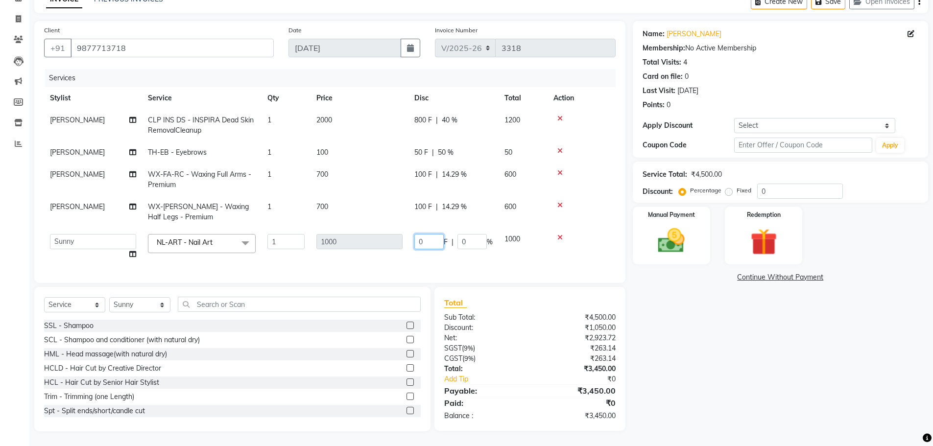
click at [426, 242] on input "0" at bounding box center [428, 241] width 29 height 15
click at [471, 251] on tbody "[PERSON_NAME] CLP INS DS - INSPIRA Dead Skin RemovalCleanup 1 2000 800 F | 40 %…" at bounding box center [330, 187] width 572 height 156
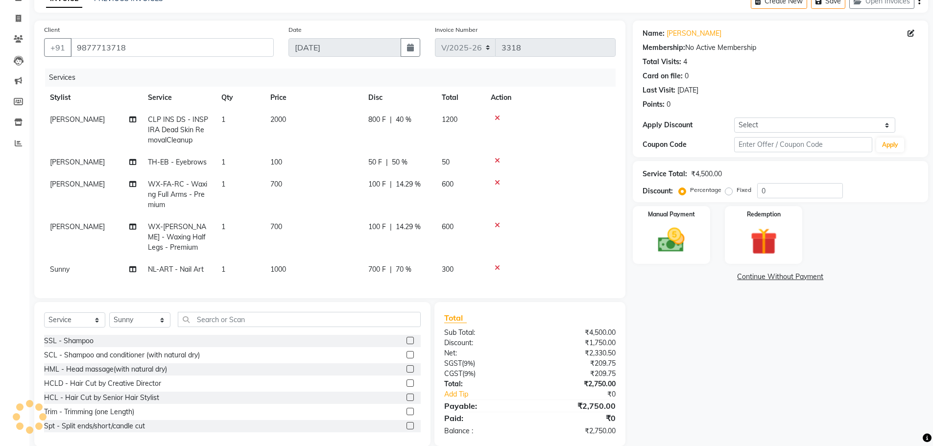
scroll to position [75, 0]
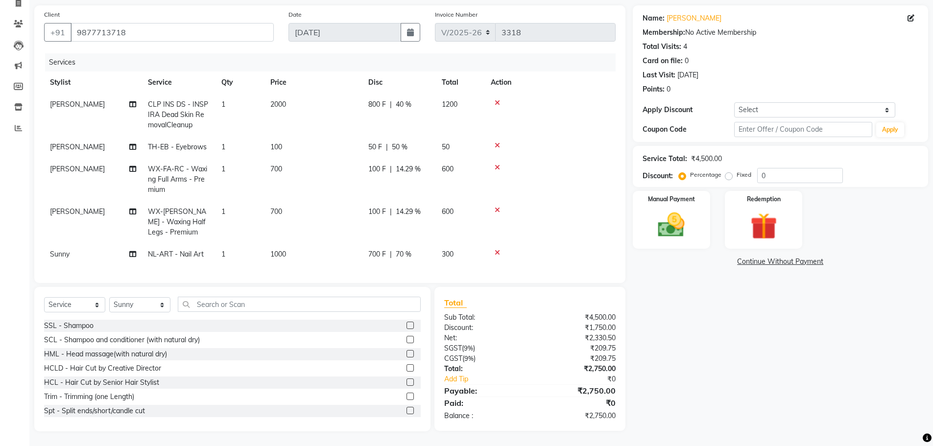
click at [379, 249] on span "700 F" at bounding box center [377, 254] width 18 height 10
click at [363, 246] on td "1000" at bounding box center [314, 254] width 98 height 22
click at [363, 243] on td "1000" at bounding box center [314, 254] width 98 height 22
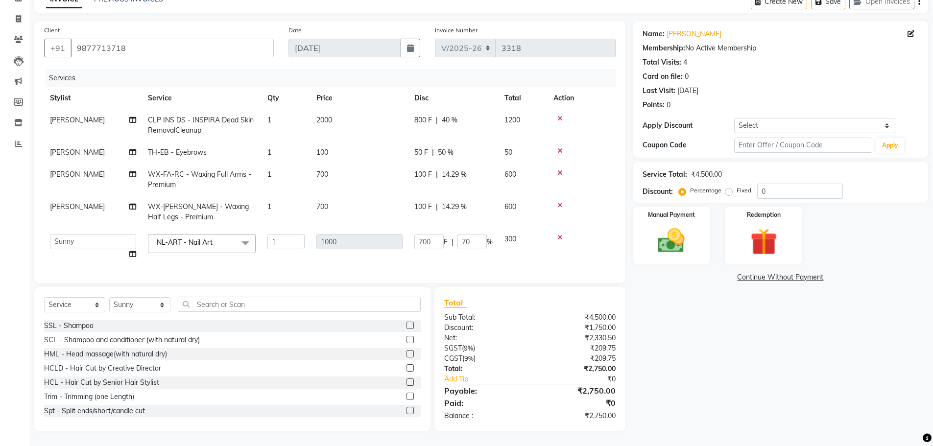
scroll to position [60, 0]
click at [392, 243] on td "1000" at bounding box center [360, 246] width 98 height 37
click at [436, 237] on input "700" at bounding box center [428, 241] width 29 height 15
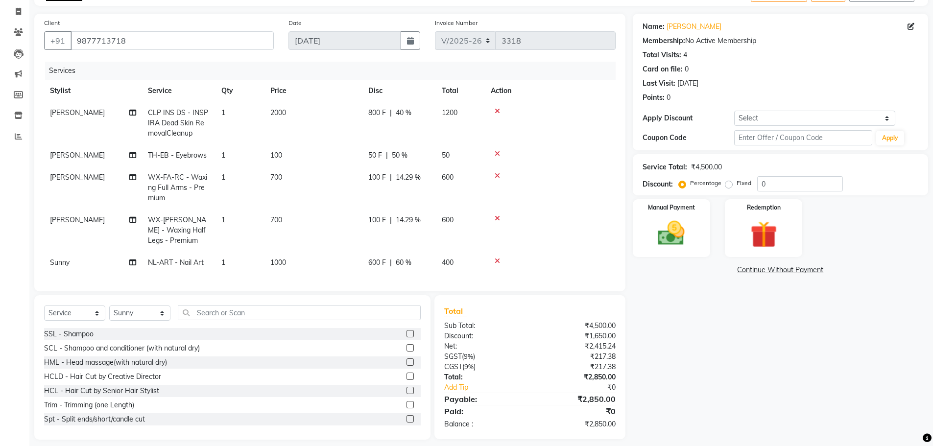
click at [336, 260] on div "Services Stylist Service Qty Price Disc Total Action [PERSON_NAME] CLP INS DS -…" at bounding box center [330, 172] width 572 height 220
click at [682, 243] on img at bounding box center [671, 234] width 45 height 32
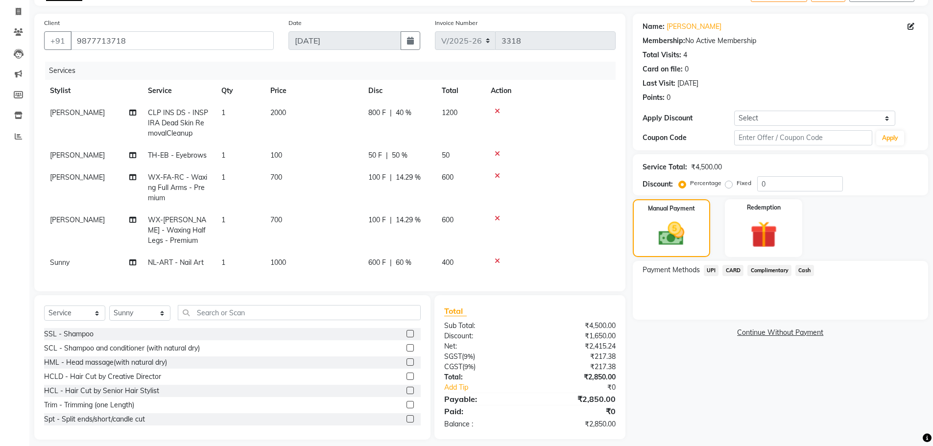
click at [711, 269] on span "UPI" at bounding box center [711, 270] width 15 height 11
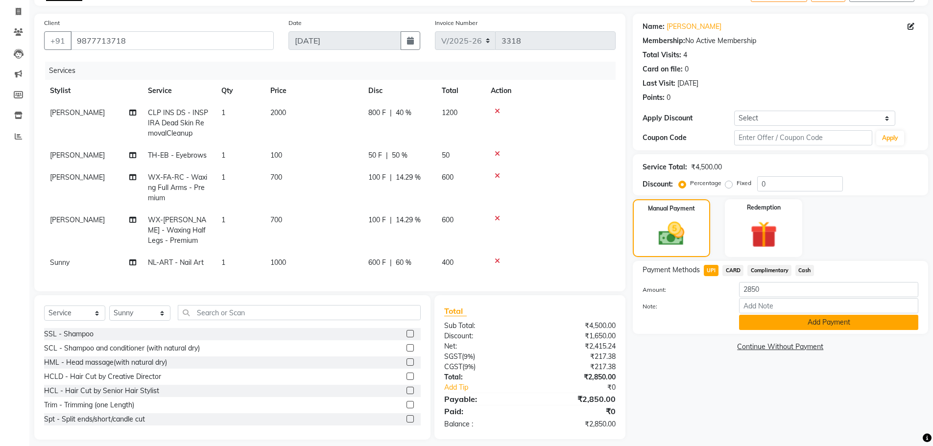
click at [809, 320] on button "Add Payment" at bounding box center [828, 322] width 179 height 15
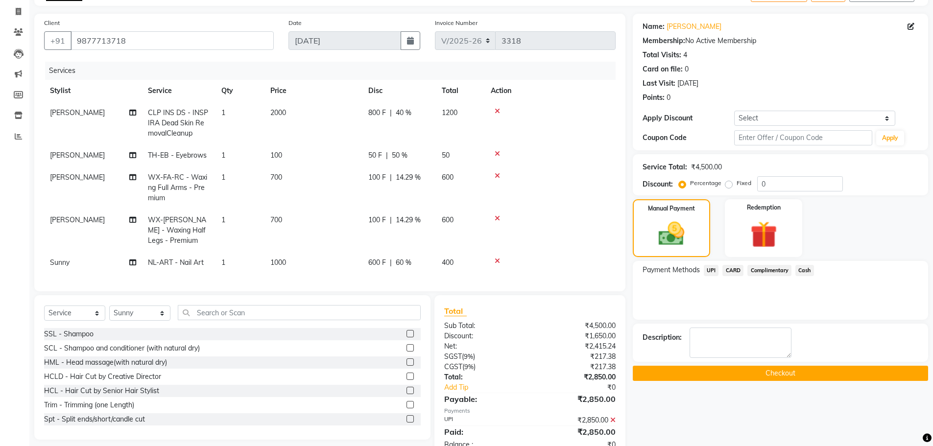
scroll to position [96, 0]
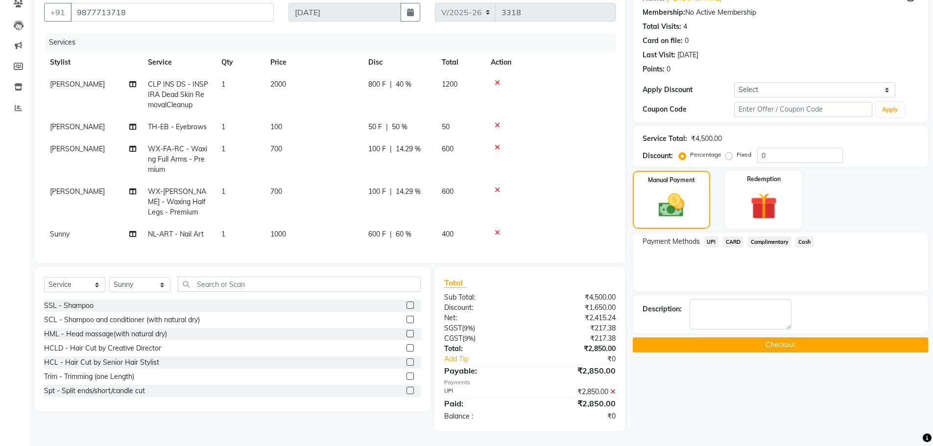
click at [789, 339] on button "Checkout" at bounding box center [780, 345] width 295 height 15
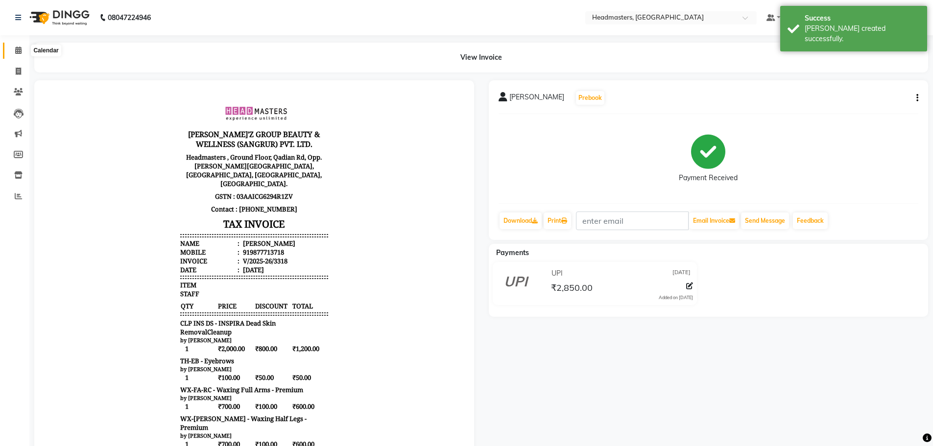
click at [21, 46] on span at bounding box center [18, 50] width 17 height 11
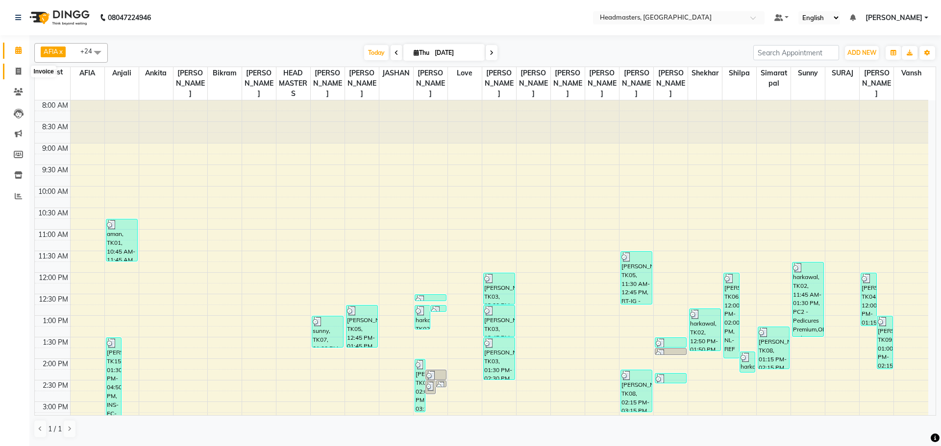
click at [16, 76] on span at bounding box center [18, 71] width 17 height 11
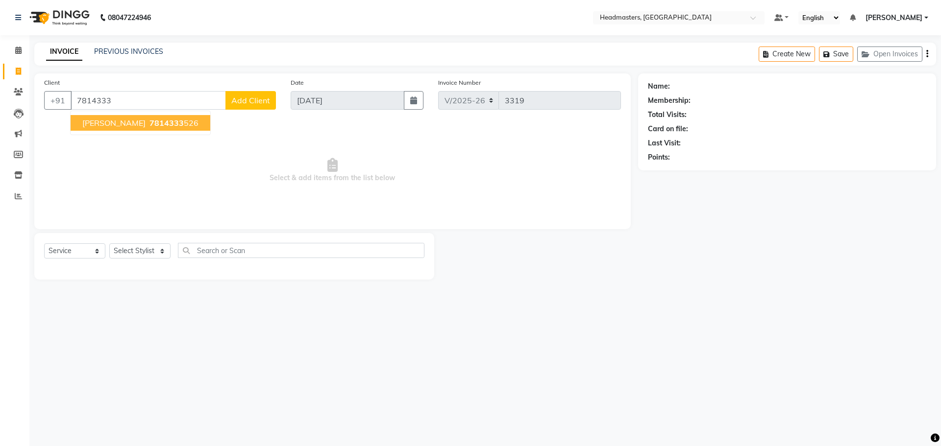
click at [193, 122] on ngb-highlight "7814333 526" at bounding box center [172, 123] width 51 height 10
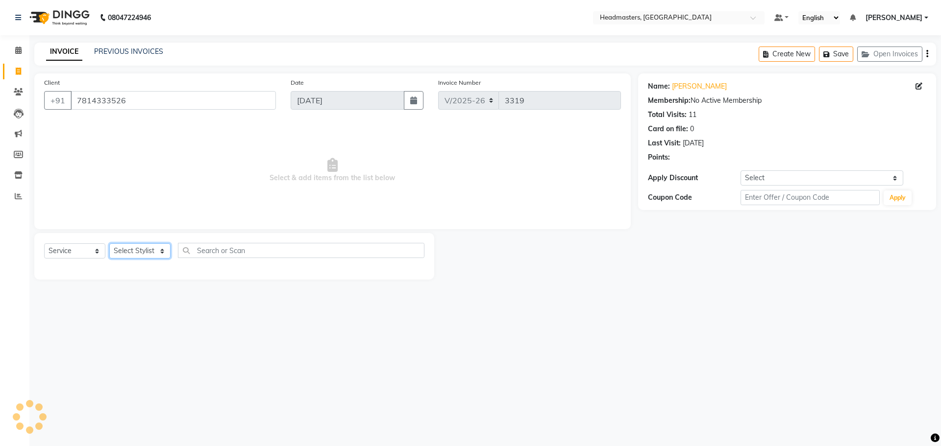
click at [121, 251] on select "Select Stylist AFIA Anjali [PERSON_NAME] [PERSON_NAME] [PERSON_NAME] HEAD [PERS…" at bounding box center [139, 250] width 61 height 15
click at [227, 256] on input "text" at bounding box center [301, 250] width 246 height 15
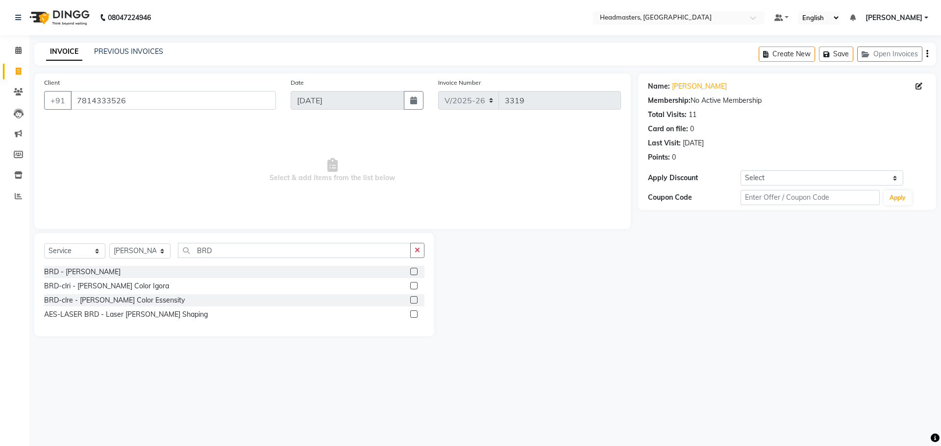
click at [413, 271] on label at bounding box center [413, 271] width 7 height 7
click at [413, 271] on input "checkbox" at bounding box center [413, 272] width 6 height 6
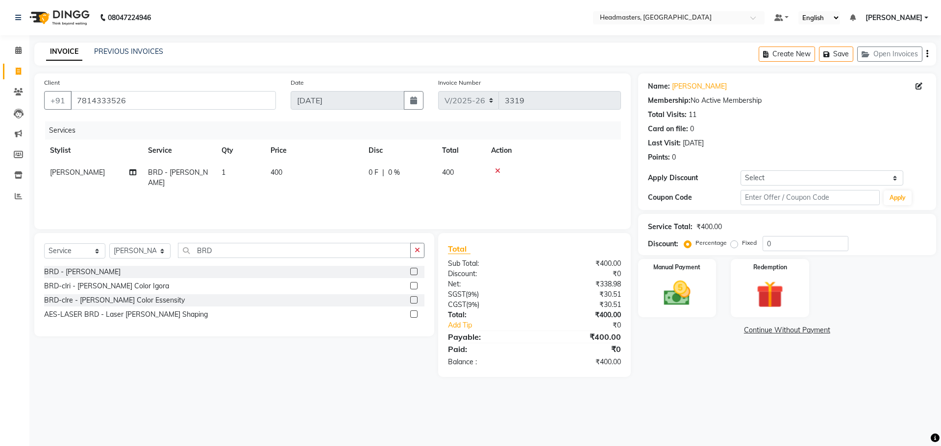
click at [411, 173] on div "0 F | 0 %" at bounding box center [399, 173] width 62 height 10
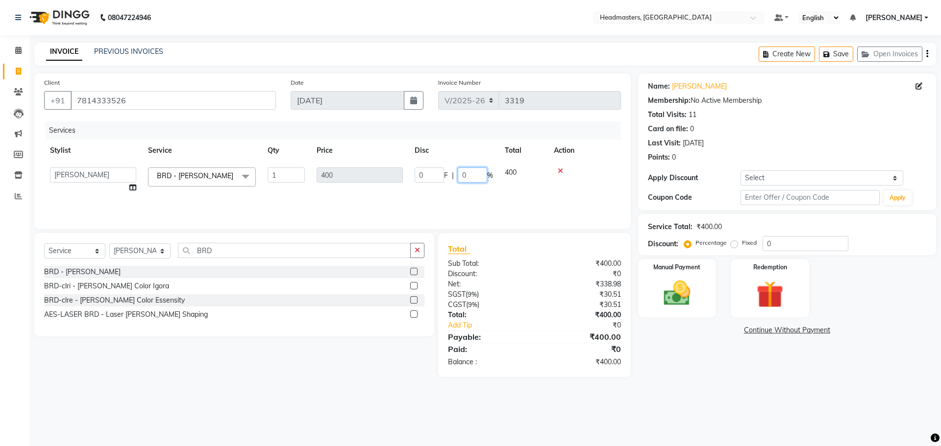
click at [471, 175] on input "0" at bounding box center [472, 175] width 29 height 15
click at [480, 196] on div "Services Stylist Service Qty Price Disc Total Action AFIA Anjali [PERSON_NAME] …" at bounding box center [332, 170] width 577 height 98
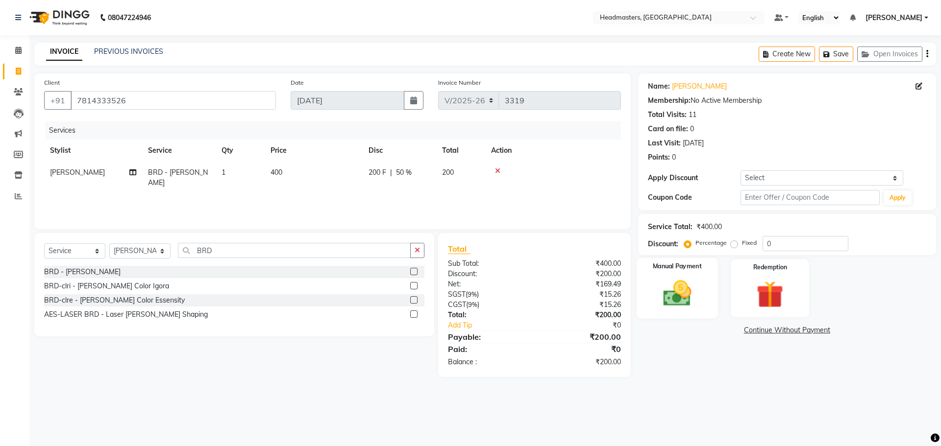
click at [669, 291] on img at bounding box center [677, 293] width 46 height 32
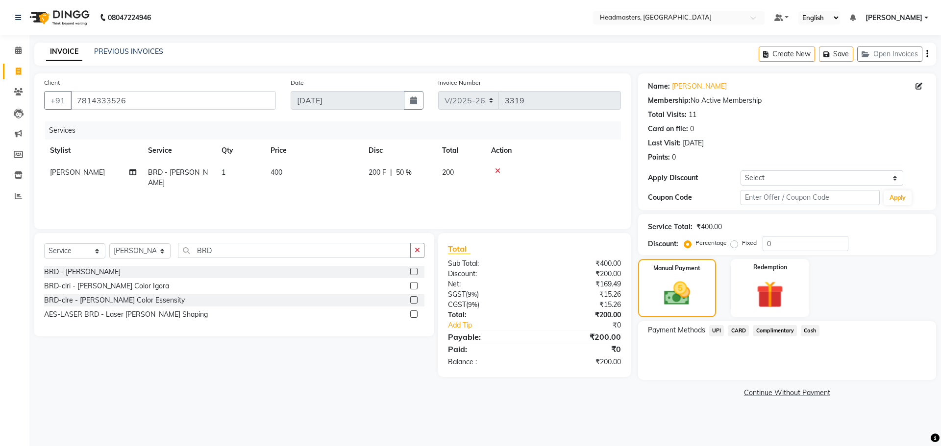
click at [714, 327] on span "UPI" at bounding box center [716, 330] width 15 height 11
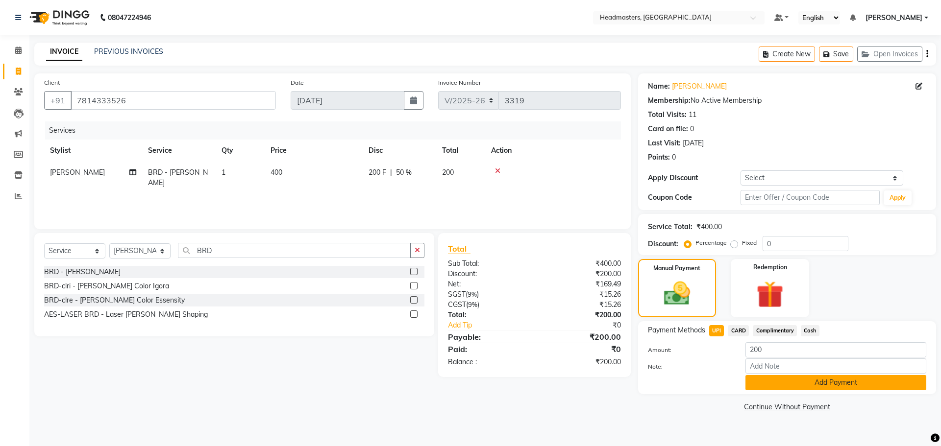
click at [843, 384] on button "Add Payment" at bounding box center [835, 382] width 181 height 15
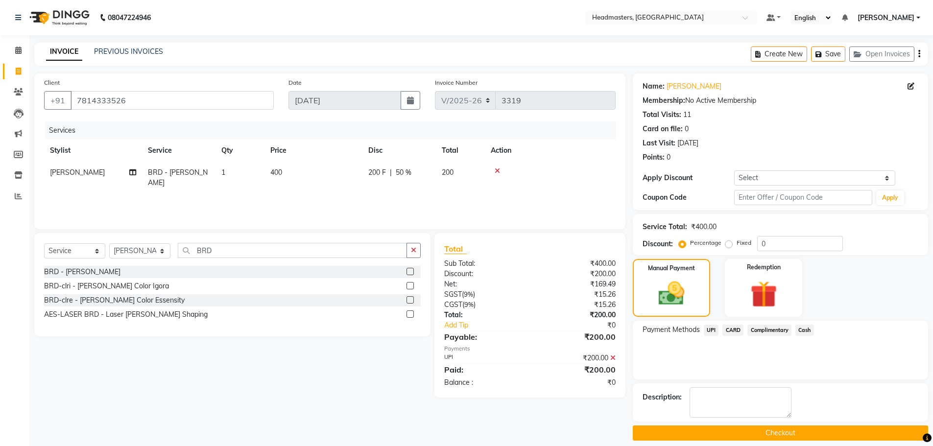
click at [812, 431] on button "Checkout" at bounding box center [780, 433] width 295 height 15
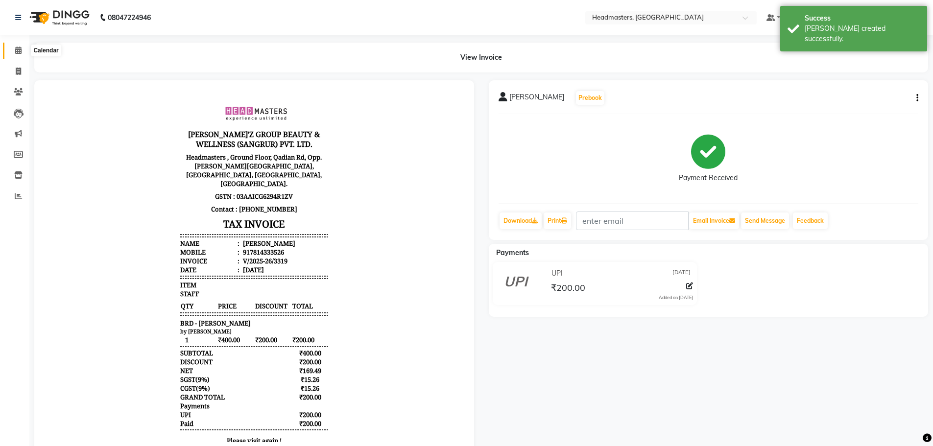
click at [16, 51] on icon at bounding box center [18, 50] width 6 height 7
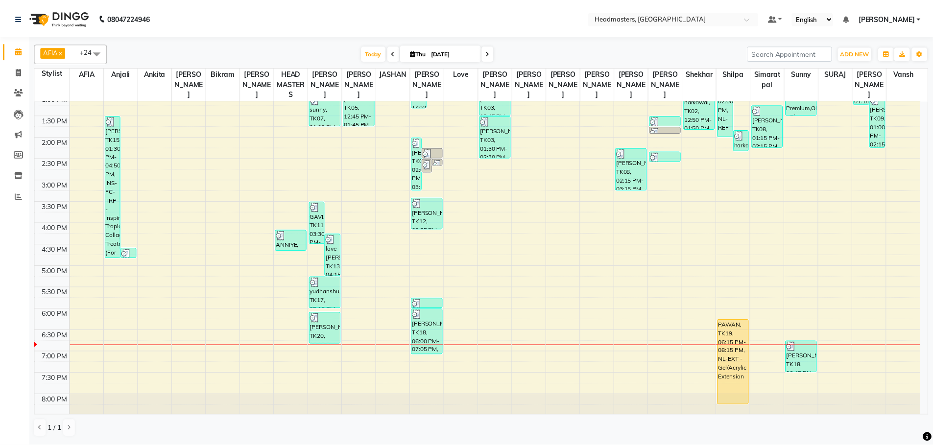
scroll to position [245, 0]
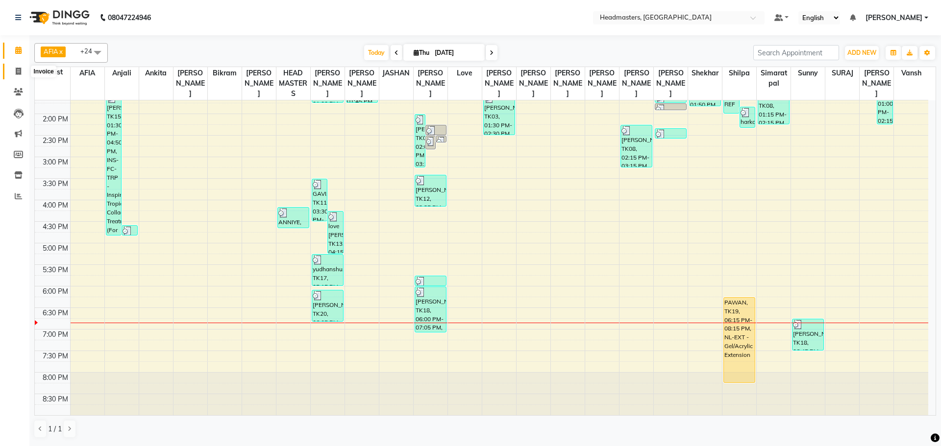
click at [17, 70] on icon at bounding box center [18, 71] width 5 height 7
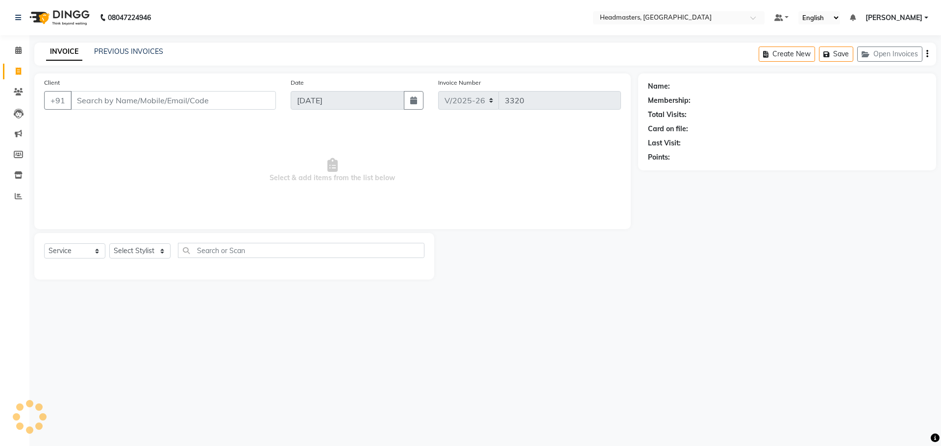
click at [99, 100] on input "Client" at bounding box center [173, 100] width 205 height 19
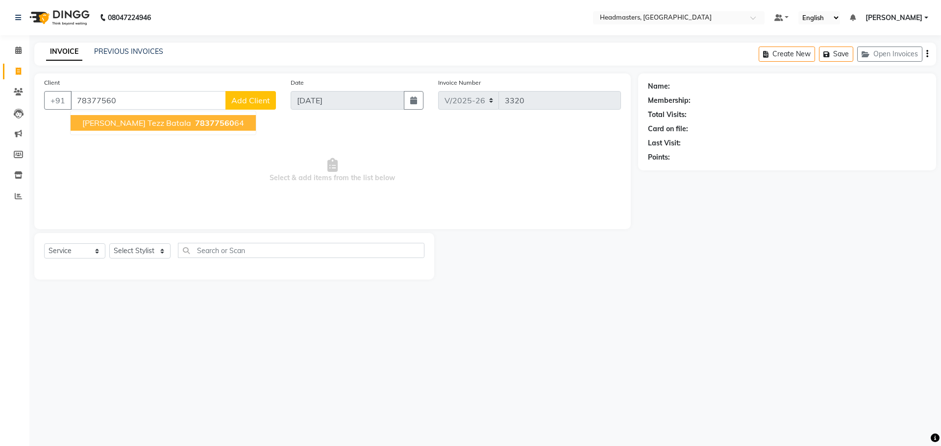
click at [117, 122] on span "[PERSON_NAME] Tezz Batala" at bounding box center [136, 123] width 109 height 10
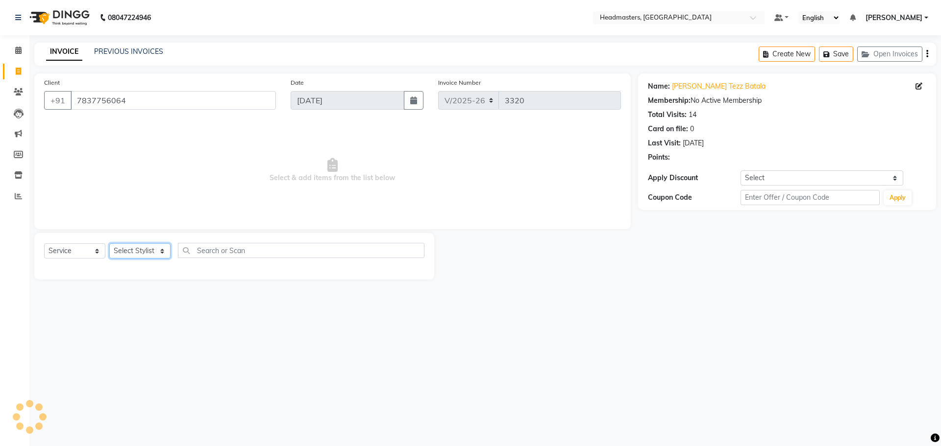
click at [156, 258] on select "Select Stylist AFIA Anjali [PERSON_NAME] [PERSON_NAME] [PERSON_NAME] HEAD [PERS…" at bounding box center [139, 250] width 61 height 15
click at [202, 250] on input "text" at bounding box center [301, 250] width 246 height 15
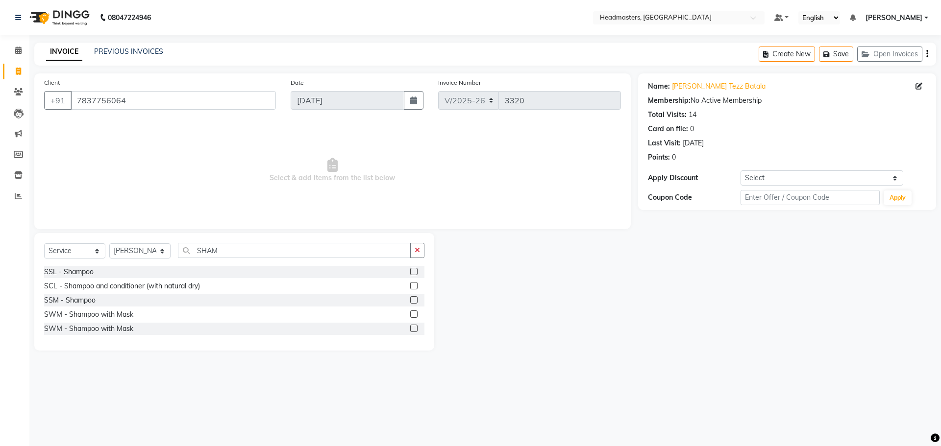
click at [412, 273] on label at bounding box center [413, 271] width 7 height 7
click at [412, 273] on input "checkbox" at bounding box center [413, 272] width 6 height 6
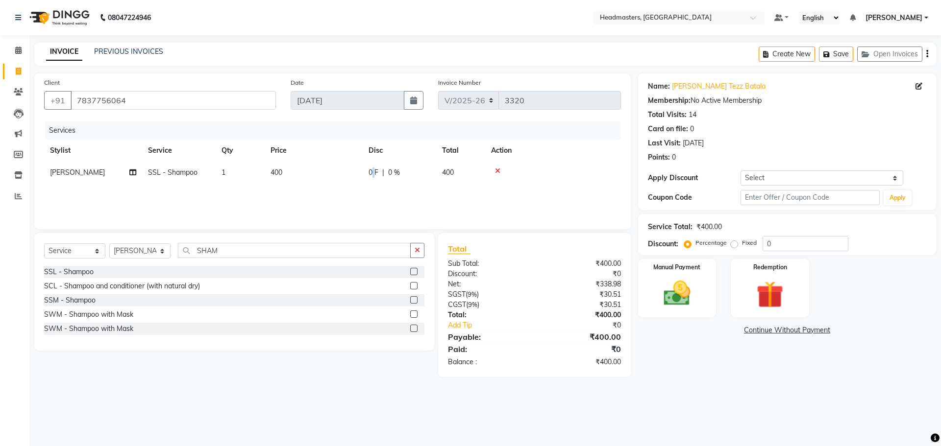
drag, startPoint x: 371, startPoint y: 176, endPoint x: 408, endPoint y: 176, distance: 36.7
click at [380, 177] on div "0 F | 0 %" at bounding box center [399, 173] width 62 height 10
click at [431, 173] on input "0" at bounding box center [428, 175] width 29 height 15
click at [462, 206] on div "Services Stylist Service Qty Price Disc Total Action AFIA Anjali [PERSON_NAME] …" at bounding box center [332, 170] width 577 height 98
drag, startPoint x: 680, startPoint y: 304, endPoint x: 749, endPoint y: 310, distance: 68.8
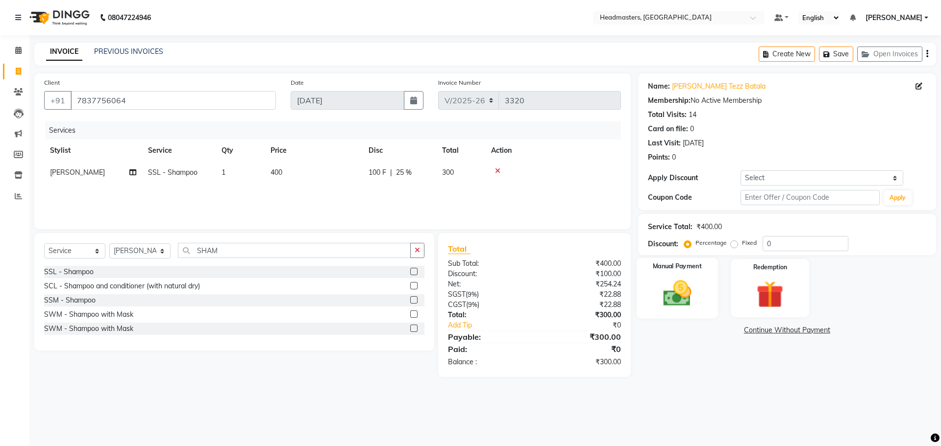
click at [681, 304] on img at bounding box center [677, 293] width 46 height 32
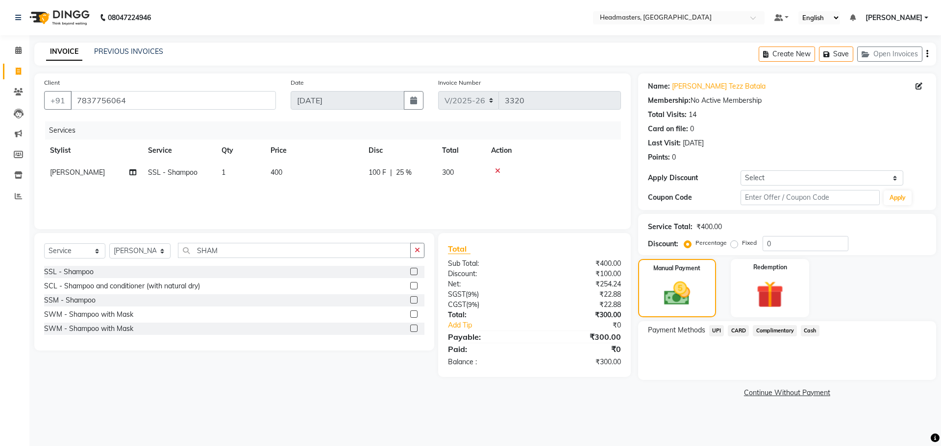
click at [811, 327] on span "Cash" at bounding box center [809, 330] width 19 height 11
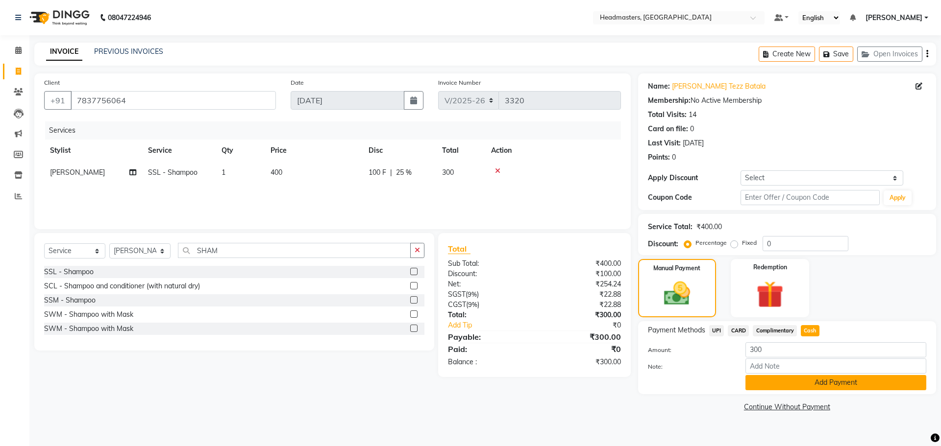
click at [824, 385] on button "Add Payment" at bounding box center [835, 382] width 181 height 15
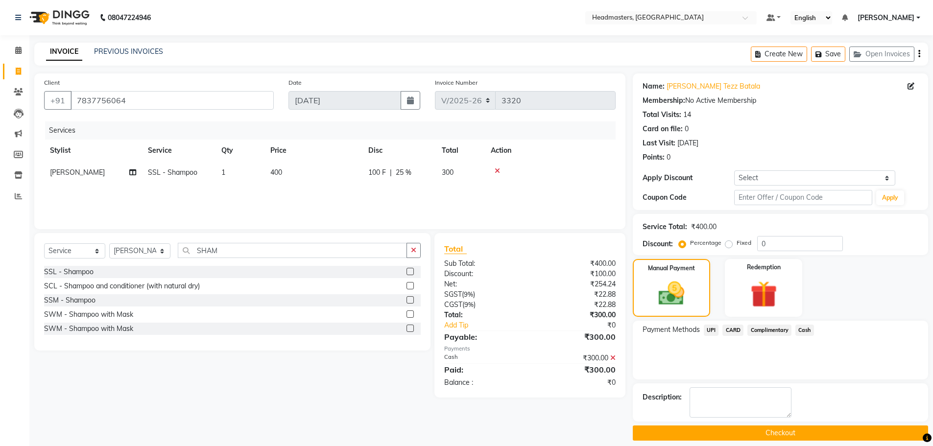
click at [797, 434] on button "Checkout" at bounding box center [780, 433] width 295 height 15
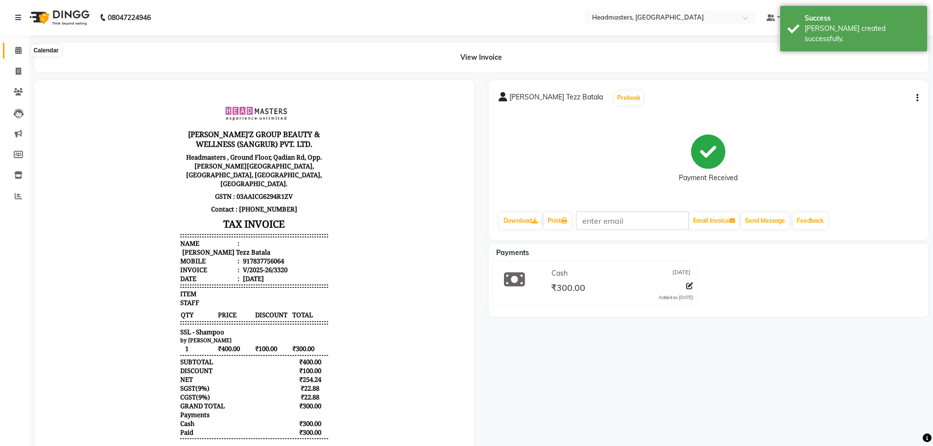
click at [24, 48] on span at bounding box center [18, 50] width 17 height 11
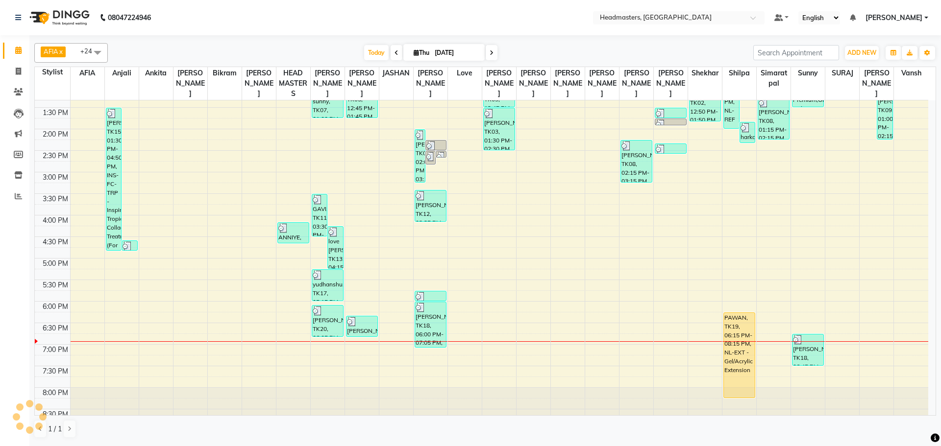
scroll to position [245, 0]
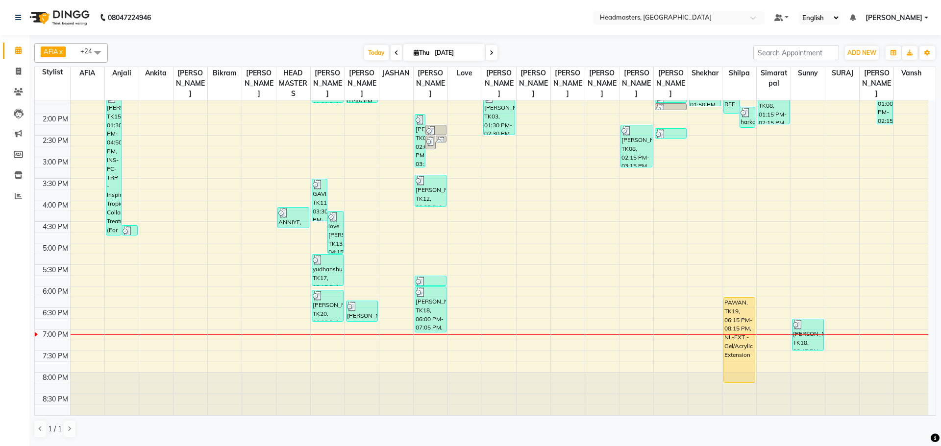
click at [436, 54] on input "[DATE]" at bounding box center [456, 53] width 49 height 15
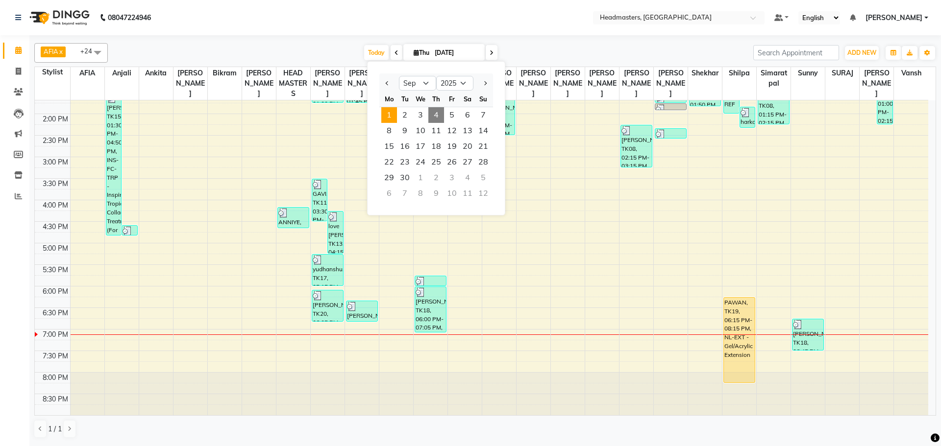
click at [391, 113] on span "1" at bounding box center [389, 115] width 16 height 16
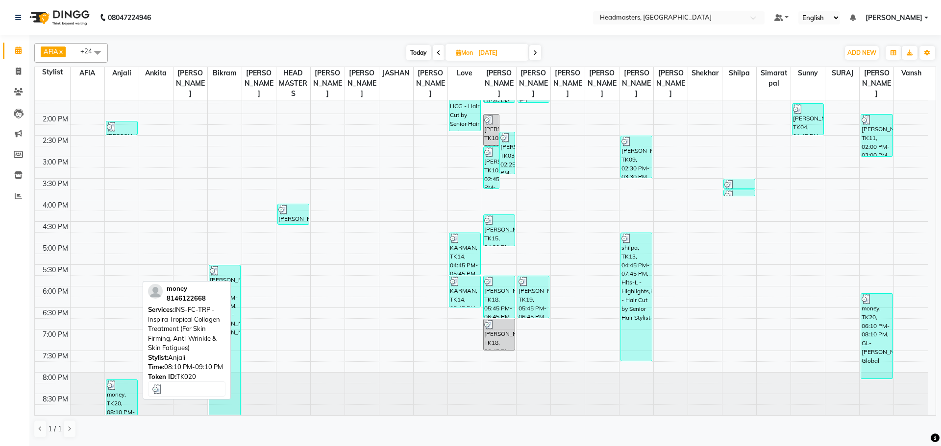
click at [124, 386] on div at bounding box center [122, 386] width 30 height 10
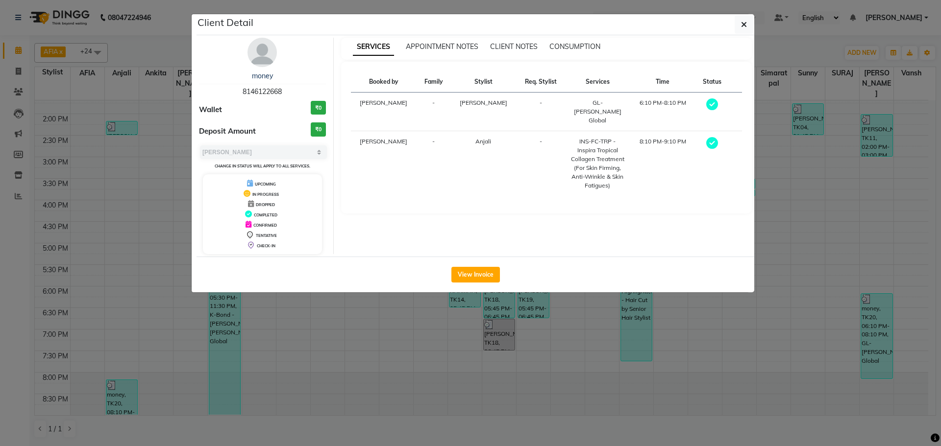
click at [178, 225] on ngb-modal-window "Client Detail money 8146122668 Wallet ₹0 Deposit Amount ₹0 Select MARK DONE UPC…" at bounding box center [470, 223] width 941 height 446
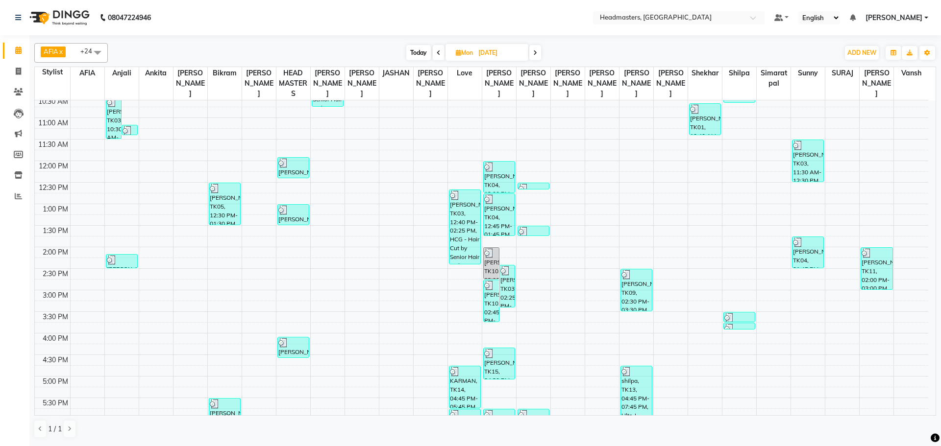
scroll to position [49, 0]
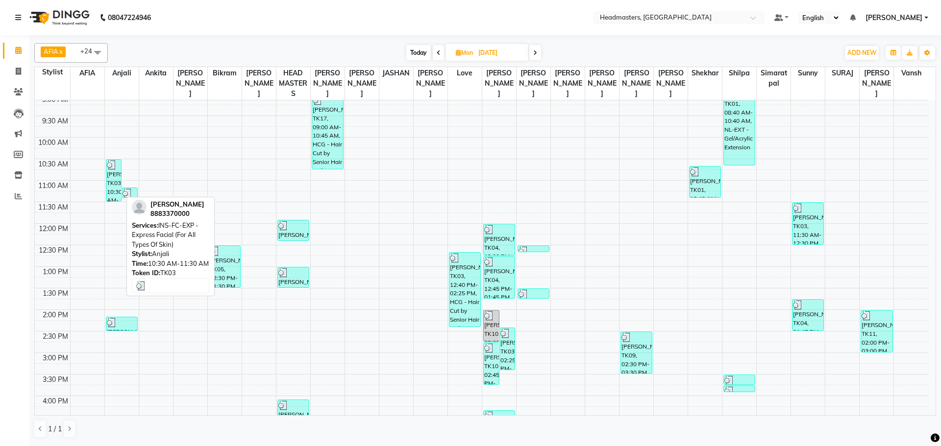
click at [111, 173] on div "[PERSON_NAME], TK03, 10:30 AM-11:30 AM, INS-FC-EXP - Express Facial (For All Ty…" at bounding box center [113, 181] width 15 height 42
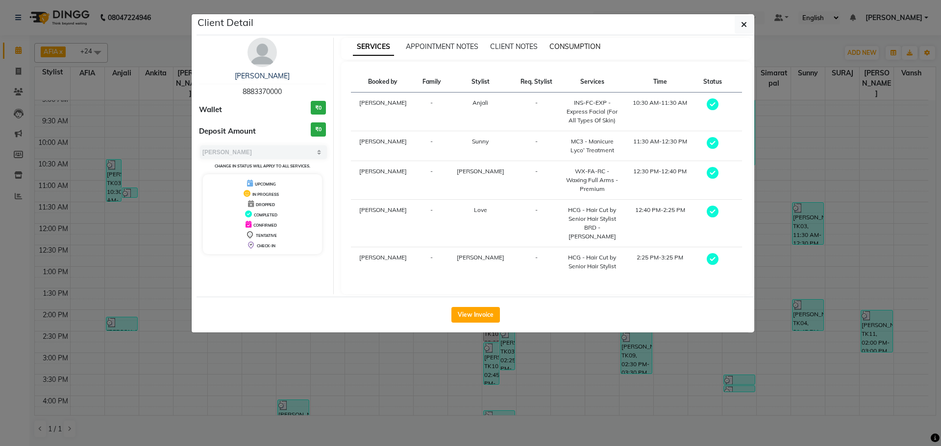
click at [595, 48] on span "CONSUMPTION" at bounding box center [574, 46] width 51 height 9
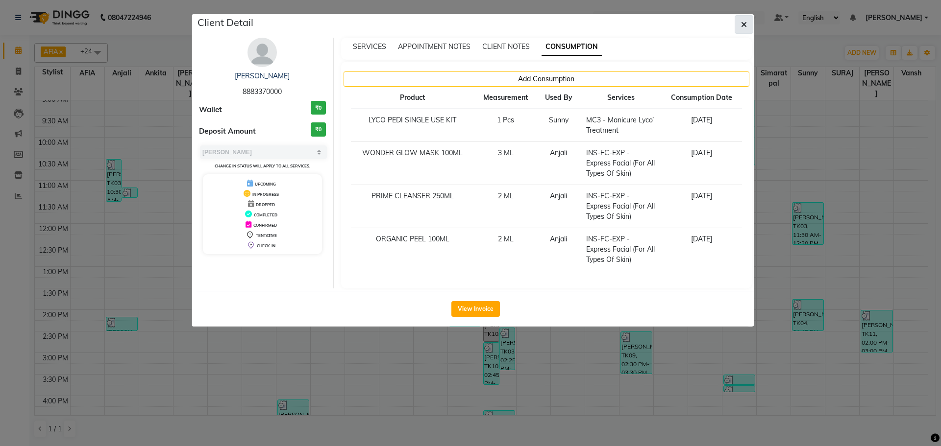
click at [740, 29] on button "button" at bounding box center [743, 24] width 19 height 19
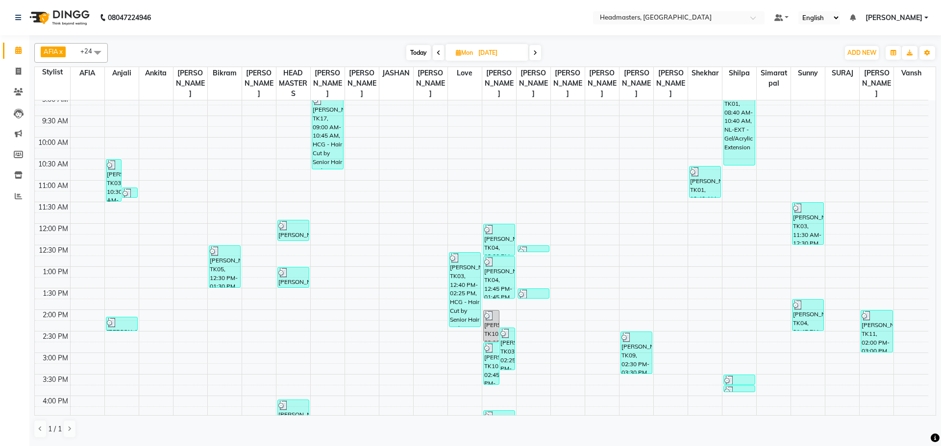
click at [535, 56] on span at bounding box center [535, 52] width 12 height 15
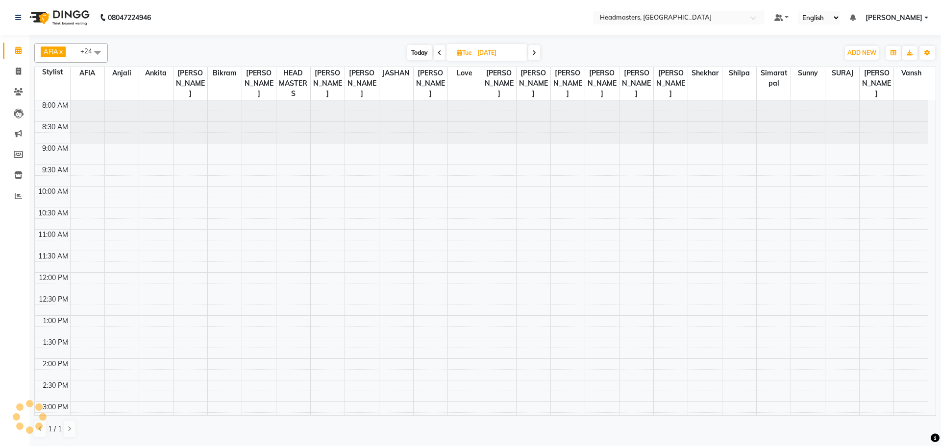
scroll to position [245, 0]
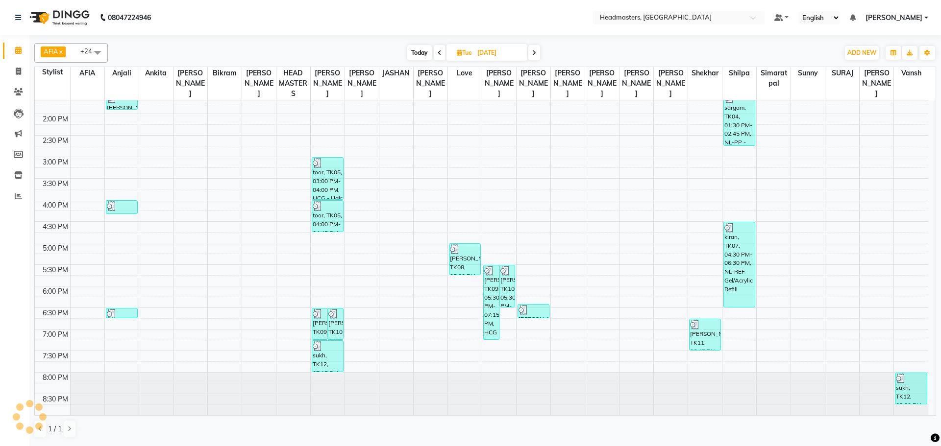
click at [518, 54] on input "[DATE]" at bounding box center [498, 53] width 49 height 15
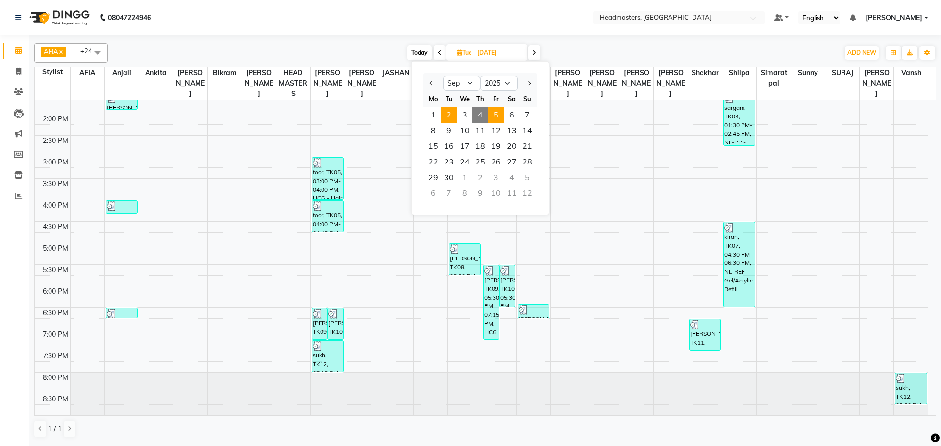
click at [490, 115] on span "5" at bounding box center [496, 115] width 16 height 16
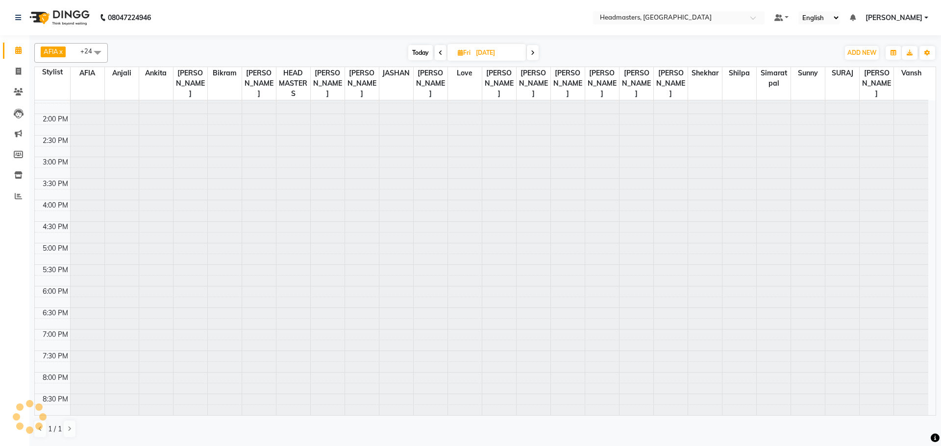
scroll to position [0, 0]
drag, startPoint x: 490, startPoint y: 115, endPoint x: 515, endPoint y: 70, distance: 52.0
click at [490, 116] on div at bounding box center [499, 380] width 34 height 560
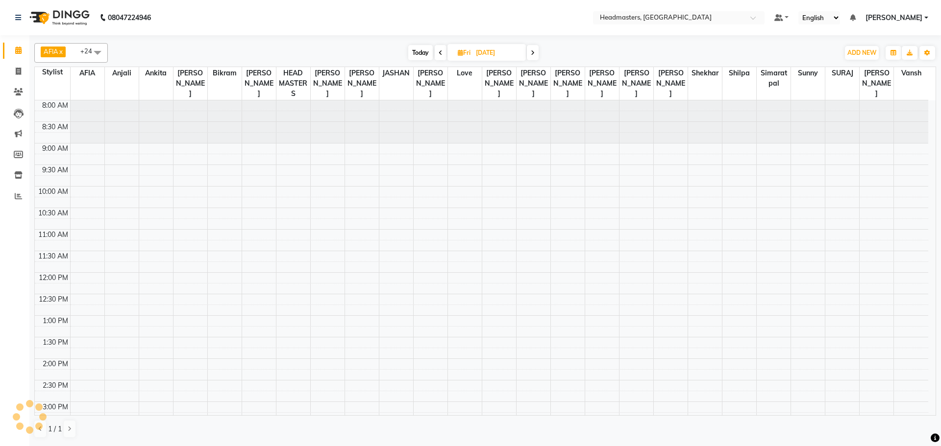
click at [516, 51] on input "[DATE]" at bounding box center [497, 53] width 49 height 15
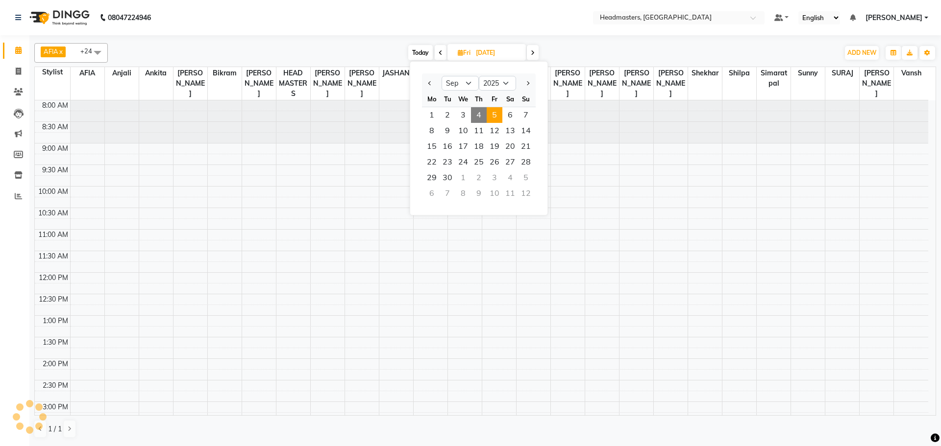
scroll to position [245, 0]
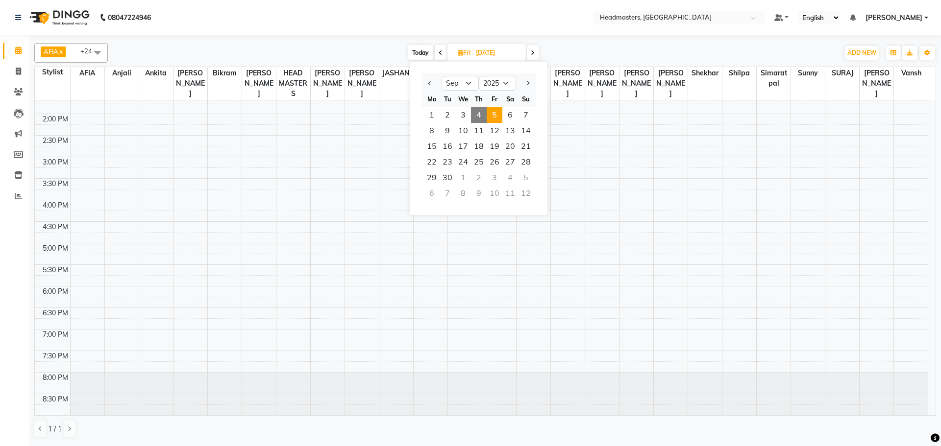
click at [478, 111] on span "4" at bounding box center [479, 115] width 16 height 16
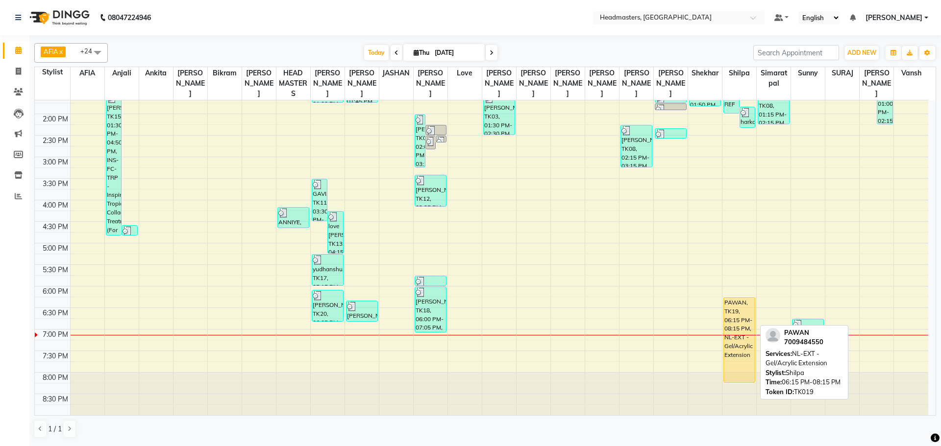
click at [737, 315] on div "PAWAN, TK19, 06:15 PM-08:15 PM, NL-EXT - Gel/Acrylic Extension" at bounding box center [739, 340] width 31 height 85
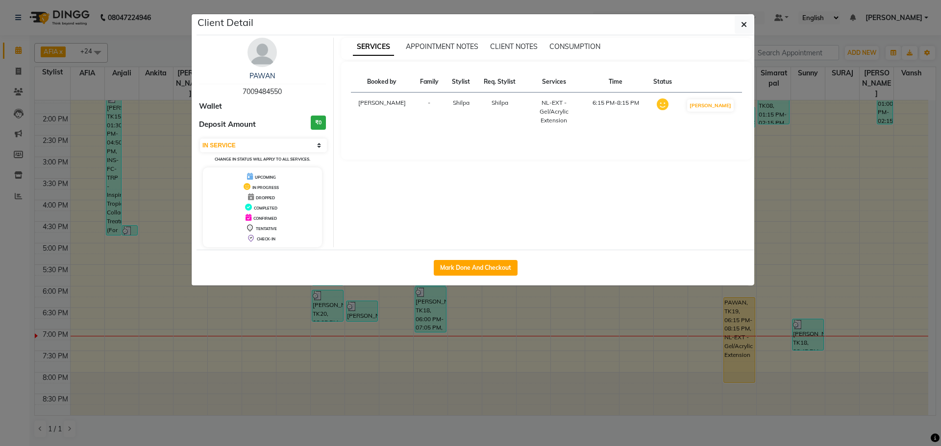
click at [498, 360] on ngb-modal-window "Client Detail PAWAN 7009484550 Wallet Deposit Amount ₹0 Select IN SERVICE CONFI…" at bounding box center [470, 223] width 941 height 446
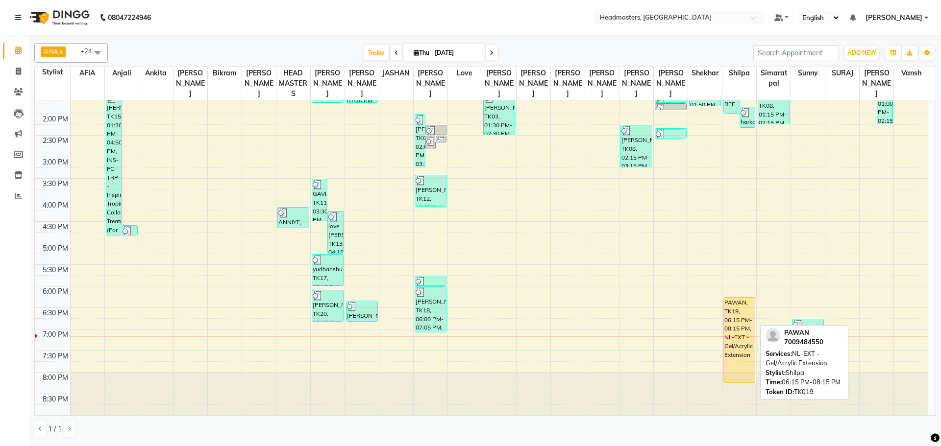
click at [732, 319] on div "PAWAN, TK19, 06:15 PM-08:15 PM, NL-EXT - Gel/Acrylic Extension" at bounding box center [739, 340] width 31 height 85
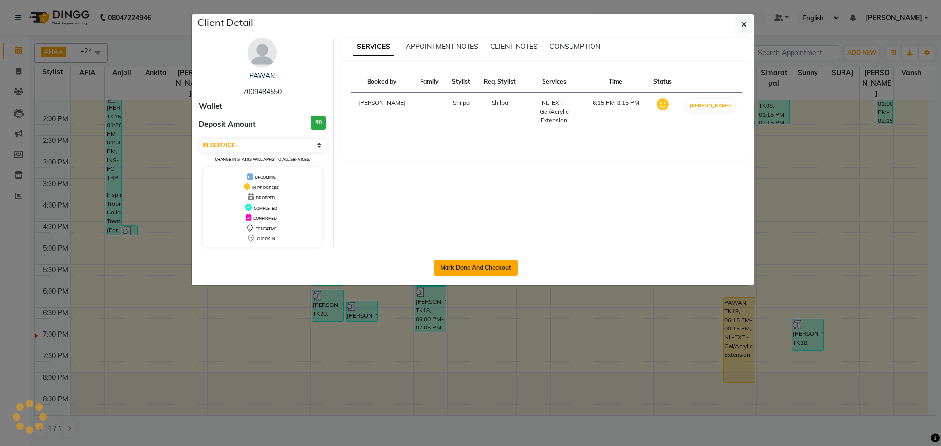
click at [497, 264] on button "Mark Done And Checkout" at bounding box center [476, 268] width 84 height 16
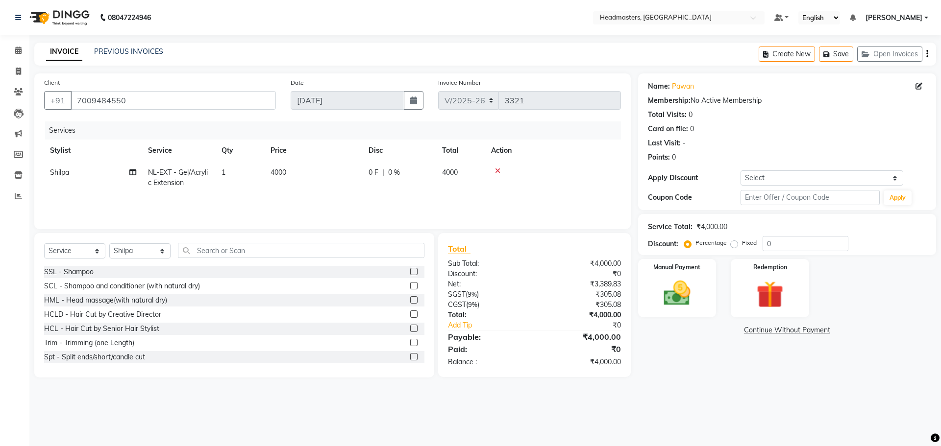
click at [399, 183] on td "0 F | 0 %" at bounding box center [399, 178] width 73 height 32
click at [428, 178] on input "0" at bounding box center [428, 175] width 29 height 15
click at [435, 191] on td "02500 F | 0 %" at bounding box center [454, 183] width 90 height 42
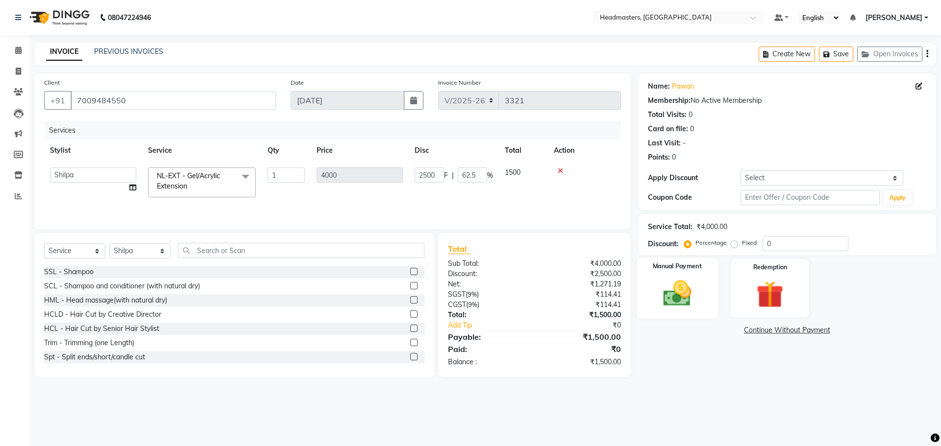
click at [666, 290] on img at bounding box center [677, 293] width 46 height 32
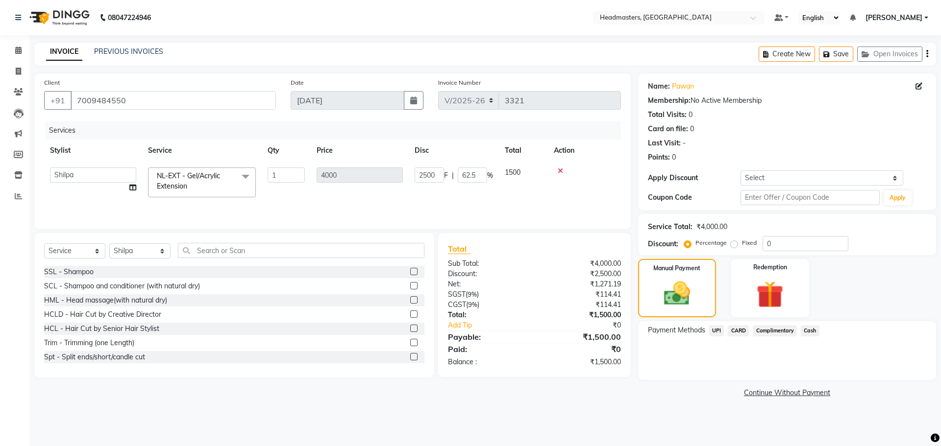
click at [809, 330] on span "Cash" at bounding box center [809, 330] width 19 height 11
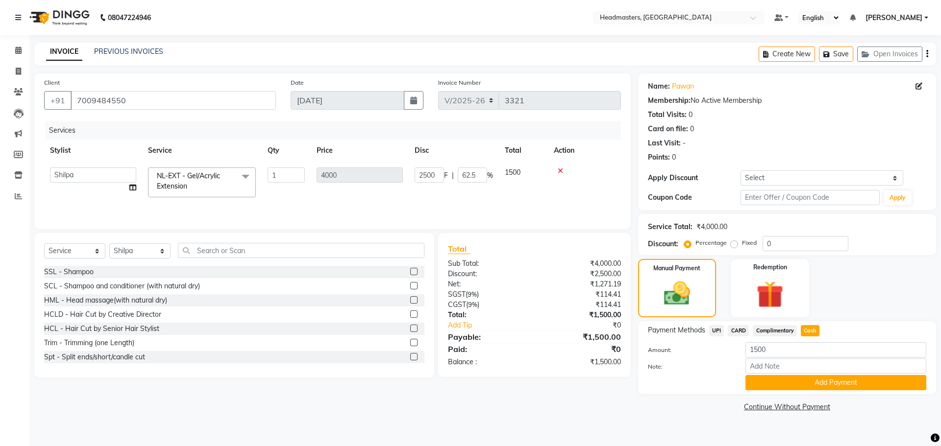
click at [820, 390] on div "Payment Methods UPI CARD Complimentary Cash Amount: 1500 Note: Add Payment" at bounding box center [787, 357] width 298 height 73
click at [782, 385] on button "Add Payment" at bounding box center [835, 382] width 181 height 15
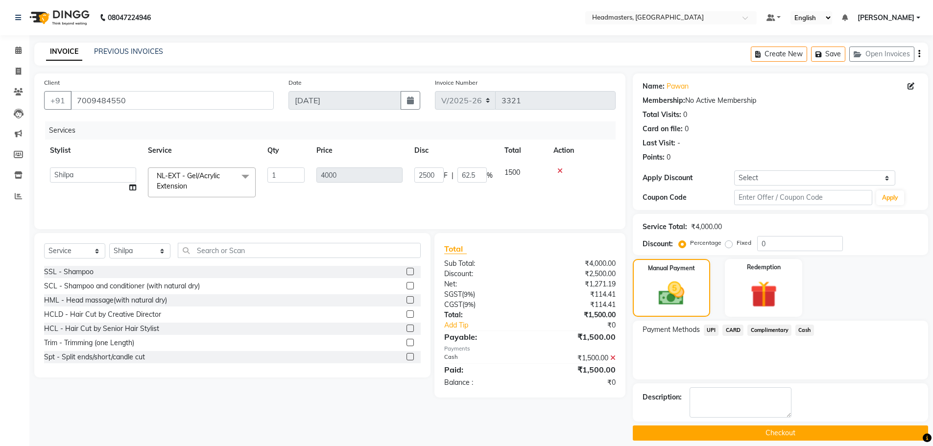
click at [739, 431] on button "Checkout" at bounding box center [780, 433] width 295 height 15
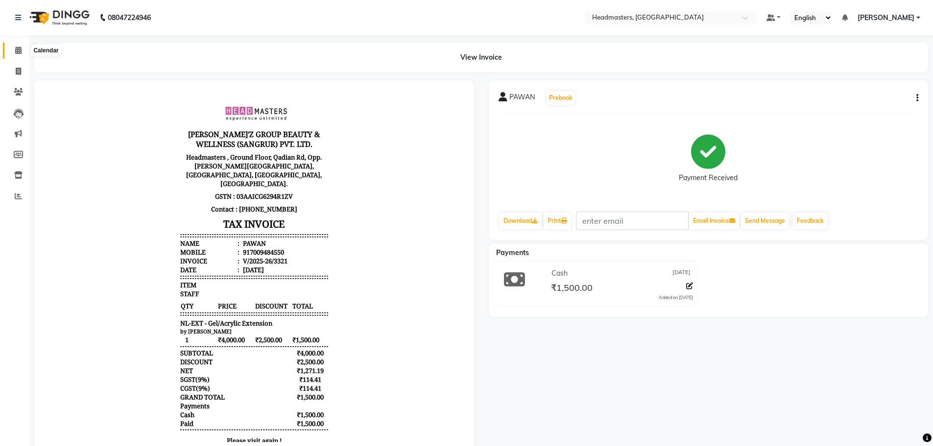
click at [19, 53] on icon at bounding box center [18, 50] width 6 height 7
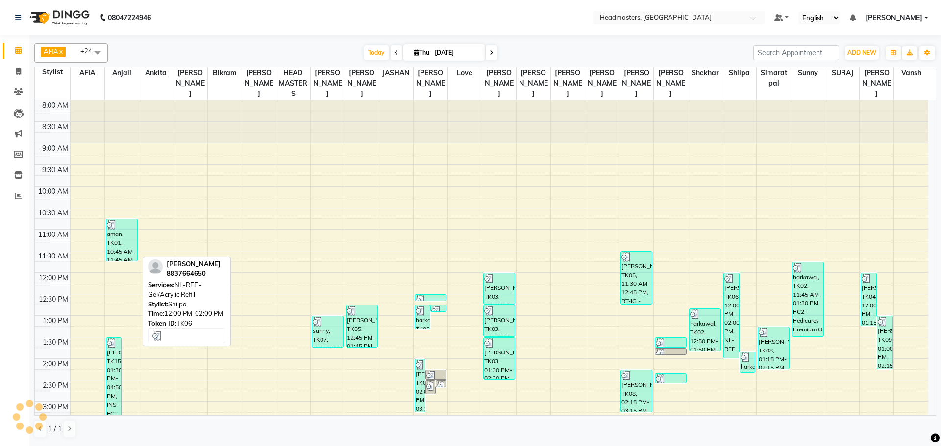
click at [755, 353] on div "8:00 AM 8:30 AM 9:00 AM 9:30 AM 10:00 AM 10:30 AM 11:00 AM 11:30 AM 12:00 PM 12…" at bounding box center [481, 380] width 893 height 560
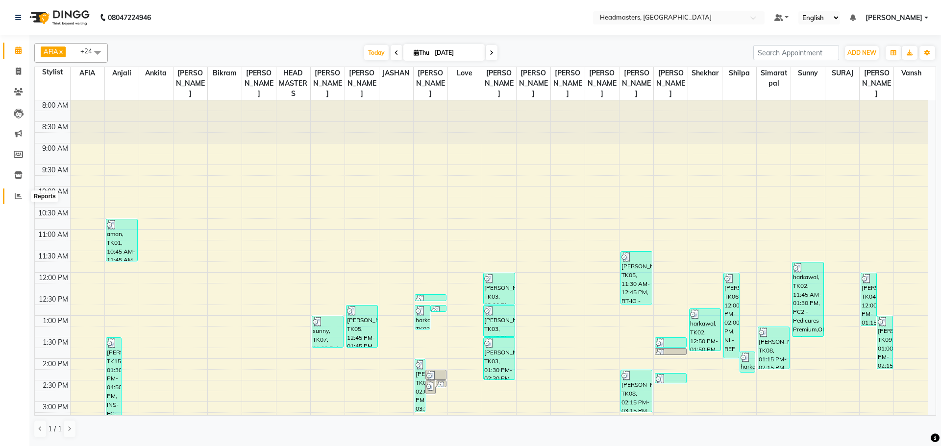
click at [18, 194] on icon at bounding box center [18, 196] width 7 height 7
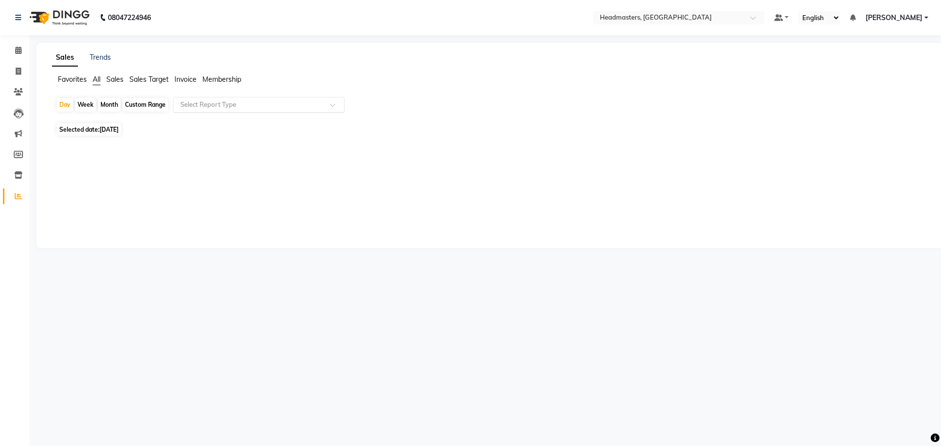
click at [223, 99] on div "Select Report Type" at bounding box center [258, 105] width 171 height 16
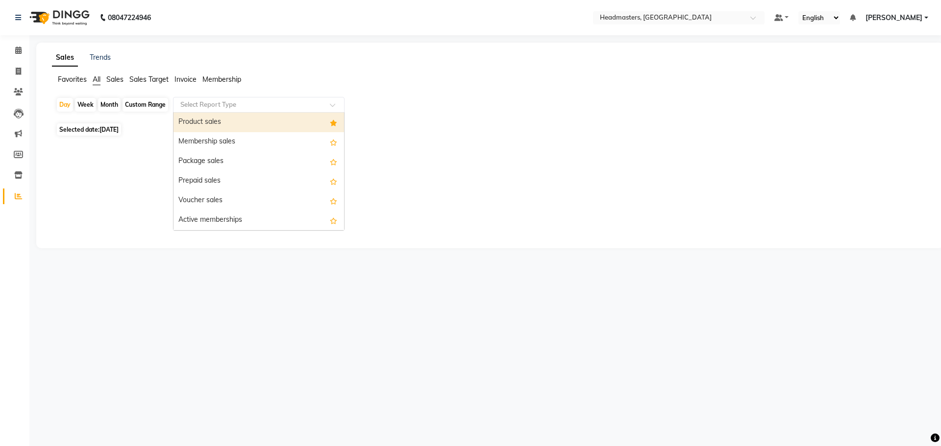
click at [223, 99] on div "Select Report Type" at bounding box center [258, 105] width 171 height 16
click at [225, 127] on div "Product sales" at bounding box center [258, 123] width 170 height 20
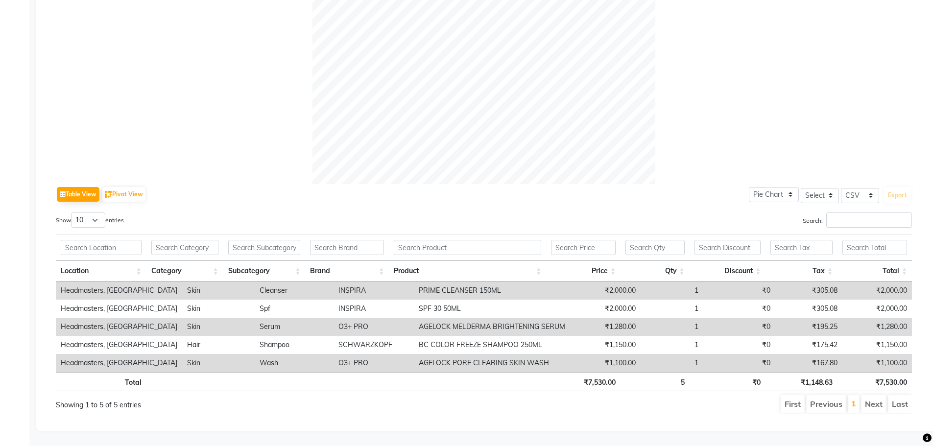
scroll to position [0, 7]
